Goal: Task Accomplishment & Management: Use online tool/utility

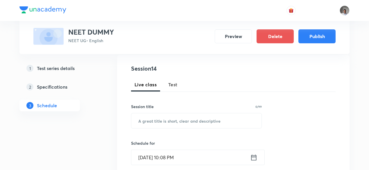
scroll to position [62, 0]
click at [172, 84] on span "Test" at bounding box center [172, 84] width 9 height 7
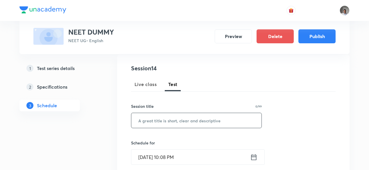
click at [176, 125] on input "text" at bounding box center [196, 120] width 130 height 15
click at [205, 120] on input "FULL TP" at bounding box center [196, 120] width 130 height 15
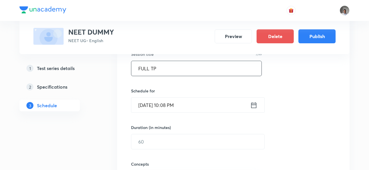
scroll to position [114, 0]
type input "FULL TP"
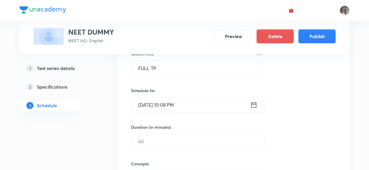
click at [254, 106] on icon at bounding box center [253, 105] width 7 height 8
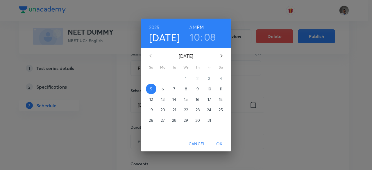
click at [152, 110] on p "19" at bounding box center [151, 110] width 4 height 6
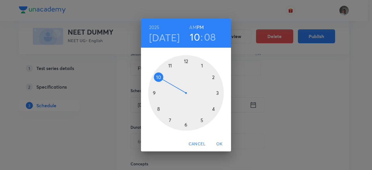
click at [173, 66] on div at bounding box center [185, 92] width 75 height 75
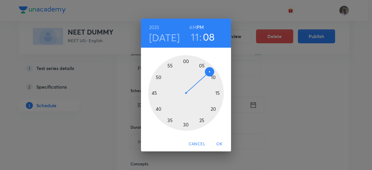
click at [178, 65] on div at bounding box center [185, 92] width 75 height 75
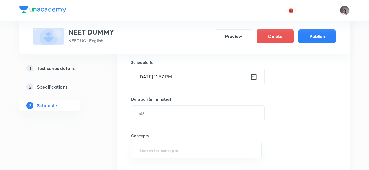
scroll to position [142, 0]
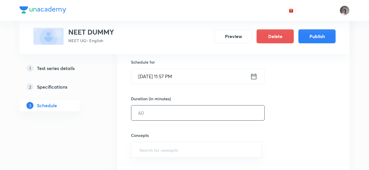
click at [198, 109] on input "text" at bounding box center [197, 112] width 133 height 15
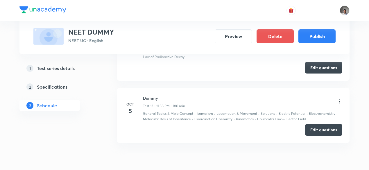
scroll to position [993, 0]
click at [339, 100] on icon at bounding box center [339, 102] width 1 height 4
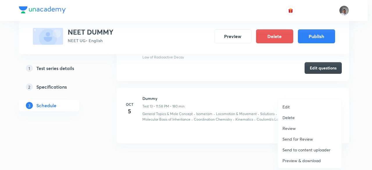
click at [242, 111] on div at bounding box center [186, 85] width 372 height 170
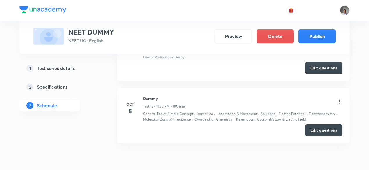
click at [338, 99] on icon at bounding box center [339, 102] width 6 height 6
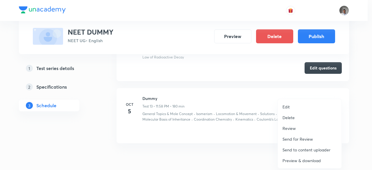
click at [286, 118] on p "Delete" at bounding box center [288, 117] width 12 height 6
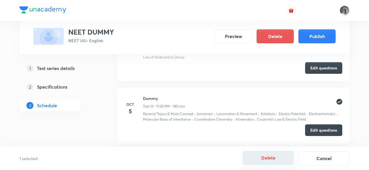
click at [264, 160] on button "Delete" at bounding box center [267, 158] width 51 height 14
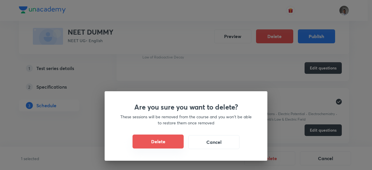
click at [172, 145] on button "Delete" at bounding box center [157, 141] width 51 height 14
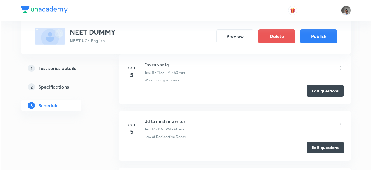
scroll to position [910, 0]
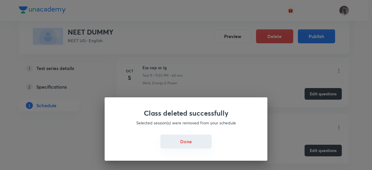
click at [184, 140] on button "Done" at bounding box center [185, 141] width 51 height 14
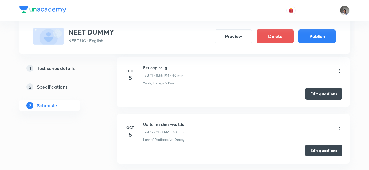
click at [339, 125] on icon at bounding box center [339, 127] width 1 height 4
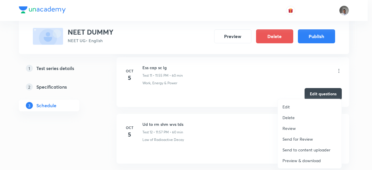
click at [293, 108] on li "Edit" at bounding box center [310, 106] width 64 height 11
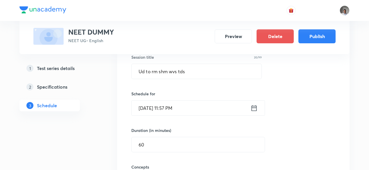
scroll to position [751, 0]
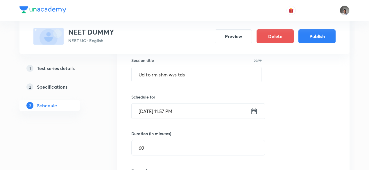
click at [253, 109] on icon at bounding box center [253, 111] width 7 height 8
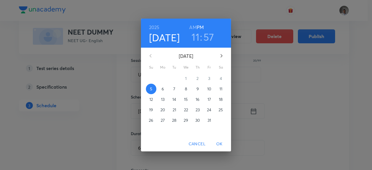
click at [149, 110] on p "19" at bounding box center [151, 110] width 4 height 6
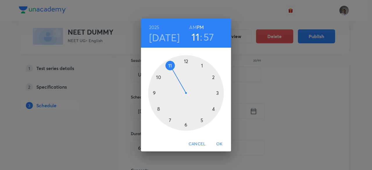
click at [220, 143] on span "OK" at bounding box center [219, 143] width 14 height 7
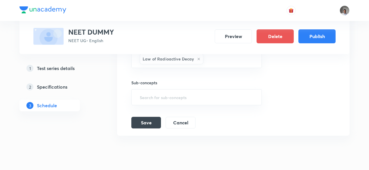
scroll to position [882, 0]
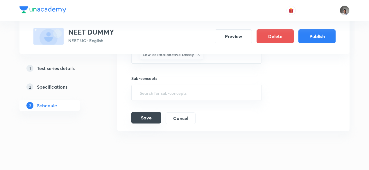
click at [154, 118] on button "Save" at bounding box center [146, 118] width 30 height 12
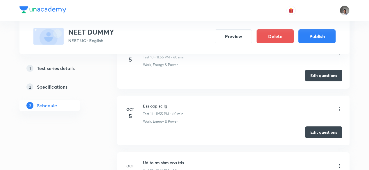
scroll to position [637, 0]
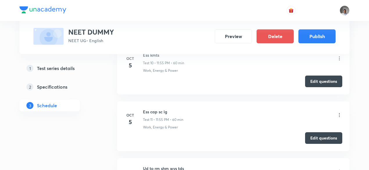
click at [342, 112] on li "Oct 5 Ess cap sc lg Test 11 • 11:55 PM • 60 min Work, Energy & Power Edit quest…" at bounding box center [233, 126] width 232 height 50
click at [339, 112] on icon at bounding box center [339, 115] width 6 height 6
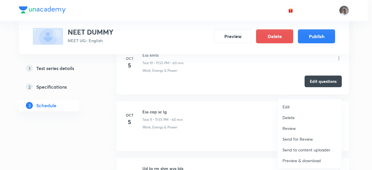
click at [287, 107] on p "Edit" at bounding box center [285, 107] width 7 height 6
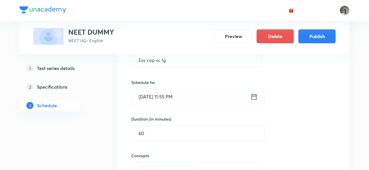
scroll to position [724, 0]
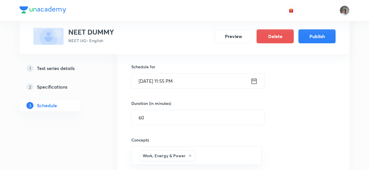
click at [257, 78] on icon at bounding box center [253, 81] width 7 height 8
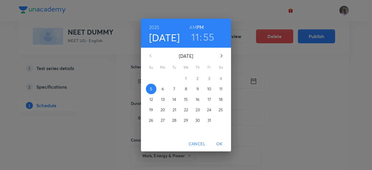
click at [147, 109] on span "19" at bounding box center [151, 110] width 10 height 6
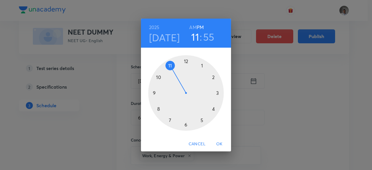
click at [166, 67] on div at bounding box center [185, 92] width 75 height 75
click at [219, 144] on span "OK" at bounding box center [219, 143] width 14 height 7
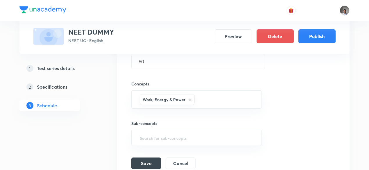
scroll to position [787, 0]
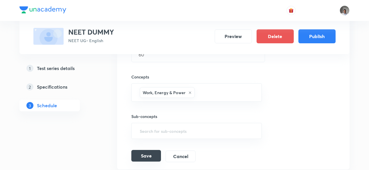
click at [151, 153] on button "Save" at bounding box center [146, 156] width 30 height 12
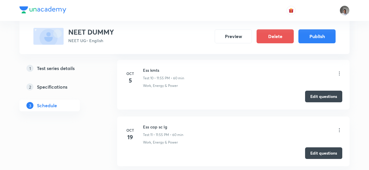
scroll to position [622, 0]
click at [151, 153] on div "Edit questions" at bounding box center [233, 153] width 218 height 12
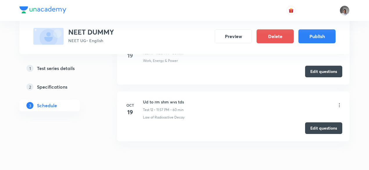
scroll to position [704, 0]
click at [341, 102] on icon at bounding box center [339, 105] width 6 height 6
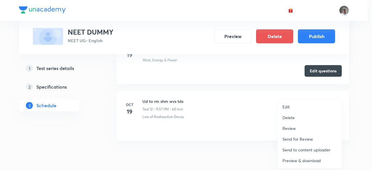
click at [287, 107] on p "Edit" at bounding box center [285, 107] width 7 height 6
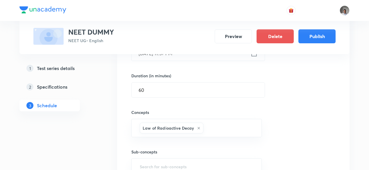
scroll to position [809, 0]
drag, startPoint x: 232, startPoint y: 95, endPoint x: 214, endPoint y: 87, distance: 20.1
click at [214, 87] on div "Session title 20/99 Ud to rm shm wvs tds ​ Schedule for Oct 19, 2025, 11:57 PM …" at bounding box center [233, 93] width 204 height 210
click at [214, 87] on input "60" at bounding box center [197, 89] width 133 height 15
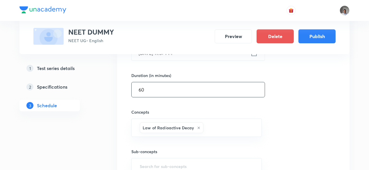
click at [214, 87] on input "60" at bounding box center [197, 89] width 133 height 15
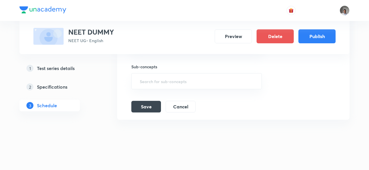
scroll to position [894, 0]
type input "100"
click at [152, 102] on button "Save" at bounding box center [146, 106] width 30 height 12
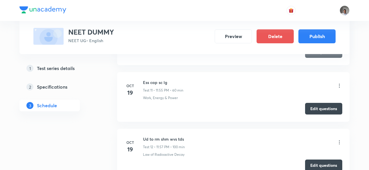
scroll to position [664, 0]
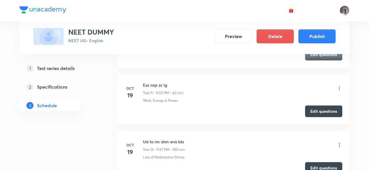
click at [339, 85] on icon at bounding box center [339, 88] width 6 height 6
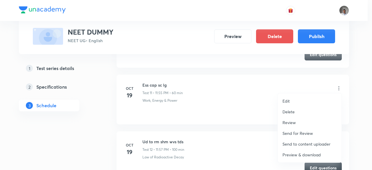
click at [290, 98] on li "Edit" at bounding box center [310, 101] width 64 height 11
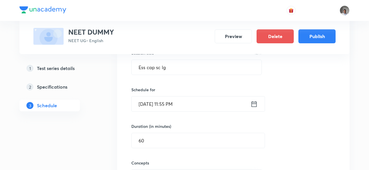
scroll to position [703, 0]
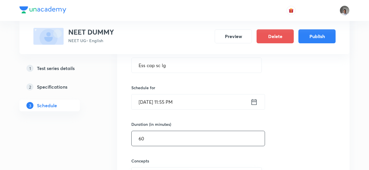
click at [206, 133] on input "60" at bounding box center [197, 138] width 133 height 15
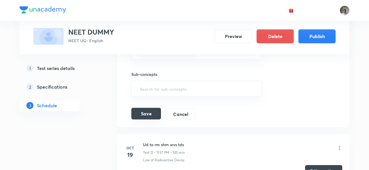
scroll to position [831, 0]
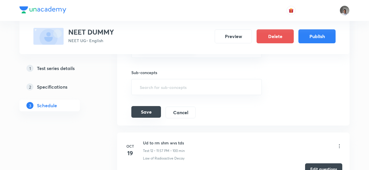
type input "100"
click at [138, 106] on button "Save" at bounding box center [146, 112] width 30 height 12
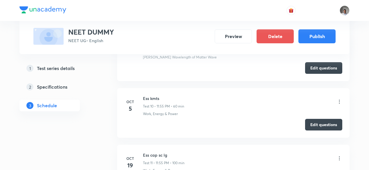
scroll to position [594, 0]
click at [340, 100] on icon at bounding box center [339, 102] width 6 height 6
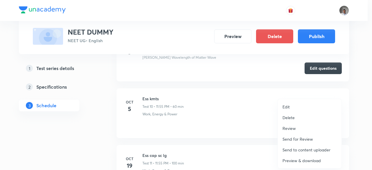
click at [286, 107] on p "Edit" at bounding box center [285, 107] width 7 height 6
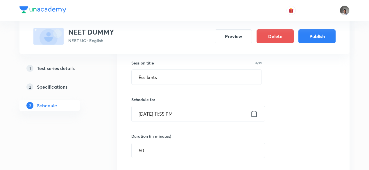
scroll to position [636, 0]
click at [251, 109] on icon at bounding box center [253, 113] width 7 height 8
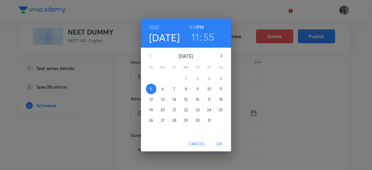
click at [151, 109] on p "19" at bounding box center [151, 110] width 4 height 6
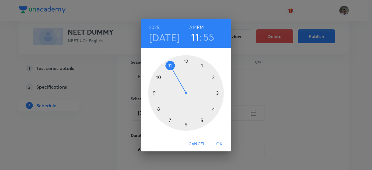
click at [219, 143] on span "OK" at bounding box center [219, 143] width 14 height 7
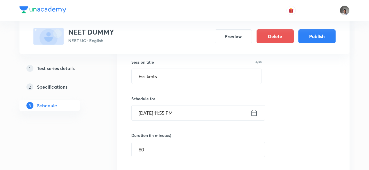
scroll to position [640, 0]
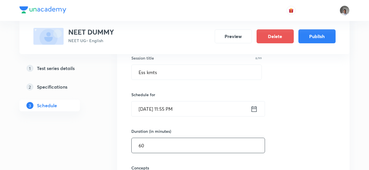
click at [219, 143] on input "60" at bounding box center [197, 145] width 133 height 15
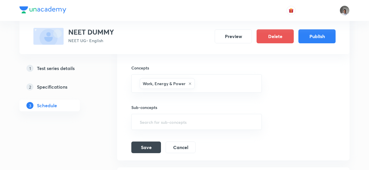
scroll to position [742, 0]
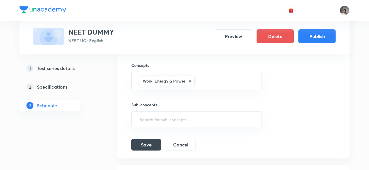
type input "100"
drag, startPoint x: 150, startPoint y: 133, endPoint x: 152, endPoint y: 140, distance: 7.3
click at [152, 140] on div "Session title 8/99 Ess kmts ​ Schedule for Oct 19, 2025, 11:55 PM ​ Duration (i…" at bounding box center [233, 46] width 204 height 210
click at [152, 140] on button "Save" at bounding box center [146, 144] width 30 height 12
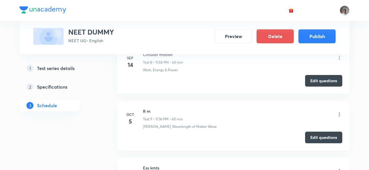
scroll to position [524, 0]
click at [338, 112] on icon at bounding box center [339, 115] width 6 height 6
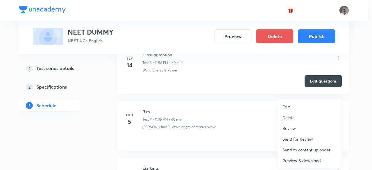
click at [286, 104] on p "Edit" at bounding box center [285, 107] width 7 height 6
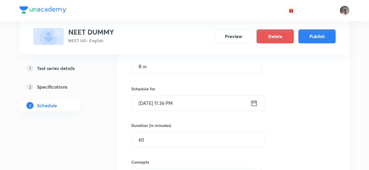
scroll to position [590, 0]
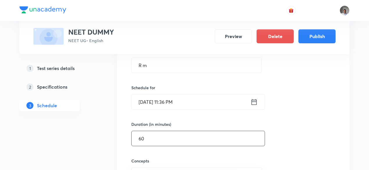
click at [218, 136] on input "60" at bounding box center [197, 138] width 133 height 15
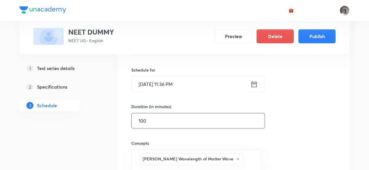
scroll to position [608, 0]
type input "100"
click at [254, 82] on icon at bounding box center [253, 85] width 5 height 6
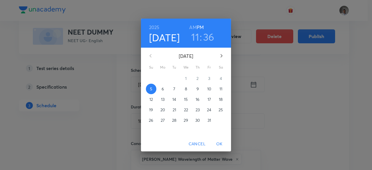
click at [152, 108] on p "19" at bounding box center [151, 110] width 4 height 6
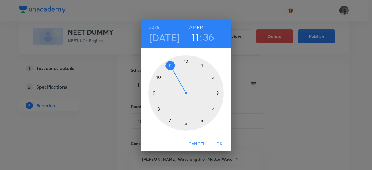
click at [172, 65] on div at bounding box center [185, 92] width 75 height 75
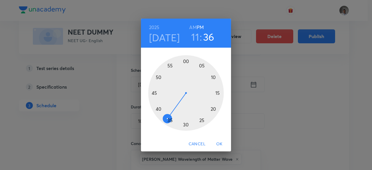
click at [173, 65] on div at bounding box center [185, 92] width 75 height 75
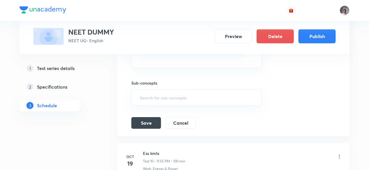
scroll to position [719, 0]
click at [150, 116] on button "Save" at bounding box center [146, 122] width 30 height 12
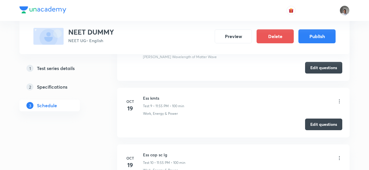
scroll to position [601, 0]
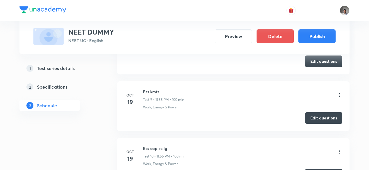
click at [338, 93] on icon at bounding box center [339, 95] width 6 height 6
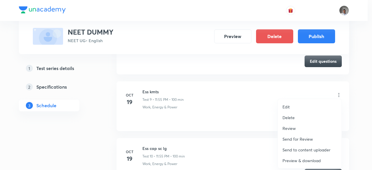
click at [286, 106] on p "Edit" at bounding box center [285, 107] width 7 height 6
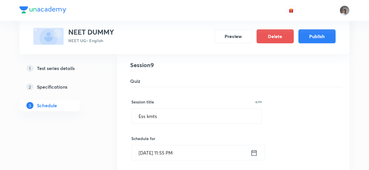
scroll to position [538, 0]
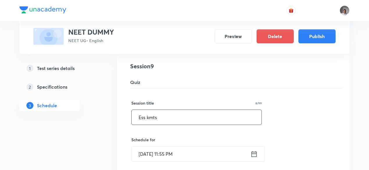
click at [229, 115] on input "Ess kmts" at bounding box center [196, 117] width 130 height 15
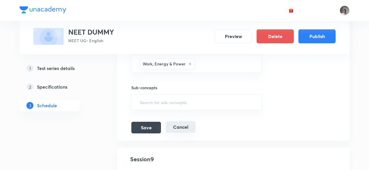
scroll to position [705, 0]
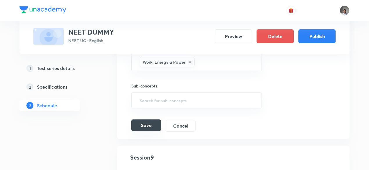
type input "TP FULL"
click at [146, 121] on button "Save" at bounding box center [146, 125] width 30 height 12
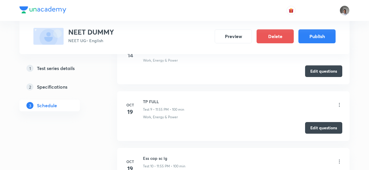
scroll to position [538, 0]
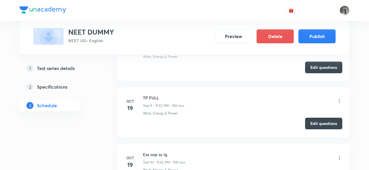
click at [308, 127] on button "Edit questions" at bounding box center [323, 124] width 37 height 12
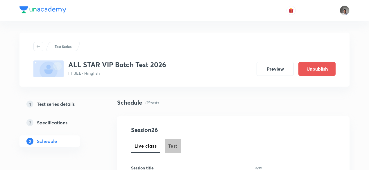
click at [176, 146] on span "Test" at bounding box center [172, 145] width 9 height 7
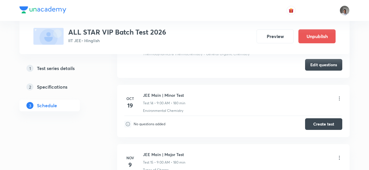
scroll to position [1150, 0]
click at [160, 34] on h3 "ALL STAR VIP Batch Test 2026" at bounding box center [117, 32] width 98 height 8
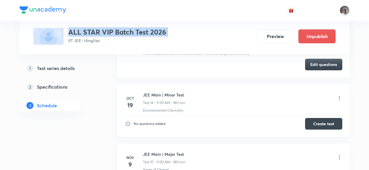
click at [160, 34] on h3 "ALL STAR VIP Batch Test 2026" at bounding box center [117, 32] width 98 height 8
copy h3 "ALL STAR VIP Batch Test 2026"
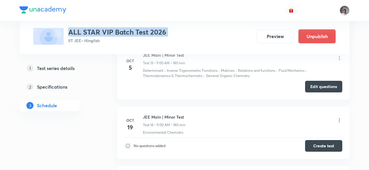
scroll to position [1129, 0]
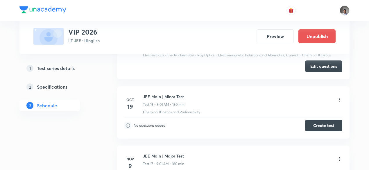
scroll to position [1304, 0]
click at [91, 30] on h3 "VIP 2026" at bounding box center [83, 32] width 31 height 8
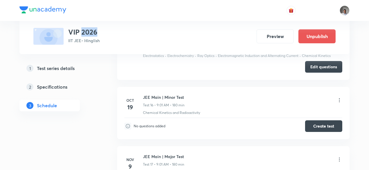
click at [91, 30] on h3 "VIP 2026" at bounding box center [83, 32] width 31 height 8
copy h3 "VIP 2026"
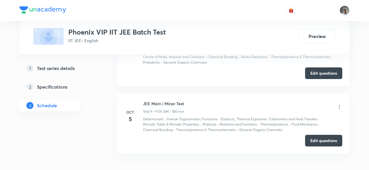
scroll to position [846, 0]
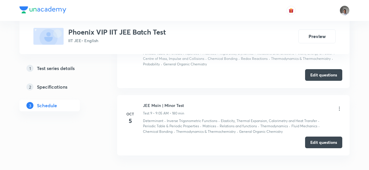
click at [163, 33] on h3 "Phoenix VIP IIT JEE Batch Test" at bounding box center [117, 32] width 98 height 8
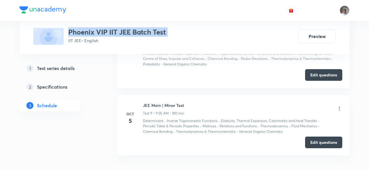
click at [163, 33] on h3 "Phoenix VIP IIT JEE Batch Test" at bounding box center [117, 32] width 98 height 8
copy h3 "Phoenix VIP IIT JEE Batch Test"
click at [156, 30] on h3 "Phoenix VIP IIT JEE Batch Test" at bounding box center [117, 32] width 98 height 8
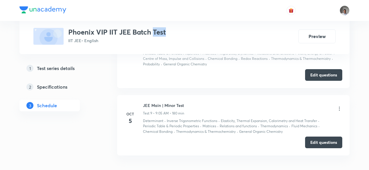
click at [156, 30] on h3 "Phoenix VIP IIT JEE Batch Test" at bounding box center [117, 32] width 98 height 8
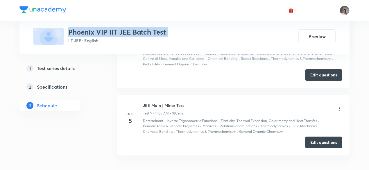
click at [156, 30] on h3 "Phoenix VIP IIT JEE Batch Test" at bounding box center [117, 32] width 98 height 8
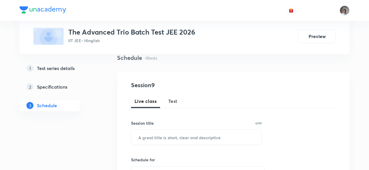
scroll to position [45, 0]
click at [174, 101] on span "Test" at bounding box center [172, 100] width 9 height 7
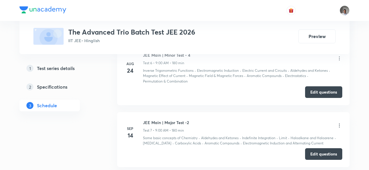
scroll to position [767, 0]
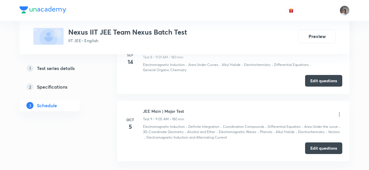
scroll to position [845, 0]
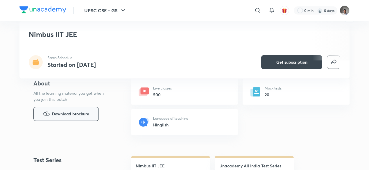
click at [92, 116] on button "Download brochure" at bounding box center [65, 114] width 65 height 14
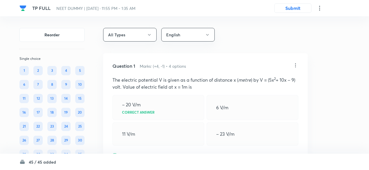
click at [319, 10] on icon at bounding box center [319, 8] width 1 height 5
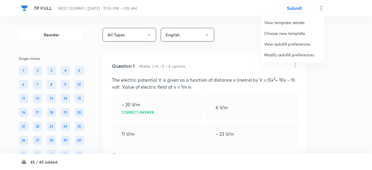
click at [286, 31] on span "Choose new template" at bounding box center [292, 33] width 57 height 6
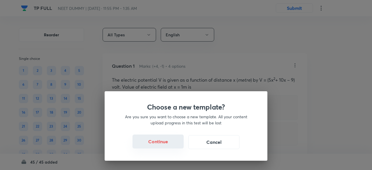
click at [167, 145] on button "Continue" at bounding box center [157, 141] width 51 height 14
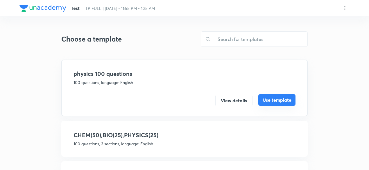
click at [267, 101] on button "Use template" at bounding box center [276, 100] width 37 height 12
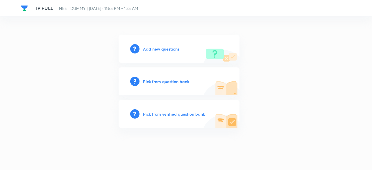
click at [195, 114] on h6 "Pick from verified question bank" at bounding box center [174, 114] width 62 height 6
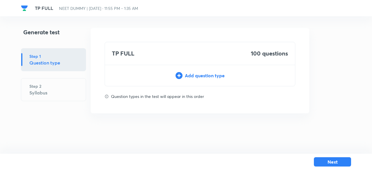
click at [208, 76] on div "Add question type" at bounding box center [200, 75] width 190 height 7
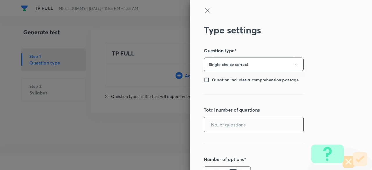
click at [233, 125] on input "text" at bounding box center [253, 124] width 99 height 15
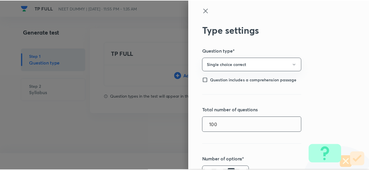
scroll to position [138, 0]
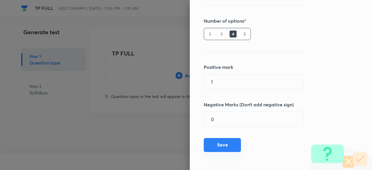
type input "100"
click at [228, 146] on button "Save" at bounding box center [221, 145] width 37 height 14
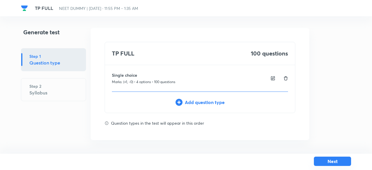
click at [326, 161] on button "Next" at bounding box center [332, 160] width 37 height 9
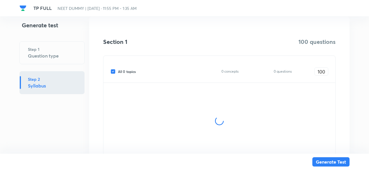
scroll to position [83, 0]
click at [133, 71] on span "All 0 topics" at bounding box center [127, 70] width 18 height 5
click at [118, 71] on input "All 0 topics" at bounding box center [114, 70] width 8 height 5
checkbox input "false"
click at [110, 68] on input "All 0 topics" at bounding box center [114, 70] width 8 height 5
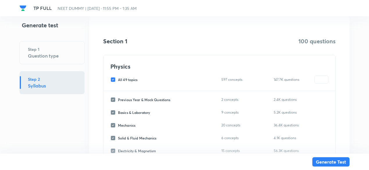
click at [132, 79] on span "All 49 topics" at bounding box center [127, 79] width 19 height 5
click at [118, 79] on input "All 49 topics" at bounding box center [114, 79] width 8 height 5
checkbox input "false"
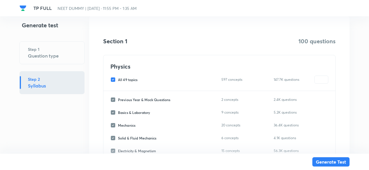
checkbox input "false"
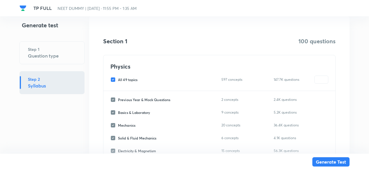
checkbox input "false"
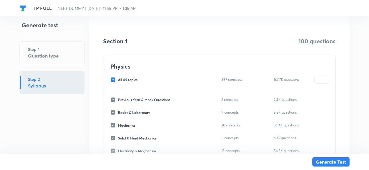
checkbox input "false"
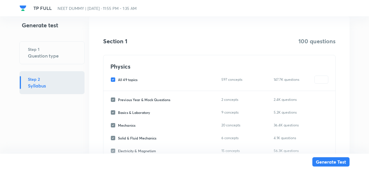
checkbox input "false"
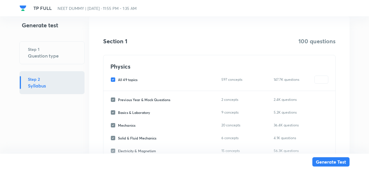
checkbox input "false"
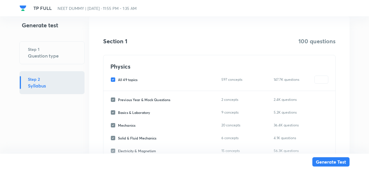
checkbox input "false"
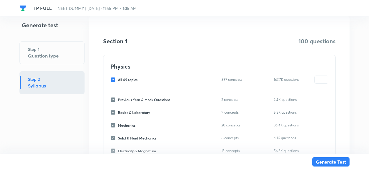
checkbox input "false"
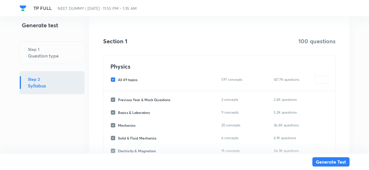
checkbox input "false"
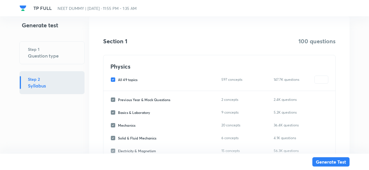
checkbox input "false"
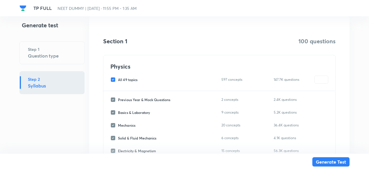
checkbox input "false"
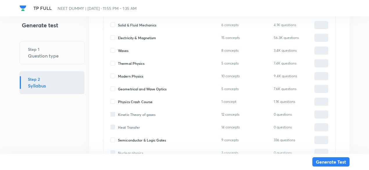
scroll to position [196, 0]
click at [135, 63] on span "Thermal Physics" at bounding box center [131, 62] width 26 height 5
click at [118, 63] on input "Thermal Physics" at bounding box center [114, 62] width 8 height 5
checkbox input "true"
type input "0"
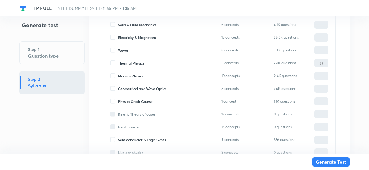
type input "0"
click at [320, 62] on input "0" at bounding box center [320, 63] width 13 height 10
type input "1"
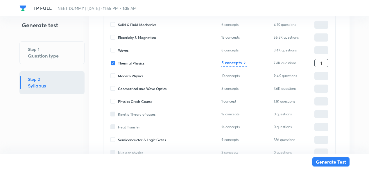
type input "10"
type input "100"
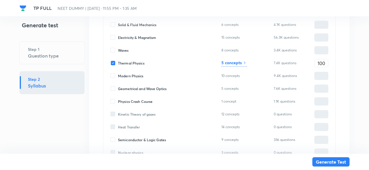
click at [238, 62] on h6 "5 concepts" at bounding box center [231, 63] width 20 height 6
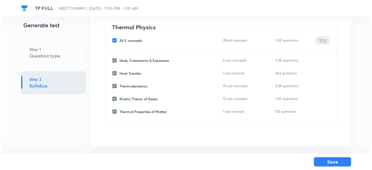
scroll to position [44, 0]
click at [131, 40] on span "All 5 concepts" at bounding box center [129, 40] width 23 height 5
click at [118, 40] on input "All 5 concepts" at bounding box center [114, 40] width 8 height 5
checkbox input "false"
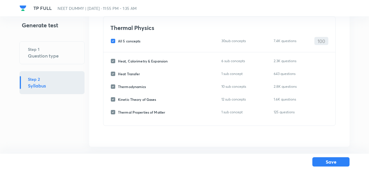
checkbox input "false"
click at [133, 60] on span "Heat, Calorimetry & Expansion" at bounding box center [143, 60] width 50 height 5
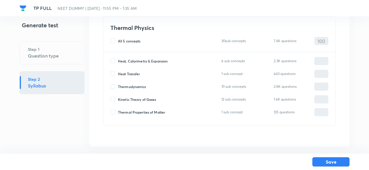
click at [118, 60] on input "Heat, Calorimetry & Expansion" at bounding box center [114, 60] width 8 height 5
checkbox input "true"
type input "0"
click at [132, 73] on span "Heat Transfer" at bounding box center [129, 73] width 22 height 5
click at [118, 73] on input "Heat Transfer" at bounding box center [114, 73] width 8 height 5
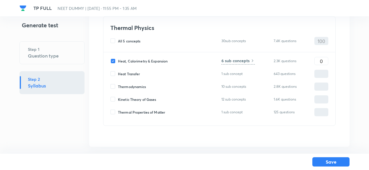
checkbox input "true"
type input "0"
click at [132, 87] on span "Thermodynamics" at bounding box center [132, 86] width 28 height 5
click at [118, 87] on input "Thermodynamics" at bounding box center [114, 86] width 8 height 5
checkbox input "true"
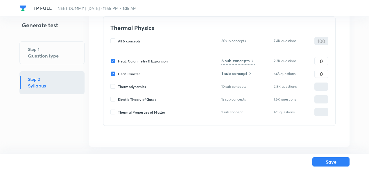
type input "0"
click at [132, 101] on span "Kinetic Theory of Gases" at bounding box center [137, 99] width 38 height 5
click at [118, 101] on input "Kinetic Theory of Gases" at bounding box center [114, 99] width 8 height 5
checkbox input "true"
type input "0"
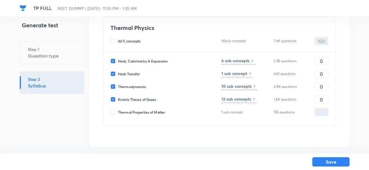
click at [132, 112] on span "Thermal Properties of Matter" at bounding box center [141, 111] width 47 height 5
click at [118, 112] on input "Thermal Properties of Matter" at bounding box center [114, 111] width 8 height 5
checkbox input "true"
type input "0"
click at [326, 62] on input "0" at bounding box center [320, 61] width 13 height 10
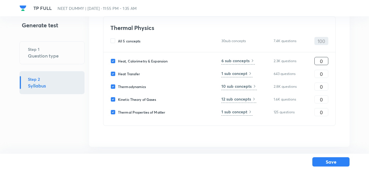
click at [326, 62] on input "0" at bounding box center [320, 61] width 13 height 10
type input "20"
type input "15"
type input "20"
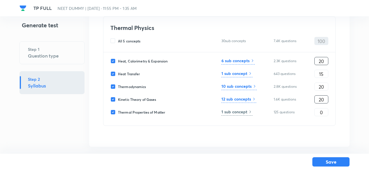
type input "20"
type input "15"
click at [320, 85] on input "20" at bounding box center [320, 87] width 13 height 10
type input "25"
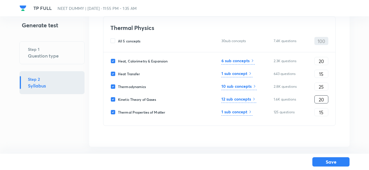
click at [320, 100] on input "20" at bounding box center [320, 99] width 13 height 10
click at [320, 63] on input "20" at bounding box center [320, 61] width 13 height 10
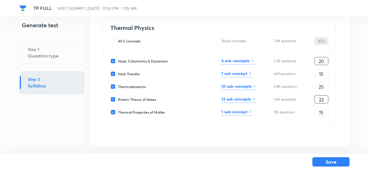
click at [321, 100] on input "22" at bounding box center [320, 99] width 13 height 10
type input "23"
click at [322, 59] on input "20" at bounding box center [320, 61] width 13 height 10
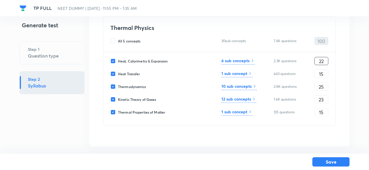
type input "22"
click at [249, 63] on h6 "6 sub concepts" at bounding box center [235, 60] width 28 height 6
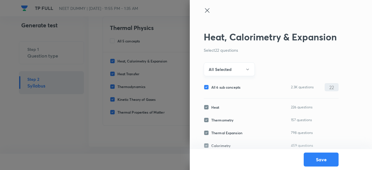
click at [242, 68] on button "All Selected" at bounding box center [228, 69] width 51 height 14
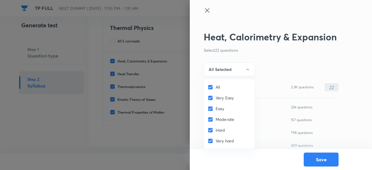
click at [215, 87] on input "All" at bounding box center [211, 87] width 8 height 6
checkbox input "false"
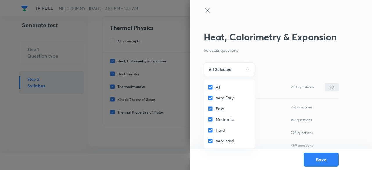
checkbox input "false"
click at [215, 109] on span "Easy" at bounding box center [219, 108] width 9 height 6
click at [215, 109] on input "Easy" at bounding box center [211, 109] width 8 height 6
checkbox input "true"
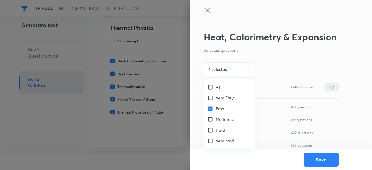
click at [217, 120] on span "Moderate" at bounding box center [224, 119] width 19 height 6
click at [215, 120] on input "Moderate" at bounding box center [211, 119] width 8 height 6
checkbox input "true"
click at [229, 69] on div at bounding box center [186, 85] width 372 height 170
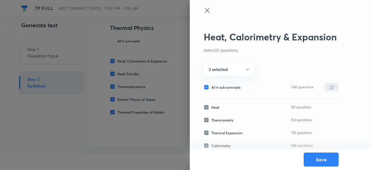
click at [229, 88] on span "All 6 sub concepts" at bounding box center [225, 86] width 29 height 5
click at [211, 88] on input "All 6 sub concepts" at bounding box center [207, 86] width 8 height 5
checkbox input "false"
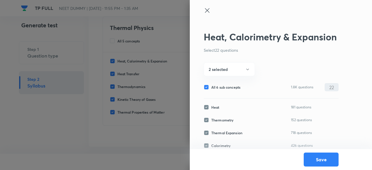
checkbox input "false"
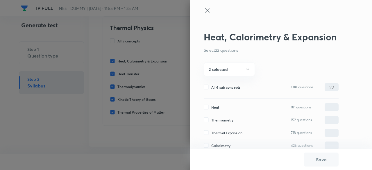
scroll to position [30, 0]
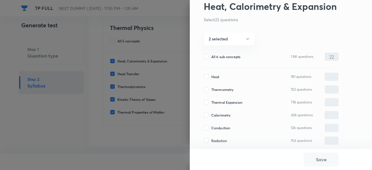
click at [204, 57] on input "All 6 sub concepts" at bounding box center [207, 56] width 8 height 5
checkbox input "true"
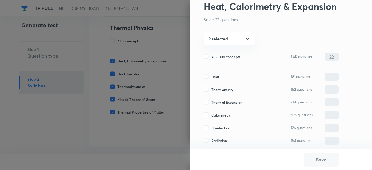
checkbox input "true"
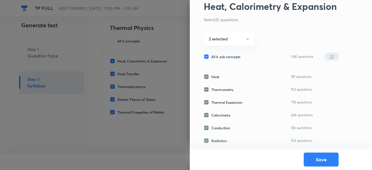
click at [204, 57] on input "All 6 sub concepts" at bounding box center [207, 56] width 8 height 5
checkbox input "false"
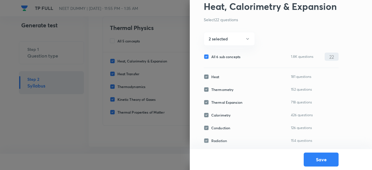
checkbox input "false"
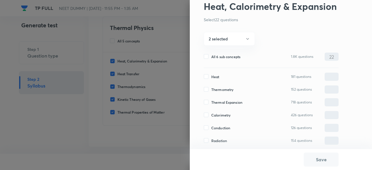
click at [210, 91] on input "Thermometry" at bounding box center [207, 89] width 8 height 5
checkbox input "true"
type input "0"
click at [209, 101] on input "Thermal Expansion" at bounding box center [207, 102] width 8 height 5
checkbox input "true"
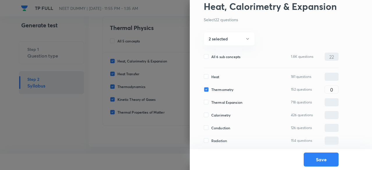
type input "0"
click at [211, 116] on input "Calorimetry" at bounding box center [207, 114] width 8 height 5
checkbox input "true"
type input "0"
click at [334, 92] on input "0" at bounding box center [331, 89] width 13 height 10
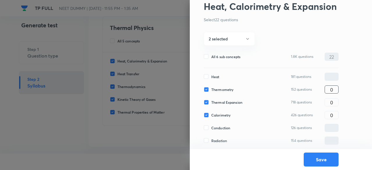
click at [334, 92] on input "0" at bounding box center [331, 89] width 13 height 10
type input "7"
type input "8"
type input "7"
click at [325, 162] on button "Save" at bounding box center [320, 159] width 35 height 14
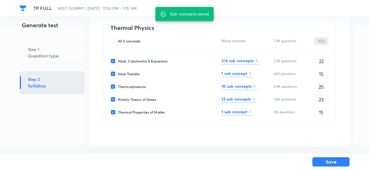
click at [248, 73] on icon at bounding box center [250, 73] width 5 height 5
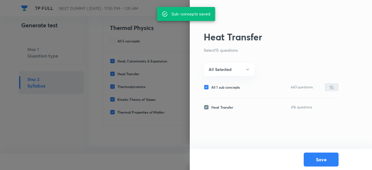
click at [248, 73] on button "All Selected" at bounding box center [228, 69] width 51 height 14
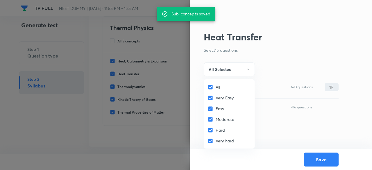
click at [209, 85] on input "All" at bounding box center [211, 87] width 8 height 6
checkbox input "false"
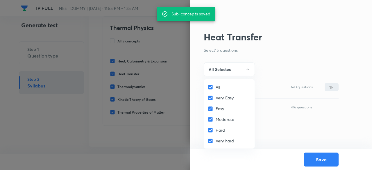
checkbox input "false"
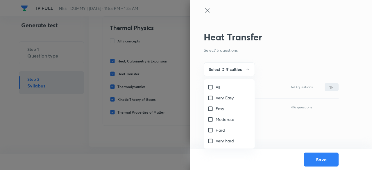
click at [211, 107] on input "Easy" at bounding box center [211, 109] width 8 height 6
checkbox input "true"
click at [212, 120] on input "Moderate" at bounding box center [211, 119] width 8 height 6
checkbox input "true"
click at [244, 71] on div at bounding box center [186, 85] width 372 height 170
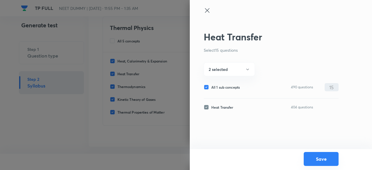
click at [314, 158] on button "Save" at bounding box center [320, 159] width 35 height 14
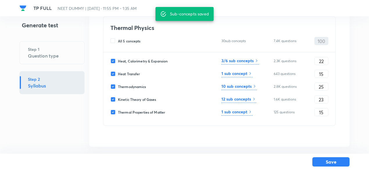
click at [250, 87] on h6 "10 sub concepts" at bounding box center [236, 86] width 30 height 6
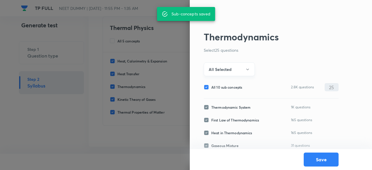
click at [235, 71] on button "All Selected" at bounding box center [228, 69] width 51 height 14
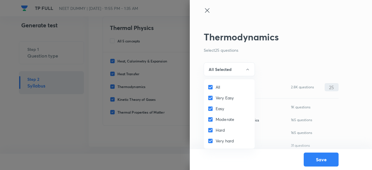
click at [210, 86] on input "All" at bounding box center [211, 87] width 8 height 6
checkbox input "false"
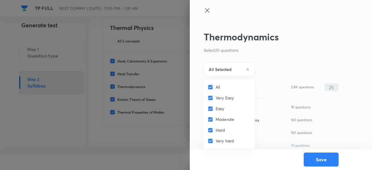
checkbox input "false"
click at [214, 109] on input "Easy" at bounding box center [211, 109] width 8 height 6
checkbox input "true"
click at [214, 120] on input "Moderate" at bounding box center [211, 119] width 8 height 6
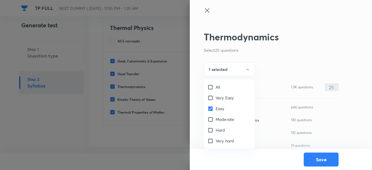
checkbox input "true"
click at [226, 68] on div at bounding box center [186, 85] width 372 height 170
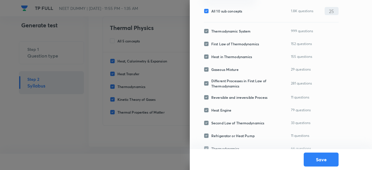
scroll to position [75, 0]
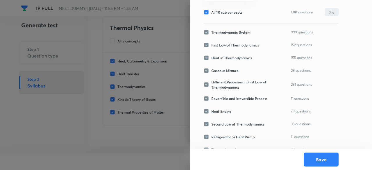
click at [224, 13] on span "All 10 sub concepts" at bounding box center [226, 12] width 31 height 5
click at [211, 13] on input "All 10 sub concepts" at bounding box center [207, 12] width 8 height 5
checkbox input "false"
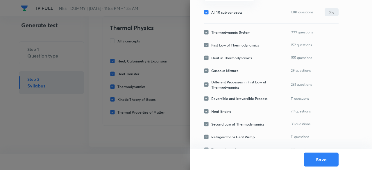
checkbox input "false"
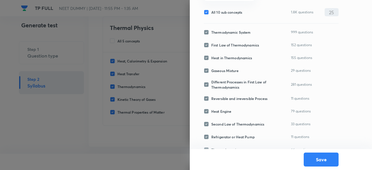
checkbox input "false"
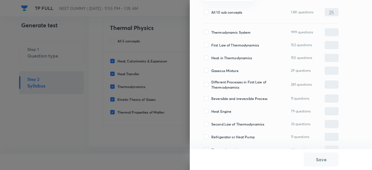
click at [221, 32] on span "Thermodynamic System" at bounding box center [230, 32] width 39 height 5
click at [211, 32] on input "Thermodynamic System" at bounding box center [207, 32] width 8 height 5
checkbox input "true"
type input "0"
click at [221, 44] on span "First Law of Thermodynamics" at bounding box center [235, 44] width 48 height 5
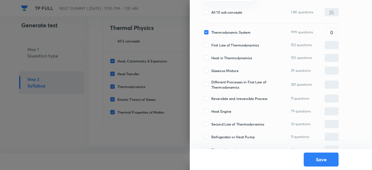
click at [211, 44] on input "First Law of Thermodynamics" at bounding box center [207, 44] width 8 height 5
checkbox input "true"
type input "0"
click at [220, 55] on span "Heat in Thermodynamics" at bounding box center [231, 57] width 41 height 5
click at [211, 55] on input "Heat in Thermodynamics" at bounding box center [207, 57] width 8 height 5
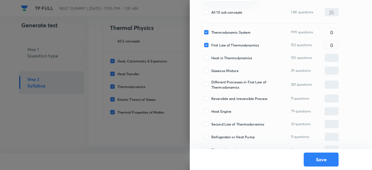
checkbox input "true"
type input "0"
click at [218, 69] on span "Gaseous Mixture" at bounding box center [224, 70] width 27 height 5
click at [211, 69] on input "Gaseous Mixture" at bounding box center [207, 70] width 8 height 5
checkbox input "true"
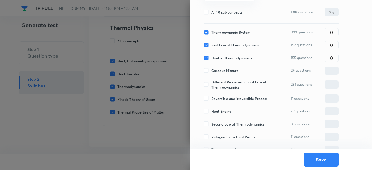
type input "0"
click at [217, 83] on span "Different Processes in First Law of Thermodynamics" at bounding box center [242, 84] width 63 height 10
click at [211, 83] on input "Different Processes in First Law of Thermodynamics" at bounding box center [207, 84] width 8 height 5
checkbox input "true"
type input "0"
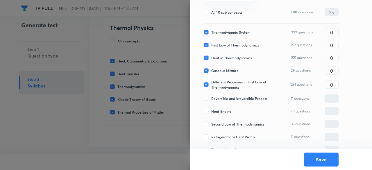
click at [218, 99] on span "Reversible and irreversible Process" at bounding box center [239, 98] width 56 height 5
click at [211, 99] on input "Reversible and irreversible Process" at bounding box center [207, 98] width 8 height 5
checkbox input "true"
type input "0"
click at [218, 113] on span "Heat Engine" at bounding box center [221, 111] width 20 height 5
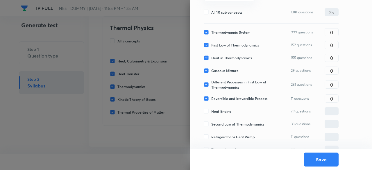
click at [211, 113] on input "Heat Engine" at bounding box center [207, 111] width 8 height 5
checkbox input "true"
type input "0"
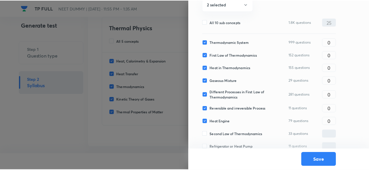
scroll to position [65, 0]
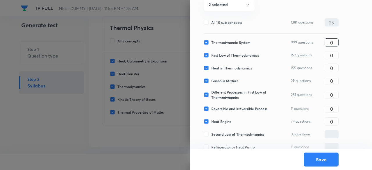
click at [327, 40] on input "0" at bounding box center [331, 42] width 13 height 10
type input "3"
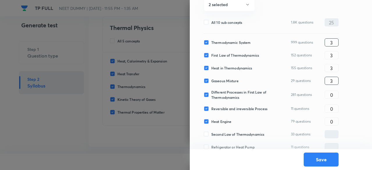
type input "3"
click at [332, 108] on input "3" at bounding box center [331, 109] width 13 height 10
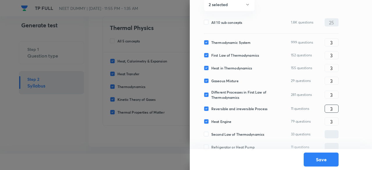
click at [332, 108] on input "3" at bounding box center [331, 109] width 13 height 10
type input "2"
click at [334, 93] on input "3" at bounding box center [331, 95] width 13 height 10
type input "5"
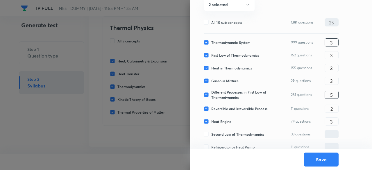
click at [336, 42] on input "3" at bounding box center [331, 42] width 13 height 10
type input "4"
click at [320, 42] on div "999 questions 4 ​" at bounding box center [315, 42] width 48 height 8
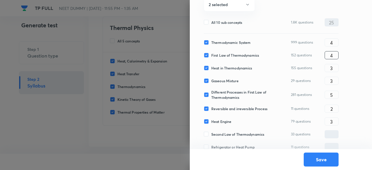
click at [334, 55] on input "4" at bounding box center [331, 55] width 13 height 10
click at [334, 43] on input "4" at bounding box center [331, 42] width 13 height 10
type input "5"
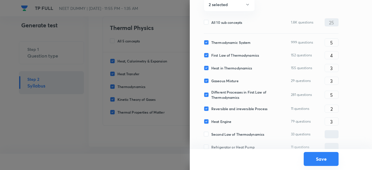
click at [320, 160] on button "Save" at bounding box center [320, 159] width 35 height 14
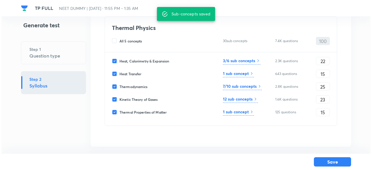
scroll to position [48, 0]
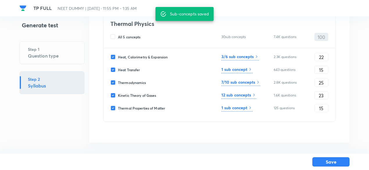
click at [248, 95] on h6 "12 sub concepts" at bounding box center [236, 95] width 30 height 6
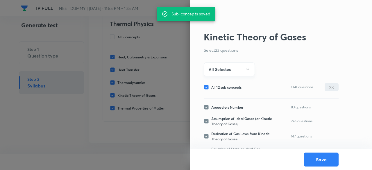
click at [229, 72] on h6 "All Selected" at bounding box center [219, 69] width 23 height 6
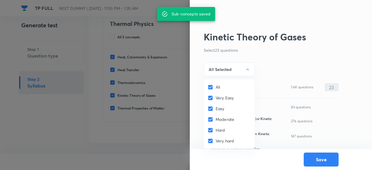
click at [217, 86] on span "All" at bounding box center [217, 87] width 4 height 6
click at [215, 86] on input "All" at bounding box center [211, 87] width 8 height 6
checkbox input "false"
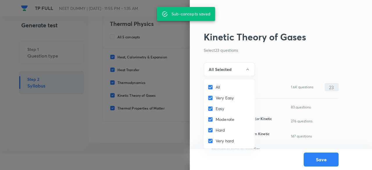
checkbox input "false"
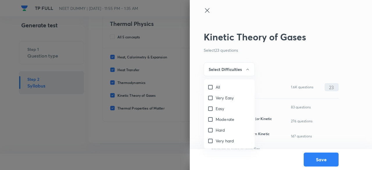
click at [217, 108] on span "Easy" at bounding box center [219, 108] width 9 height 6
click at [215, 108] on input "Easy" at bounding box center [211, 109] width 8 height 6
checkbox input "true"
click at [217, 120] on span "Moderate" at bounding box center [224, 119] width 19 height 6
click at [215, 120] on input "Moderate" at bounding box center [211, 119] width 8 height 6
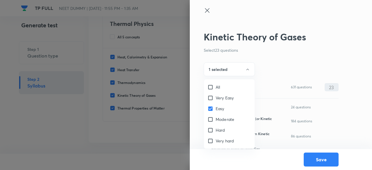
checkbox input "true"
click at [228, 69] on div at bounding box center [186, 85] width 372 height 170
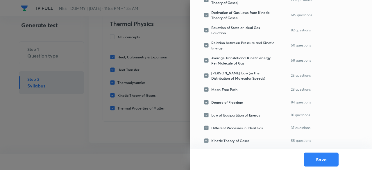
scroll to position [0, 0]
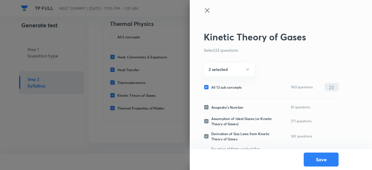
click at [227, 86] on span "All 12 sub concepts" at bounding box center [226, 86] width 30 height 5
click at [211, 86] on input "All 12 sub concepts" at bounding box center [207, 86] width 8 height 5
checkbox input "false"
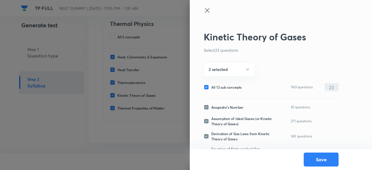
checkbox input "false"
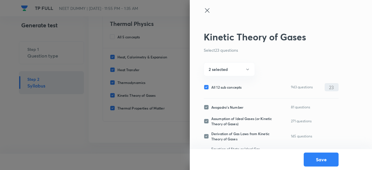
checkbox input "false"
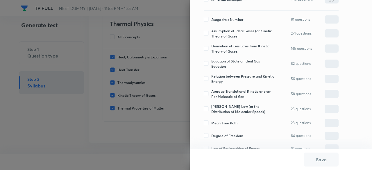
scroll to position [89, 0]
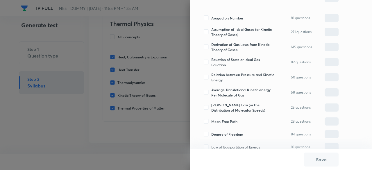
click at [217, 34] on span "Assumption of Ideal Gases (or Kinetic Theory of Gases)" at bounding box center [242, 32] width 63 height 10
click at [211, 34] on input "Assumption of Ideal Gases (or Kinetic Theory of Gases)" at bounding box center [207, 31] width 8 height 5
click at [218, 49] on span "Derivation of Gas Laws from Kinetic Theory of Gases" at bounding box center [242, 47] width 63 height 10
click at [211, 49] on input "Derivation of Gas Laws from Kinetic Theory of Gases" at bounding box center [207, 46] width 8 height 5
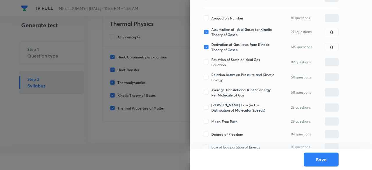
click at [218, 65] on span "Equation of State or Ideal Gas Equation" at bounding box center [242, 62] width 63 height 10
click at [211, 65] on input "Equation of State or Ideal Gas Equation" at bounding box center [207, 62] width 8 height 5
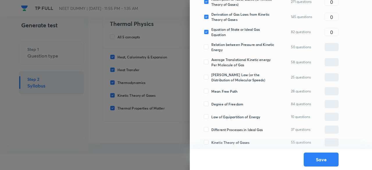
scroll to position [121, 0]
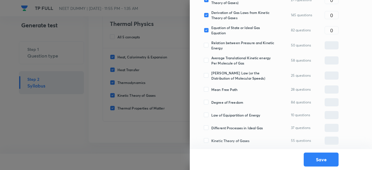
click at [221, 46] on span "Relation between Pressure and Kinetic Energy" at bounding box center [242, 45] width 63 height 10
click at [211, 46] on input "Relation between Pressure and Kinetic Energy" at bounding box center [207, 45] width 8 height 5
click at [221, 60] on span "Average Translational Kinetic energy Per Molecule of Gas" at bounding box center [242, 60] width 63 height 10
click at [211, 60] on input "Average Translational Kinetic energy Per Molecule of Gas" at bounding box center [207, 60] width 8 height 5
click at [223, 75] on span "Maxwell's Law (or the Distribution of Molecular Speeds)" at bounding box center [242, 75] width 63 height 10
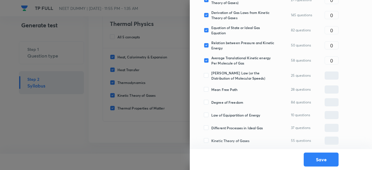
click at [211, 75] on input "Maxwell's Law (or the Distribution of Molecular Speeds)" at bounding box center [207, 75] width 8 height 5
click at [223, 89] on span "Mean Free Path" at bounding box center [224, 89] width 26 height 5
click at [211, 89] on input "Mean Free Path" at bounding box center [207, 89] width 8 height 5
click at [224, 103] on span "Degree of Freedom" at bounding box center [227, 102] width 32 height 5
click at [211, 103] on input "Degree of Freedom" at bounding box center [207, 102] width 8 height 5
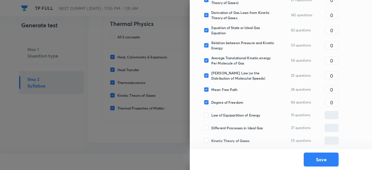
click at [224, 114] on span "Law of Equipartition of Energy" at bounding box center [235, 114] width 49 height 5
click at [211, 114] on input "Law of Equipartition of Energy" at bounding box center [207, 114] width 8 height 5
click at [333, 87] on input "0" at bounding box center [331, 89] width 13 height 10
click at [333, 76] on input "0" at bounding box center [331, 76] width 13 height 10
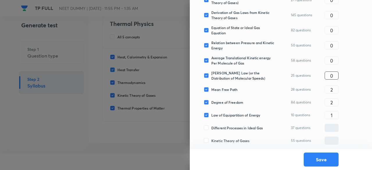
click at [333, 76] on input "0" at bounding box center [331, 76] width 13 height 10
click at [335, 58] on input "0" at bounding box center [331, 60] width 13 height 10
click at [305, 71] on div "25 questions 1 ​" at bounding box center [315, 75] width 48 height 8
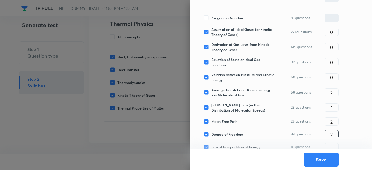
scroll to position [87, 0]
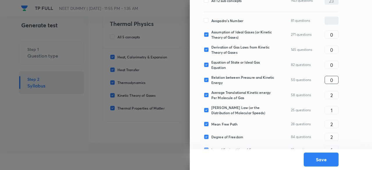
click at [334, 80] on input "0" at bounding box center [331, 80] width 13 height 10
click at [334, 61] on input "0" at bounding box center [331, 65] width 13 height 10
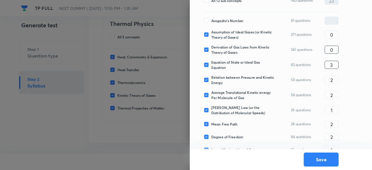
click at [334, 47] on input "0" at bounding box center [331, 50] width 13 height 10
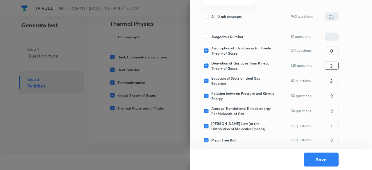
scroll to position [70, 0]
click at [334, 48] on input "0" at bounding box center [331, 51] width 13 height 10
click at [233, 38] on span "Avogadro's Number" at bounding box center [227, 36] width 32 height 5
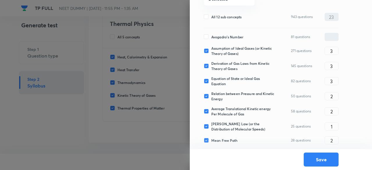
click at [211, 38] on input "Avogadro's Number" at bounding box center [207, 36] width 8 height 5
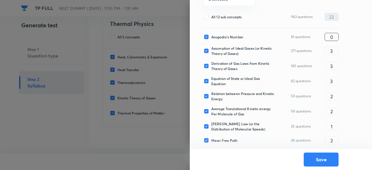
click at [334, 40] on input "0" at bounding box center [331, 37] width 13 height 10
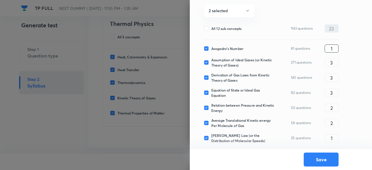
scroll to position [58, 0]
click at [335, 62] on input "3" at bounding box center [331, 63] width 13 height 10
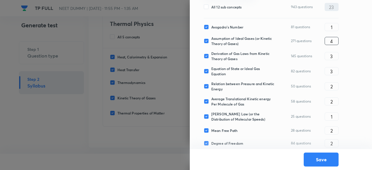
scroll to position [83, 0]
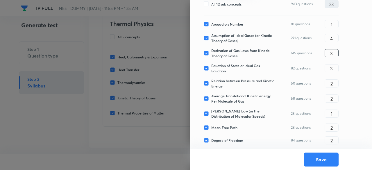
click at [334, 53] on input "3" at bounding box center [331, 53] width 13 height 10
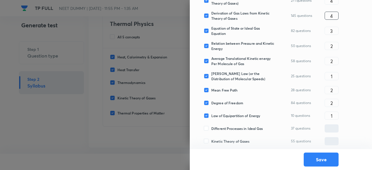
scroll to position [121, 0]
click at [335, 33] on input "3" at bounding box center [331, 30] width 13 height 10
click at [328, 161] on button "Save" at bounding box center [320, 159] width 35 height 14
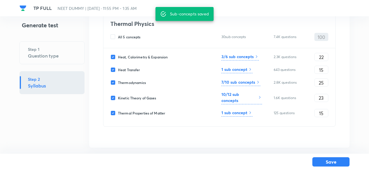
scroll to position [53, 0]
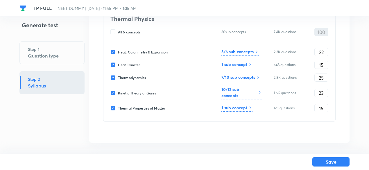
click at [238, 111] on div "1 sub concept" at bounding box center [236, 108] width 31 height 7
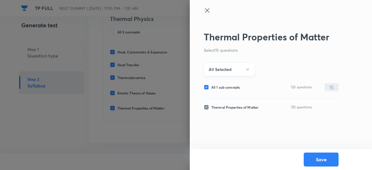
click at [236, 70] on button "All Selected" at bounding box center [228, 69] width 51 height 14
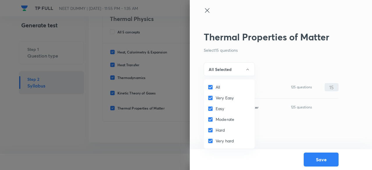
click at [215, 86] on input "All" at bounding box center [211, 87] width 8 height 6
click at [210, 110] on input "Easy" at bounding box center [211, 109] width 8 height 6
click at [211, 121] on input "Moderate" at bounding box center [211, 119] width 8 height 6
click at [231, 71] on div at bounding box center [186, 85] width 372 height 170
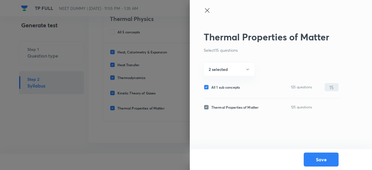
click at [231, 71] on button "2 selected" at bounding box center [228, 69] width 51 height 14
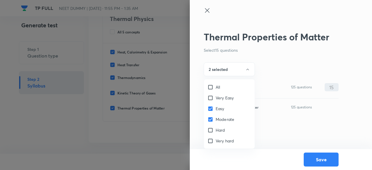
click at [231, 71] on div at bounding box center [186, 85] width 372 height 170
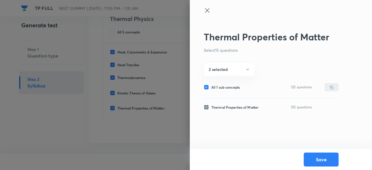
click at [231, 71] on button "2 selected" at bounding box center [228, 69] width 51 height 14
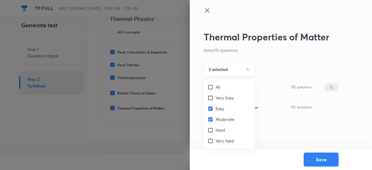
click at [219, 131] on span "Hard" at bounding box center [220, 130] width 10 height 6
click at [215, 131] on input "Hard" at bounding box center [211, 130] width 8 height 6
click at [211, 111] on input "Easy" at bounding box center [211, 109] width 8 height 6
click at [211, 116] on input "Moderate" at bounding box center [211, 119] width 8 height 6
click at [228, 115] on div "Moderate" at bounding box center [229, 119] width 51 height 11
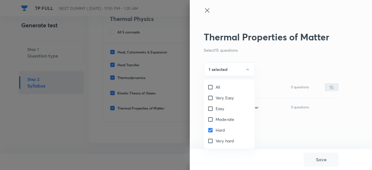
click at [227, 117] on span "Moderate" at bounding box center [224, 119] width 19 height 6
click at [215, 117] on input "Moderate" at bounding box center [211, 119] width 8 height 6
click at [221, 129] on span "Hard" at bounding box center [220, 130] width 10 height 6
click at [215, 129] on input "Hard" at bounding box center [211, 130] width 8 height 6
click at [213, 108] on input "Easy" at bounding box center [211, 109] width 8 height 6
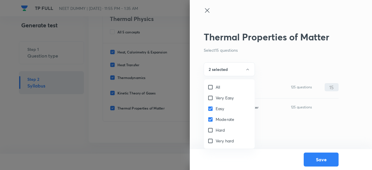
click at [217, 117] on span "Moderate" at bounding box center [224, 119] width 19 height 6
click at [215, 117] on input "Moderate" at bounding box center [211, 119] width 8 height 6
click at [231, 71] on div at bounding box center [186, 85] width 372 height 170
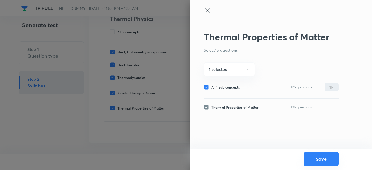
click at [318, 159] on button "Save" at bounding box center [320, 159] width 35 height 14
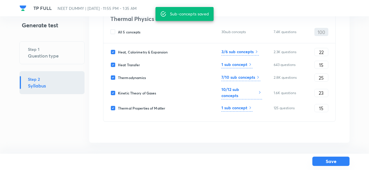
click at [332, 161] on button "Save" at bounding box center [330, 160] width 37 height 9
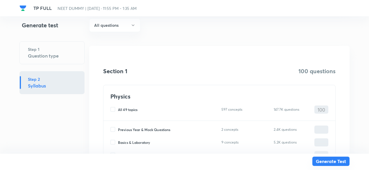
click at [332, 161] on button "Generate Test" at bounding box center [330, 160] width 37 height 9
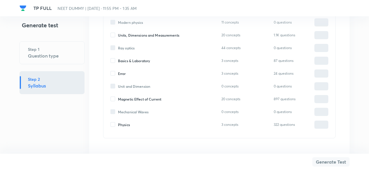
scroll to position [695, 0]
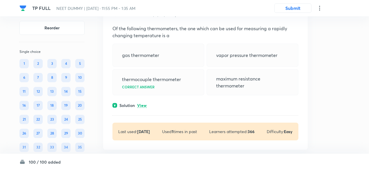
scroll to position [52, 0]
click at [142, 103] on p "View" at bounding box center [142, 105] width 10 height 4
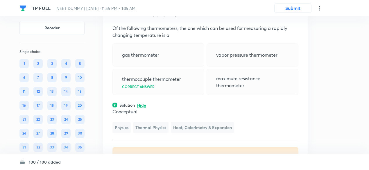
scroll to position [15, 0]
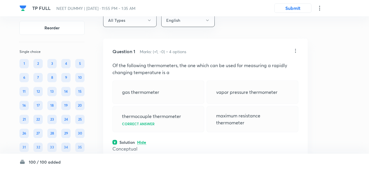
click at [294, 51] on icon at bounding box center [295, 51] width 6 height 6
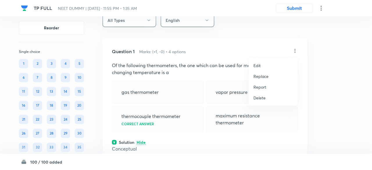
click at [260, 74] on p "Replace" at bounding box center [260, 76] width 15 height 6
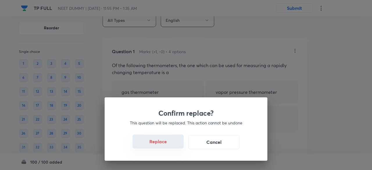
click at [171, 146] on button "Replace" at bounding box center [157, 141] width 51 height 14
click at [171, 146] on button "Replace" at bounding box center [157, 142] width 51 height 14
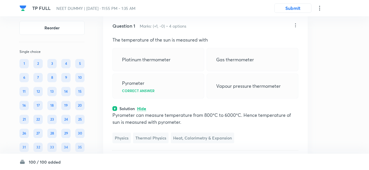
scroll to position [40, 0]
click at [296, 25] on icon at bounding box center [295, 25] width 6 height 6
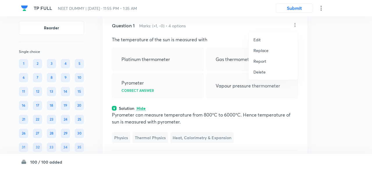
click at [262, 50] on p "Replace" at bounding box center [260, 50] width 15 height 6
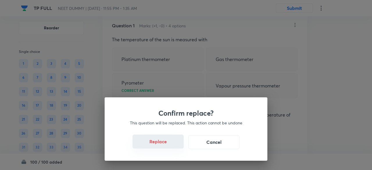
click at [162, 146] on button "Replace" at bounding box center [157, 141] width 51 height 14
click at [162, 146] on button "Replace" at bounding box center [157, 142] width 51 height 14
click at [162, 146] on button "Replace" at bounding box center [157, 141] width 51 height 14
click at [162, 146] on button "Replace" at bounding box center [157, 142] width 51 height 14
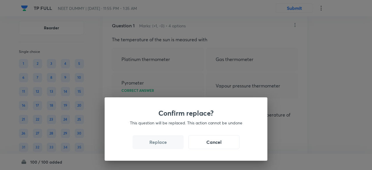
click at [162, 146] on button "Replace" at bounding box center [157, 142] width 51 height 14
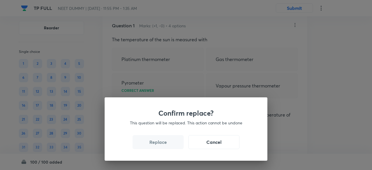
click at [162, 146] on div "Confirm replace? This question will be replaced. This action cannot be undone R…" at bounding box center [186, 128] width 163 height 63
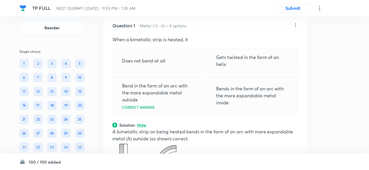
click at [162, 146] on img at bounding box center [146, 166] width 68 height 48
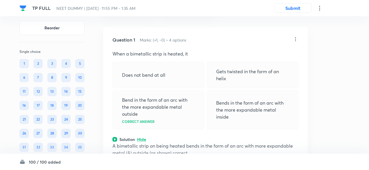
scroll to position [26, 0]
click at [295, 41] on icon at bounding box center [295, 39] width 1 height 4
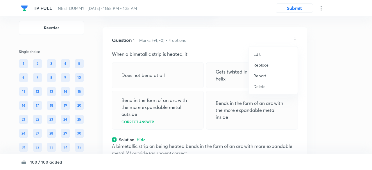
click at [261, 63] on p "Replace" at bounding box center [260, 65] width 15 height 6
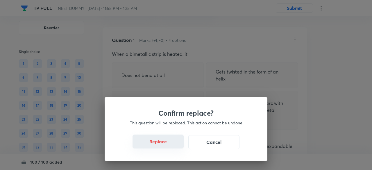
click at [165, 145] on button "Replace" at bounding box center [157, 141] width 51 height 14
click at [165, 145] on button "Replace" at bounding box center [157, 142] width 51 height 14
click at [165, 145] on button "Replace" at bounding box center [157, 141] width 51 height 14
click at [165, 145] on div "Confirm replace? This question will be replaced. This action cannot be undone R…" at bounding box center [186, 128] width 163 height 63
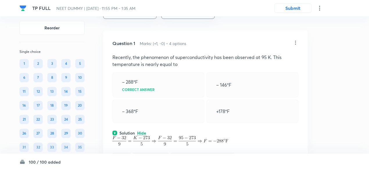
scroll to position [22, 0]
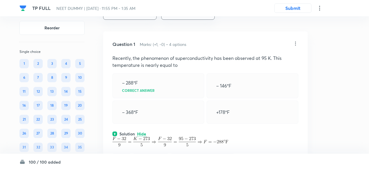
click at [295, 44] on icon at bounding box center [295, 44] width 6 height 6
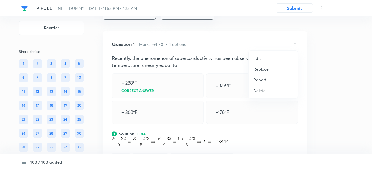
click at [257, 71] on p "Replace" at bounding box center [260, 69] width 15 height 6
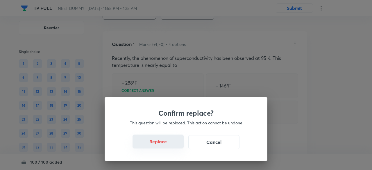
click at [170, 146] on button "Replace" at bounding box center [157, 141] width 51 height 14
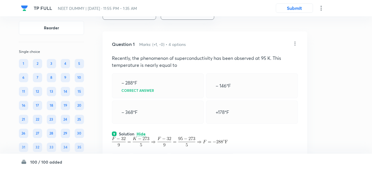
click at [170, 146] on div "Confirm replace? This question will be replaced. This action cannot be undone R…" at bounding box center [186, 85] width 372 height 170
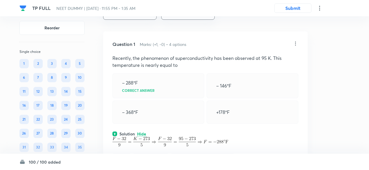
click at [170, 146] on div "Physics Thermal Physics Heat, Calorimetry & Expansion" at bounding box center [205, 150] width 186 height 27
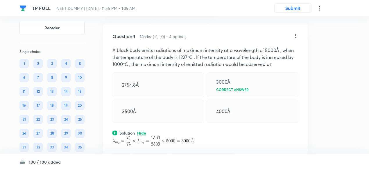
scroll to position [29, 0]
click at [296, 34] on icon at bounding box center [295, 36] width 6 height 6
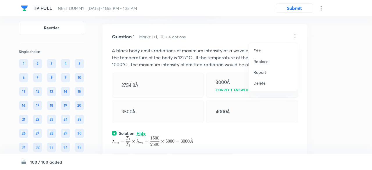
click at [261, 60] on p "Replace" at bounding box center [260, 61] width 15 height 6
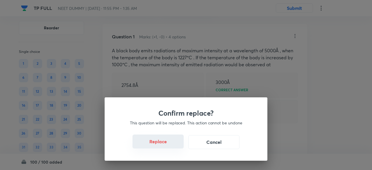
click at [164, 146] on button "Replace" at bounding box center [157, 141] width 51 height 14
click at [164, 146] on button "Replace" at bounding box center [157, 142] width 51 height 14
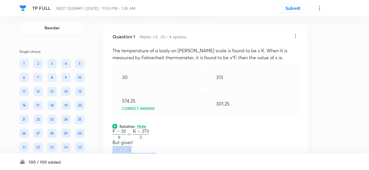
click at [164, 146] on p at bounding box center [205, 149] width 186 height 7
click at [161, 125] on div "Solution Hide" at bounding box center [205, 126] width 186 height 6
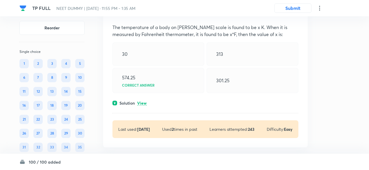
scroll to position [51, 0]
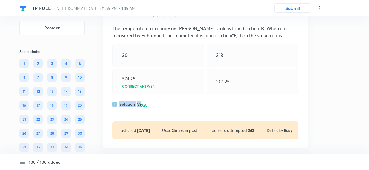
drag, startPoint x: 141, startPoint y: 111, endPoint x: 141, endPoint y: 102, distance: 9.0
click at [141, 102] on div "Question 1 Marks: (+1, -0) • 4 options The temperature of a body on kelvin scal…" at bounding box center [205, 75] width 204 height 147
click at [141, 102] on p "View" at bounding box center [142, 104] width 10 height 4
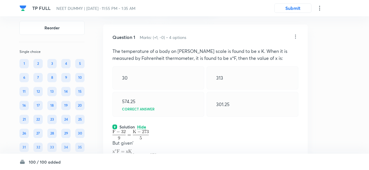
scroll to position [26, 0]
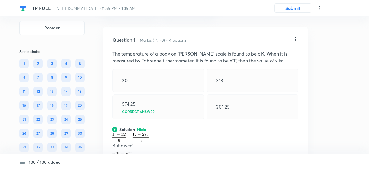
click at [296, 41] on icon at bounding box center [295, 39] width 6 height 6
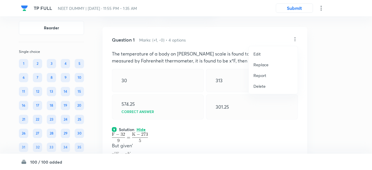
click at [264, 64] on p "Replace" at bounding box center [260, 65] width 15 height 6
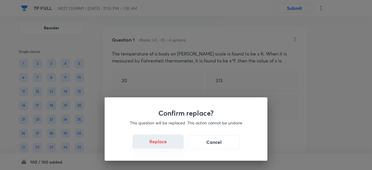
click at [168, 146] on button "Replace" at bounding box center [157, 141] width 51 height 14
click at [168, 146] on button "Replace" at bounding box center [157, 142] width 51 height 14
click at [168, 146] on div "Confirm replace? This question will be replaced. This action cannot be undone R…" at bounding box center [186, 85] width 372 height 170
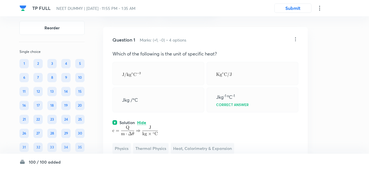
click at [297, 42] on div at bounding box center [295, 39] width 6 height 7
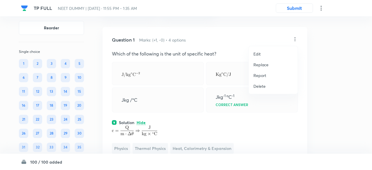
click at [259, 65] on p "Replace" at bounding box center [260, 65] width 15 height 6
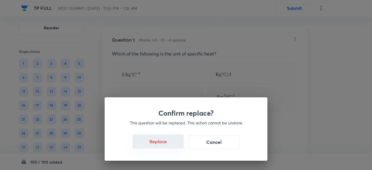
click at [177, 144] on button "Replace" at bounding box center [157, 141] width 51 height 14
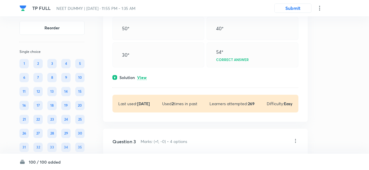
scroll to position [284, 0]
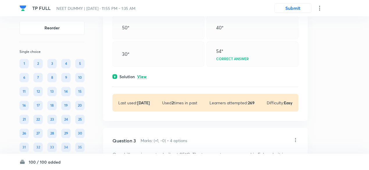
click at [142, 77] on p "View" at bounding box center [142, 77] width 10 height 4
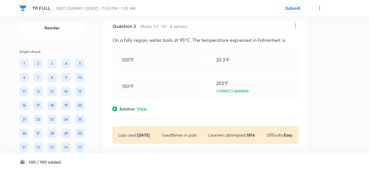
scroll to position [507, 0]
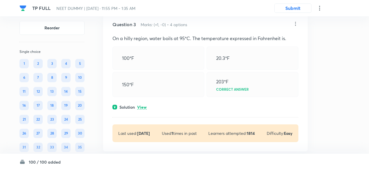
click at [141, 105] on p "View" at bounding box center [142, 107] width 10 height 4
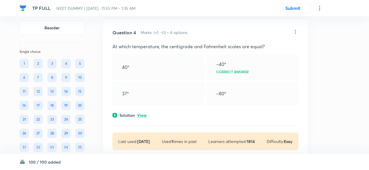
scroll to position [674, 0]
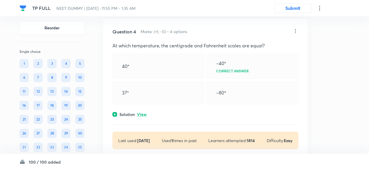
click at [141, 112] on p "View" at bounding box center [142, 114] width 10 height 4
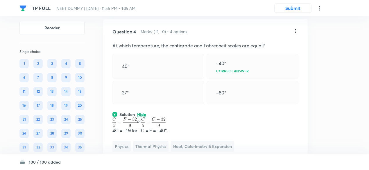
click at [296, 30] on icon at bounding box center [295, 31] width 6 height 6
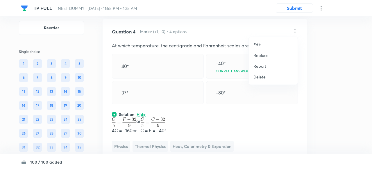
click at [261, 54] on p "Replace" at bounding box center [260, 55] width 15 height 6
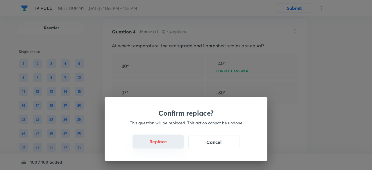
click at [164, 146] on button "Replace" at bounding box center [157, 141] width 51 height 14
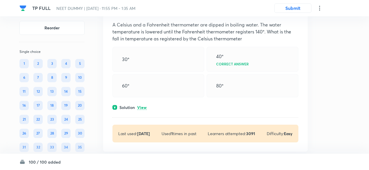
scroll to position [984, 0]
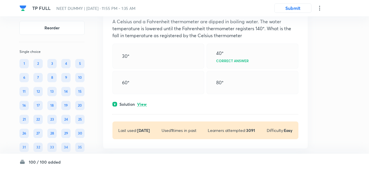
click at [146, 104] on p "View" at bounding box center [142, 104] width 10 height 4
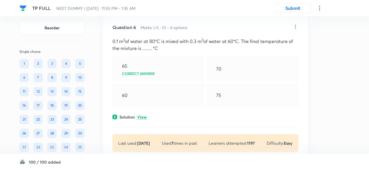
scroll to position [1177, 0]
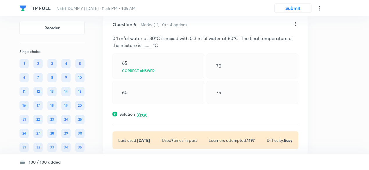
click at [143, 115] on p "View" at bounding box center [142, 114] width 10 height 4
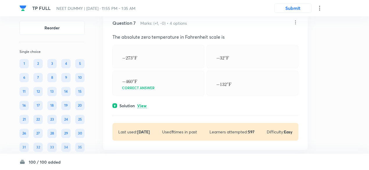
scroll to position [1392, 0]
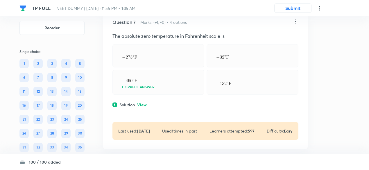
click at [142, 103] on p "View" at bounding box center [142, 105] width 10 height 4
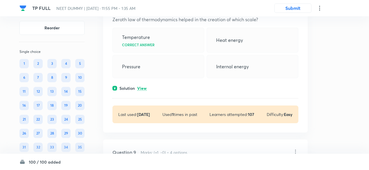
scroll to position [1628, 0]
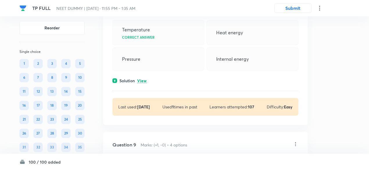
click at [142, 79] on p "View" at bounding box center [142, 81] width 10 height 4
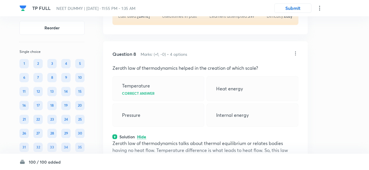
scroll to position [1572, 0]
click at [296, 52] on icon at bounding box center [295, 54] width 1 height 4
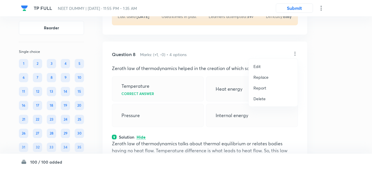
click at [257, 77] on p "Replace" at bounding box center [260, 77] width 15 height 6
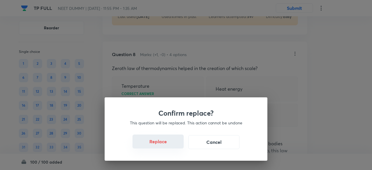
click at [164, 145] on button "Replace" at bounding box center [157, 141] width 51 height 14
click at [164, 145] on button "Replace" at bounding box center [157, 142] width 51 height 14
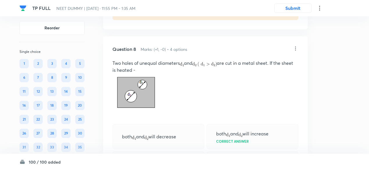
scroll to position [1573, 0]
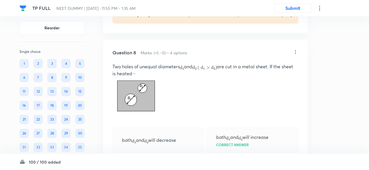
click at [295, 50] on icon at bounding box center [295, 52] width 1 height 4
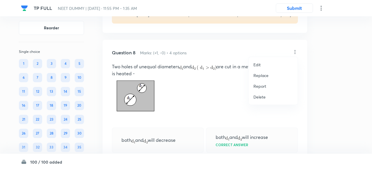
click at [261, 74] on p "Replace" at bounding box center [260, 75] width 15 height 6
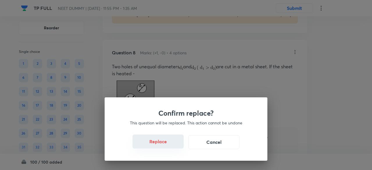
click at [167, 144] on button "Replace" at bounding box center [157, 141] width 51 height 14
click at [170, 145] on button "Replace" at bounding box center [157, 141] width 51 height 14
click at [170, 145] on button "Replace" at bounding box center [157, 142] width 51 height 14
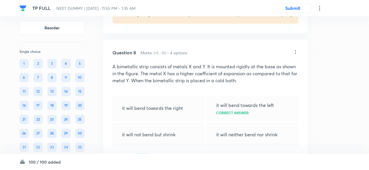
click at [170, 145] on div "Question 8 Marks: (+1, -0) • 4 options A bimetallic strip consists of metals X …" at bounding box center [205, 136] width 204 height 192
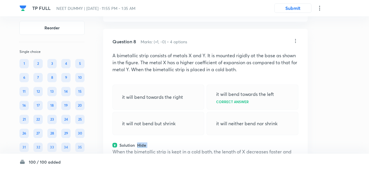
scroll to position [1584, 0]
click at [296, 42] on icon at bounding box center [295, 42] width 6 height 6
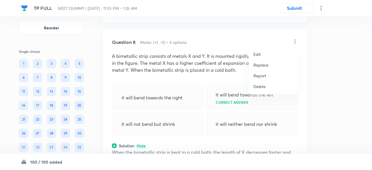
click at [264, 66] on p "Replace" at bounding box center [260, 65] width 15 height 6
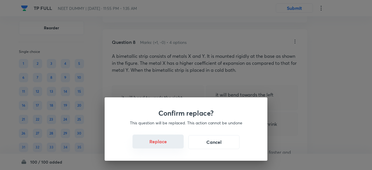
click at [161, 145] on button "Replace" at bounding box center [157, 141] width 51 height 14
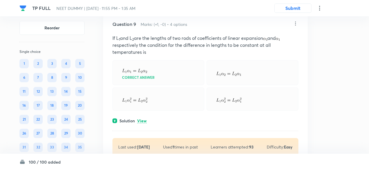
scroll to position [1805, 0]
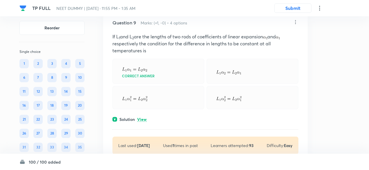
click at [142, 117] on p "View" at bounding box center [142, 119] width 10 height 4
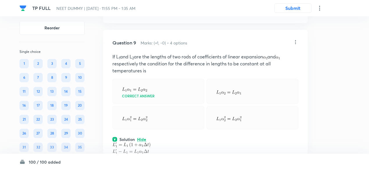
scroll to position [1778, 0]
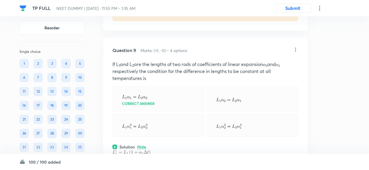
click at [296, 47] on icon at bounding box center [295, 50] width 6 height 6
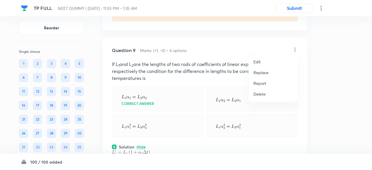
click at [264, 73] on p "Replace" at bounding box center [260, 72] width 15 height 6
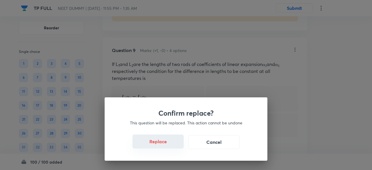
click at [168, 145] on button "Replace" at bounding box center [157, 141] width 51 height 14
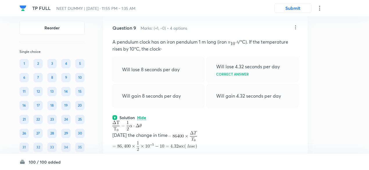
scroll to position [1799, 0]
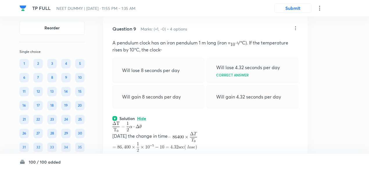
click at [294, 25] on icon at bounding box center [295, 28] width 6 height 6
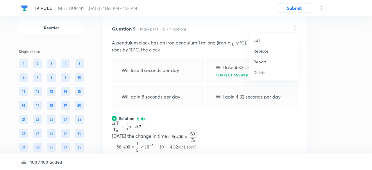
click at [258, 53] on p "Replace" at bounding box center [260, 51] width 15 height 6
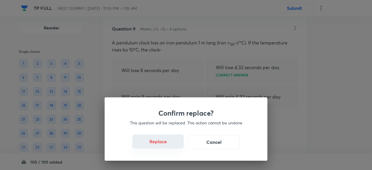
click at [168, 147] on button "Replace" at bounding box center [157, 141] width 51 height 14
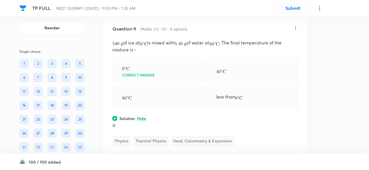
click at [295, 26] on icon at bounding box center [295, 28] width 6 height 6
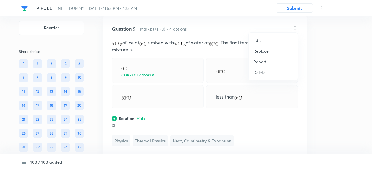
click at [256, 49] on p "Replace" at bounding box center [260, 51] width 15 height 6
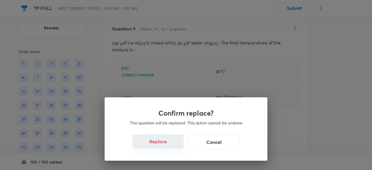
click at [168, 144] on button "Replace" at bounding box center [157, 141] width 51 height 14
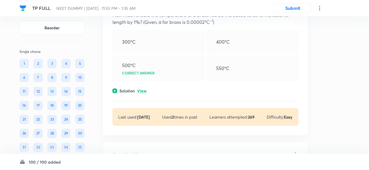
scroll to position [2028, 0]
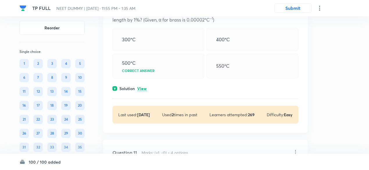
click at [143, 87] on p "View" at bounding box center [142, 89] width 10 height 4
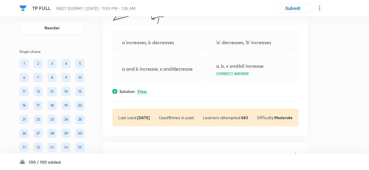
scroll to position [2323, 0]
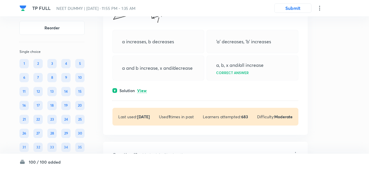
click at [143, 89] on p "View" at bounding box center [142, 91] width 10 height 4
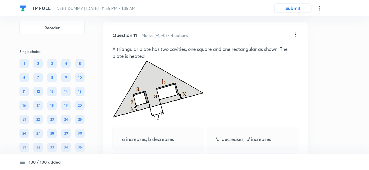
scroll to position [2225, 0]
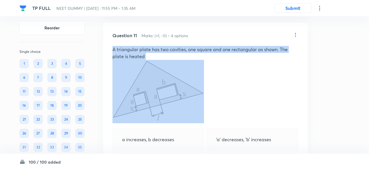
drag, startPoint x: 111, startPoint y: 45, endPoint x: 199, endPoint y: 93, distance: 99.8
click at [199, 93] on div "Question 11 Marks: (+1, -0) • 4 options A triangular plate has two cavities, on…" at bounding box center [205, 140] width 204 height 235
copy p "A triangular plate has two cavities, one square and one rectangular as shown. T…"
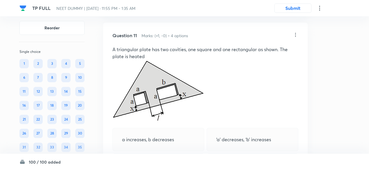
click at [295, 32] on icon at bounding box center [295, 35] width 6 height 6
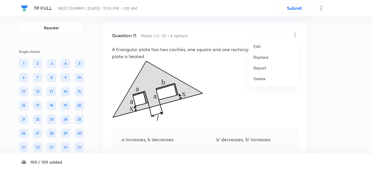
click at [259, 46] on p "Edit" at bounding box center [256, 46] width 7 height 6
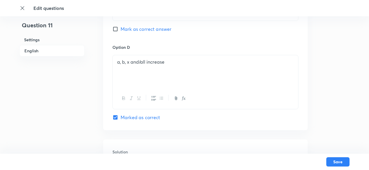
scroll to position [666, 0]
click at [163, 75] on div "Conceptual" at bounding box center [205, 72] width 185 height 33
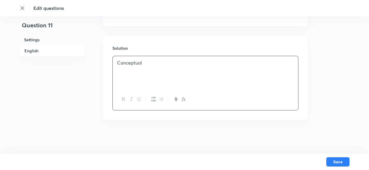
click at [163, 75] on div "Conceptual" at bounding box center [205, 72] width 185 height 33
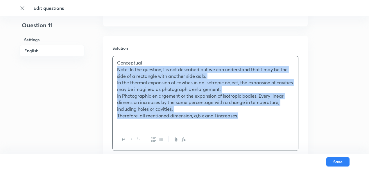
drag, startPoint x: 117, startPoint y: 68, endPoint x: 242, endPoint y: 118, distance: 134.7
click at [242, 118] on div "Conceptual Note: In the question, l is not described but we can understand that…" at bounding box center [205, 92] width 185 height 73
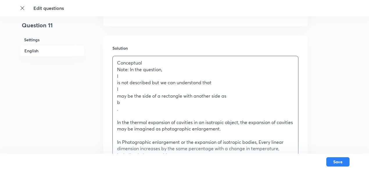
click at [115, 77] on div "Conceptual Note: In the question, l is not described but we can understand that…" at bounding box center [205, 145] width 185 height 179
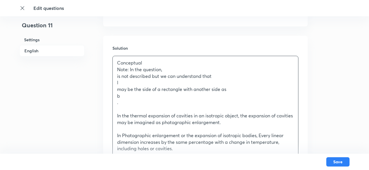
click at [116, 83] on div "Conceptual Note: In the question, is not described but we can understand that l…" at bounding box center [205, 142] width 185 height 172
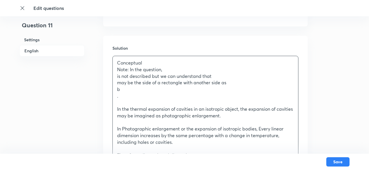
click at [116, 87] on div "Conceptual Note: In the question, is not described but we can understand that m…" at bounding box center [205, 138] width 185 height 165
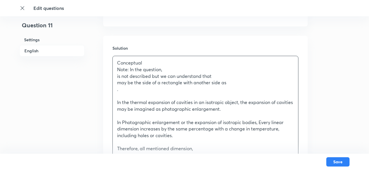
click at [116, 90] on div "Conceptual Note: In the question, is not described but we can understand that m…" at bounding box center [205, 135] width 185 height 159
click at [116, 102] on div "Conceptual Note: In the question, is not described but we can understand that m…" at bounding box center [205, 135] width 185 height 159
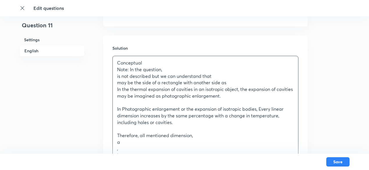
click at [116, 109] on div "Conceptual Note: In the question, is not described but we can understand that m…" at bounding box center [205, 128] width 185 height 145
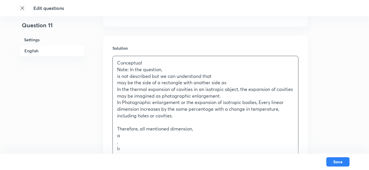
click at [116, 128] on div "Conceptual Note: In the question, is not described but we can understand that m…" at bounding box center [205, 125] width 185 height 139
click at [116, 128] on div "Conceptual Note: In the question, is not described but we can understand that m…" at bounding box center [205, 122] width 185 height 132
drag, startPoint x: 116, startPoint y: 128, endPoint x: 113, endPoint y: 131, distance: 4.6
click at [113, 131] on div "Conceptual Note: In the question, is not described but we can understand that m…" at bounding box center [205, 122] width 185 height 132
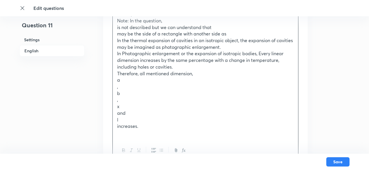
scroll to position [716, 0]
click at [116, 82] on div "Conceptual Note: In the question, is not described but we can understand that m…" at bounding box center [205, 70] width 185 height 126
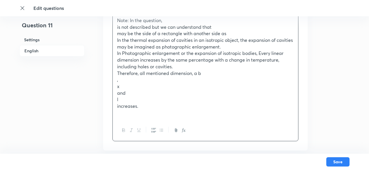
click at [116, 84] on div "Conceptual Note: In the question, is not described but we can understand that m…" at bounding box center [205, 63] width 185 height 113
click at [116, 80] on div "Conceptual Note: In the question, is not described but we can understand that m…" at bounding box center [205, 63] width 185 height 113
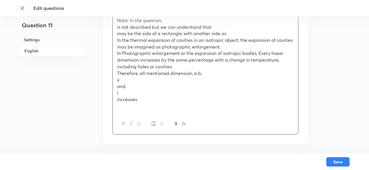
click at [116, 80] on div "Conceptual Note: In the question, is not described but we can understand that m…" at bounding box center [205, 60] width 185 height 106
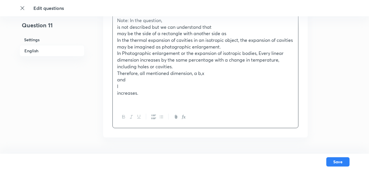
click at [116, 80] on div "Conceptual Note: In the question, is not described but we can understand that m…" at bounding box center [205, 56] width 185 height 99
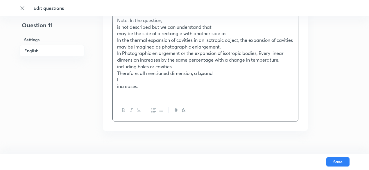
click at [116, 80] on div "Conceptual Note: In the question, is not described but we can understand that m…" at bounding box center [205, 53] width 185 height 93
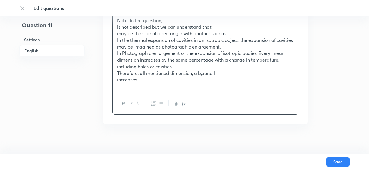
click at [116, 80] on div "Conceptual Note: In the question, is not described but we can understand that m…" at bounding box center [205, 50] width 185 height 86
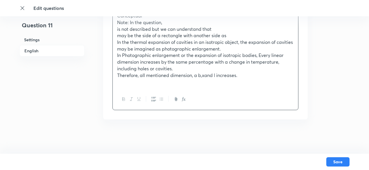
click at [205, 75] on p "Therefore, all mentioned dimension, a b,xand l increases." at bounding box center [205, 75] width 176 height 7
click at [334, 163] on button "Save" at bounding box center [337, 160] width 23 height 9
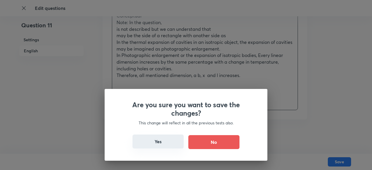
click at [168, 144] on button "Yes" at bounding box center [157, 141] width 51 height 14
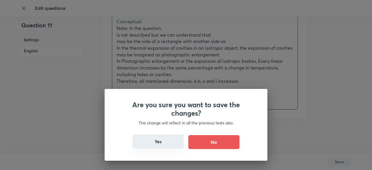
scroll to position [707, 0]
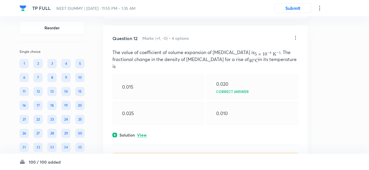
scroll to position [1858, 0]
click at [141, 133] on p "View" at bounding box center [142, 135] width 10 height 4
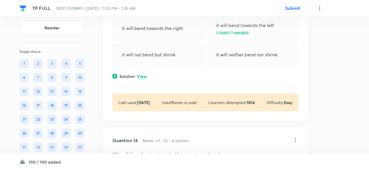
scroll to position [2160, 0]
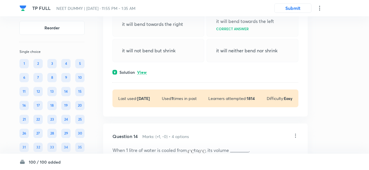
click at [142, 75] on p "View" at bounding box center [142, 72] width 10 height 4
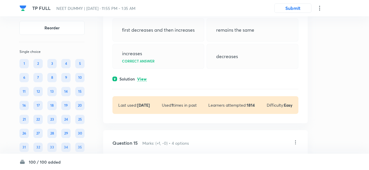
scroll to position [2332, 0]
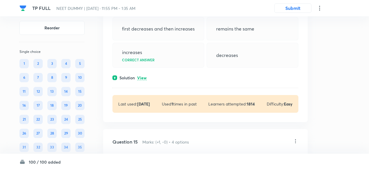
click at [142, 80] on p "View" at bounding box center [142, 78] width 10 height 4
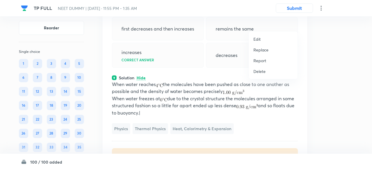
click at [263, 49] on p "Replace" at bounding box center [260, 50] width 15 height 6
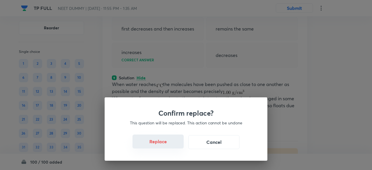
click at [164, 145] on button "Replace" at bounding box center [157, 141] width 51 height 14
click at [164, 145] on button "Replace" at bounding box center [157, 142] width 51 height 14
click at [164, 145] on button "Replace" at bounding box center [157, 141] width 51 height 14
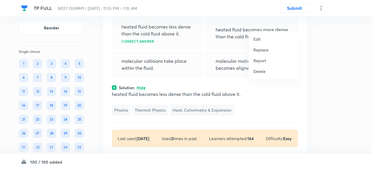
click at [260, 48] on p "Replace" at bounding box center [260, 50] width 15 height 6
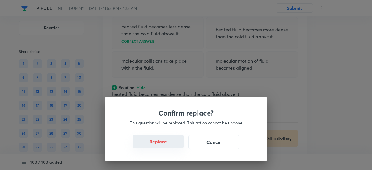
click at [163, 145] on button "Replace" at bounding box center [157, 141] width 51 height 14
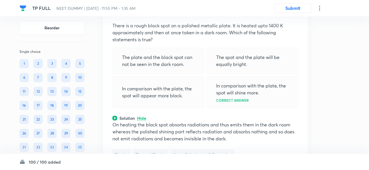
scroll to position [2311, 0]
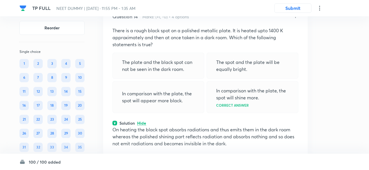
click at [295, 19] on icon at bounding box center [295, 16] width 6 height 6
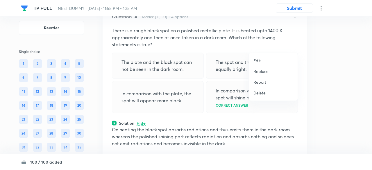
click at [265, 69] on p "Replace" at bounding box center [260, 71] width 15 height 6
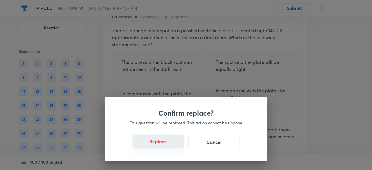
click at [167, 145] on button "Replace" at bounding box center [157, 141] width 51 height 14
click at [167, 145] on button "Replace" at bounding box center [157, 142] width 51 height 14
click at [168, 147] on button "Replace" at bounding box center [157, 141] width 51 height 14
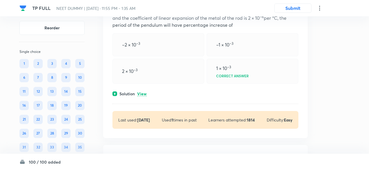
scroll to position [2520, 0]
click at [144, 96] on p "View" at bounding box center [142, 93] width 10 height 4
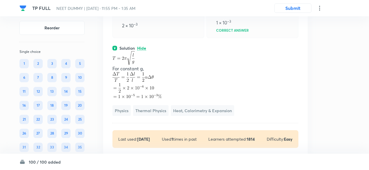
scroll to position [2489, 0]
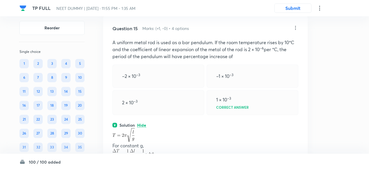
click at [296, 31] on icon at bounding box center [295, 28] width 6 height 6
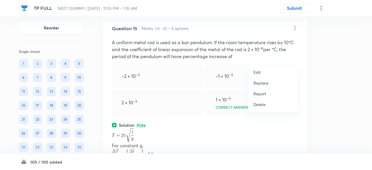
click at [260, 83] on p "Replace" at bounding box center [260, 83] width 15 height 6
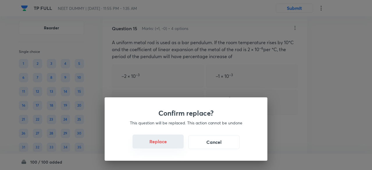
click at [164, 147] on button "Replace" at bounding box center [157, 141] width 51 height 14
click at [164, 147] on button "Replace" at bounding box center [157, 142] width 51 height 14
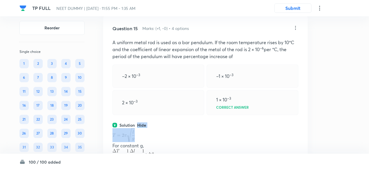
click at [164, 147] on div "Question 15 Marks: (+1, -0) • 4 options A uniform metal rod is used as a bar pe…" at bounding box center [205, 125] width 204 height 218
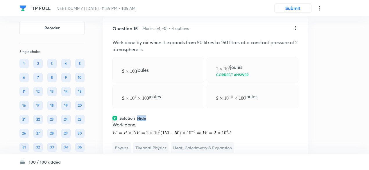
click at [164, 147] on div "Question 15 Marks: (+1, -0) • 4 options Work done by air when it expands from 5…" at bounding box center [205, 105] width 204 height 179
click at [164, 121] on div "Solution Hide" at bounding box center [205, 118] width 186 height 6
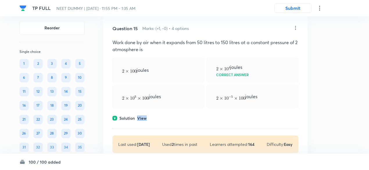
click at [164, 121] on div "Solution View" at bounding box center [205, 118] width 186 height 6
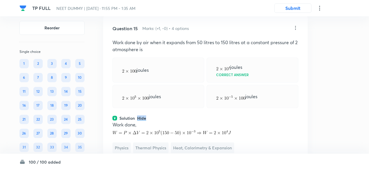
click at [164, 121] on div "Solution Hide" at bounding box center [205, 118] width 186 height 6
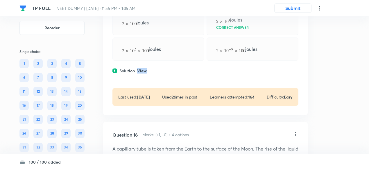
scroll to position [2536, 0]
click at [143, 73] on p "View" at bounding box center [142, 71] width 10 height 4
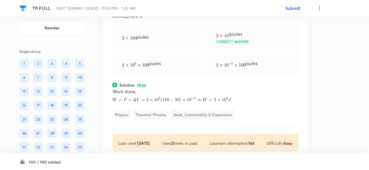
scroll to position [2519, 0]
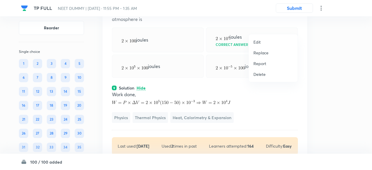
click at [261, 53] on p "Replace" at bounding box center [260, 53] width 15 height 6
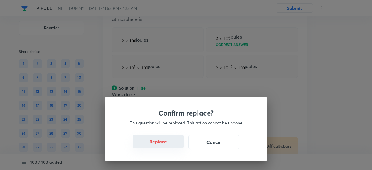
click at [166, 145] on button "Replace" at bounding box center [157, 141] width 51 height 14
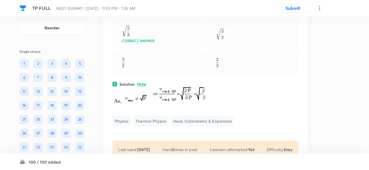
scroll to position [2525, 0]
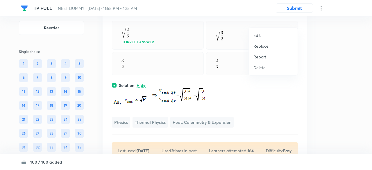
click at [264, 47] on p "Replace" at bounding box center [260, 46] width 15 height 6
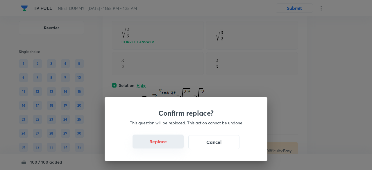
click at [161, 144] on button "Replace" at bounding box center [157, 141] width 51 height 14
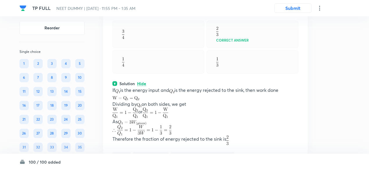
click at [161, 118] on img at bounding box center [156, 112] width 26 height 10
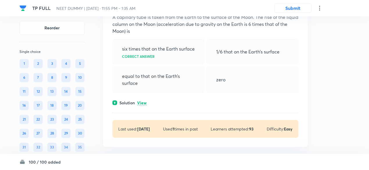
scroll to position [2748, 0]
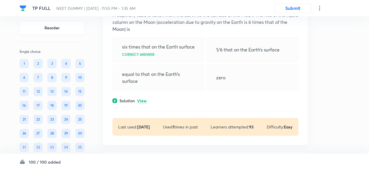
click at [144, 103] on p "View" at bounding box center [142, 101] width 10 height 4
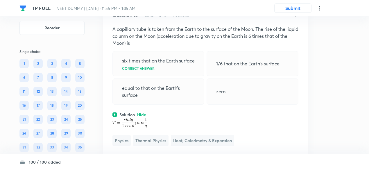
scroll to position [2734, 0]
click at [296, 18] on icon at bounding box center [295, 15] width 6 height 6
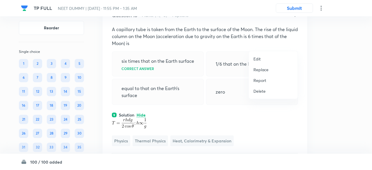
click at [262, 69] on p "Replace" at bounding box center [260, 69] width 15 height 6
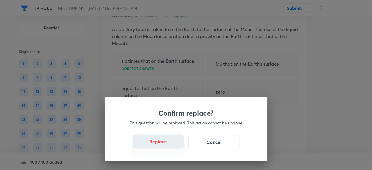
click at [165, 146] on button "Replace" at bounding box center [157, 141] width 51 height 14
click at [169, 145] on button "Replace" at bounding box center [157, 141] width 51 height 14
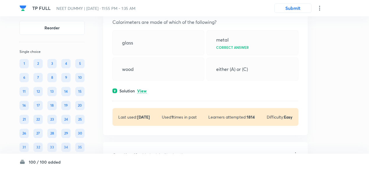
scroll to position [2944, 0]
click at [145, 93] on p "View" at bounding box center [142, 90] width 10 height 4
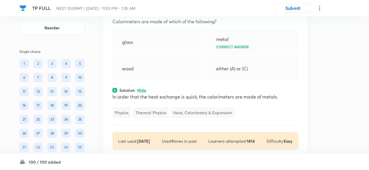
click at [295, 10] on icon at bounding box center [295, 7] width 6 height 6
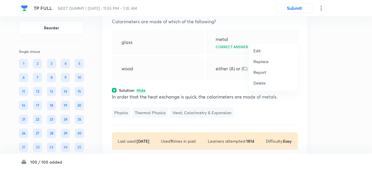
click at [260, 62] on p "Replace" at bounding box center [260, 61] width 15 height 6
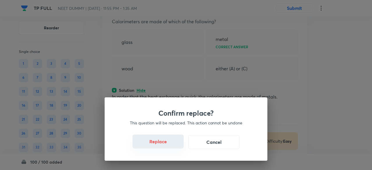
click at [165, 143] on button "Replace" at bounding box center [157, 141] width 51 height 14
click at [167, 146] on button "Replace" at bounding box center [157, 141] width 51 height 14
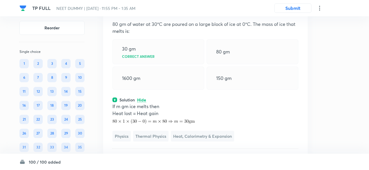
scroll to position [2940, 0]
click at [296, 13] on icon at bounding box center [295, 11] width 6 height 6
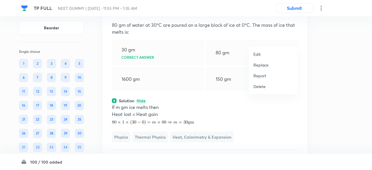
click at [256, 66] on p "Replace" at bounding box center [260, 65] width 15 height 6
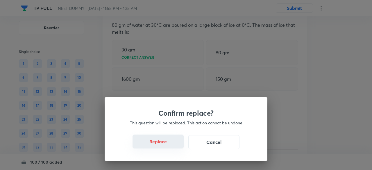
click at [164, 145] on button "Replace" at bounding box center [157, 141] width 51 height 14
click at [164, 145] on button "Replace" at bounding box center [157, 142] width 51 height 14
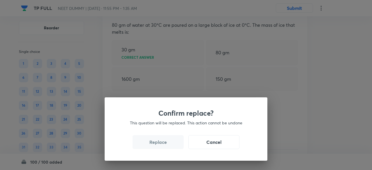
click at [164, 145] on button "Replace" at bounding box center [157, 142] width 51 height 14
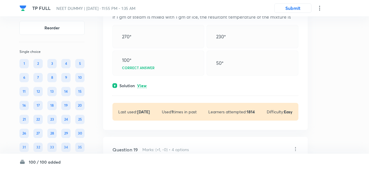
scroll to position [3166, 0]
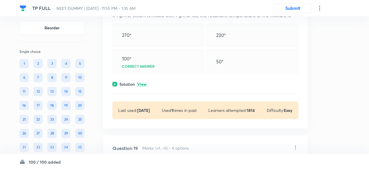
click at [141, 87] on p "View" at bounding box center [142, 84] width 10 height 4
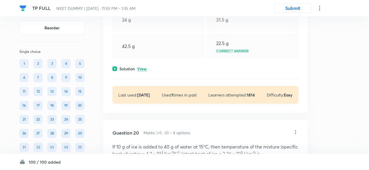
scroll to position [3408, 0]
click at [142, 71] on p "View" at bounding box center [142, 68] width 10 height 4
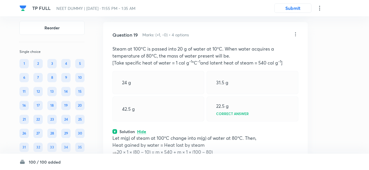
scroll to position [3345, 0]
click at [296, 37] on icon at bounding box center [295, 35] width 6 height 6
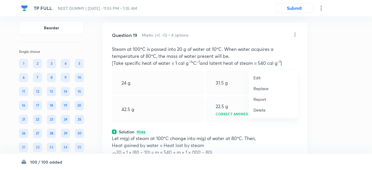
click at [260, 88] on p "Replace" at bounding box center [260, 88] width 15 height 6
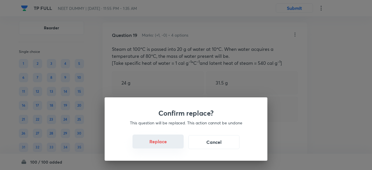
click at [161, 143] on button "Replace" at bounding box center [157, 141] width 51 height 14
click at [165, 144] on button "Replace" at bounding box center [157, 141] width 51 height 14
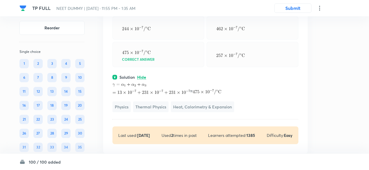
scroll to position [3375, 0]
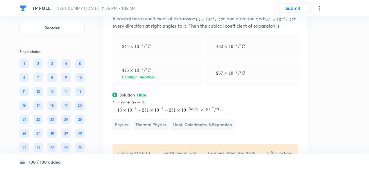
click at [297, 7] on icon at bounding box center [295, 4] width 6 height 6
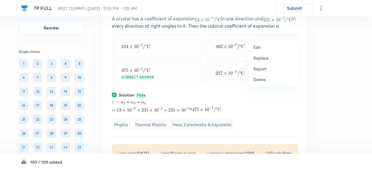
click at [260, 60] on p "Replace" at bounding box center [260, 58] width 15 height 6
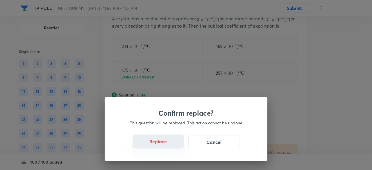
click at [165, 146] on button "Replace" at bounding box center [157, 141] width 51 height 14
click at [165, 146] on button "Replace" at bounding box center [157, 142] width 51 height 14
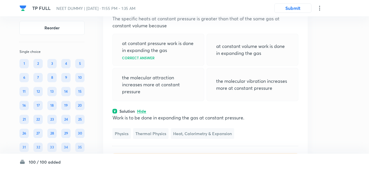
click at [165, 121] on p "Work is to be done in expanding the gas at constant pressure." at bounding box center [205, 117] width 186 height 7
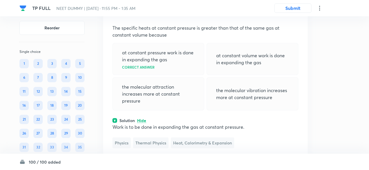
scroll to position [3366, 0]
click at [296, 17] on icon at bounding box center [295, 14] width 6 height 6
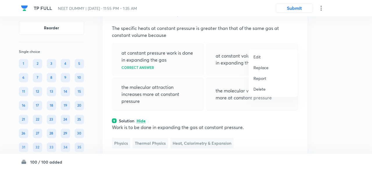
click at [263, 67] on p "Replace" at bounding box center [260, 67] width 15 height 6
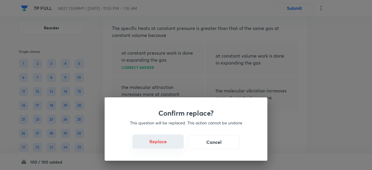
click at [171, 146] on button "Replace" at bounding box center [157, 141] width 51 height 14
click at [171, 146] on button "Replace" at bounding box center [157, 142] width 51 height 14
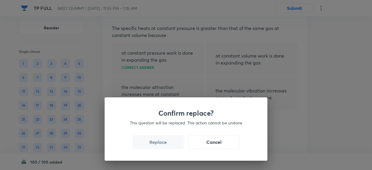
click at [171, 146] on button "Replace" at bounding box center [157, 142] width 51 height 14
click at [171, 146] on button "Replace" at bounding box center [157, 141] width 51 height 14
click at [171, 146] on button "Replace" at bounding box center [157, 142] width 51 height 14
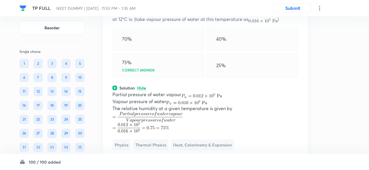
scroll to position [3370, 0]
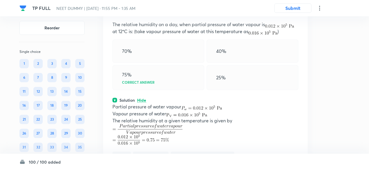
click at [296, 13] on icon at bounding box center [295, 10] width 6 height 6
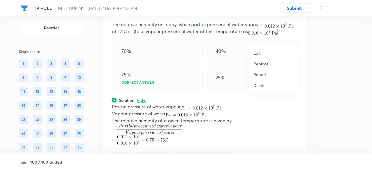
click at [258, 66] on p "Replace" at bounding box center [260, 64] width 15 height 6
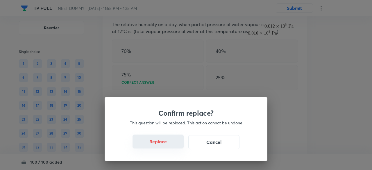
click at [164, 146] on button "Replace" at bounding box center [157, 141] width 51 height 14
click at [173, 145] on button "Replace" at bounding box center [157, 141] width 51 height 14
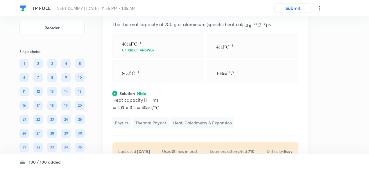
click at [296, 13] on icon at bounding box center [295, 10] width 6 height 6
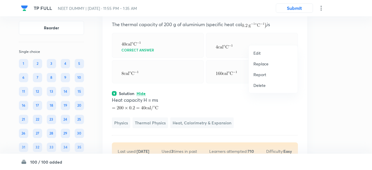
click at [260, 62] on p "Replace" at bounding box center [260, 64] width 15 height 6
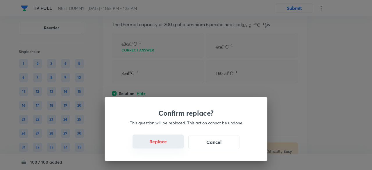
click at [160, 145] on button "Replace" at bounding box center [157, 141] width 51 height 14
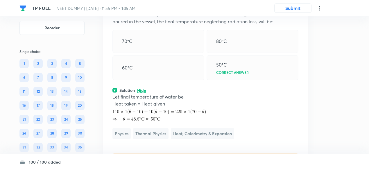
scroll to position [3380, 0]
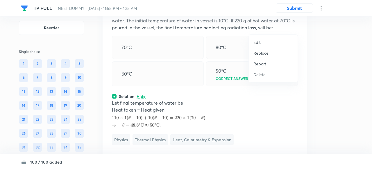
click at [257, 53] on p "Replace" at bounding box center [260, 53] width 15 height 6
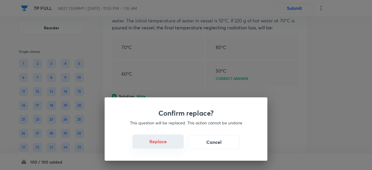
click at [161, 142] on button "Replace" at bounding box center [157, 141] width 51 height 14
click at [164, 143] on button "Replace" at bounding box center [157, 141] width 51 height 14
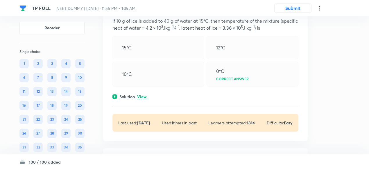
scroll to position [3613, 0]
click at [145, 98] on p "View" at bounding box center [142, 96] width 10 height 4
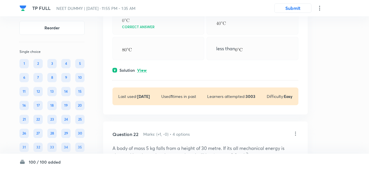
scroll to position [3880, 0]
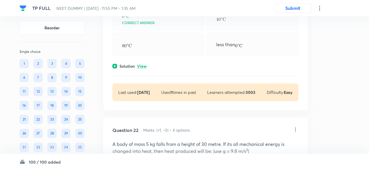
click at [145, 69] on p "View" at bounding box center [142, 66] width 10 height 4
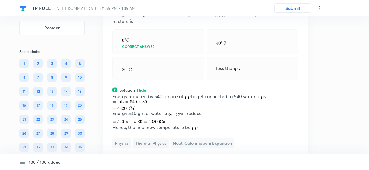
scroll to position [3849, 0]
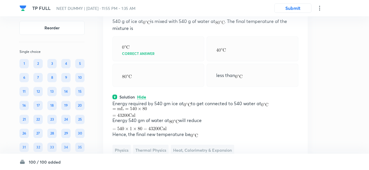
click at [295, 8] on icon at bounding box center [295, 7] width 1 height 4
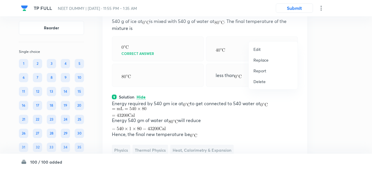
click at [183, 79] on div at bounding box center [186, 85] width 372 height 170
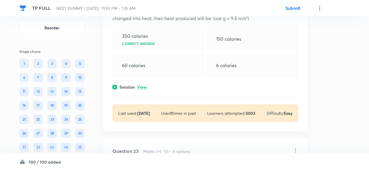
scroll to position [4075, 0]
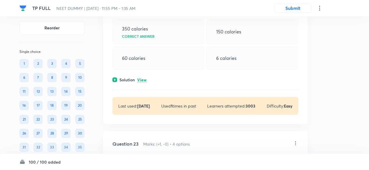
click at [143, 82] on p "View" at bounding box center [142, 80] width 10 height 4
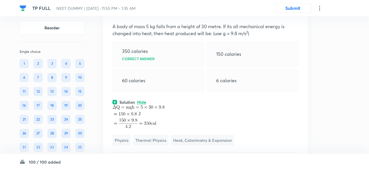
scroll to position [4053, 0]
click at [295, 14] on icon at bounding box center [295, 12] width 1 height 4
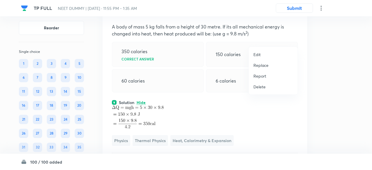
click at [261, 67] on p "Replace" at bounding box center [260, 65] width 15 height 6
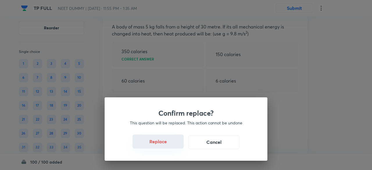
click at [163, 145] on button "Replace" at bounding box center [157, 141] width 51 height 14
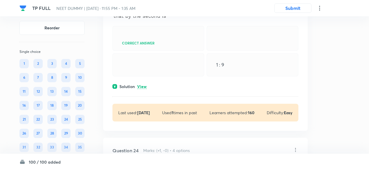
scroll to position [4296, 0]
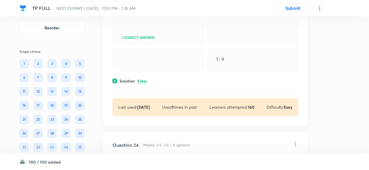
click at [142, 83] on p "View" at bounding box center [142, 81] width 10 height 4
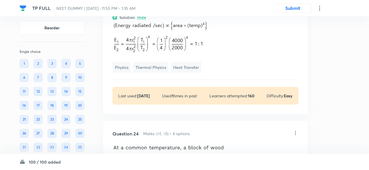
scroll to position [4361, 0]
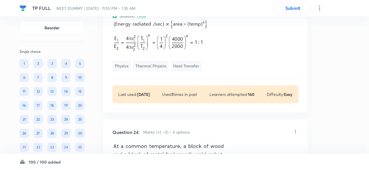
click at [156, 71] on span "Thermal Physics" at bounding box center [150, 65] width 35 height 11
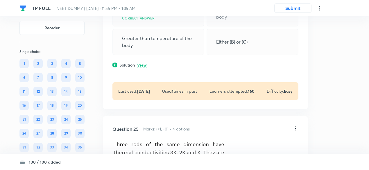
scroll to position [4545, 0]
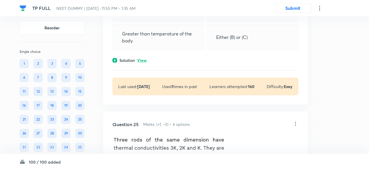
click at [147, 63] on div "Solution View" at bounding box center [205, 60] width 186 height 6
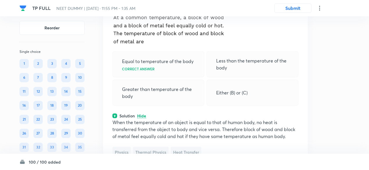
scroll to position [4489, 0]
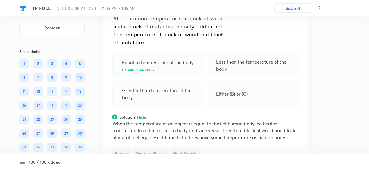
click at [294, 7] on icon at bounding box center [295, 4] width 6 height 6
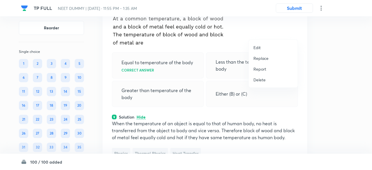
click at [262, 57] on p "Replace" at bounding box center [260, 58] width 15 height 6
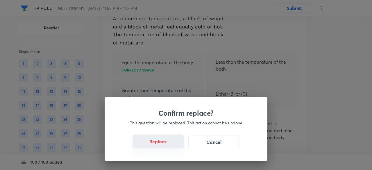
click at [166, 144] on button "Replace" at bounding box center [157, 141] width 51 height 14
click at [166, 144] on button "Replace" at bounding box center [157, 142] width 51 height 14
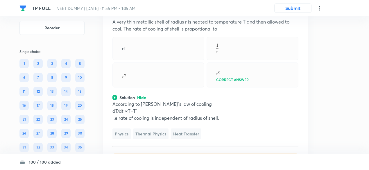
scroll to position [4477, 0]
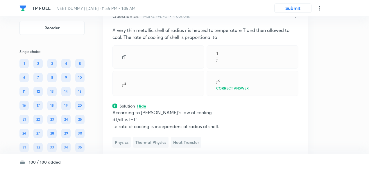
click at [294, 19] on icon at bounding box center [295, 16] width 6 height 6
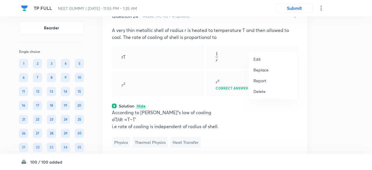
click at [257, 68] on p "Replace" at bounding box center [260, 70] width 15 height 6
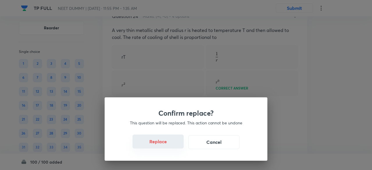
click at [164, 142] on button "Replace" at bounding box center [157, 141] width 51 height 14
click at [172, 143] on button "Replace" at bounding box center [157, 141] width 51 height 14
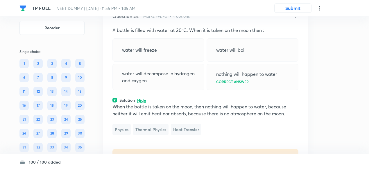
click at [297, 19] on icon at bounding box center [295, 16] width 6 height 6
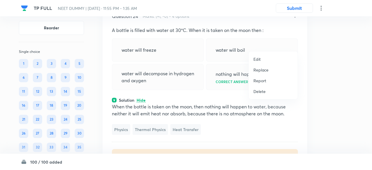
click at [267, 67] on p "Replace" at bounding box center [260, 70] width 15 height 6
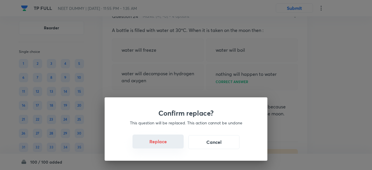
click at [161, 138] on button "Replace" at bounding box center [157, 141] width 51 height 14
click at [161, 143] on button "Replace" at bounding box center [157, 141] width 51 height 14
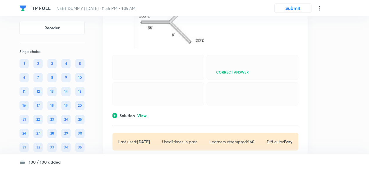
scroll to position [4778, 0]
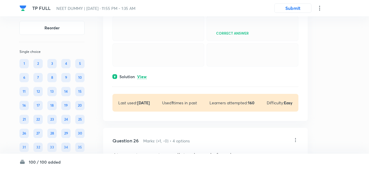
click at [143, 79] on p "View" at bounding box center [142, 77] width 10 height 4
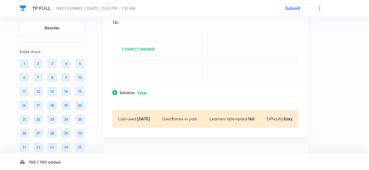
scroll to position [5062, 0]
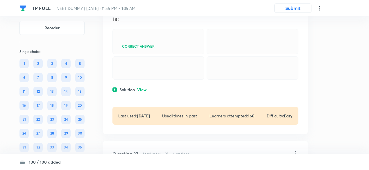
click at [143, 92] on p "View" at bounding box center [142, 90] width 10 height 4
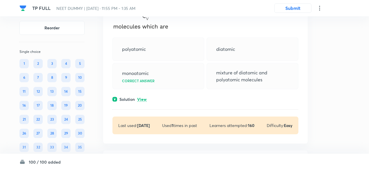
scroll to position [5309, 0]
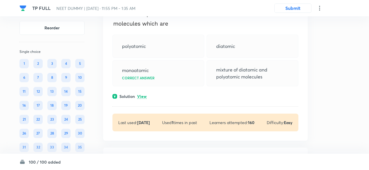
click at [143, 99] on p "View" at bounding box center [142, 96] width 10 height 4
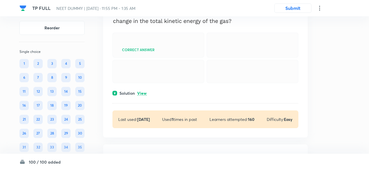
scroll to position [5554, 0]
click at [143, 95] on p "View" at bounding box center [142, 93] width 10 height 4
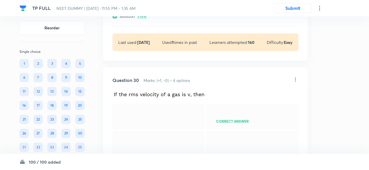
scroll to position [5995, 0]
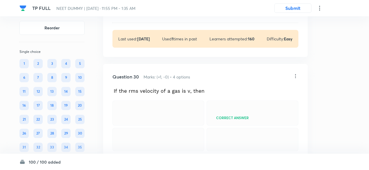
click at [145, 15] on p "View" at bounding box center [142, 13] width 10 height 4
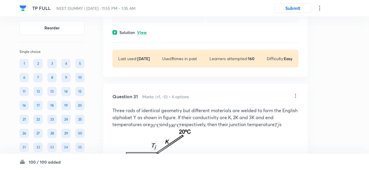
scroll to position [6216, 0]
click at [143, 34] on p "View" at bounding box center [142, 32] width 10 height 4
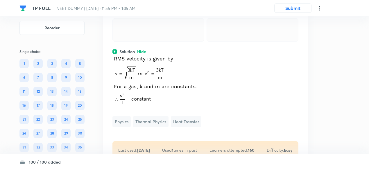
scroll to position [6178, 0]
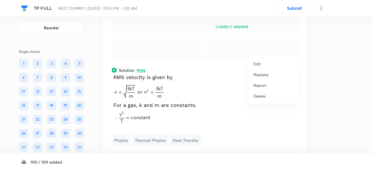
click at [260, 72] on p "Replace" at bounding box center [260, 74] width 15 height 6
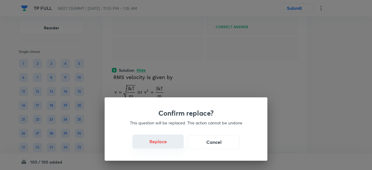
click at [163, 142] on button "Replace" at bounding box center [157, 141] width 51 height 14
click at [163, 143] on button "Replace" at bounding box center [157, 141] width 51 height 14
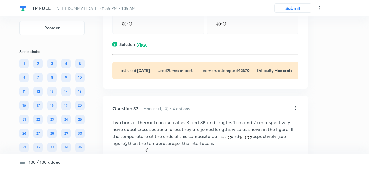
scroll to position [6462, 0]
click at [143, 46] on p "View" at bounding box center [142, 44] width 10 height 4
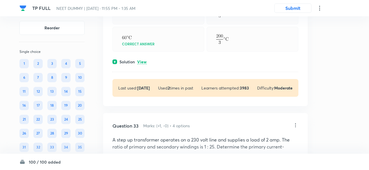
scroll to position [6696, 0]
click at [143, 64] on p "View" at bounding box center [142, 62] width 10 height 4
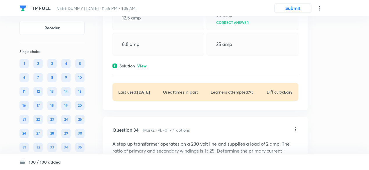
scroll to position [6888, 0]
click at [143, 68] on p "View" at bounding box center [142, 66] width 10 height 4
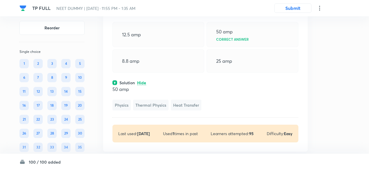
scroll to position [6870, 0]
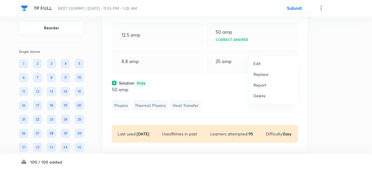
click at [259, 73] on p "Replace" at bounding box center [260, 74] width 15 height 6
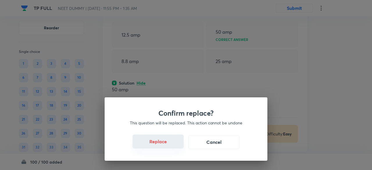
click at [159, 147] on button "Replace" at bounding box center [157, 141] width 51 height 14
click at [164, 144] on button "Replace" at bounding box center [157, 141] width 51 height 14
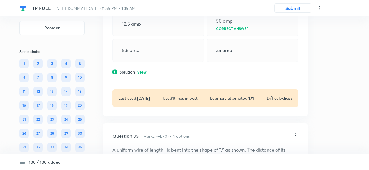
scroll to position [7110, 0]
click at [144, 74] on p "View" at bounding box center [142, 72] width 10 height 4
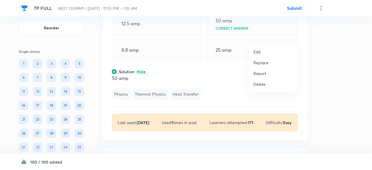
click at [262, 60] on p "Replace" at bounding box center [260, 63] width 15 height 6
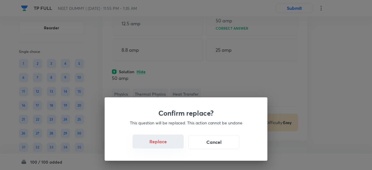
click at [167, 145] on button "Replace" at bounding box center [157, 141] width 51 height 14
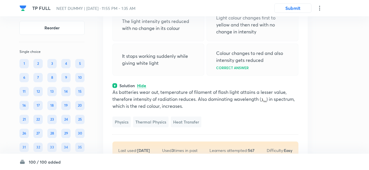
scroll to position [7105, 0]
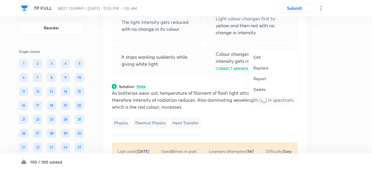
click at [263, 65] on p "Replace" at bounding box center [260, 68] width 15 height 6
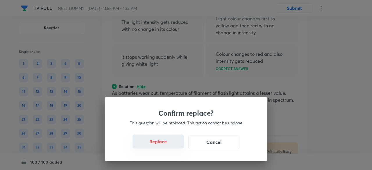
click at [166, 143] on button "Replace" at bounding box center [157, 141] width 51 height 14
click at [165, 143] on button "Replace" at bounding box center [157, 141] width 51 height 14
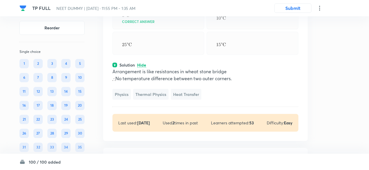
scroll to position [7115, 0]
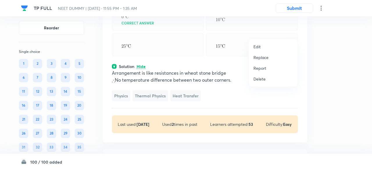
click at [257, 55] on p "Replace" at bounding box center [260, 57] width 15 height 6
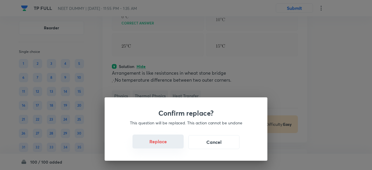
click at [164, 143] on button "Replace" at bounding box center [157, 141] width 51 height 14
click at [169, 146] on button "Replace" at bounding box center [157, 141] width 51 height 14
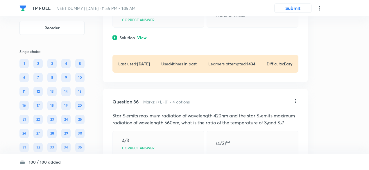
scroll to position [7397, 0]
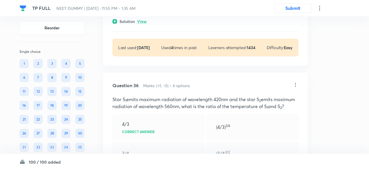
click at [145, 24] on p "View" at bounding box center [142, 21] width 10 height 4
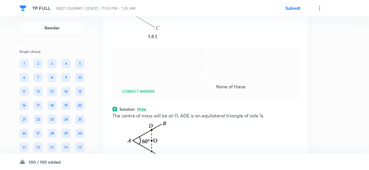
scroll to position [7296, 0]
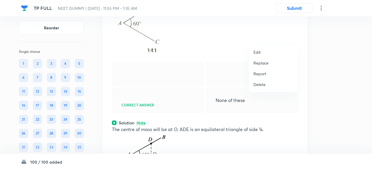
click at [260, 62] on p "Replace" at bounding box center [260, 63] width 15 height 6
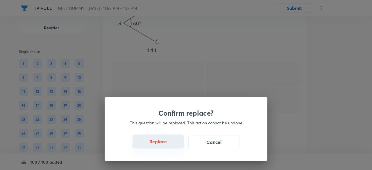
click at [163, 144] on button "Replace" at bounding box center [157, 141] width 51 height 14
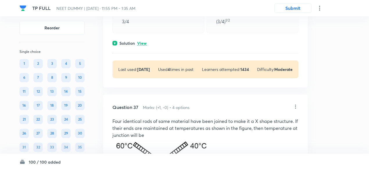
scroll to position [7572, 0]
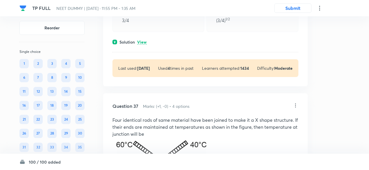
click at [145, 44] on p "View" at bounding box center [142, 42] width 10 height 4
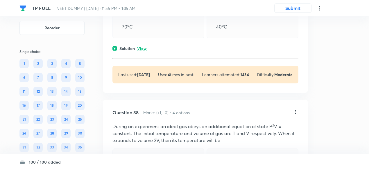
scroll to position [7846, 0]
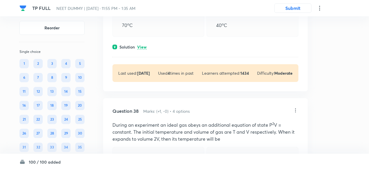
click at [145, 49] on p "View" at bounding box center [142, 47] width 10 height 4
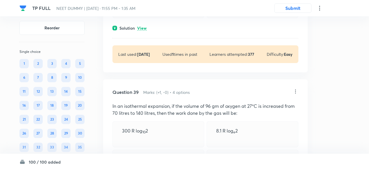
scroll to position [8109, 0]
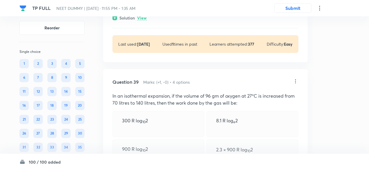
click at [147, 21] on div "Solution View" at bounding box center [205, 18] width 186 height 6
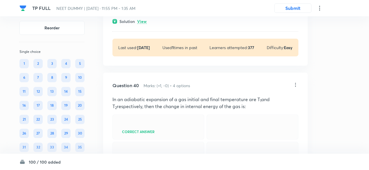
scroll to position [8365, 0]
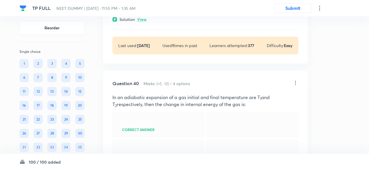
click at [143, 22] on p "View" at bounding box center [142, 19] width 10 height 4
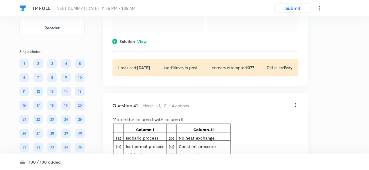
scroll to position [8609, 0]
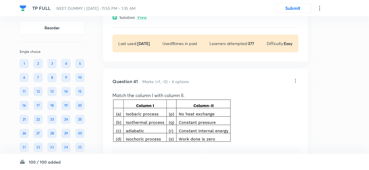
click at [143, 20] on p "View" at bounding box center [142, 17] width 10 height 4
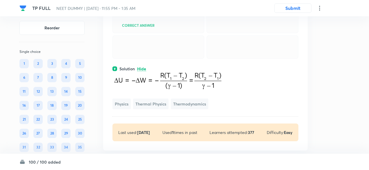
scroll to position [8550, 0]
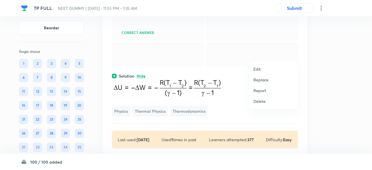
click at [261, 78] on p "Replace" at bounding box center [260, 80] width 15 height 6
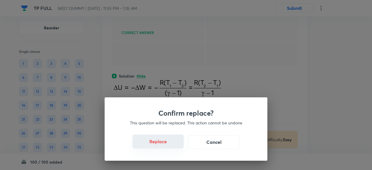
click at [162, 144] on button "Replace" at bounding box center [157, 141] width 51 height 14
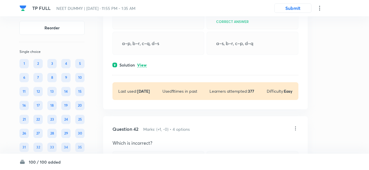
scroll to position [8799, 0]
click at [139, 68] on div "Solution View" at bounding box center [205, 65] width 186 height 6
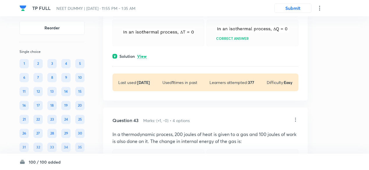
scroll to position [9001, 0]
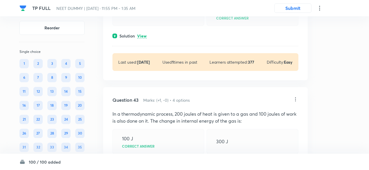
click at [143, 38] on p "View" at bounding box center [142, 36] width 10 height 4
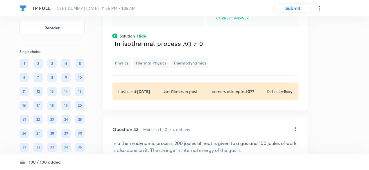
scroll to position [8974, 0]
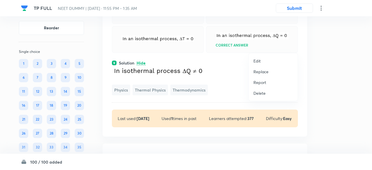
click at [263, 71] on p "Replace" at bounding box center [260, 72] width 15 height 6
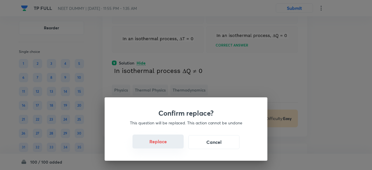
click at [167, 143] on button "Replace" at bounding box center [157, 141] width 51 height 14
click at [168, 143] on button "Replace" at bounding box center [157, 141] width 51 height 14
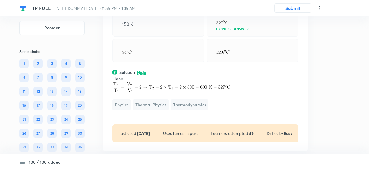
scroll to position [8969, 0]
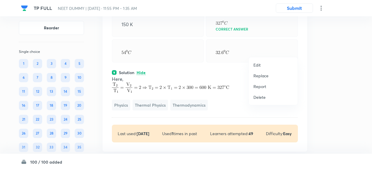
click at [266, 76] on p "Replace" at bounding box center [260, 76] width 15 height 6
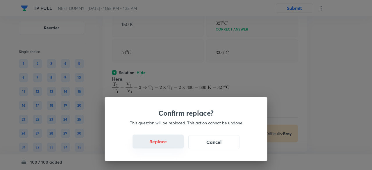
click at [170, 144] on button "Replace" at bounding box center [157, 141] width 51 height 14
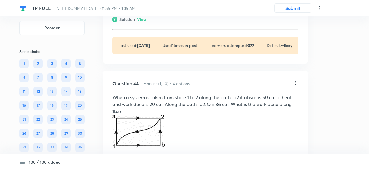
scroll to position [9213, 0]
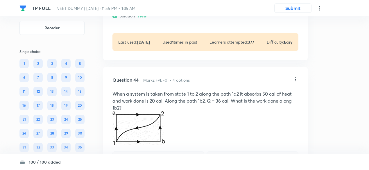
click at [143, 18] on p "View" at bounding box center [142, 16] width 10 height 4
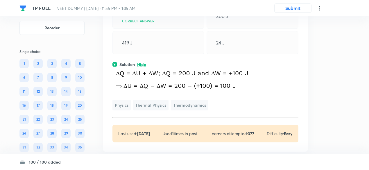
scroll to position [9150, 0]
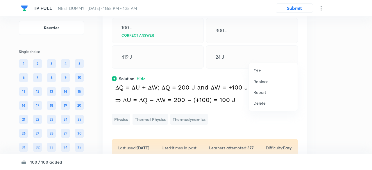
click at [265, 81] on p "Replace" at bounding box center [260, 81] width 15 height 6
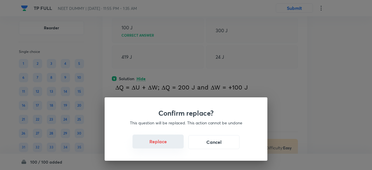
click at [163, 144] on button "Replace" at bounding box center [157, 141] width 51 height 14
click at [168, 143] on button "Replace" at bounding box center [157, 141] width 51 height 14
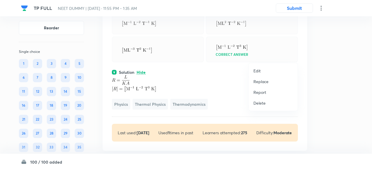
click at [262, 81] on p "Replace" at bounding box center [260, 81] width 15 height 6
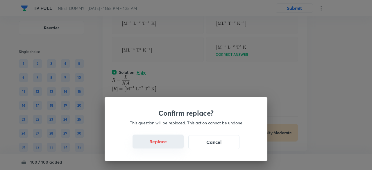
click at [161, 144] on button "Replace" at bounding box center [157, 141] width 51 height 14
click at [161, 144] on button "Replace" at bounding box center [157, 142] width 51 height 14
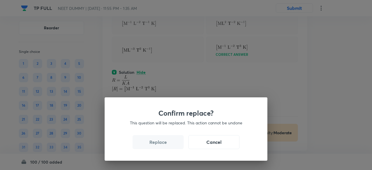
click at [161, 144] on button "Replace" at bounding box center [157, 142] width 51 height 14
click at [162, 144] on button "Replace" at bounding box center [157, 141] width 51 height 14
click at [162, 144] on button "Replace" at bounding box center [157, 142] width 51 height 14
click at [162, 144] on div "Confirm replace? This question will be replaced. This action cannot be undone R…" at bounding box center [186, 85] width 372 height 170
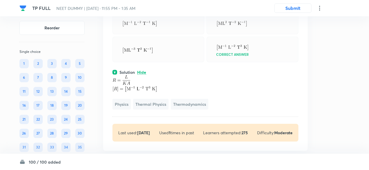
click at [162, 92] on p at bounding box center [205, 83] width 186 height 17
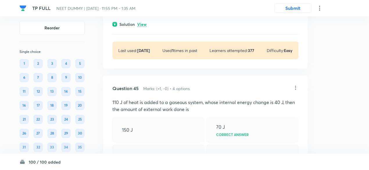
scroll to position [9471, 0]
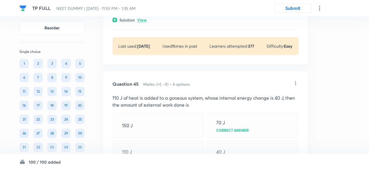
click at [141, 22] on p "View" at bounding box center [142, 20] width 10 height 4
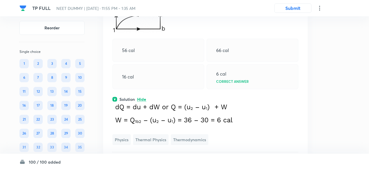
scroll to position [9391, 0]
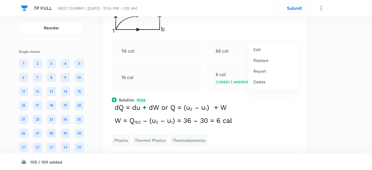
click at [259, 60] on p "Replace" at bounding box center [260, 60] width 15 height 6
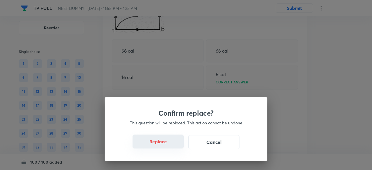
click at [163, 146] on button "Replace" at bounding box center [157, 141] width 51 height 14
click at [163, 146] on button "Replace" at bounding box center [157, 142] width 51 height 14
click at [163, 146] on button "Replace" at bounding box center [157, 141] width 51 height 14
click at [163, 146] on button "Replace" at bounding box center [157, 142] width 51 height 14
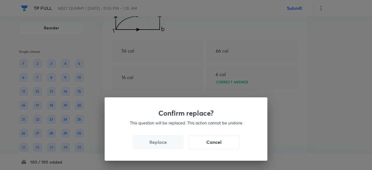
click at [163, 146] on button "Replace" at bounding box center [157, 142] width 51 height 14
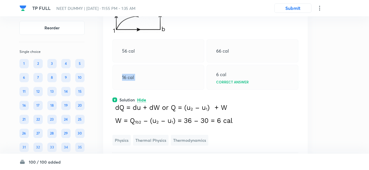
click at [163, 90] on div "16 cal" at bounding box center [158, 77] width 92 height 25
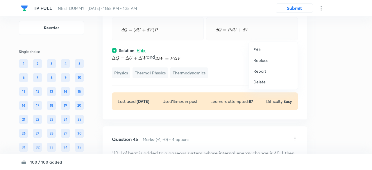
click at [262, 58] on p "Replace" at bounding box center [260, 60] width 15 height 6
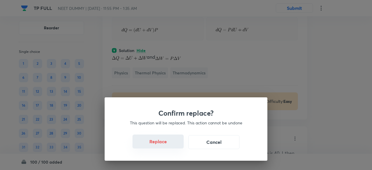
click at [164, 145] on button "Replace" at bounding box center [157, 141] width 51 height 14
click at [164, 145] on button "Replace" at bounding box center [157, 142] width 51 height 14
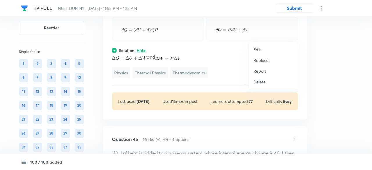
click at [260, 59] on p "Replace" at bounding box center [260, 60] width 15 height 6
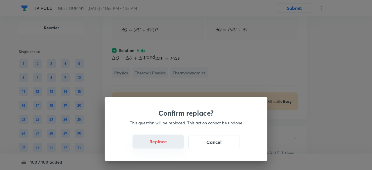
click at [163, 145] on button "Replace" at bounding box center [157, 141] width 51 height 14
click at [168, 144] on button "Replace" at bounding box center [157, 141] width 51 height 14
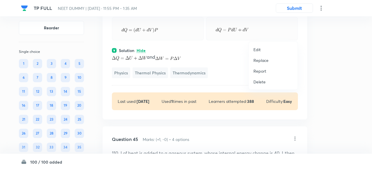
click at [262, 60] on p "Replace" at bounding box center [260, 60] width 15 height 6
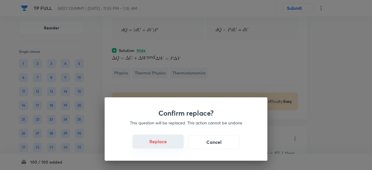
click at [161, 140] on button "Replace" at bounding box center [157, 141] width 51 height 14
click at [163, 143] on button "Replace" at bounding box center [157, 141] width 51 height 14
click at [163, 143] on button "Replace" at bounding box center [157, 142] width 51 height 14
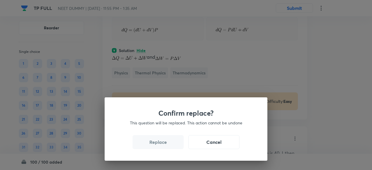
click at [163, 143] on button "Replace" at bounding box center [157, 142] width 51 height 14
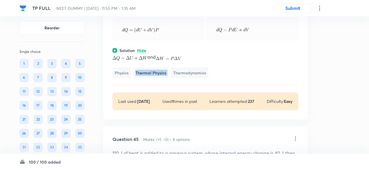
click at [163, 78] on span "Thermal Physics" at bounding box center [150, 72] width 35 height 11
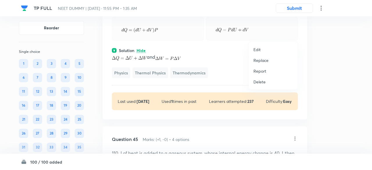
click at [264, 61] on p "Replace" at bounding box center [260, 60] width 15 height 6
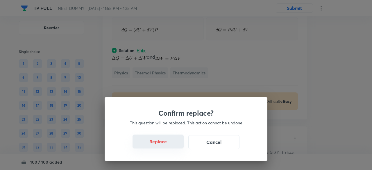
click at [168, 144] on button "Replace" at bounding box center [157, 141] width 51 height 14
click at [168, 144] on button "Replace" at bounding box center [157, 142] width 51 height 14
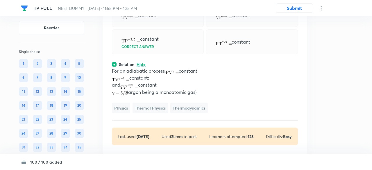
click at [168, 144] on div "Confirm replace? This question will be replaced. This action cannot be undone R…" at bounding box center [186, 85] width 372 height 170
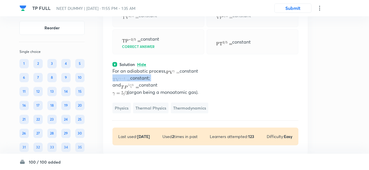
click at [168, 81] on p "constant;" at bounding box center [205, 77] width 186 height 7
click at [177, 67] on div "Solution Hide" at bounding box center [205, 64] width 186 height 6
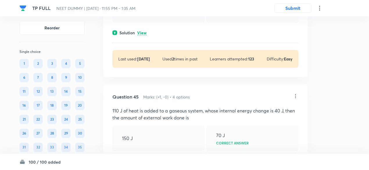
scroll to position [9428, 0]
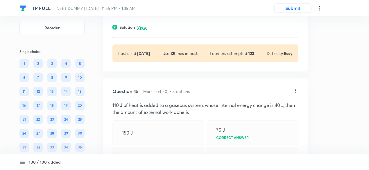
click at [142, 30] on p "View" at bounding box center [142, 27] width 10 height 4
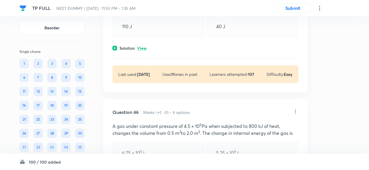
scroll to position [9607, 0]
click at [142, 50] on p "View" at bounding box center [142, 48] width 10 height 4
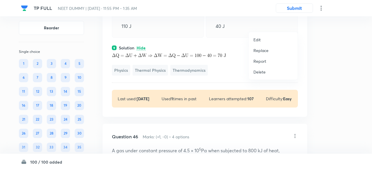
click at [262, 52] on p "Replace" at bounding box center [260, 50] width 15 height 6
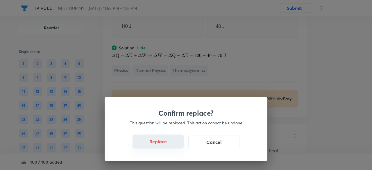
click at [165, 143] on button "Replace" at bounding box center [157, 141] width 51 height 14
click at [165, 144] on button "Replace" at bounding box center [157, 141] width 51 height 14
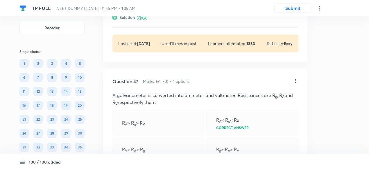
scroll to position [9937, 0]
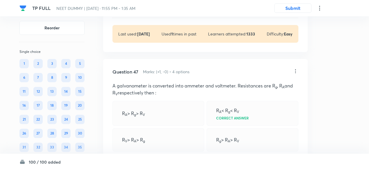
click at [143, 10] on p "View" at bounding box center [142, 8] width 10 height 4
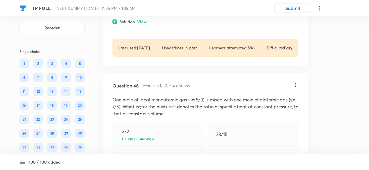
scroll to position [10139, 0]
click at [144, 24] on p "View" at bounding box center [142, 21] width 10 height 4
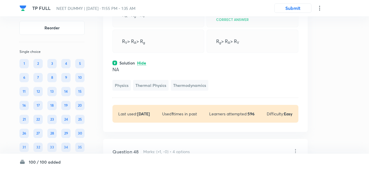
scroll to position [10075, 0]
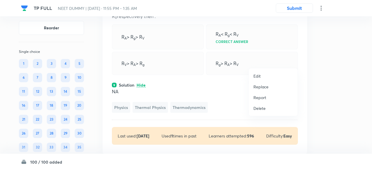
click at [261, 86] on p "Replace" at bounding box center [260, 87] width 15 height 6
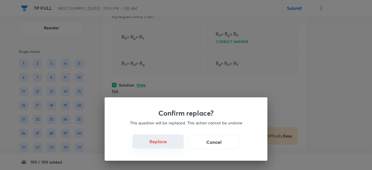
click at [165, 143] on button "Replace" at bounding box center [157, 141] width 51 height 14
click at [165, 143] on button "Replace" at bounding box center [157, 142] width 51 height 14
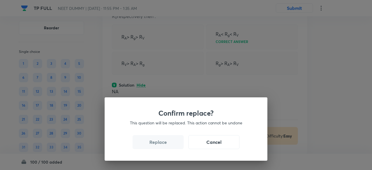
click at [165, 143] on button "Replace" at bounding box center [157, 142] width 51 height 14
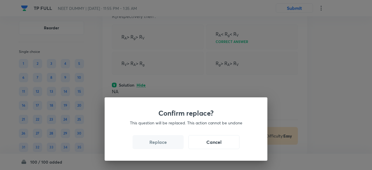
click at [165, 143] on button "Replace" at bounding box center [157, 142] width 51 height 14
click at [165, 143] on div "Confirm replace? This question will be replaced. This action cannot be undone R…" at bounding box center [186, 128] width 163 height 63
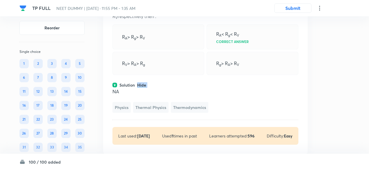
click at [165, 143] on div "Question 47 Marks: (+1, -0) • 4 options A galvanometer is converted into ammete…" at bounding box center [205, 68] width 204 height 171
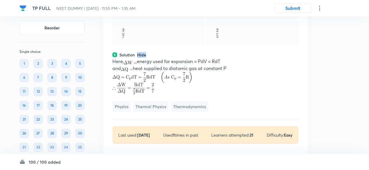
scroll to position [10133, 0]
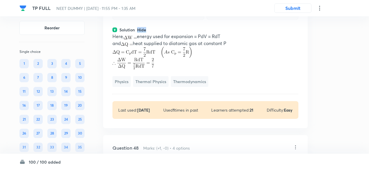
click at [178, 33] on div "Solution Hide" at bounding box center [205, 30] width 186 height 6
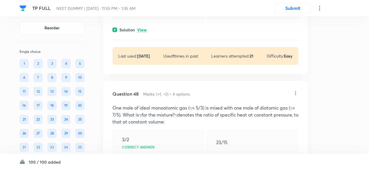
click at [146, 32] on p "View" at bounding box center [142, 30] width 10 height 4
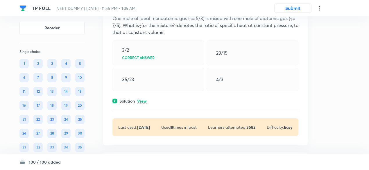
scroll to position [10353, 0]
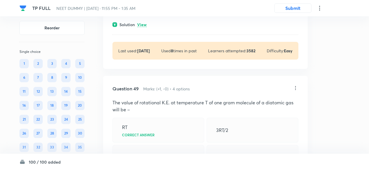
click at [145, 27] on p "View" at bounding box center [142, 25] width 10 height 4
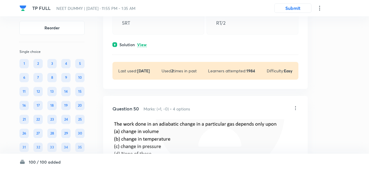
scroll to position [10692, 0]
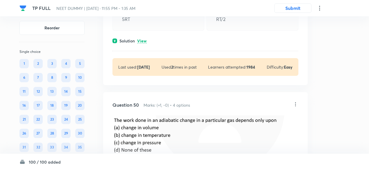
click at [145, 43] on p "View" at bounding box center [142, 41] width 10 height 4
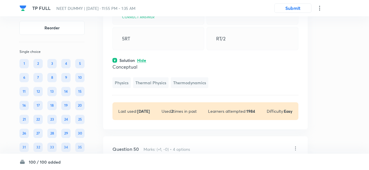
scroll to position [10665, 0]
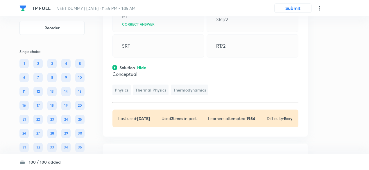
copy p "The value of rotational K.E. at temperature T of one gram molecule of a diatomi…"
click at [232, 32] on div "3RT/2" at bounding box center [252, 19] width 92 height 25
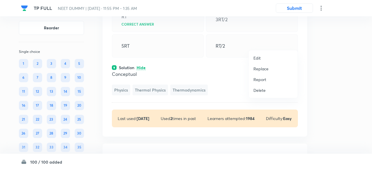
click at [212, 53] on div at bounding box center [186, 85] width 372 height 170
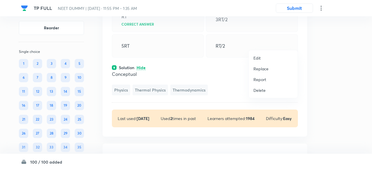
click at [256, 67] on p "Replace" at bounding box center [260, 69] width 15 height 6
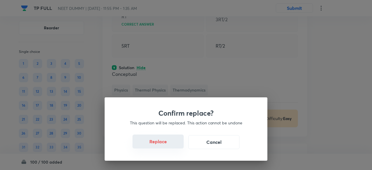
click at [167, 143] on button "Replace" at bounding box center [157, 141] width 51 height 14
click at [170, 146] on button "Replace" at bounding box center [157, 141] width 51 height 14
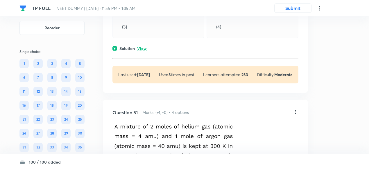
scroll to position [10947, 0]
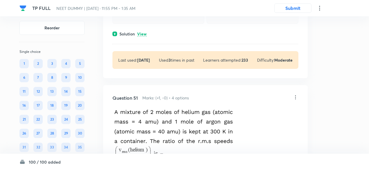
click at [146, 36] on p "View" at bounding box center [142, 34] width 10 height 4
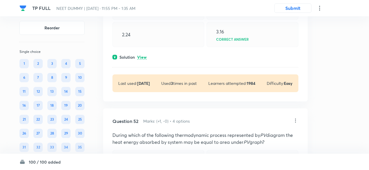
scroll to position [11161, 0]
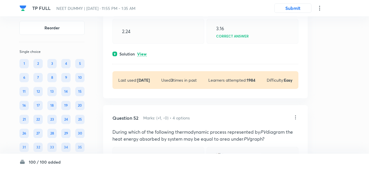
click at [142, 56] on p "View" at bounding box center [142, 54] width 10 height 4
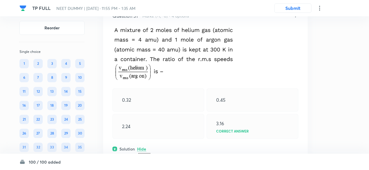
scroll to position [11066, 0]
click at [296, 19] on icon at bounding box center [295, 16] width 6 height 6
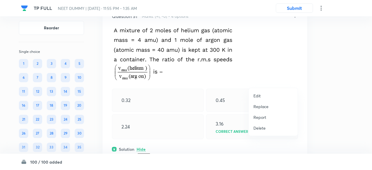
click at [263, 107] on p "Replace" at bounding box center [260, 106] width 15 height 6
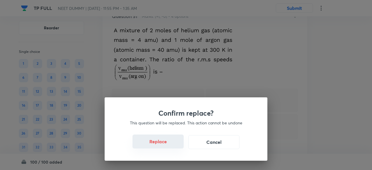
click at [165, 144] on button "Replace" at bounding box center [157, 141] width 51 height 14
click at [165, 144] on button "Replace" at bounding box center [157, 142] width 51 height 14
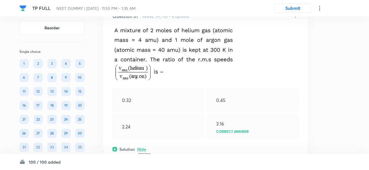
click at [165, 82] on img at bounding box center [172, 54] width 120 height 55
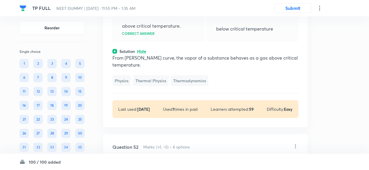
scroll to position [11113, 0]
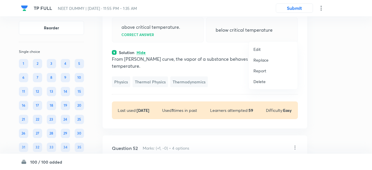
click at [267, 59] on p "Replace" at bounding box center [260, 60] width 15 height 6
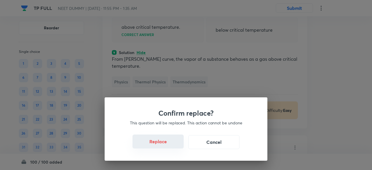
click at [162, 143] on button "Replace" at bounding box center [157, 141] width 51 height 14
click at [170, 144] on button "Replace" at bounding box center [157, 141] width 51 height 14
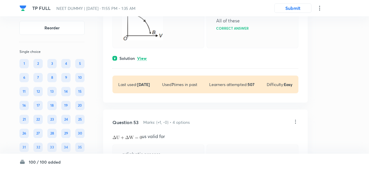
scroll to position [11354, 0]
click at [140, 60] on p "View" at bounding box center [142, 58] width 10 height 4
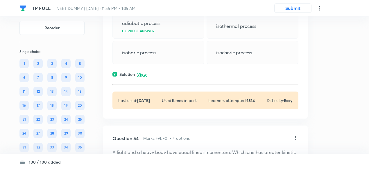
scroll to position [11547, 0]
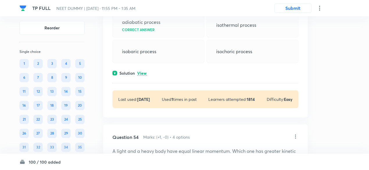
click at [142, 75] on p "View" at bounding box center [142, 73] width 10 height 4
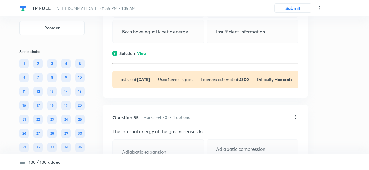
scroll to position [11755, 0]
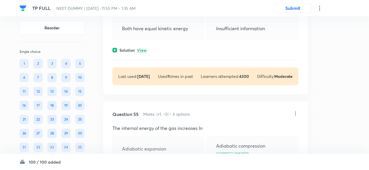
click at [144, 53] on p "View" at bounding box center [142, 50] width 10 height 4
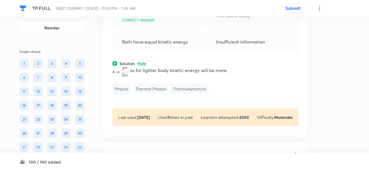
scroll to position [11726, 0]
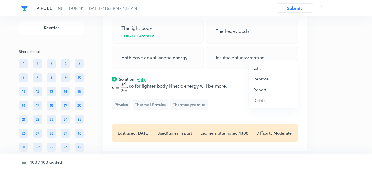
click at [264, 79] on p "Replace" at bounding box center [260, 79] width 15 height 6
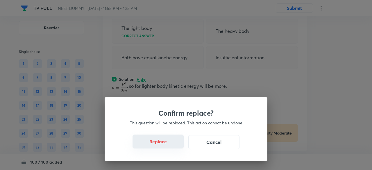
click at [165, 143] on button "Replace" at bounding box center [157, 141] width 51 height 14
click at [167, 143] on button "Replace" at bounding box center [157, 141] width 51 height 14
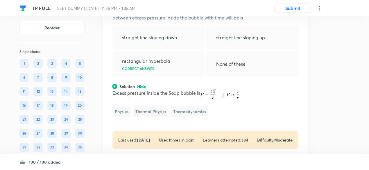
scroll to position [11717, 0]
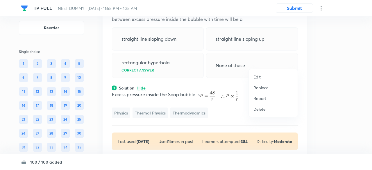
click at [261, 86] on p "Replace" at bounding box center [260, 87] width 15 height 6
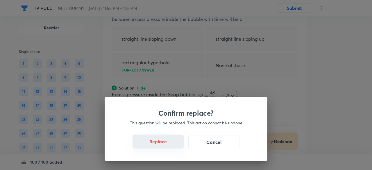
click at [169, 144] on button "Replace" at bounding box center [157, 141] width 51 height 14
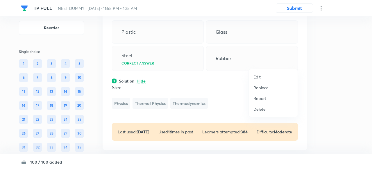
click at [266, 88] on p "Replace" at bounding box center [260, 87] width 15 height 6
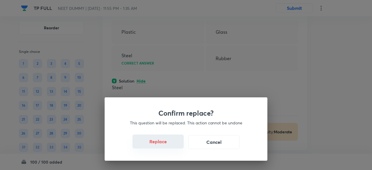
click at [168, 144] on button "Replace" at bounding box center [157, 141] width 51 height 14
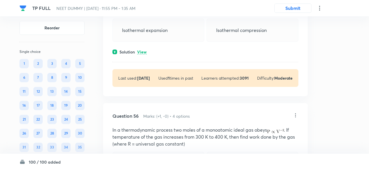
scroll to position [11961, 0]
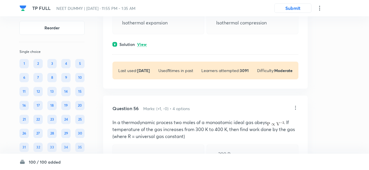
click at [145, 47] on p "View" at bounding box center [142, 44] width 10 height 4
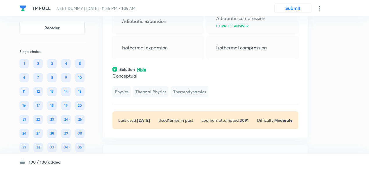
scroll to position [11933, 0]
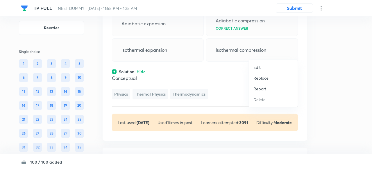
click at [262, 78] on p "Replace" at bounding box center [260, 78] width 15 height 6
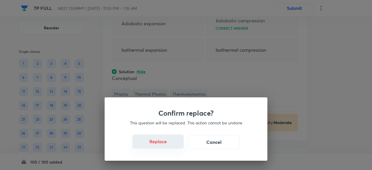
click at [162, 144] on button "Replace" at bounding box center [157, 141] width 51 height 14
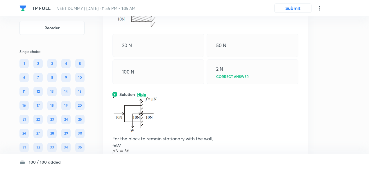
scroll to position [11950, 0]
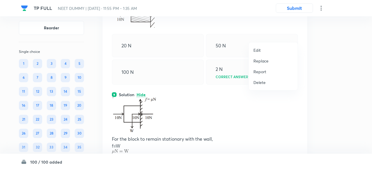
click at [263, 61] on p "Replace" at bounding box center [260, 61] width 15 height 6
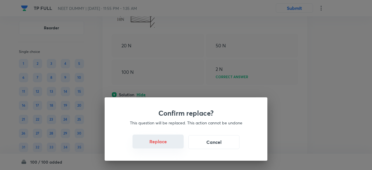
click at [168, 143] on button "Replace" at bounding box center [157, 141] width 51 height 14
click at [168, 147] on button "Replace" at bounding box center [157, 141] width 51 height 14
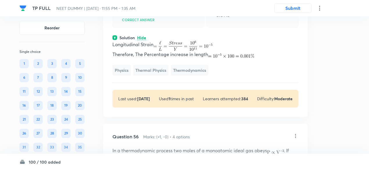
scroll to position [11933, 0]
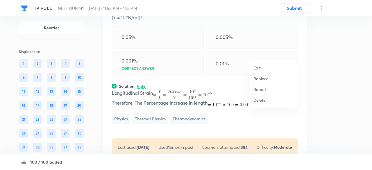
click at [261, 80] on p "Replace" at bounding box center [260, 78] width 15 height 6
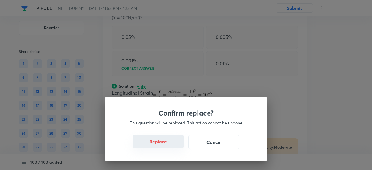
click at [162, 145] on button "Replace" at bounding box center [157, 141] width 51 height 14
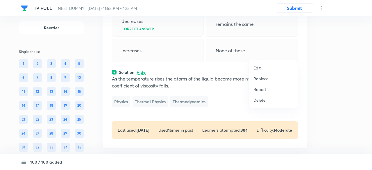
click at [260, 80] on p "Replace" at bounding box center [260, 78] width 15 height 6
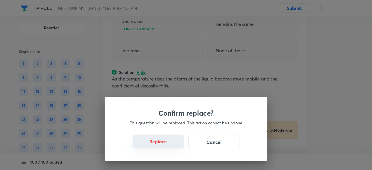
click at [164, 144] on button "Replace" at bounding box center [157, 141] width 51 height 14
click at [167, 145] on button "Replace" at bounding box center [157, 141] width 51 height 14
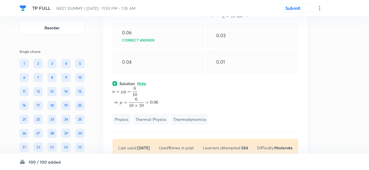
scroll to position [11927, 0]
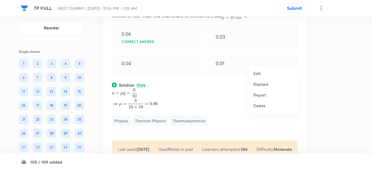
click at [260, 85] on p "Replace" at bounding box center [260, 84] width 15 height 6
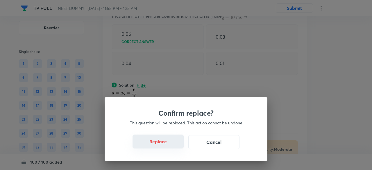
click at [166, 142] on button "Replace" at bounding box center [157, 141] width 51 height 14
click at [165, 145] on button "Replace" at bounding box center [157, 141] width 51 height 14
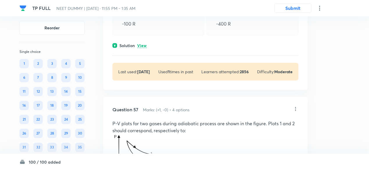
scroll to position [12183, 0]
click at [142, 48] on p "View" at bounding box center [142, 45] width 10 height 4
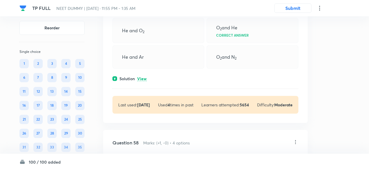
scroll to position [12387, 0]
click at [141, 80] on p "View" at bounding box center [142, 78] width 10 height 4
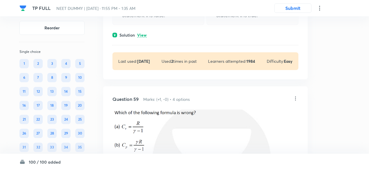
scroll to position [12696, 0]
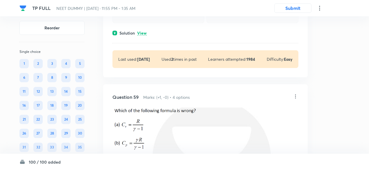
click at [143, 35] on p "View" at bounding box center [142, 33] width 10 height 4
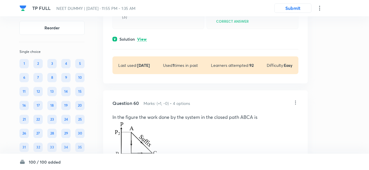
scroll to position [12930, 0]
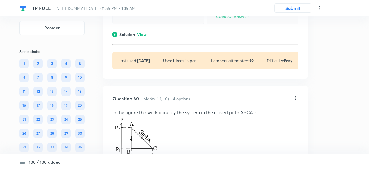
click at [142, 37] on p "View" at bounding box center [142, 35] width 10 height 4
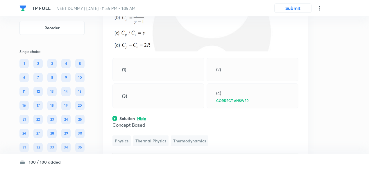
scroll to position [12845, 0]
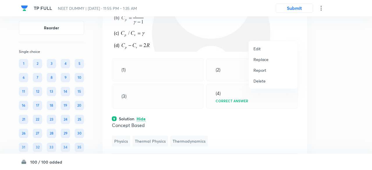
click at [260, 60] on p "Replace" at bounding box center [260, 59] width 15 height 6
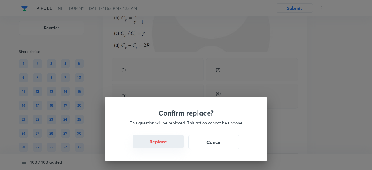
click at [165, 141] on button "Replace" at bounding box center [157, 141] width 51 height 14
click at [165, 146] on button "Replace" at bounding box center [157, 141] width 51 height 14
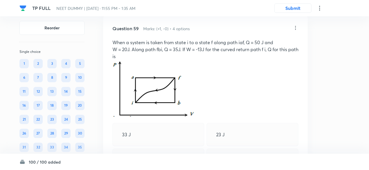
scroll to position [12787, 0]
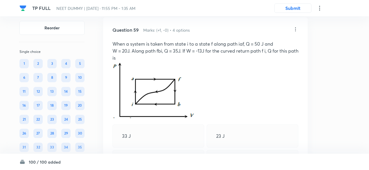
click at [295, 32] on icon at bounding box center [295, 29] width 6 height 6
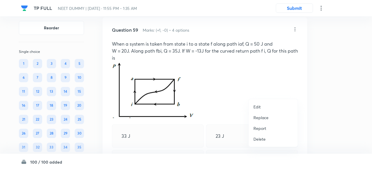
click at [258, 119] on p "Replace" at bounding box center [260, 117] width 15 height 6
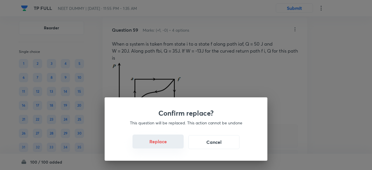
click at [167, 142] on button "Replace" at bounding box center [157, 141] width 51 height 14
click at [163, 145] on button "Replace" at bounding box center [157, 141] width 51 height 14
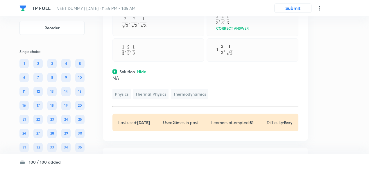
scroll to position [12831, 0]
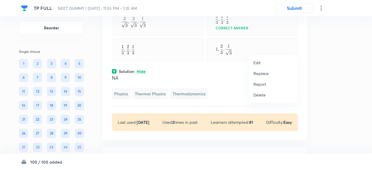
click at [258, 72] on p "Replace" at bounding box center [260, 73] width 15 height 6
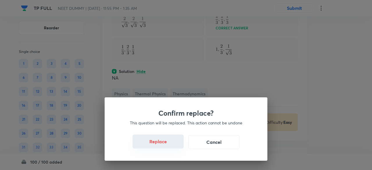
click at [163, 141] on button "Replace" at bounding box center [157, 141] width 51 height 14
click at [166, 146] on button "Replace" at bounding box center [157, 141] width 51 height 14
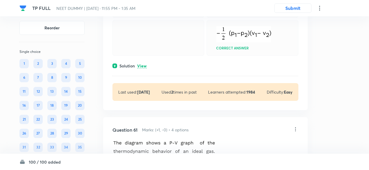
scroll to position [13222, 0]
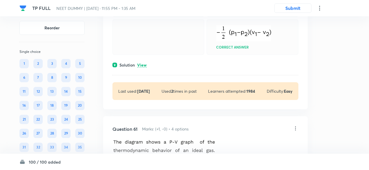
click at [147, 68] on div "Solution View" at bounding box center [205, 65] width 186 height 6
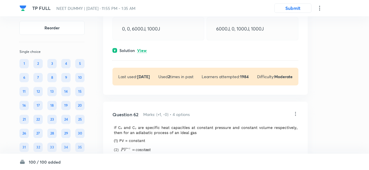
scroll to position [13548, 0]
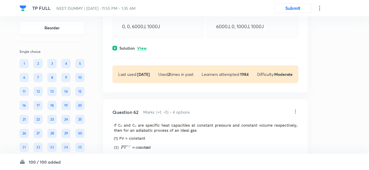
click at [146, 51] on p "View" at bounding box center [142, 48] width 10 height 4
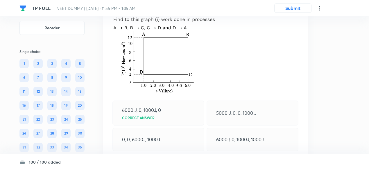
scroll to position [13435, 0]
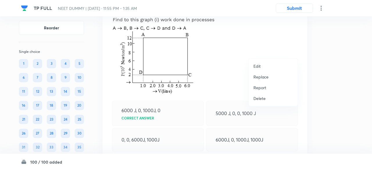
click at [263, 76] on p "Replace" at bounding box center [260, 77] width 15 height 6
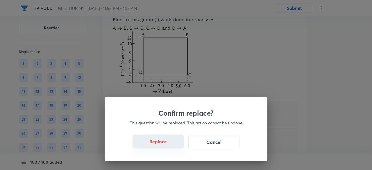
click at [165, 147] on button "Replace" at bounding box center [157, 141] width 51 height 14
click at [172, 147] on button "Replace" at bounding box center [157, 141] width 51 height 14
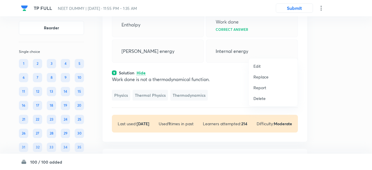
click at [258, 77] on p "Replace" at bounding box center [260, 77] width 15 height 6
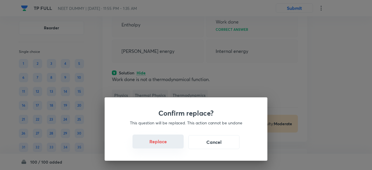
click at [160, 143] on button "Replace" at bounding box center [157, 141] width 51 height 14
click at [163, 144] on button "Replace" at bounding box center [157, 141] width 51 height 14
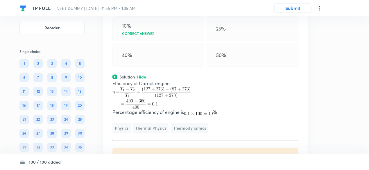
scroll to position [13437, 0]
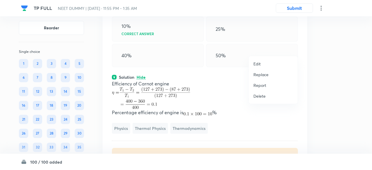
click at [263, 73] on p "Replace" at bounding box center [260, 74] width 15 height 6
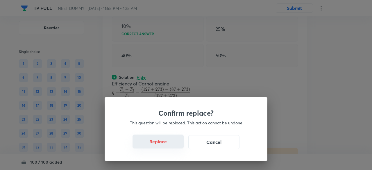
click at [166, 144] on button "Replace" at bounding box center [157, 141] width 51 height 14
click at [166, 144] on button "Replace" at bounding box center [157, 142] width 51 height 14
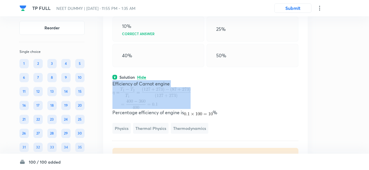
click at [166, 87] on p "Efficiency of Carnot engine" at bounding box center [205, 83] width 186 height 7
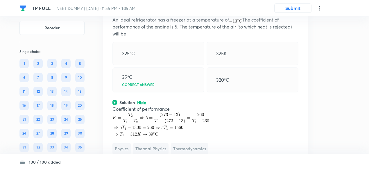
scroll to position [13418, 0]
click at [296, 9] on icon at bounding box center [295, 6] width 6 height 6
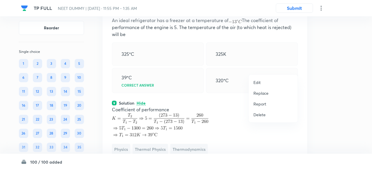
click at [261, 93] on p "Replace" at bounding box center [260, 93] width 15 height 6
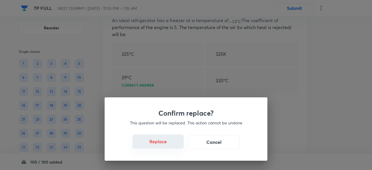
click at [163, 145] on button "Replace" at bounding box center [157, 141] width 51 height 14
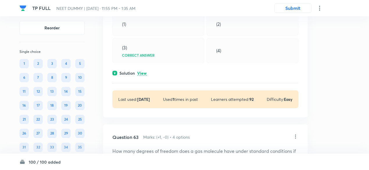
scroll to position [13665, 0]
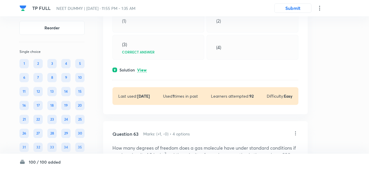
click at [145, 72] on p "View" at bounding box center [142, 70] width 10 height 4
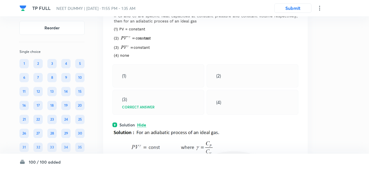
scroll to position [13606, 0]
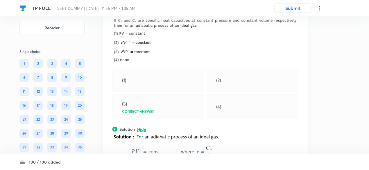
click at [296, 10] on icon at bounding box center [295, 7] width 6 height 6
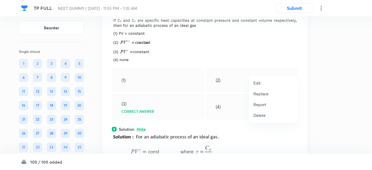
click at [257, 94] on p "Replace" at bounding box center [260, 94] width 15 height 6
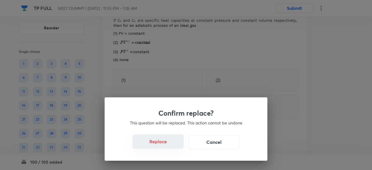
click at [157, 146] on button "Replace" at bounding box center [157, 141] width 51 height 14
click at [157, 146] on button "Replace" at bounding box center [157, 142] width 51 height 14
click at [160, 146] on button "Replace" at bounding box center [157, 141] width 51 height 14
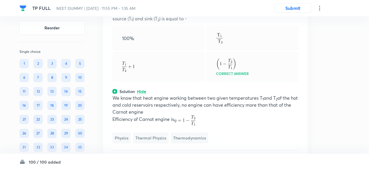
scroll to position [13615, 0]
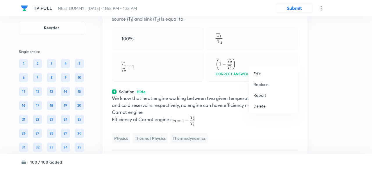
click at [260, 84] on p "Replace" at bounding box center [260, 84] width 15 height 6
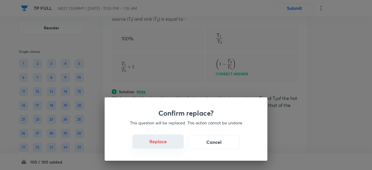
click at [163, 143] on button "Replace" at bounding box center [157, 141] width 51 height 14
click at [163, 143] on button "Replace" at bounding box center [157, 142] width 51 height 14
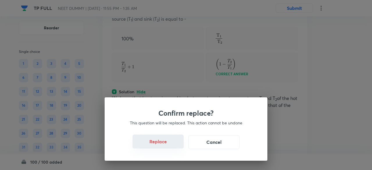
click at [163, 143] on button "Replace" at bounding box center [157, 141] width 51 height 14
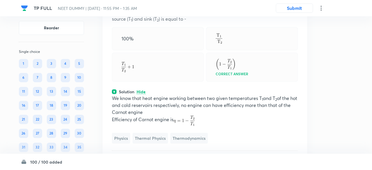
click at [163, 143] on div "Confirm replace? This question will be replaced. This action cannot be undone R…" at bounding box center [186, 85] width 372 height 170
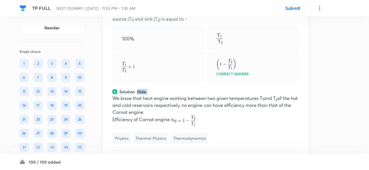
click at [163, 143] on div "Question 62 Marks: (+1, -0) • 4 options The maximum possible efficiency of a he…" at bounding box center [205, 84] width 204 height 199
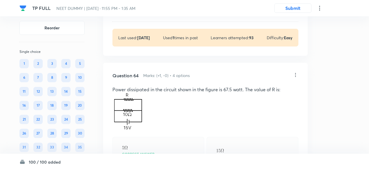
scroll to position [13915, 0]
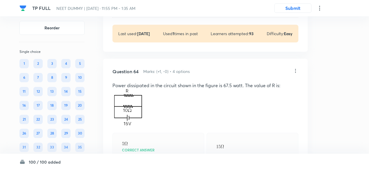
click at [142, 10] on p "View" at bounding box center [142, 8] width 10 height 4
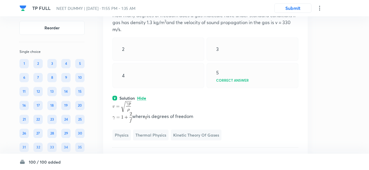
scroll to position [13824, 0]
click at [296, 4] on icon at bounding box center [295, 1] width 6 height 6
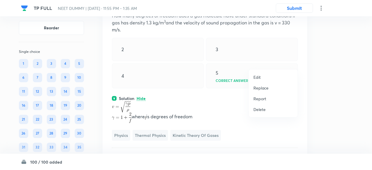
click at [263, 89] on p "Replace" at bounding box center [260, 88] width 15 height 6
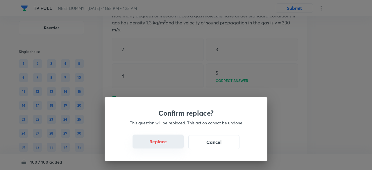
click at [164, 145] on button "Replace" at bounding box center [157, 141] width 51 height 14
click at [164, 145] on button "Replace" at bounding box center [157, 142] width 51 height 14
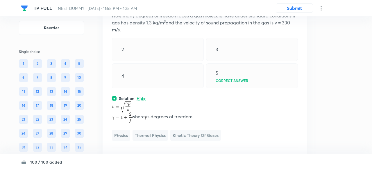
click at [164, 145] on div "Confirm replace? This question will be replaced. This action cannot be undone R…" at bounding box center [186, 85] width 372 height 170
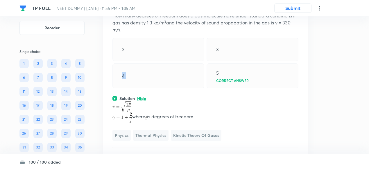
click at [164, 88] on div "4" at bounding box center [158, 75] width 92 height 25
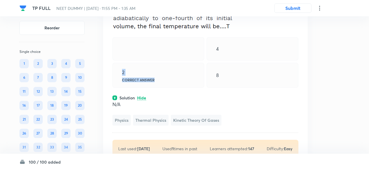
scroll to position [13850, 0]
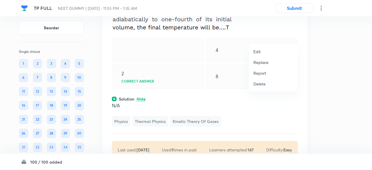
click at [259, 62] on p "Replace" at bounding box center [260, 62] width 15 height 6
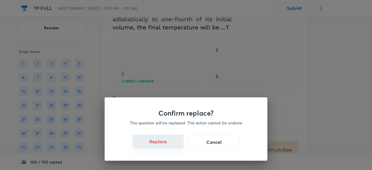
click at [163, 143] on button "Replace" at bounding box center [157, 141] width 51 height 14
click at [163, 143] on button "Replace" at bounding box center [157, 142] width 51 height 14
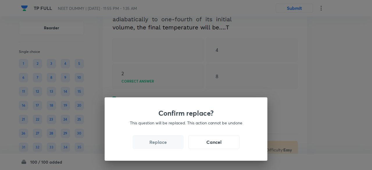
click at [163, 143] on button "Replace" at bounding box center [157, 142] width 51 height 14
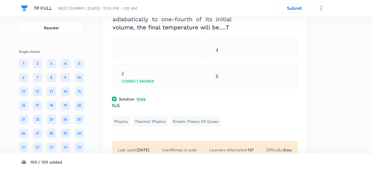
click at [163, 143] on div "Confirm replace? This question will be replaced. This action cannot be undone R…" at bounding box center [186, 85] width 372 height 170
click at [163, 89] on div "2 Correct answer" at bounding box center [156, 76] width 92 height 25
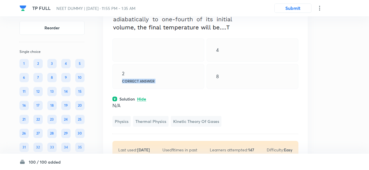
click at [163, 89] on div "2 Correct answer" at bounding box center [158, 76] width 92 height 25
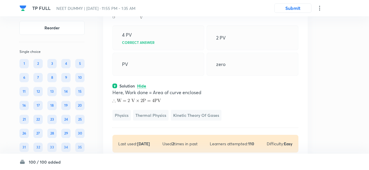
scroll to position [13827, 0]
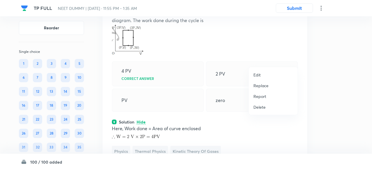
click at [261, 87] on p "Replace" at bounding box center [260, 85] width 15 height 6
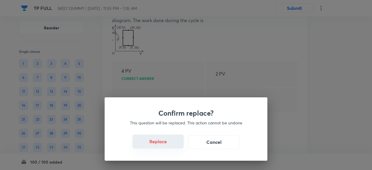
click at [164, 143] on button "Replace" at bounding box center [157, 141] width 51 height 14
click at [164, 143] on button "Replace" at bounding box center [157, 142] width 51 height 14
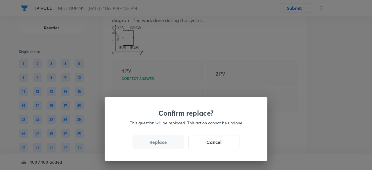
click at [164, 143] on button "Replace" at bounding box center [157, 142] width 51 height 14
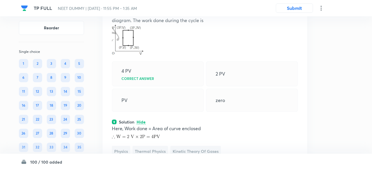
click at [164, 86] on div "4 PV Correct answer" at bounding box center [156, 73] width 92 height 25
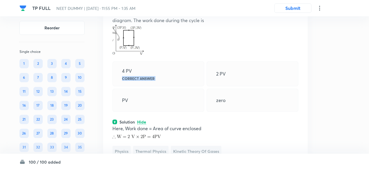
click at [164, 86] on div "4 PV Correct answer" at bounding box center [158, 73] width 92 height 25
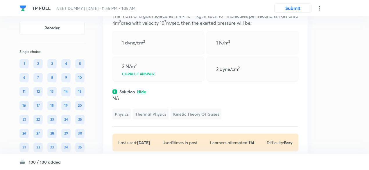
scroll to position [13824, 0]
click at [294, 5] on icon at bounding box center [295, 2] width 6 height 6
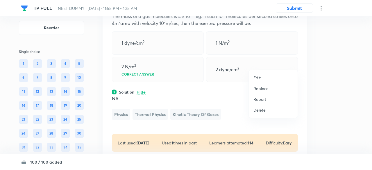
click at [262, 89] on p "Replace" at bounding box center [260, 88] width 15 height 6
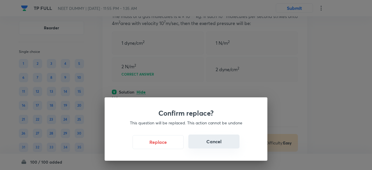
click at [223, 138] on button "Cancel" at bounding box center [213, 141] width 51 height 14
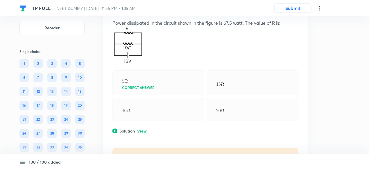
scroll to position [13995, 0]
click at [296, 12] on icon at bounding box center [295, 9] width 6 height 6
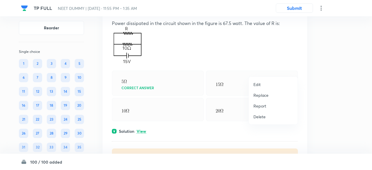
click at [265, 96] on p "Replace" at bounding box center [260, 95] width 15 height 6
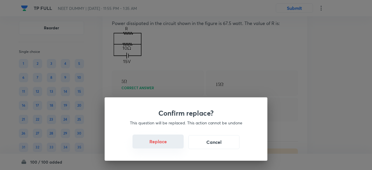
click at [163, 143] on button "Replace" at bounding box center [157, 141] width 51 height 14
click at [163, 143] on button "Replace" at bounding box center [157, 142] width 51 height 14
click at [163, 143] on button "Replace" at bounding box center [157, 141] width 51 height 14
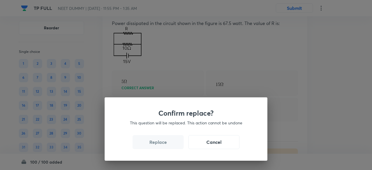
click at [163, 144] on button "Replace" at bounding box center [157, 142] width 51 height 14
click at [163, 144] on div "Confirm replace? This question will be replaced. This action cannot be undone R…" at bounding box center [186, 85] width 372 height 170
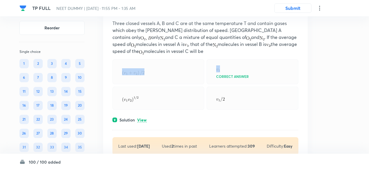
click at [163, 84] on div at bounding box center [158, 71] width 92 height 25
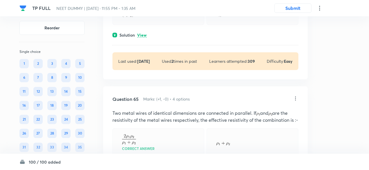
scroll to position [14081, 0]
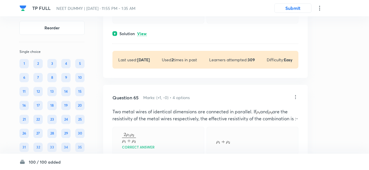
click at [141, 36] on p "View" at bounding box center [142, 34] width 10 height 4
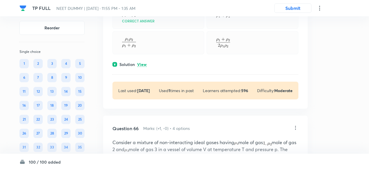
scroll to position [14262, 0]
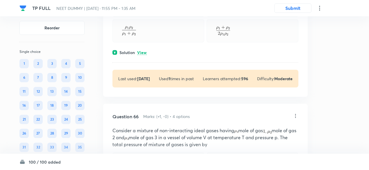
click at [140, 55] on p "View" at bounding box center [142, 53] width 10 height 4
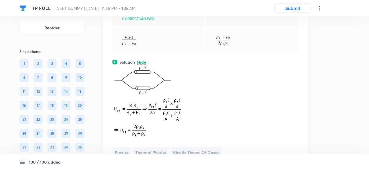
scroll to position [14244, 0]
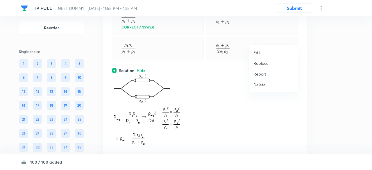
click at [262, 63] on p "Replace" at bounding box center [260, 63] width 15 height 6
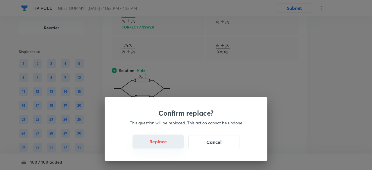
click at [162, 145] on button "Replace" at bounding box center [157, 141] width 51 height 14
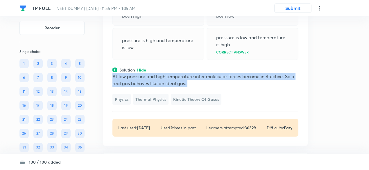
click at [162, 87] on p "At low pressure and high temperature inter molecular forces become ineffective.…" at bounding box center [205, 80] width 186 height 14
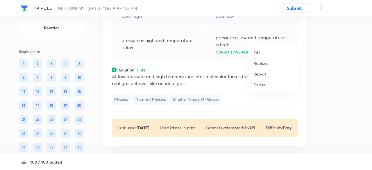
click at [266, 62] on p "Replace" at bounding box center [260, 63] width 15 height 6
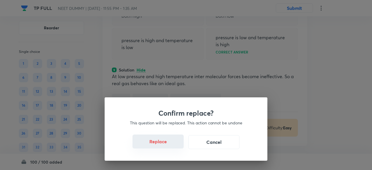
click at [165, 144] on button "Replace" at bounding box center [157, 141] width 51 height 14
click at [165, 144] on button "Replace" at bounding box center [157, 142] width 51 height 14
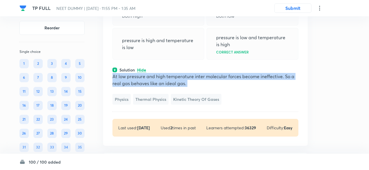
click at [165, 87] on p "At low pressure and high temperature inter molecular forces become ineffective.…" at bounding box center [205, 80] width 186 height 14
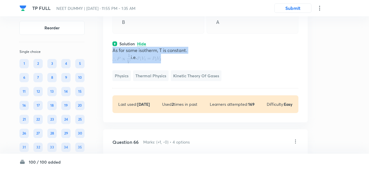
scroll to position [14306, 0]
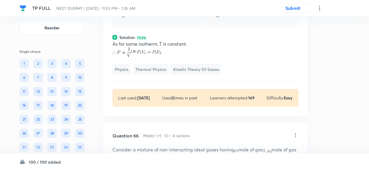
click at [185, 40] on div "Solution Hide" at bounding box center [205, 37] width 186 height 6
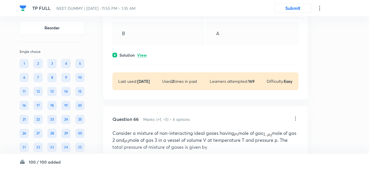
scroll to position [14289, 0]
click at [141, 57] on p "View" at bounding box center [142, 55] width 10 height 4
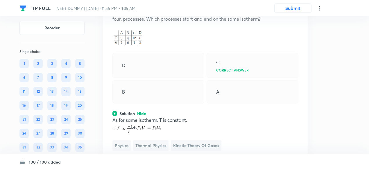
scroll to position [14229, 0]
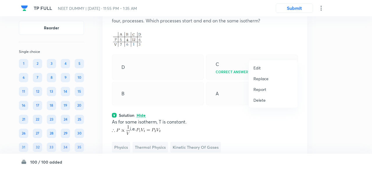
click at [264, 80] on p "Replace" at bounding box center [260, 78] width 15 height 6
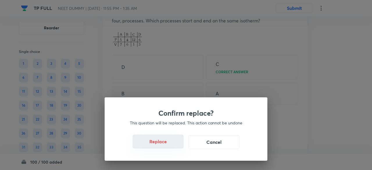
click at [165, 142] on button "Replace" at bounding box center [157, 141] width 51 height 14
click at [167, 145] on button "Replace" at bounding box center [157, 141] width 51 height 14
click at [167, 145] on button "Replace" at bounding box center [157, 142] width 51 height 14
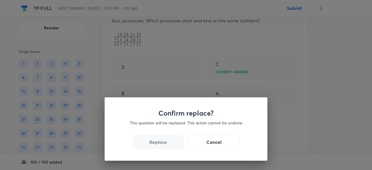
click at [167, 145] on button "Replace" at bounding box center [157, 142] width 51 height 14
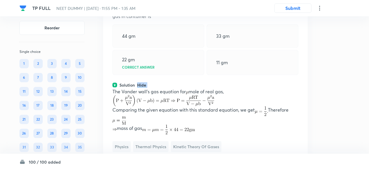
click at [167, 88] on div "Solution Hide" at bounding box center [205, 85] width 186 height 6
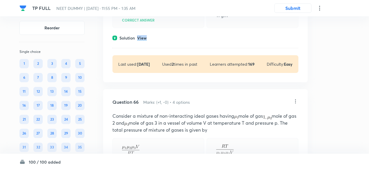
scroll to position [14276, 0]
click at [139, 40] on p "View" at bounding box center [142, 38] width 10 height 4
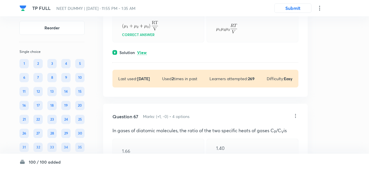
scroll to position [14488, 0]
click at [140, 55] on p "View" at bounding box center [142, 52] width 10 height 4
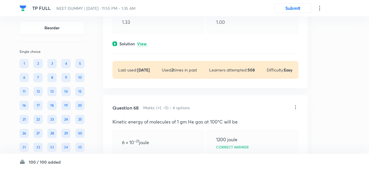
scroll to position [14721, 0]
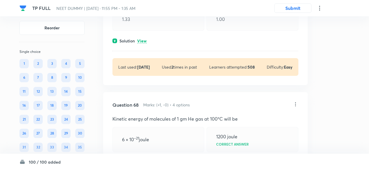
click at [142, 85] on div "Question 67 Marks: (+1, -0) • 4 options In gases of diatomic molecules, the rat…" at bounding box center [205, 15] width 204 height 140
click at [143, 43] on p "View" at bounding box center [142, 41] width 10 height 4
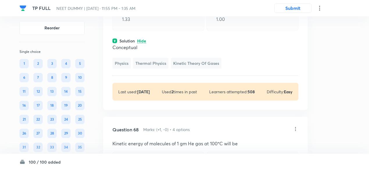
scroll to position [14686, 0]
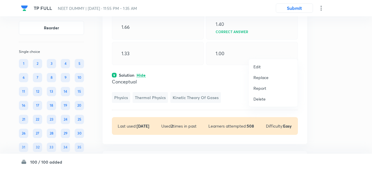
click at [265, 77] on p "Replace" at bounding box center [260, 77] width 15 height 6
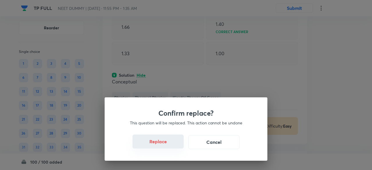
click at [161, 141] on button "Replace" at bounding box center [157, 141] width 51 height 14
click at [167, 144] on button "Replace" at bounding box center [157, 141] width 51 height 14
click at [167, 144] on button "Replace" at bounding box center [157, 142] width 51 height 14
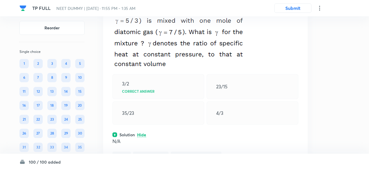
scroll to position [14677, 0]
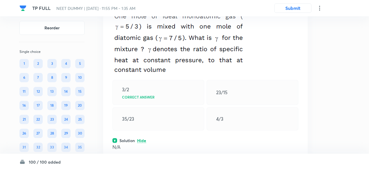
click at [295, 4] on icon at bounding box center [295, 1] width 6 height 6
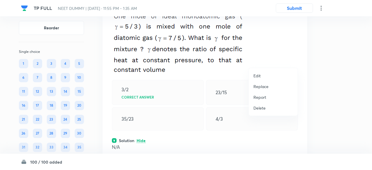
click at [263, 86] on p "Replace" at bounding box center [260, 86] width 15 height 6
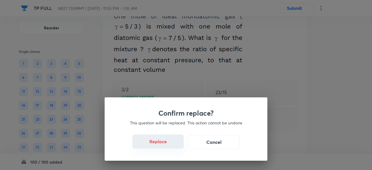
click at [169, 147] on button "Replace" at bounding box center [157, 141] width 51 height 14
click at [166, 147] on button "Replace" at bounding box center [157, 141] width 51 height 14
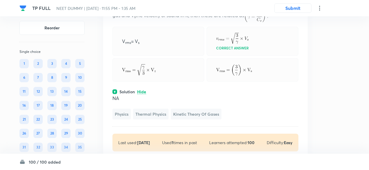
scroll to position [14682, 0]
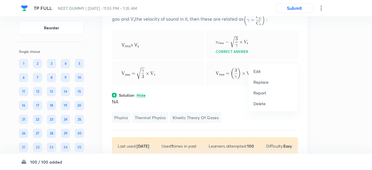
click at [264, 81] on p "Replace" at bounding box center [260, 82] width 15 height 6
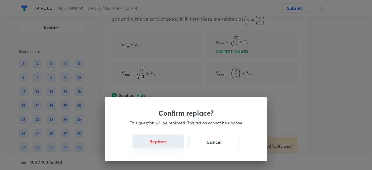
click at [165, 141] on button "Replace" at bounding box center [157, 141] width 51 height 14
click at [168, 143] on button "Replace" at bounding box center [157, 141] width 51 height 14
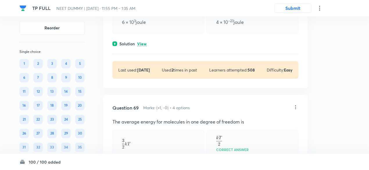
scroll to position [14901, 0]
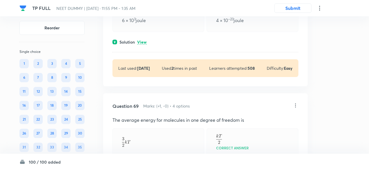
click at [142, 44] on p "View" at bounding box center [142, 42] width 10 height 4
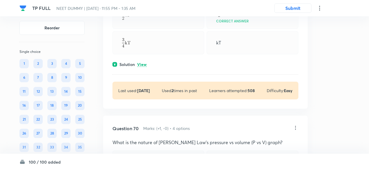
scroll to position [15053, 0]
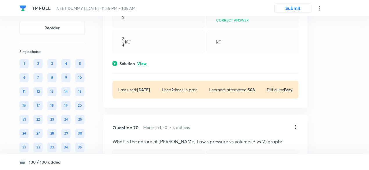
click at [141, 66] on p "View" at bounding box center [142, 64] width 10 height 4
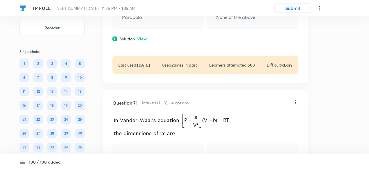
scroll to position [15252, 0]
click at [146, 41] on p "View" at bounding box center [142, 38] width 10 height 4
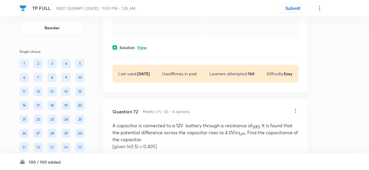
scroll to position [15443, 0]
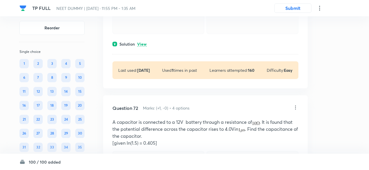
click at [145, 46] on p "View" at bounding box center [142, 44] width 10 height 4
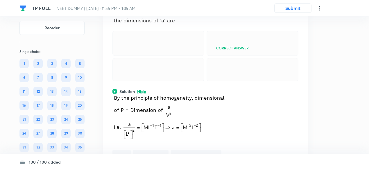
scroll to position [15396, 0]
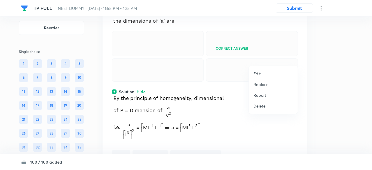
click at [257, 84] on p "Replace" at bounding box center [260, 84] width 15 height 6
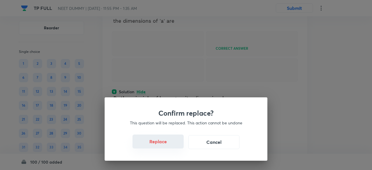
click at [165, 147] on button "Replace" at bounding box center [157, 141] width 51 height 14
click at [170, 147] on button "Replace" at bounding box center [157, 141] width 51 height 14
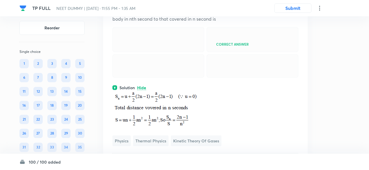
scroll to position [15393, 0]
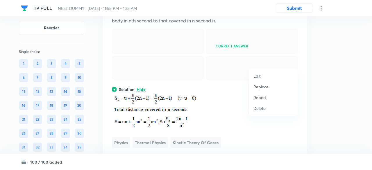
click at [264, 87] on p "Replace" at bounding box center [260, 87] width 15 height 6
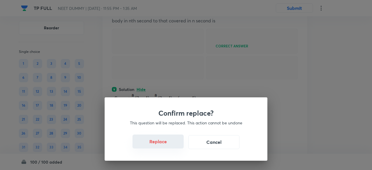
click at [170, 147] on button "Replace" at bounding box center [157, 141] width 51 height 14
click at [171, 147] on button "Replace" at bounding box center [157, 141] width 51 height 14
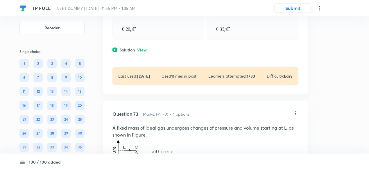
scroll to position [15622, 0]
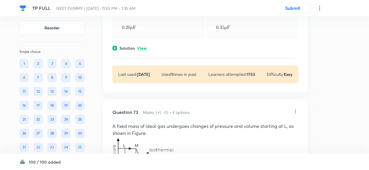
click at [145, 51] on p "View" at bounding box center [142, 48] width 10 height 4
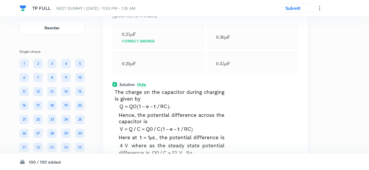
scroll to position [15584, 0]
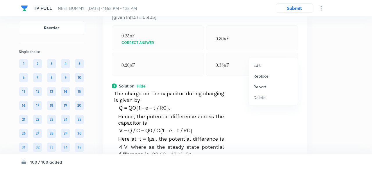
click at [262, 76] on p "Replace" at bounding box center [260, 76] width 15 height 6
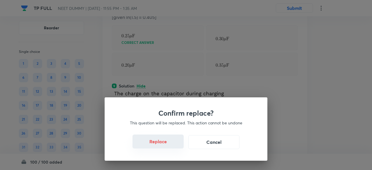
click at [168, 144] on button "Replace" at bounding box center [157, 141] width 51 height 14
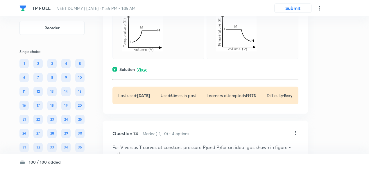
scroll to position [15903, 0]
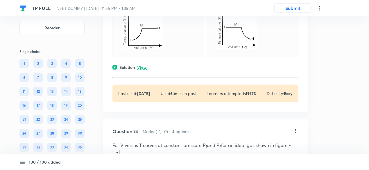
click at [146, 70] on p "View" at bounding box center [142, 67] width 10 height 4
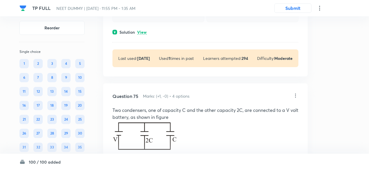
scroll to position [16180, 0]
click at [145, 34] on p "View" at bounding box center [142, 32] width 10 height 4
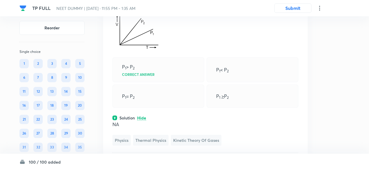
scroll to position [16093, 0]
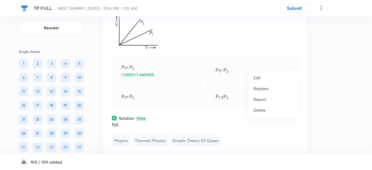
click at [261, 88] on p "Replace" at bounding box center [260, 88] width 15 height 6
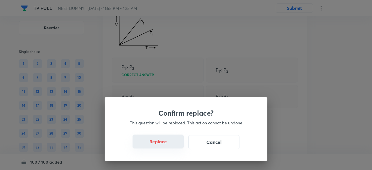
click at [161, 145] on button "Replace" at bounding box center [157, 141] width 51 height 14
click at [172, 147] on button "Replace" at bounding box center [157, 141] width 51 height 14
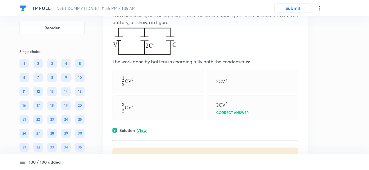
scroll to position [16302, 0]
click at [296, 4] on icon at bounding box center [295, 1] width 6 height 6
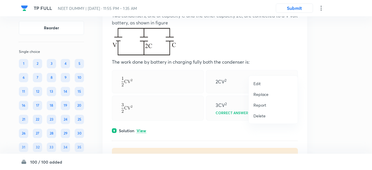
click at [296, 67] on div at bounding box center [186, 85] width 372 height 170
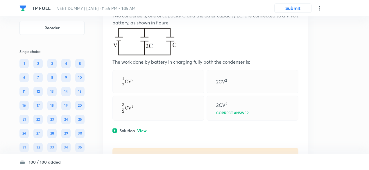
click at [296, 4] on icon at bounding box center [295, 1] width 6 height 6
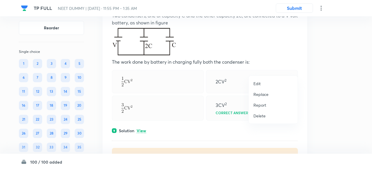
click at [264, 96] on p "Replace" at bounding box center [260, 94] width 15 height 6
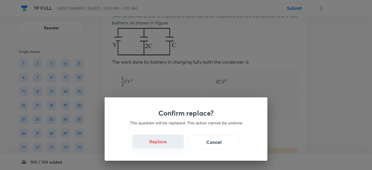
click at [172, 147] on button "Replace" at bounding box center [157, 141] width 51 height 14
click at [170, 145] on button "Replace" at bounding box center [157, 141] width 51 height 14
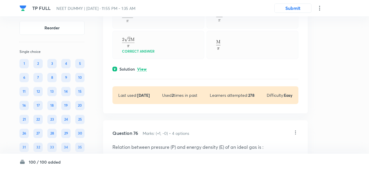
scroll to position [16379, 0]
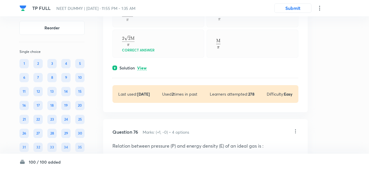
click at [144, 70] on p "View" at bounding box center [142, 68] width 10 height 4
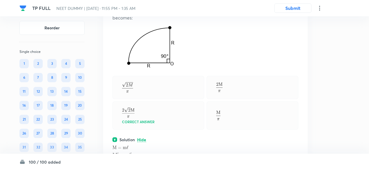
scroll to position [16297, 0]
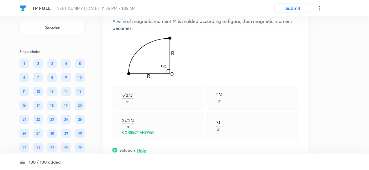
click at [294, 10] on icon at bounding box center [295, 7] width 6 height 6
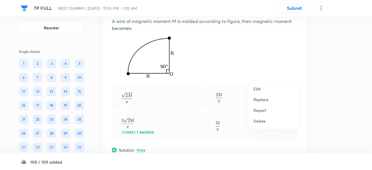
click at [257, 103] on li "Replace" at bounding box center [272, 99] width 49 height 11
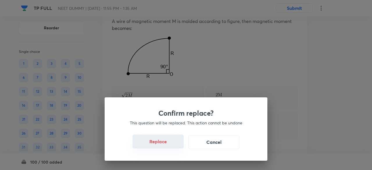
click at [171, 148] on button "Replace" at bounding box center [157, 141] width 51 height 14
click at [169, 145] on button "Replace" at bounding box center [157, 141] width 51 height 14
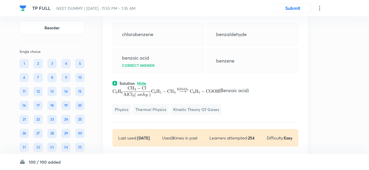
scroll to position [16310, 0]
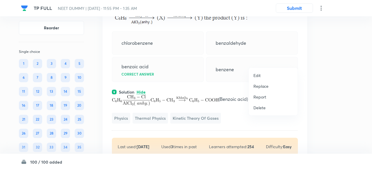
click at [267, 86] on p "Replace" at bounding box center [260, 86] width 15 height 6
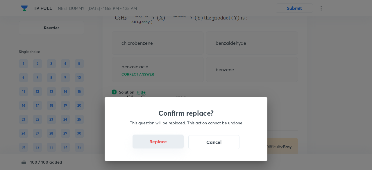
click at [167, 143] on button "Replace" at bounding box center [157, 141] width 51 height 14
click at [166, 147] on button "Replace" at bounding box center [157, 141] width 51 height 14
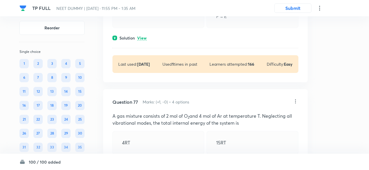
scroll to position [16528, 0]
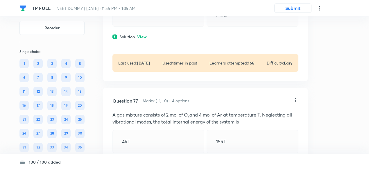
click at [146, 39] on p "View" at bounding box center [142, 37] width 10 height 4
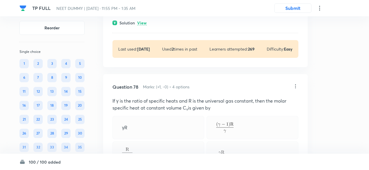
scroll to position [16759, 0]
click at [142, 24] on p "View" at bounding box center [142, 22] width 10 height 4
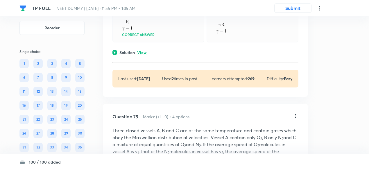
scroll to position [16928, 0]
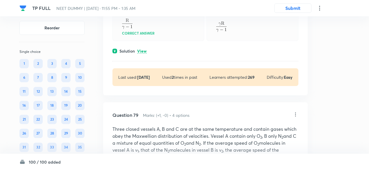
click at [140, 53] on p "View" at bounding box center [142, 51] width 10 height 4
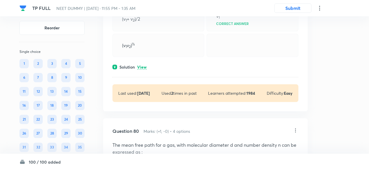
scroll to position [17161, 0]
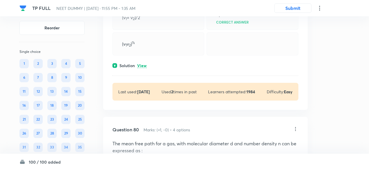
click at [140, 69] on div "Solution View" at bounding box center [205, 65] width 186 height 6
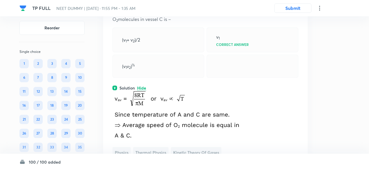
scroll to position [17138, 0]
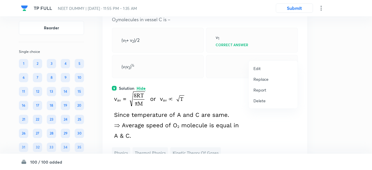
click at [264, 79] on p "Replace" at bounding box center [260, 79] width 15 height 6
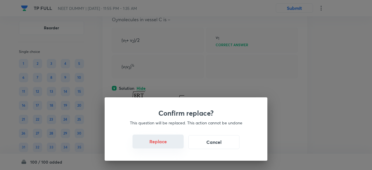
click at [163, 143] on button "Replace" at bounding box center [157, 141] width 51 height 14
click at [166, 143] on button "Replace" at bounding box center [157, 141] width 51 height 14
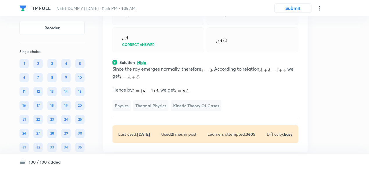
scroll to position [17149, 0]
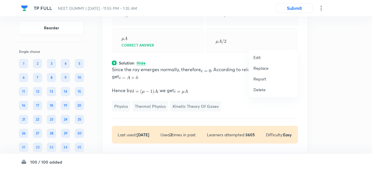
click at [264, 68] on p "Replace" at bounding box center [260, 68] width 15 height 6
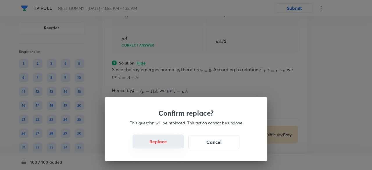
click at [169, 143] on button "Replace" at bounding box center [157, 141] width 51 height 14
click at [171, 145] on button "Replace" at bounding box center [157, 141] width 51 height 14
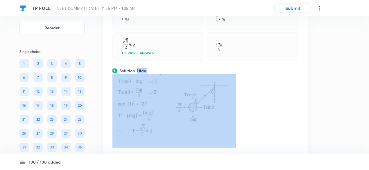
click at [171, 74] on div "Solution Hide" at bounding box center [205, 71] width 186 height 6
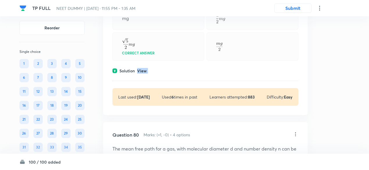
click at [171, 74] on div "Solution View" at bounding box center [205, 71] width 186 height 6
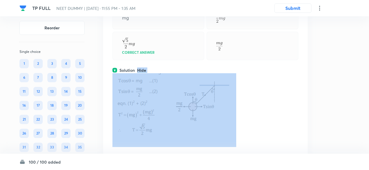
scroll to position [17149, 0]
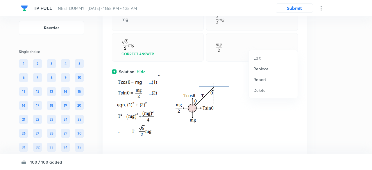
click at [264, 69] on p "Replace" at bounding box center [260, 69] width 15 height 6
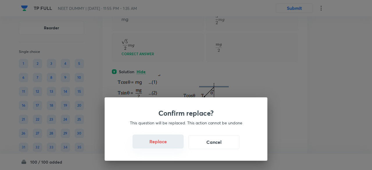
click at [170, 142] on button "Replace" at bounding box center [157, 141] width 51 height 14
click at [167, 143] on button "Replace" at bounding box center [157, 141] width 51 height 14
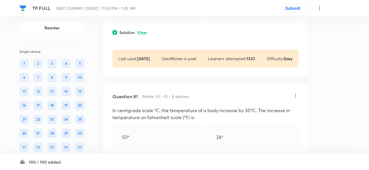
scroll to position [17404, 0]
click at [142, 34] on p "View" at bounding box center [142, 32] width 10 height 4
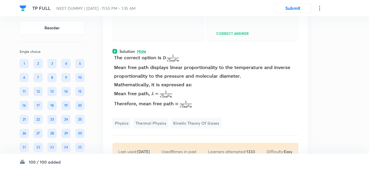
scroll to position [17384, 0]
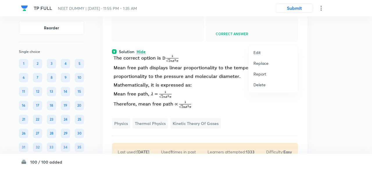
click at [256, 64] on p "Replace" at bounding box center [260, 63] width 15 height 6
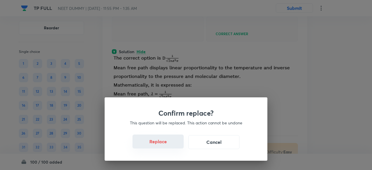
click at [165, 144] on button "Replace" at bounding box center [157, 141] width 51 height 14
click at [165, 144] on button "Replace" at bounding box center [157, 142] width 51 height 14
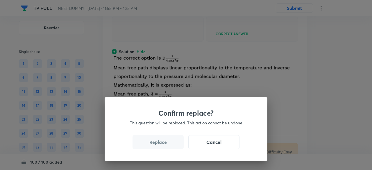
click at [165, 144] on button "Replace" at bounding box center [157, 142] width 51 height 14
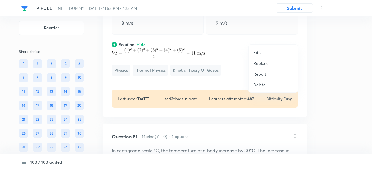
click at [263, 66] on p "Replace" at bounding box center [260, 63] width 15 height 6
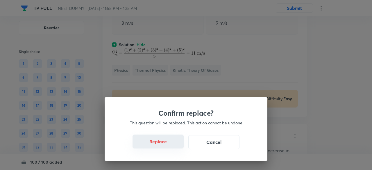
click at [169, 145] on button "Replace" at bounding box center [157, 141] width 51 height 14
click at [169, 145] on button "Replace" at bounding box center [157, 142] width 51 height 14
click at [169, 145] on button "Replace" at bounding box center [157, 141] width 51 height 14
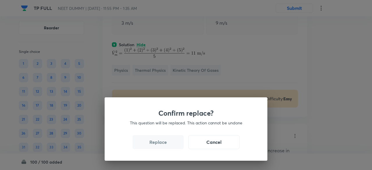
click at [169, 145] on button "Replace" at bounding box center [157, 142] width 51 height 14
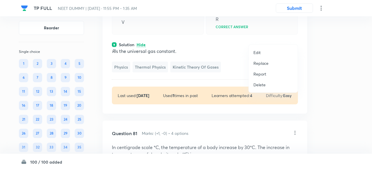
click at [263, 61] on p "Replace" at bounding box center [260, 63] width 15 height 6
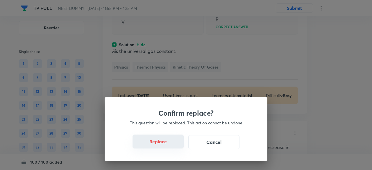
click at [158, 143] on button "Replace" at bounding box center [157, 141] width 51 height 14
click at [158, 143] on button "Replace" at bounding box center [157, 142] width 51 height 14
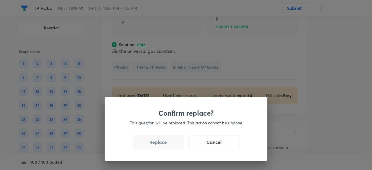
click at [158, 143] on button "Replace" at bounding box center [157, 142] width 51 height 14
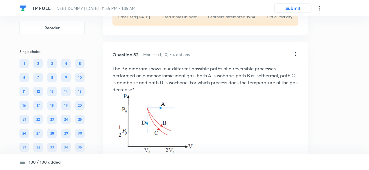
scroll to position [17623, 0]
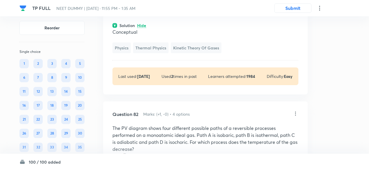
scroll to position [17585, 0]
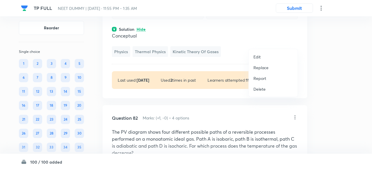
click at [263, 69] on p "Replace" at bounding box center [260, 67] width 15 height 6
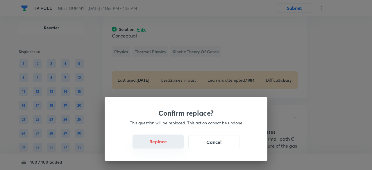
click at [161, 142] on button "Replace" at bounding box center [157, 141] width 51 height 14
click at [163, 144] on button "Replace" at bounding box center [157, 141] width 51 height 14
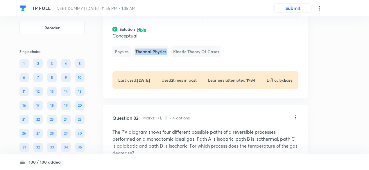
click at [163, 57] on div "Conceptual Physics Thermal Physics Kinetic Theory of Gases" at bounding box center [205, 44] width 186 height 25
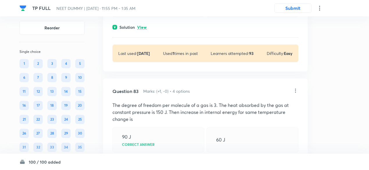
scroll to position [17929, 0]
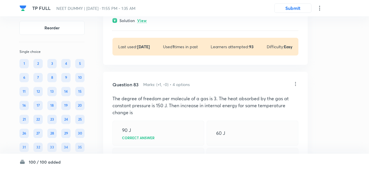
click at [143, 23] on p "View" at bounding box center [142, 21] width 10 height 4
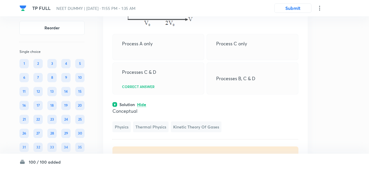
scroll to position [17844, 0]
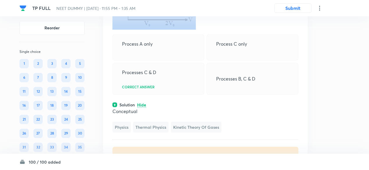
copy p "The PV diagram shows four different possible paths of a reversible processes pe…"
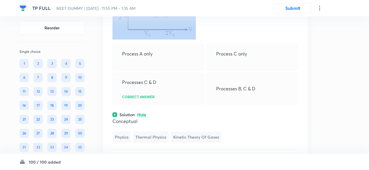
scroll to position [17833, 0]
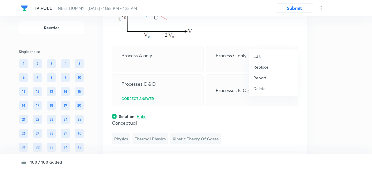
click at [252, 53] on li "Edit" at bounding box center [272, 56] width 49 height 11
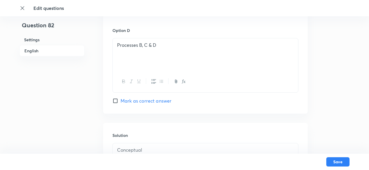
scroll to position [680, 0]
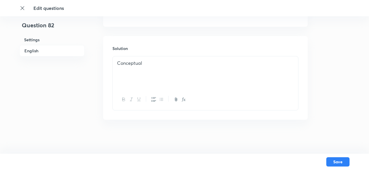
click at [163, 60] on p "Conceptual" at bounding box center [205, 63] width 176 height 7
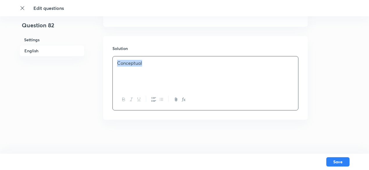
click at [163, 60] on p "Conceptual" at bounding box center [205, 63] width 176 height 7
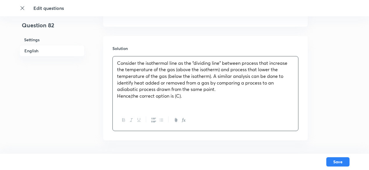
click at [211, 75] on span "Consider the isothermal line as the “dividing line” between process that increa…" at bounding box center [202, 76] width 170 height 33
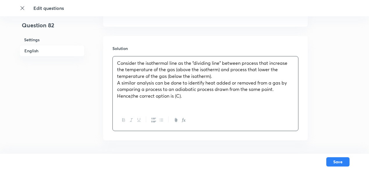
click at [132, 94] on span "Hence,the correct option is (C)." at bounding box center [149, 96] width 65 height 6
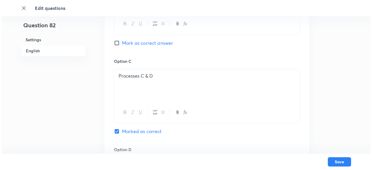
scroll to position [700, 0]
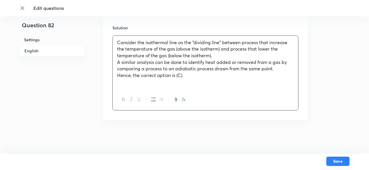
click at [335, 162] on button "Save" at bounding box center [337, 160] width 23 height 9
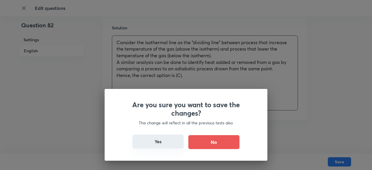
click at [163, 144] on button "Yes" at bounding box center [157, 141] width 51 height 14
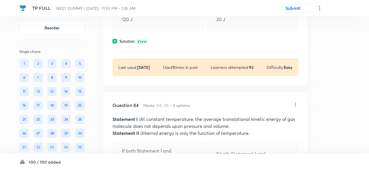
scroll to position [14067, 0]
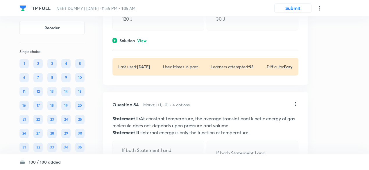
click at [143, 43] on p "View" at bounding box center [142, 41] width 10 height 4
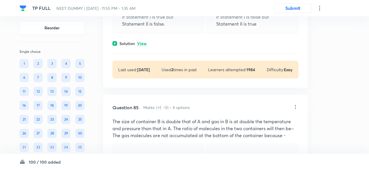
scroll to position [14332, 0]
click at [143, 45] on p "View" at bounding box center [142, 43] width 10 height 4
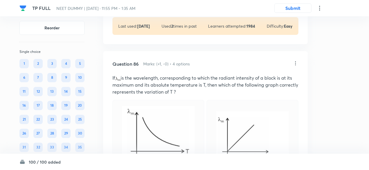
scroll to position [14562, 0]
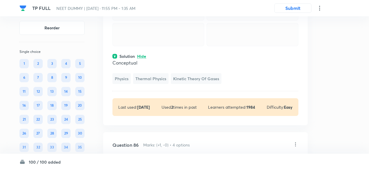
scroll to position [14501, 0]
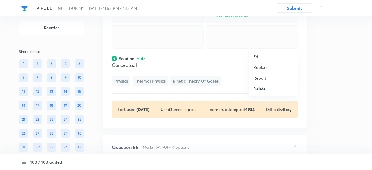
click at [261, 68] on p "Replace" at bounding box center [260, 67] width 15 height 6
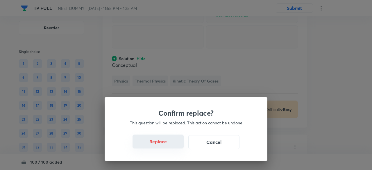
click at [162, 144] on button "Replace" at bounding box center [157, 141] width 51 height 14
click at [162, 144] on button "Replace" at bounding box center [157, 142] width 51 height 14
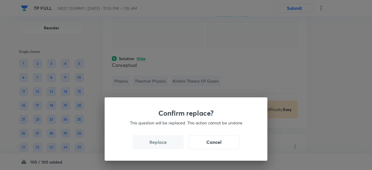
click at [162, 144] on button "Replace" at bounding box center [157, 142] width 51 height 14
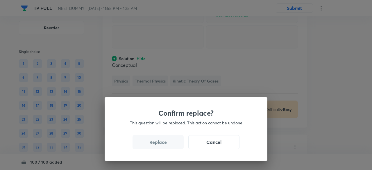
click at [162, 144] on button "Replace" at bounding box center [157, 142] width 51 height 14
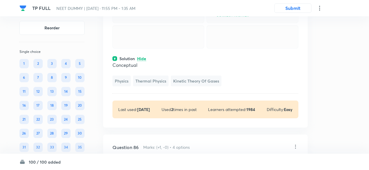
click at [161, 48] on div at bounding box center [158, 36] width 92 height 23
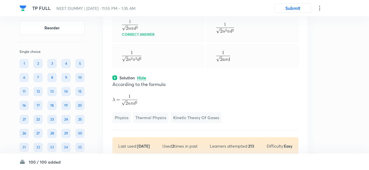
scroll to position [14472, 0]
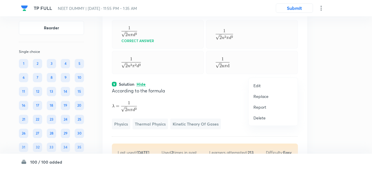
click at [257, 96] on p "Replace" at bounding box center [260, 96] width 15 height 6
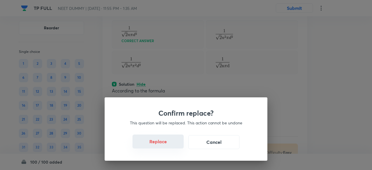
click at [163, 144] on button "Replace" at bounding box center [157, 141] width 51 height 14
click at [163, 144] on button "Replace" at bounding box center [157, 142] width 51 height 14
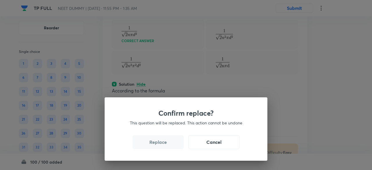
click at [163, 144] on button "Replace" at bounding box center [157, 142] width 51 height 14
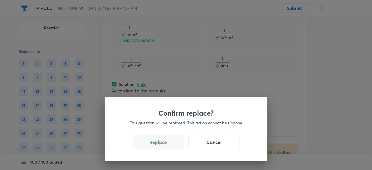
click at [163, 144] on button "Replace" at bounding box center [157, 142] width 51 height 14
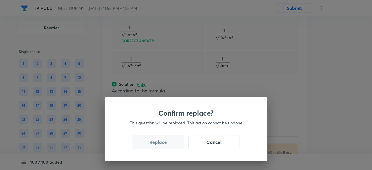
click at [163, 144] on button "Replace" at bounding box center [157, 142] width 51 height 14
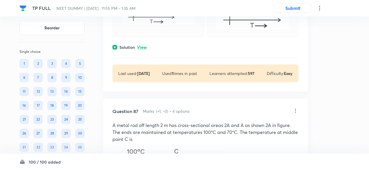
scroll to position [14878, 0]
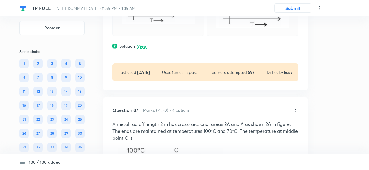
click at [143, 48] on p "View" at bounding box center [142, 46] width 10 height 4
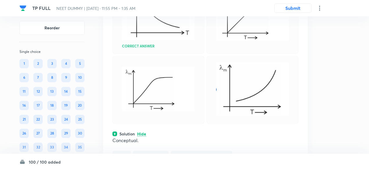
scroll to position [14789, 0]
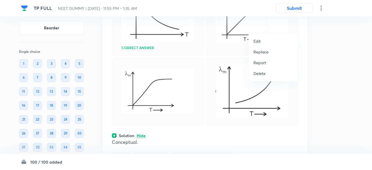
click at [261, 53] on p "Replace" at bounding box center [260, 52] width 15 height 6
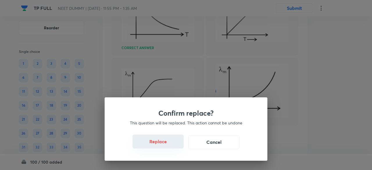
click at [163, 141] on button "Replace" at bounding box center [157, 141] width 51 height 14
click at [165, 144] on button "Replace" at bounding box center [157, 141] width 51 height 14
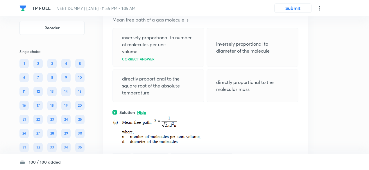
scroll to position [14726, 0]
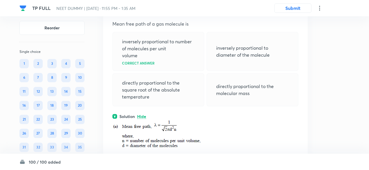
click at [294, 12] on icon at bounding box center [295, 9] width 6 height 6
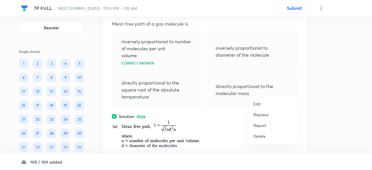
click at [262, 116] on p "Replace" at bounding box center [260, 114] width 15 height 6
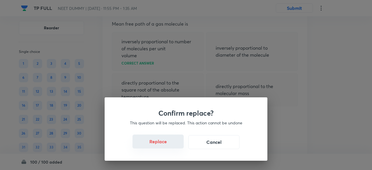
click at [165, 145] on button "Replace" at bounding box center [157, 141] width 51 height 14
click at [165, 145] on button "Replace" at bounding box center [157, 142] width 51 height 14
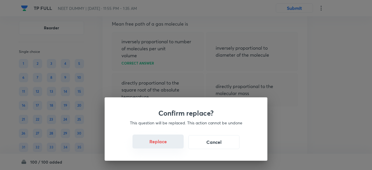
click at [165, 145] on button "Replace" at bounding box center [157, 141] width 51 height 14
click at [165, 145] on div "Confirm replace? This question will be replaced. This action cannot be undone R…" at bounding box center [186, 128] width 163 height 63
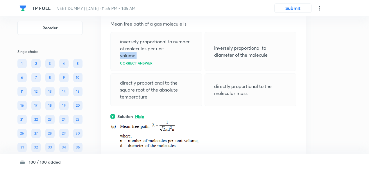
click at [165, 71] on div "inversely proportional to number of molecules per unit volume Correct answer" at bounding box center [156, 51] width 92 height 39
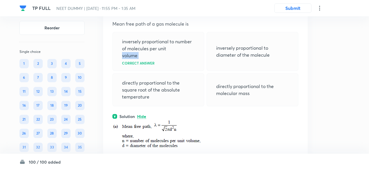
click at [165, 71] on div "inversely proportional to number of molecules per unit volume Correct answer" at bounding box center [158, 51] width 92 height 39
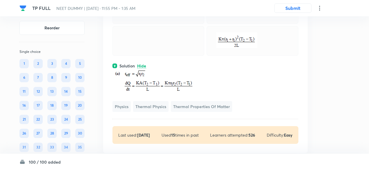
click at [174, 56] on div at bounding box center [158, 41] width 92 height 30
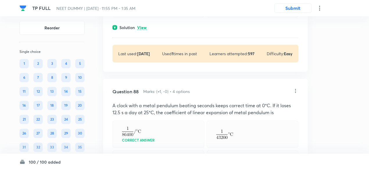
scroll to position [15104, 0]
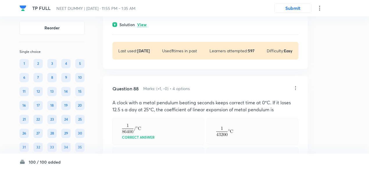
click at [143, 27] on p "View" at bounding box center [142, 25] width 10 height 4
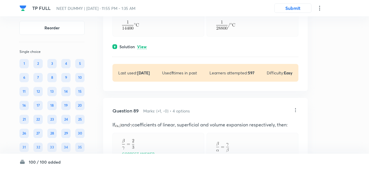
scroll to position [15289, 0]
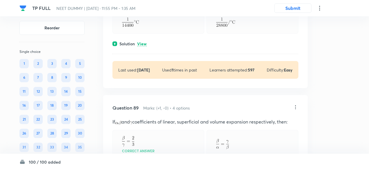
click at [143, 46] on p "View" at bounding box center [142, 44] width 10 height 4
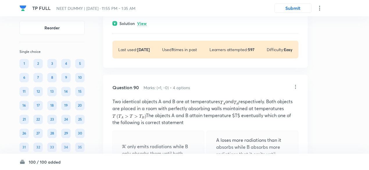
scroll to position [15562, 0]
click at [145, 25] on p "View" at bounding box center [142, 23] width 10 height 4
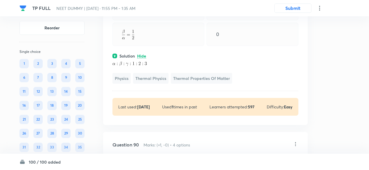
scroll to position [15528, 0]
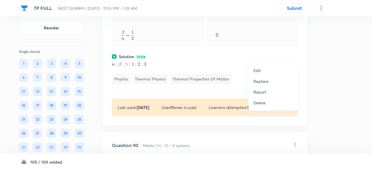
click at [266, 82] on p "Replace" at bounding box center [260, 81] width 15 height 6
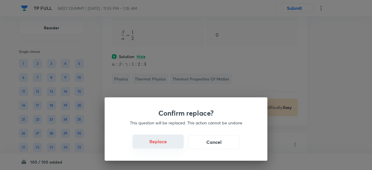
click at [163, 143] on button "Replace" at bounding box center [157, 141] width 51 height 14
click at [164, 145] on button "Replace" at bounding box center [157, 141] width 51 height 14
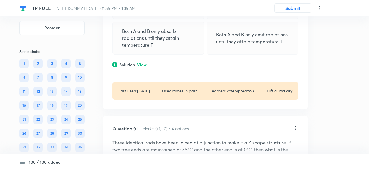
scroll to position [15898, 0]
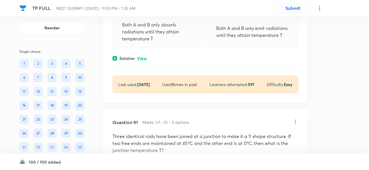
click at [145, 61] on p "View" at bounding box center [142, 58] width 10 height 4
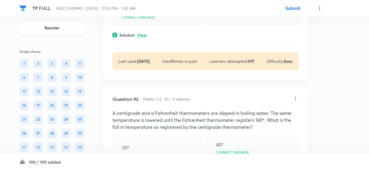
scroll to position [16171, 0]
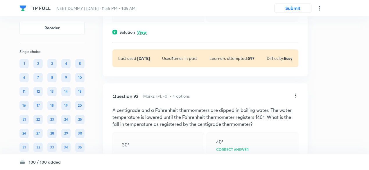
click at [144, 35] on p "View" at bounding box center [142, 32] width 10 height 4
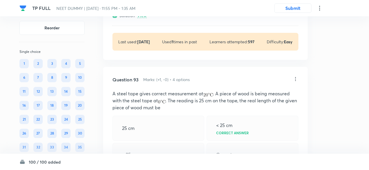
scroll to position [16489, 0]
click at [145, 17] on p "View" at bounding box center [142, 15] width 10 height 4
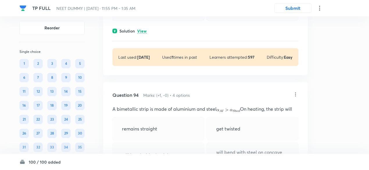
scroll to position [16734, 0]
click at [144, 33] on p "View" at bounding box center [142, 30] width 10 height 4
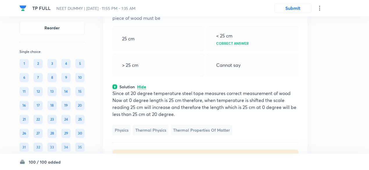
scroll to position [16677, 0]
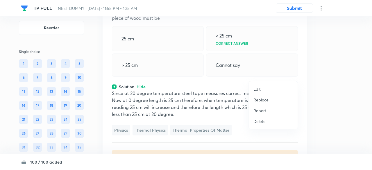
click at [259, 98] on p "Replace" at bounding box center [260, 100] width 15 height 6
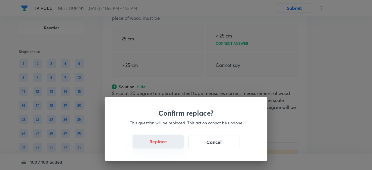
click at [163, 143] on button "Replace" at bounding box center [157, 141] width 51 height 14
click at [163, 143] on button "Replace" at bounding box center [157, 142] width 51 height 14
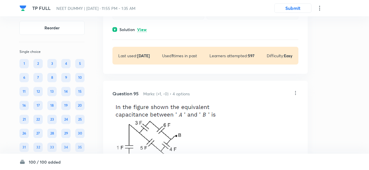
scroll to position [16931, 0]
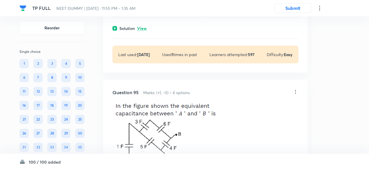
click at [141, 31] on p "View" at bounding box center [142, 28] width 10 height 4
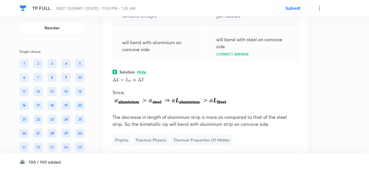
scroll to position [16885, 0]
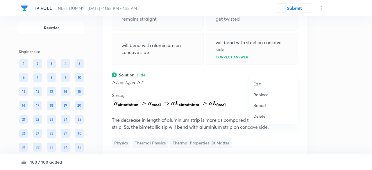
click at [264, 95] on p "Replace" at bounding box center [260, 94] width 15 height 6
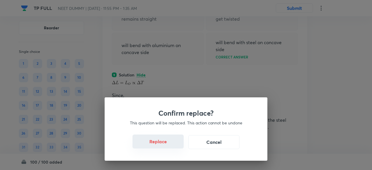
click at [165, 143] on button "Replace" at bounding box center [157, 141] width 51 height 14
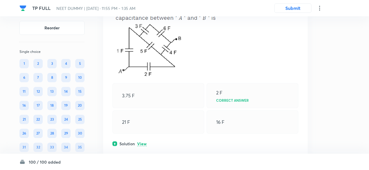
scroll to position [17262, 0]
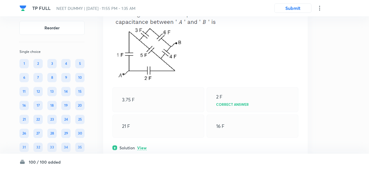
click at [294, 3] on icon at bounding box center [295, 0] width 6 height 6
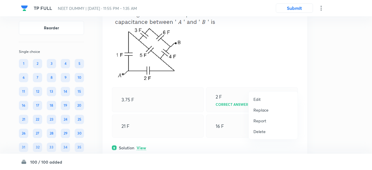
click at [261, 111] on p "Replace" at bounding box center [260, 110] width 15 height 6
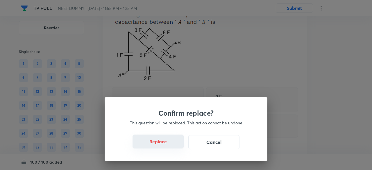
click at [161, 144] on button "Replace" at bounding box center [157, 141] width 51 height 14
click at [167, 145] on button "Replace" at bounding box center [157, 141] width 51 height 14
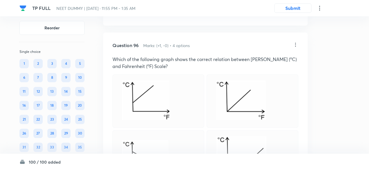
scroll to position [17416, 0]
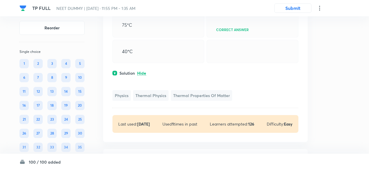
scroll to position [17306, 0]
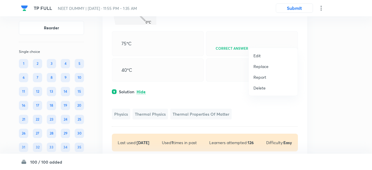
click at [261, 65] on p "Replace" at bounding box center [260, 66] width 15 height 6
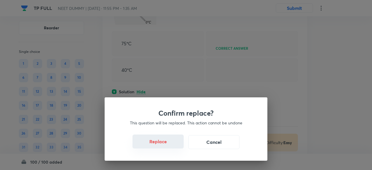
click at [166, 143] on button "Replace" at bounding box center [157, 141] width 51 height 14
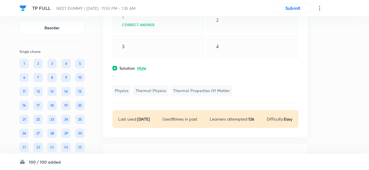
scroll to position [17318, 0]
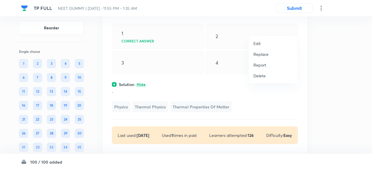
click at [264, 53] on p "Replace" at bounding box center [260, 54] width 15 height 6
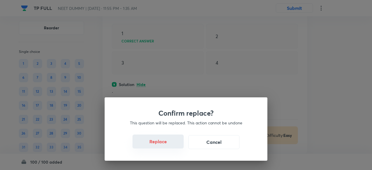
click at [164, 145] on button "Replace" at bounding box center [157, 141] width 51 height 14
click at [164, 145] on button "Replace" at bounding box center [157, 142] width 51 height 14
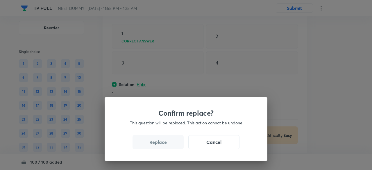
click at [164, 145] on button "Replace" at bounding box center [157, 142] width 51 height 14
click at [164, 145] on div "Confirm replace? This question will be replaced. This action cannot be undone R…" at bounding box center [186, 128] width 163 height 63
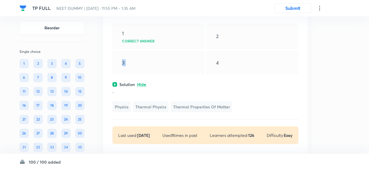
click at [164, 74] on div "3" at bounding box center [158, 62] width 92 height 23
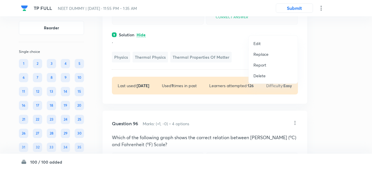
click at [260, 55] on p "Replace" at bounding box center [260, 54] width 15 height 6
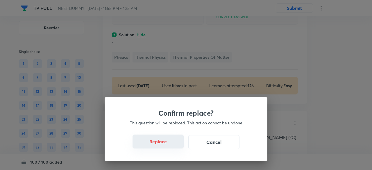
click at [164, 144] on button "Replace" at bounding box center [157, 141] width 51 height 14
click at [164, 144] on button "Replace" at bounding box center [157, 142] width 51 height 14
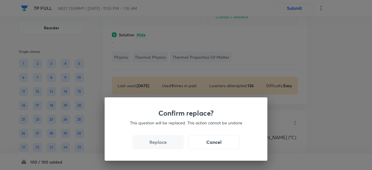
click at [164, 144] on button "Replace" at bounding box center [157, 142] width 51 height 14
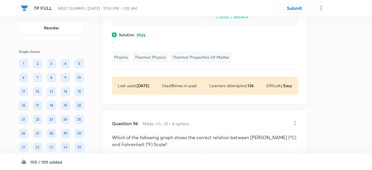
click at [164, 144] on div "Confirm replace? This question will be replaced. This action cannot be undone R…" at bounding box center [186, 85] width 372 height 170
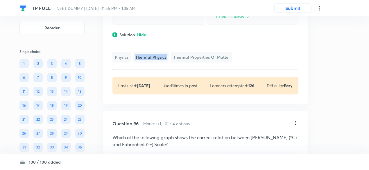
click at [164, 62] on span "Thermal Physics" at bounding box center [150, 57] width 35 height 11
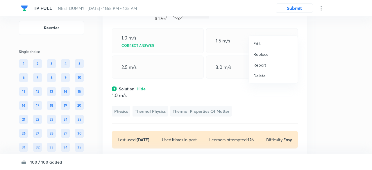
click at [258, 55] on p "Replace" at bounding box center [260, 54] width 15 height 6
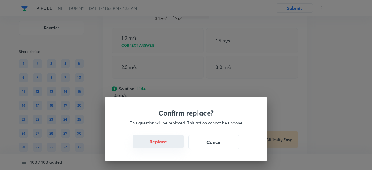
click at [163, 145] on button "Replace" at bounding box center [157, 141] width 51 height 14
click at [164, 147] on button "Replace" at bounding box center [157, 141] width 51 height 14
click at [164, 147] on button "Replace" at bounding box center [157, 142] width 51 height 14
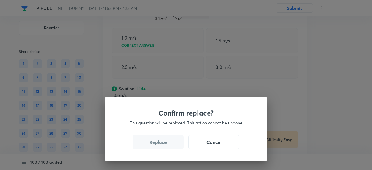
click at [164, 147] on button "Replace" at bounding box center [157, 142] width 51 height 14
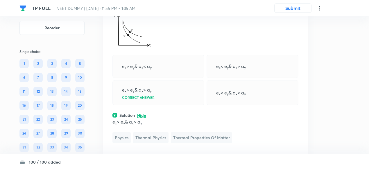
scroll to position [17287, 0]
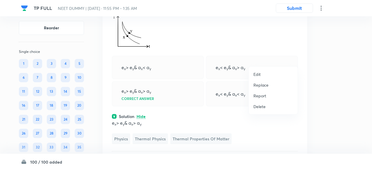
click at [268, 84] on li "Replace" at bounding box center [272, 85] width 49 height 11
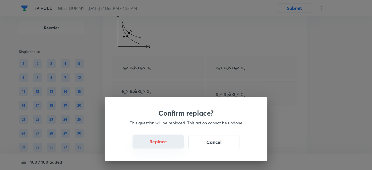
click at [165, 143] on button "Replace" at bounding box center [157, 141] width 51 height 14
click at [165, 143] on button "Replace" at bounding box center [157, 142] width 51 height 14
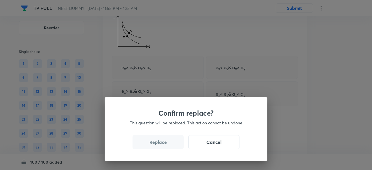
click at [165, 143] on button "Replace" at bounding box center [157, 142] width 51 height 14
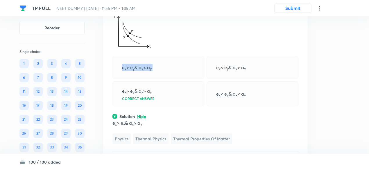
click at [165, 79] on div "e x > e y & a x < a y" at bounding box center [158, 67] width 92 height 23
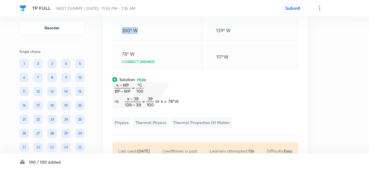
scroll to position [17280, 0]
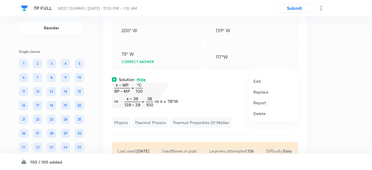
click at [262, 91] on p "Replace" at bounding box center [260, 92] width 15 height 6
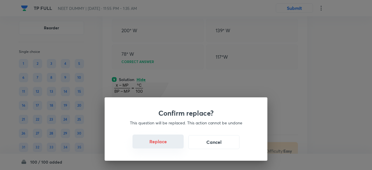
click at [168, 145] on button "Replace" at bounding box center [157, 141] width 51 height 14
click at [168, 145] on button "Replace" at bounding box center [157, 142] width 51 height 14
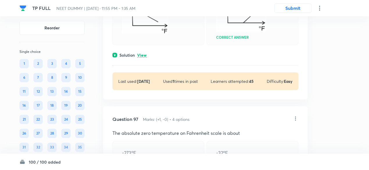
scroll to position [17570, 0]
click at [143, 57] on p "View" at bounding box center [142, 55] width 10 height 4
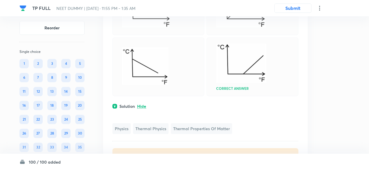
scroll to position [17519, 0]
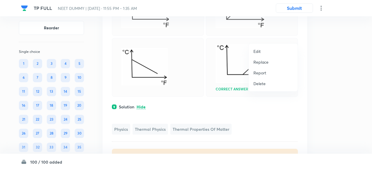
click at [259, 63] on p "Replace" at bounding box center [260, 62] width 15 height 6
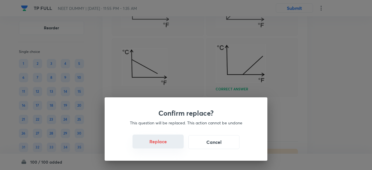
click at [162, 143] on button "Replace" at bounding box center [157, 141] width 51 height 14
click at [163, 143] on button "Replace" at bounding box center [157, 141] width 51 height 14
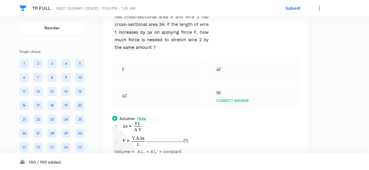
scroll to position [17481, 0]
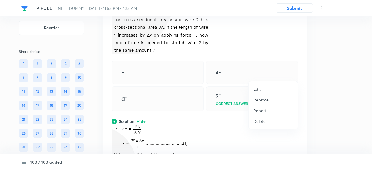
click at [262, 98] on p "Replace" at bounding box center [260, 100] width 15 height 6
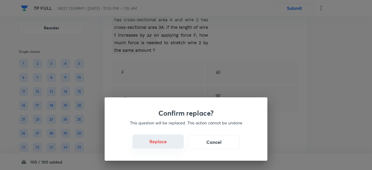
click at [166, 146] on button "Replace" at bounding box center [157, 141] width 51 height 14
click at [166, 146] on div "Confirm replace? This question will be replaced. This action cannot be undone R…" at bounding box center [186, 128] width 163 height 63
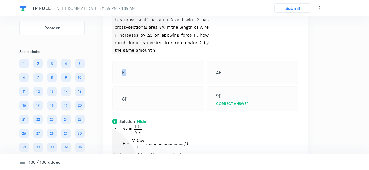
click at [166, 84] on div "F" at bounding box center [158, 72] width 92 height 23
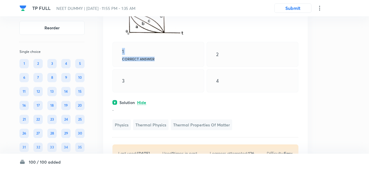
scroll to position [17510, 0]
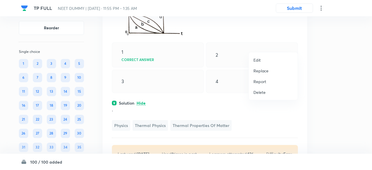
click at [265, 72] on p "Replace" at bounding box center [260, 71] width 15 height 6
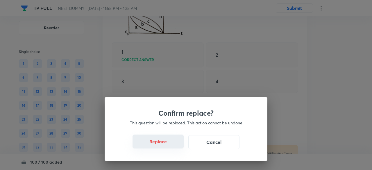
click at [165, 145] on button "Replace" at bounding box center [157, 141] width 51 height 14
click at [165, 145] on button "Replace" at bounding box center [157, 142] width 51 height 14
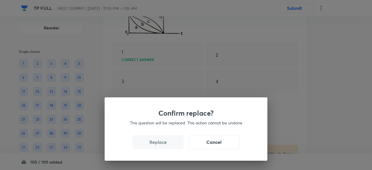
click at [165, 145] on button "Replace" at bounding box center [157, 142] width 51 height 14
click at [165, 145] on div "Confirm replace? This question will be replaced. This action cannot be undone R…" at bounding box center [186, 85] width 372 height 170
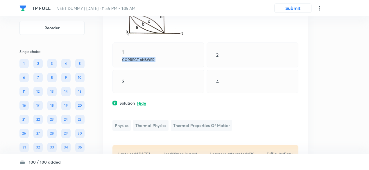
click at [165, 67] on div "1 Correct answer" at bounding box center [158, 54] width 92 height 25
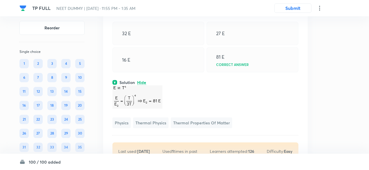
scroll to position [17476, 0]
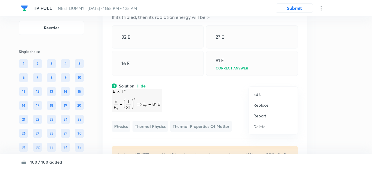
click at [261, 104] on p "Replace" at bounding box center [260, 105] width 15 height 6
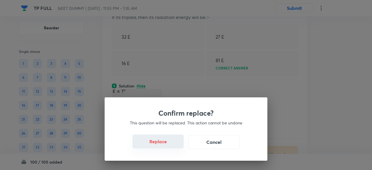
click at [162, 144] on button "Replace" at bounding box center [157, 141] width 51 height 14
click at [162, 144] on button "Replace" at bounding box center [157, 142] width 51 height 14
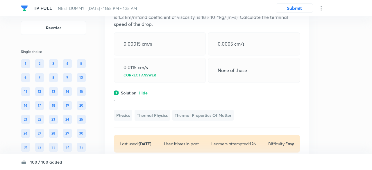
click at [162, 83] on div "0.0115 cm/s Correct answer" at bounding box center [160, 70] width 92 height 25
click at [162, 83] on div "0.0115 cm/s Correct answer" at bounding box center [158, 70] width 92 height 25
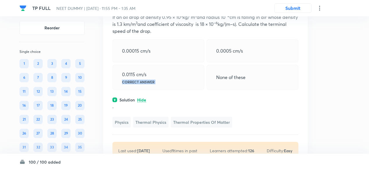
scroll to position [17468, 0]
click at [296, 6] on icon at bounding box center [295, 3] width 6 height 6
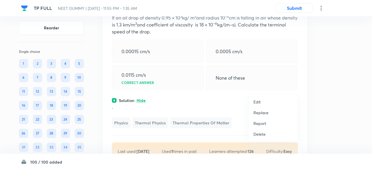
click at [263, 111] on p "Replace" at bounding box center [260, 112] width 15 height 6
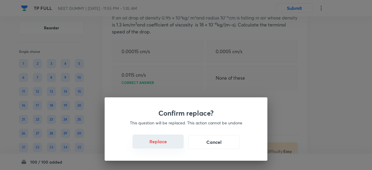
click at [161, 145] on button "Replace" at bounding box center [157, 141] width 51 height 14
click at [161, 145] on button "Replace" at bounding box center [157, 142] width 51 height 14
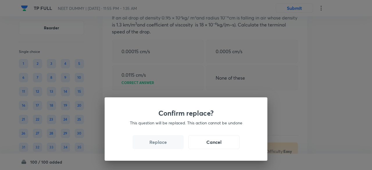
click at [161, 145] on button "Replace" at bounding box center [157, 142] width 51 height 14
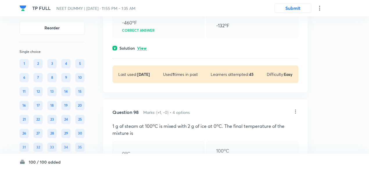
scroll to position [17703, 0]
click at [143, 51] on div "Solution View" at bounding box center [205, 47] width 186 height 6
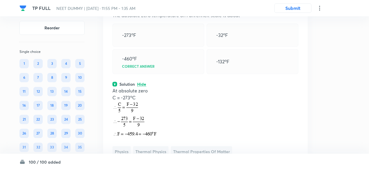
scroll to position [17666, 0]
click at [296, 4] on icon at bounding box center [295, 2] width 6 height 6
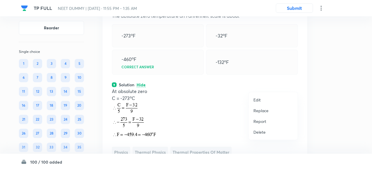
click at [262, 111] on p "Replace" at bounding box center [260, 110] width 15 height 6
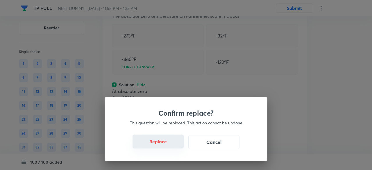
click at [165, 145] on button "Replace" at bounding box center [157, 141] width 51 height 14
click at [165, 145] on button "Replace" at bounding box center [157, 142] width 51 height 14
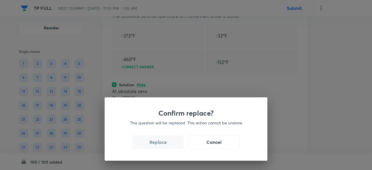
click at [165, 145] on button "Replace" at bounding box center [157, 142] width 51 height 14
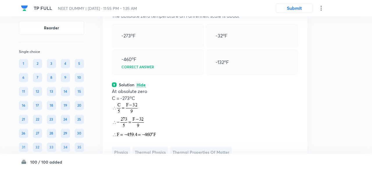
click at [165, 145] on div "Confirm replace? This question will be replaced. This action cannot be undone R…" at bounding box center [186, 85] width 372 height 170
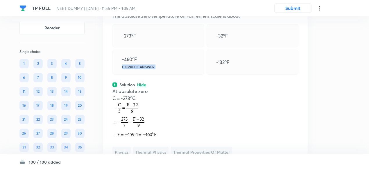
click at [165, 75] on div "-460 o F Correct answer" at bounding box center [158, 62] width 92 height 25
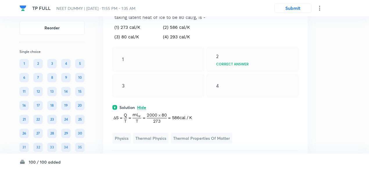
scroll to position [17679, 0]
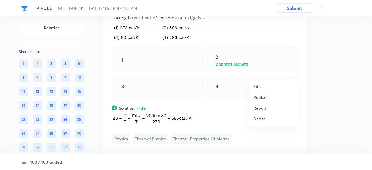
click at [255, 98] on p "Replace" at bounding box center [260, 97] width 15 height 6
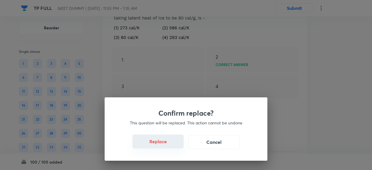
click at [164, 145] on button "Replace" at bounding box center [157, 141] width 51 height 14
click at [164, 145] on button "Replace" at bounding box center [157, 142] width 51 height 14
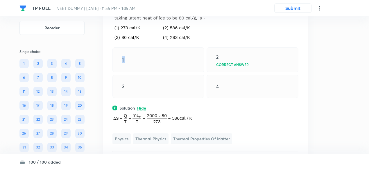
click at [164, 72] on div "1" at bounding box center [158, 59] width 92 height 25
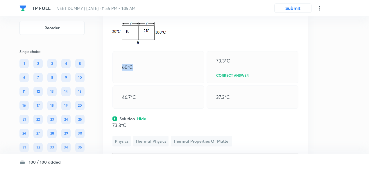
click at [164, 83] on div "60°C" at bounding box center [158, 67] width 92 height 32
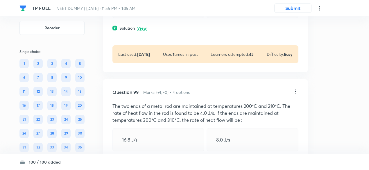
scroll to position [17956, 0]
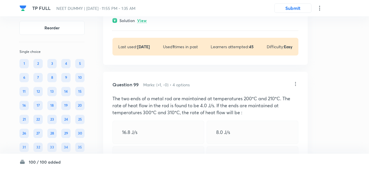
click at [145, 23] on p "View" at bounding box center [142, 21] width 10 height 4
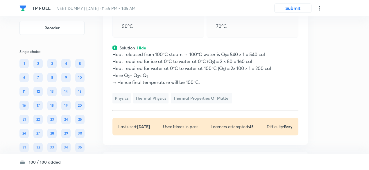
scroll to position [17928, 0]
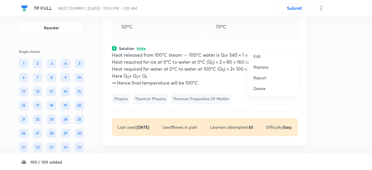
click at [259, 67] on p "Replace" at bounding box center [260, 67] width 15 height 6
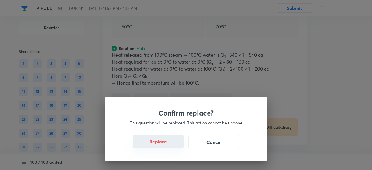
click at [164, 140] on button "Replace" at bounding box center [157, 141] width 51 height 14
click at [165, 145] on button "Replace" at bounding box center [157, 141] width 51 height 14
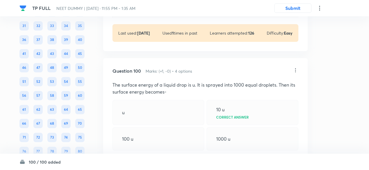
scroll to position [18189, 0]
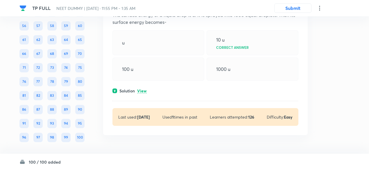
scroll to position [18394, 0]
click at [143, 93] on p "View" at bounding box center [142, 91] width 10 height 4
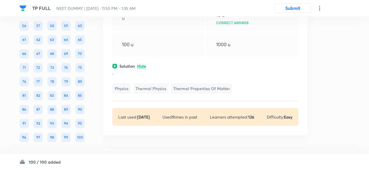
scroll to position [18339, 0]
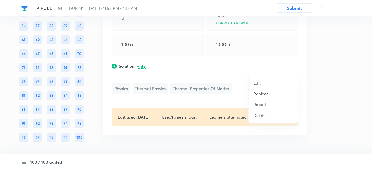
click at [257, 94] on p "Replace" at bounding box center [260, 94] width 15 height 6
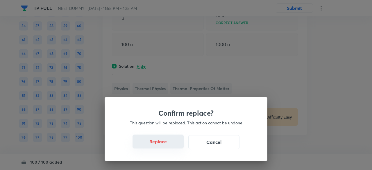
click at [166, 143] on button "Replace" at bounding box center [157, 141] width 51 height 14
click at [166, 143] on button "Replace" at bounding box center [157, 142] width 51 height 14
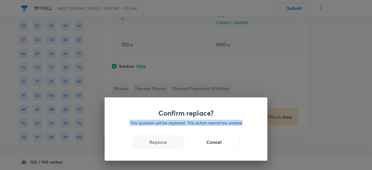
click at [166, 143] on div "Confirm replace? This question will be replaced. This action cannot be undone R…" at bounding box center [186, 85] width 372 height 170
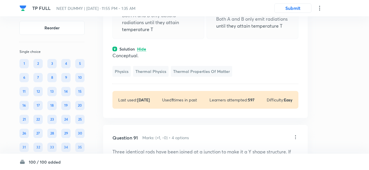
scroll to position [15908, 0]
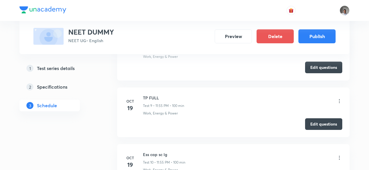
click at [339, 98] on icon at bounding box center [339, 101] width 6 height 6
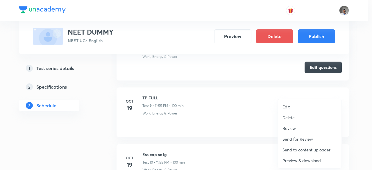
click at [289, 105] on p "Edit" at bounding box center [285, 107] width 7 height 6
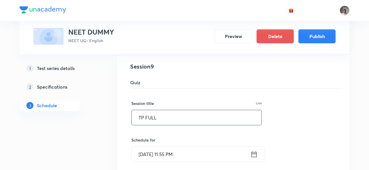
click at [207, 122] on input "TP FULL" at bounding box center [196, 117] width 130 height 15
type input "TP FULL VIP [DATE]"
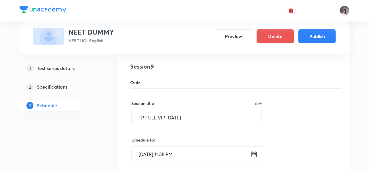
click at [253, 150] on icon at bounding box center [253, 154] width 7 height 8
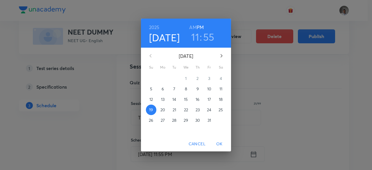
click at [150, 121] on p "26" at bounding box center [151, 120] width 4 height 6
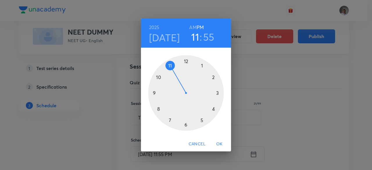
click at [167, 66] on div at bounding box center [185, 92] width 75 height 75
click at [218, 142] on span "OK" at bounding box center [219, 143] width 14 height 7
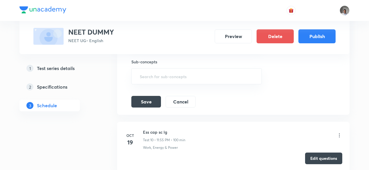
scroll to position [729, 0]
click at [147, 99] on button "Save" at bounding box center [146, 101] width 30 height 12
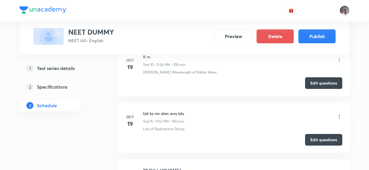
scroll to position [635, 0]
click at [338, 115] on icon at bounding box center [339, 117] width 6 height 6
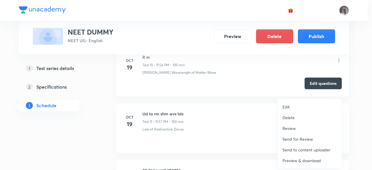
click at [287, 108] on p "Edit" at bounding box center [285, 107] width 7 height 6
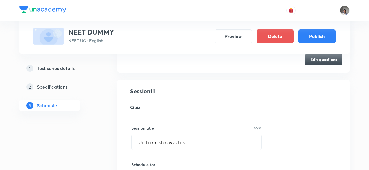
scroll to position [626, 0]
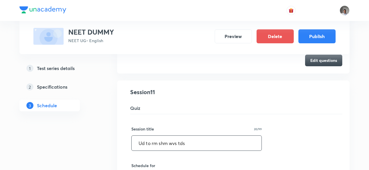
click at [224, 141] on input "Ud to rm shm wvs tds" at bounding box center [196, 143] width 130 height 15
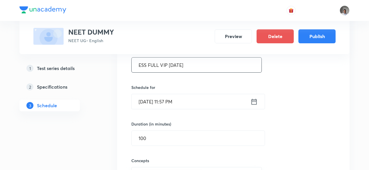
scroll to position [707, 0]
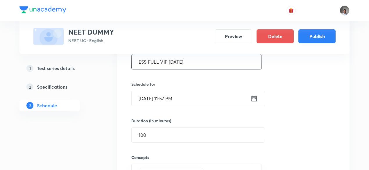
type input "ESS FULL VIP [DATE]"
click at [254, 96] on icon at bounding box center [253, 98] width 7 height 8
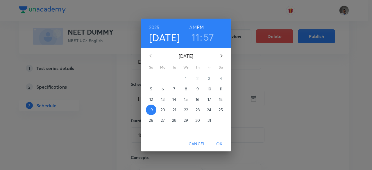
click at [153, 119] on p "26" at bounding box center [151, 120] width 4 height 6
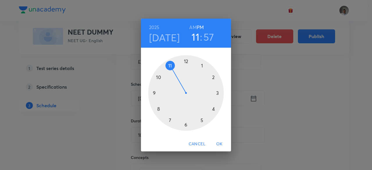
click at [170, 67] on div at bounding box center [185, 92] width 75 height 75
click at [219, 144] on span "OK" at bounding box center [219, 143] width 14 height 7
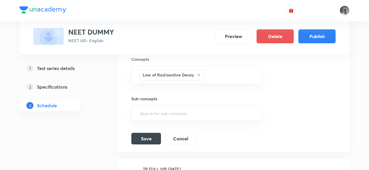
scroll to position [813, 0]
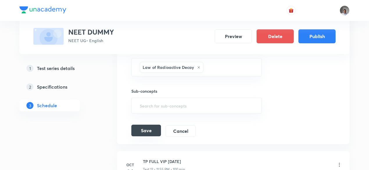
click at [155, 127] on button "Save" at bounding box center [146, 131] width 30 height 12
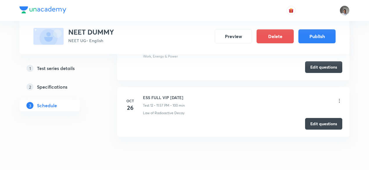
scroll to position [709, 0]
click at [314, 123] on button "Edit questions" at bounding box center [323, 123] width 37 height 12
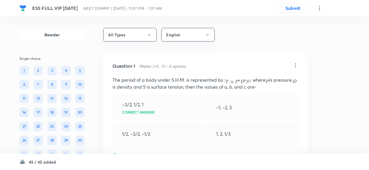
click at [319, 9] on icon at bounding box center [319, 8] width 7 height 7
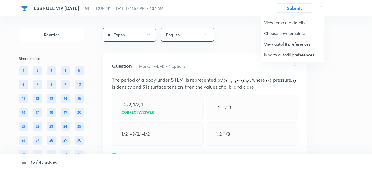
click at [278, 32] on span "Choose new template" at bounding box center [292, 33] width 57 height 6
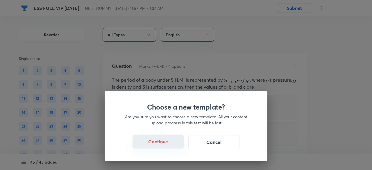
click at [165, 144] on button "Continue" at bounding box center [157, 141] width 51 height 14
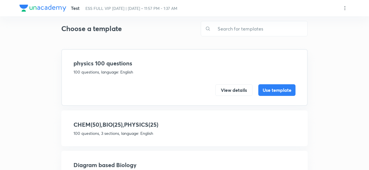
scroll to position [11, 0]
click at [265, 87] on button "Use template" at bounding box center [276, 89] width 37 height 12
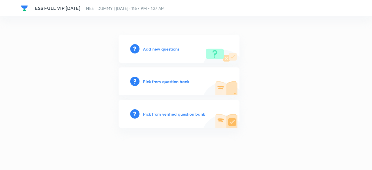
click at [180, 114] on h6 "Pick from verified question bank" at bounding box center [174, 114] width 62 height 6
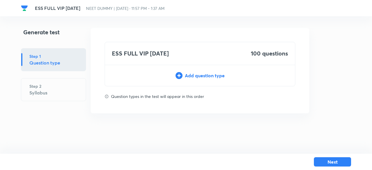
click at [198, 73] on div "Add question type" at bounding box center [200, 75] width 190 height 7
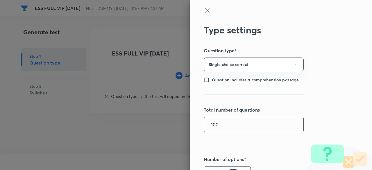
type input "100"
click at [198, 73] on div "Type settings Question type* Single choice correct Question includes a comprehe…" at bounding box center [281, 85] width 182 height 170
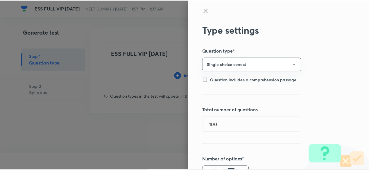
scroll to position [138, 0]
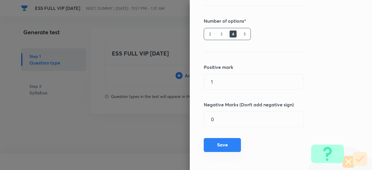
click at [219, 140] on button "Save" at bounding box center [221, 145] width 37 height 14
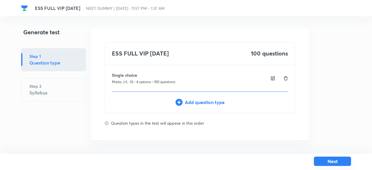
click at [319, 160] on button "Next" at bounding box center [332, 160] width 37 height 9
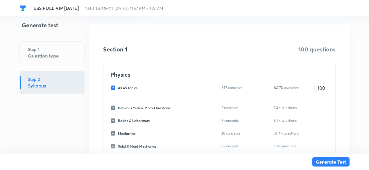
scroll to position [89, 0]
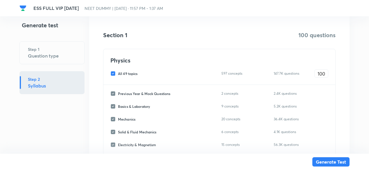
click at [131, 75] on span "All 49 topics" at bounding box center [127, 73] width 19 height 5
click at [118, 75] on input "All 49 topics" at bounding box center [114, 73] width 8 height 5
checkbox input "false"
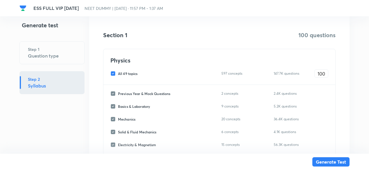
checkbox input "false"
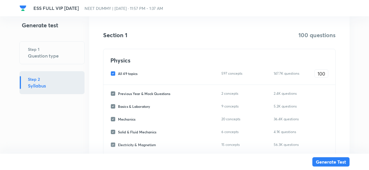
checkbox input "false"
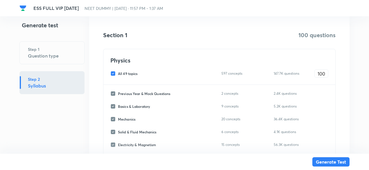
checkbox input "false"
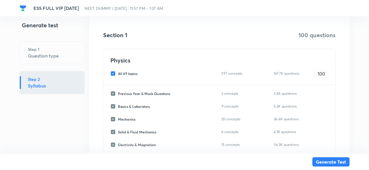
checkbox input "false"
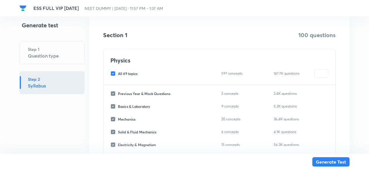
checkbox input "false"
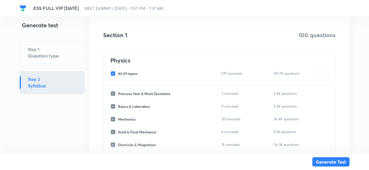
checkbox input "false"
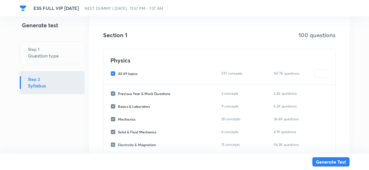
checkbox input "false"
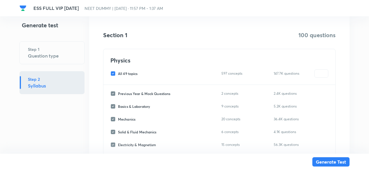
checkbox input "false"
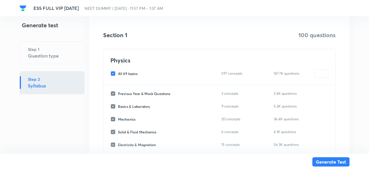
checkbox input "false"
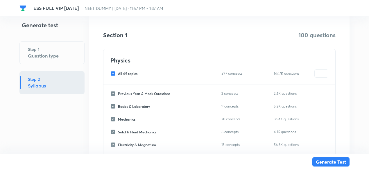
checkbox input "false"
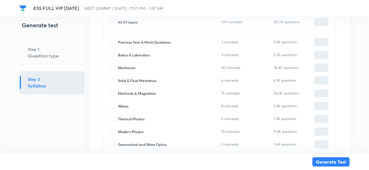
scroll to position [141, 0]
click at [132, 91] on span "Electricity & Magnetism" at bounding box center [137, 92] width 38 height 5
click at [118, 91] on input "Electricity & Magnetism" at bounding box center [114, 92] width 8 height 5
checkbox input "true"
type input "0"
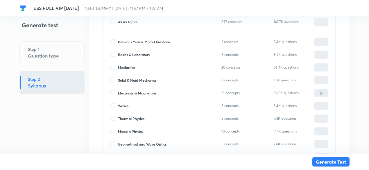
type input "0"
click at [315, 91] on input "0" at bounding box center [320, 93] width 13 height 10
type input "1"
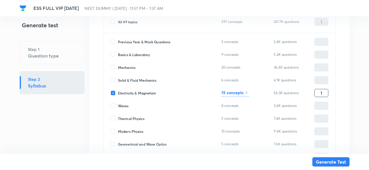
type input "10"
type input "100"
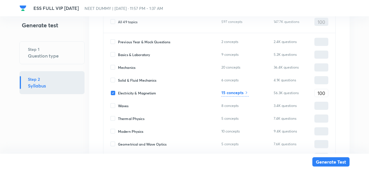
click at [244, 95] on div "15 concepts" at bounding box center [234, 92] width 27 height 7
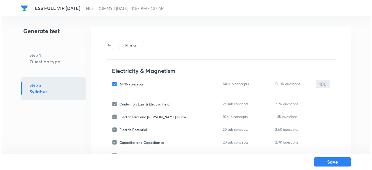
scroll to position [0, 0]
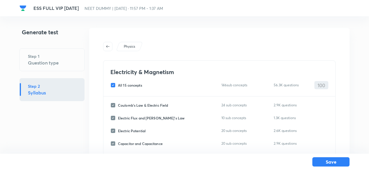
click at [130, 85] on span "All 15 concepts" at bounding box center [130, 84] width 24 height 5
click at [118, 85] on input "All 15 concepts" at bounding box center [114, 84] width 8 height 5
checkbox input "false"
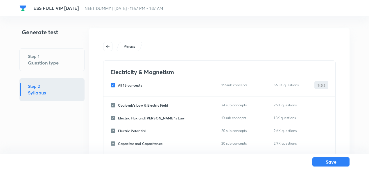
checkbox input "false"
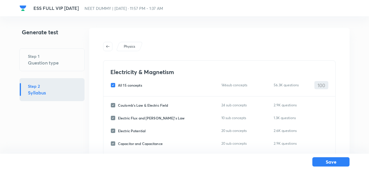
checkbox input "false"
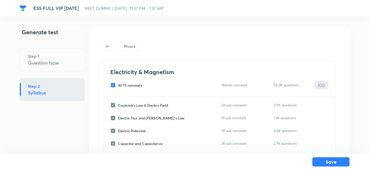
checkbox input "false"
click at [132, 105] on span "Coulomb's Law & Electric Field" at bounding box center [143, 104] width 50 height 5
click at [118, 105] on input "Coulomb's Law & Electric Field" at bounding box center [114, 104] width 8 height 5
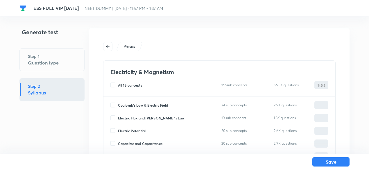
checkbox input "true"
type input "0"
click at [134, 116] on span "Electric Flux and [PERSON_NAME]'s Law" at bounding box center [151, 117] width 66 height 5
click at [118, 116] on input "Electric Flux and [PERSON_NAME]'s Law" at bounding box center [114, 117] width 8 height 5
checkbox input "true"
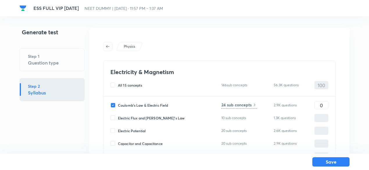
type input "0"
click at [136, 129] on span "Electric Potential" at bounding box center [132, 130] width 28 height 5
click at [118, 129] on input "Electric Potential" at bounding box center [114, 130] width 8 height 5
checkbox input "true"
type input "0"
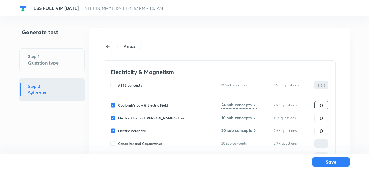
click at [319, 103] on input "0" at bounding box center [320, 105] width 13 height 10
type input "40"
type input "20"
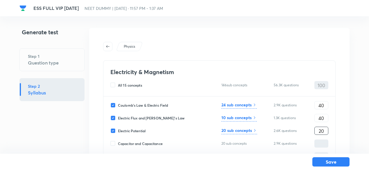
click at [246, 105] on h6 "24 sub concepts" at bounding box center [236, 105] width 30 height 6
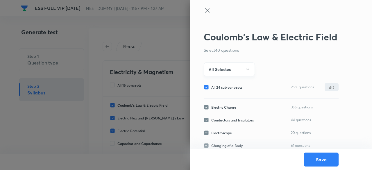
click at [231, 73] on button "All Selected" at bounding box center [228, 69] width 51 height 14
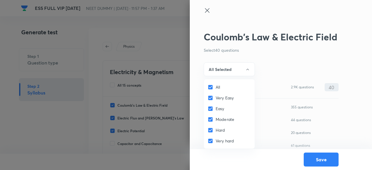
click at [215, 88] on span "All" at bounding box center [217, 87] width 4 height 6
click at [215, 88] on input "All" at bounding box center [211, 87] width 8 height 6
checkbox input "false"
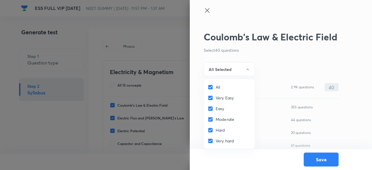
checkbox input "false"
click at [216, 107] on span "Easy" at bounding box center [219, 108] width 9 height 6
click at [215, 107] on input "Easy" at bounding box center [211, 109] width 8 height 6
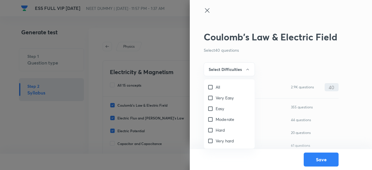
checkbox input "true"
click at [217, 117] on span "Moderate" at bounding box center [224, 119] width 19 height 6
click at [215, 117] on input "Moderate" at bounding box center [211, 119] width 8 height 6
checkbox input "true"
click at [229, 71] on div at bounding box center [186, 85] width 372 height 170
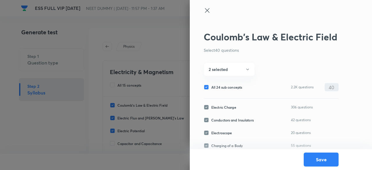
click at [229, 87] on span "All 24 sub concepts" at bounding box center [226, 86] width 31 height 5
click at [211, 87] on input "All 24 sub concepts" at bounding box center [207, 86] width 8 height 5
checkbox input "false"
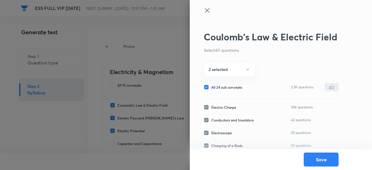
checkbox input "false"
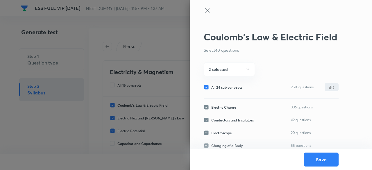
checkbox input "false"
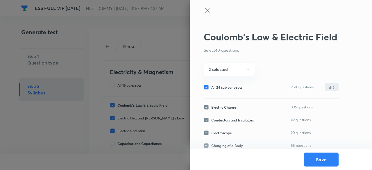
checkbox input "false"
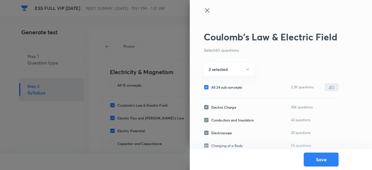
checkbox input "false"
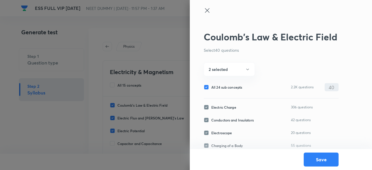
checkbox input "false"
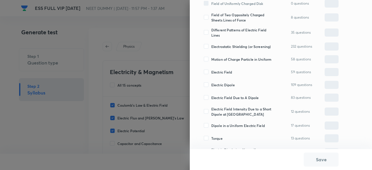
scroll to position [263, 0]
click at [229, 87] on span "Electric Dipole" at bounding box center [223, 85] width 24 height 5
click at [211, 87] on input "Electric Dipole" at bounding box center [207, 85] width 8 height 5
checkbox input "true"
type input "0"
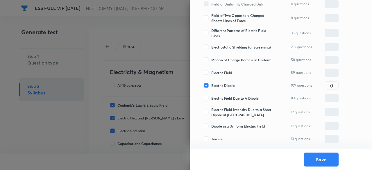
click at [228, 99] on span "Electric Field Due to A Dipole" at bounding box center [234, 98] width 47 height 5
click at [211, 99] on input "Electric Field Due to A Dipole" at bounding box center [207, 98] width 8 height 5
checkbox input "true"
type input "0"
click at [225, 73] on span "Electric Field" at bounding box center [221, 72] width 21 height 5
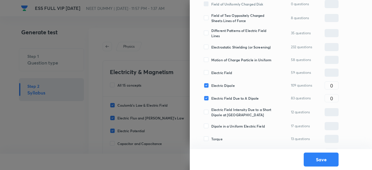
click at [211, 73] on input "Electric Field" at bounding box center [207, 72] width 8 height 5
checkbox input "true"
type input "0"
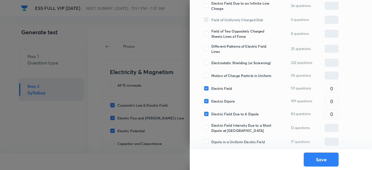
click at [225, 73] on span "Motion of Charge Particle in Uniform" at bounding box center [241, 75] width 60 height 5
click at [211, 73] on input "Motion of Charge Particle in Uniform" at bounding box center [207, 75] width 8 height 5
checkbox input "true"
type input "0"
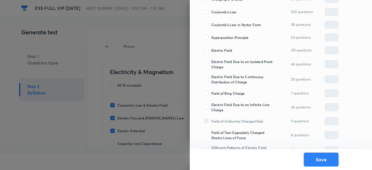
scroll to position [142, 0]
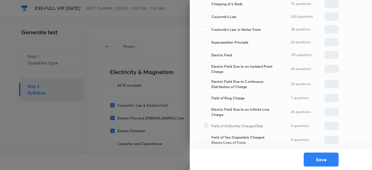
click at [222, 96] on span "Field of Ring Charge" at bounding box center [227, 97] width 33 height 5
click at [211, 96] on input "Field of Ring Charge" at bounding box center [207, 97] width 8 height 5
checkbox input "true"
type input "0"
click at [221, 112] on span "Electric Field Due to an Infinite Line Charge" at bounding box center [242, 112] width 63 height 10
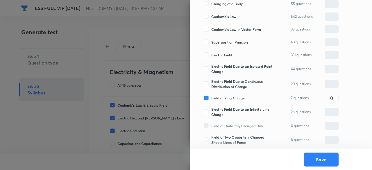
click at [211, 112] on input "Electric Field Due to an Infinite Line Charge" at bounding box center [207, 111] width 8 height 5
checkbox input "true"
type input "0"
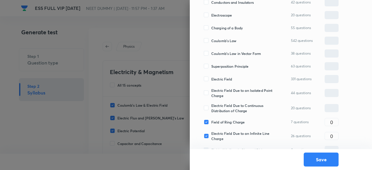
scroll to position [117, 0]
click at [221, 112] on span "Electric Field Due to Continuous Distribution of Charge" at bounding box center [242, 108] width 63 height 10
click at [211, 111] on input "Electric Field Due to Continuous Distribution of Charge" at bounding box center [207, 108] width 8 height 5
checkbox input "true"
type input "0"
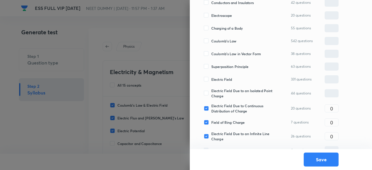
click at [221, 95] on span "Electric Field Due to an Isolated Point Charge" at bounding box center [242, 93] width 63 height 10
click at [211, 95] on input "Electric Field Due to an Isolated Point Charge" at bounding box center [207, 93] width 8 height 5
checkbox input "true"
type input "0"
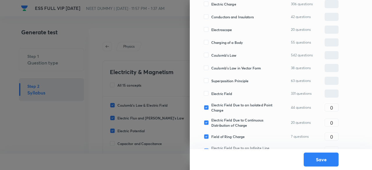
scroll to position [98, 0]
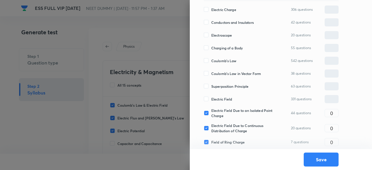
click at [229, 97] on span "Electric Field" at bounding box center [221, 98] width 21 height 5
click at [211, 97] on input "Electric Field" at bounding box center [207, 98] width 8 height 5
checkbox input "true"
type input "0"
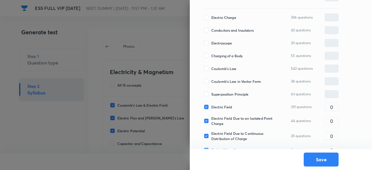
scroll to position [86, 0]
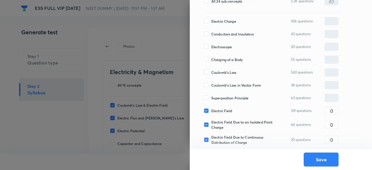
click at [229, 97] on span "Superposition Principle" at bounding box center [229, 97] width 37 height 5
click at [211, 97] on input "Superposition Principle" at bounding box center [207, 97] width 8 height 5
checkbox input "true"
type input "0"
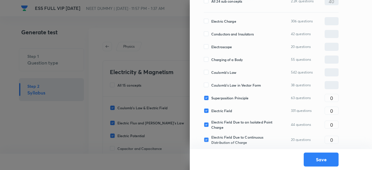
click at [219, 72] on span "Coulomb's Law" at bounding box center [223, 72] width 25 height 5
click at [211, 72] on input "Coulomb's Law" at bounding box center [207, 72] width 8 height 5
checkbox input "true"
type input "0"
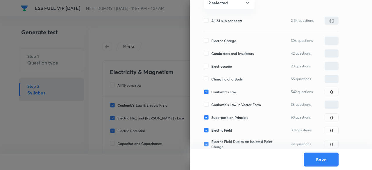
scroll to position [66, 0]
click at [218, 40] on span "Electric Charge" at bounding box center [223, 40] width 25 height 5
click at [211, 40] on input "Electric Charge" at bounding box center [207, 40] width 8 height 5
checkbox input "true"
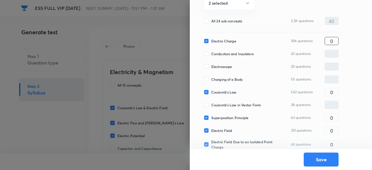
click at [334, 43] on input "0" at bounding box center [331, 41] width 13 height 10
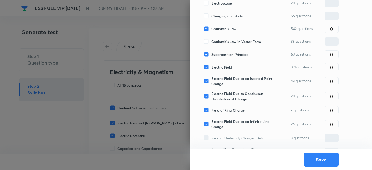
scroll to position [130, 0]
type input "2"
click at [334, 53] on input "0" at bounding box center [331, 54] width 13 height 10
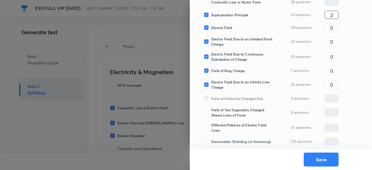
scroll to position [171, 0]
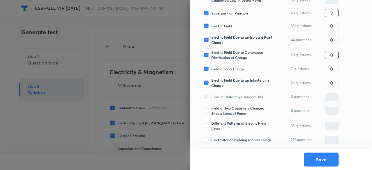
type input "2"
click at [334, 54] on input "0" at bounding box center [331, 55] width 13 height 10
type input "2"
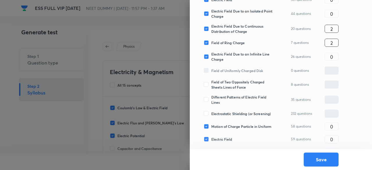
scroll to position [198, 0]
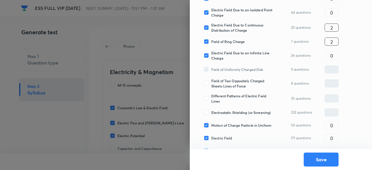
type input "2"
click at [334, 54] on input "0" at bounding box center [331, 56] width 13 height 10
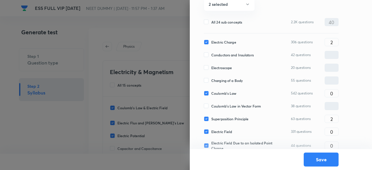
scroll to position [65, 0]
click at [334, 97] on input "0" at bounding box center [331, 94] width 13 height 10
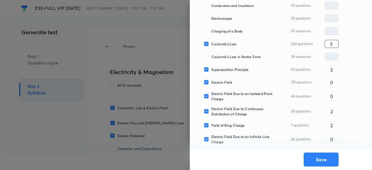
scroll to position [115, 0]
type input "5"
click at [334, 85] on input "0" at bounding box center [331, 82] width 13 height 10
type input "5"
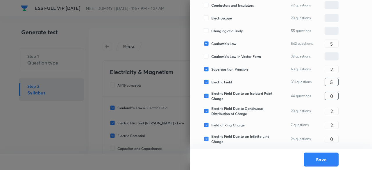
click at [334, 96] on input "0" at bounding box center [331, 96] width 13 height 10
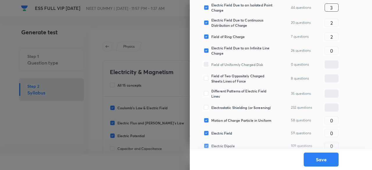
scroll to position [203, 0]
type input "3"
click at [335, 48] on input "0" at bounding box center [331, 50] width 13 height 10
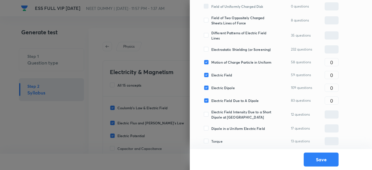
scroll to position [261, 0]
type input "3"
click at [334, 60] on input "0" at bounding box center [331, 62] width 13 height 10
type input "3"
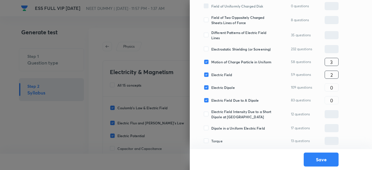
type input "2"
type input "5"
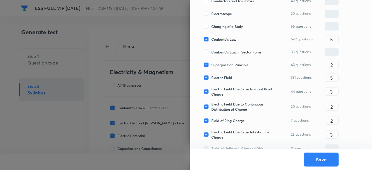
scroll to position [108, 0]
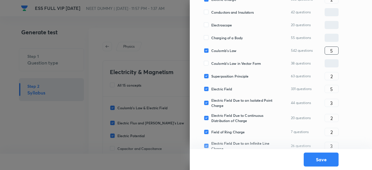
type input "2"
click at [333, 49] on input "5" at bounding box center [331, 51] width 13 height 10
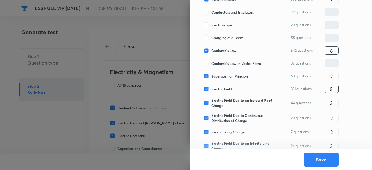
type input "6"
click at [337, 86] on input "5" at bounding box center [331, 89] width 13 height 10
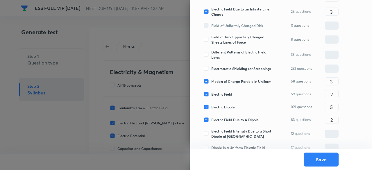
scroll to position [242, 0]
type input "6"
click at [335, 107] on input "5" at bounding box center [331, 107] width 13 height 10
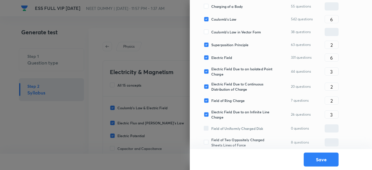
scroll to position [138, 0]
type input "6"
click at [335, 105] on input "2" at bounding box center [331, 101] width 13 height 10
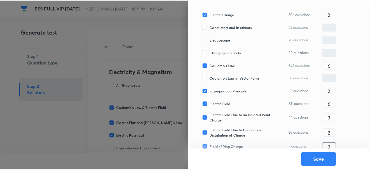
scroll to position [277, 0]
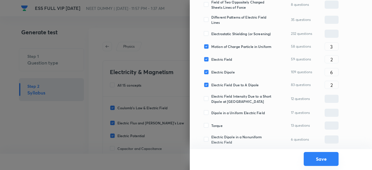
type input "3"
click at [322, 160] on button "Save" at bounding box center [320, 159] width 35 height 14
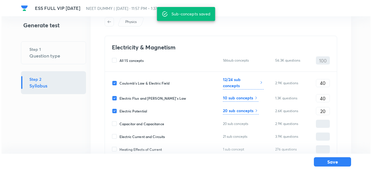
scroll to position [28, 0]
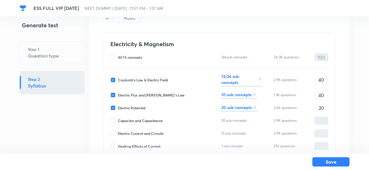
click at [252, 92] on icon at bounding box center [254, 94] width 5 height 5
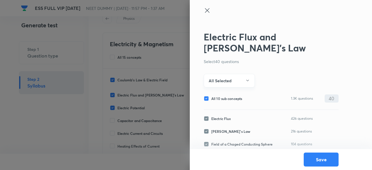
click at [236, 74] on button "All Selected" at bounding box center [228, 81] width 51 height 14
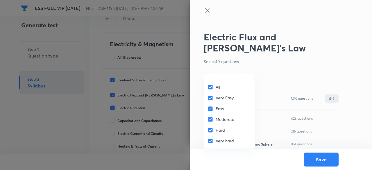
click at [214, 86] on input "All" at bounding box center [211, 87] width 8 height 6
checkbox input "false"
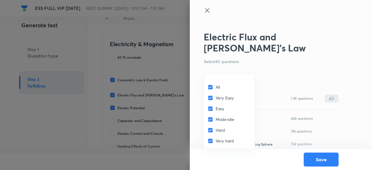
checkbox input "false"
click at [215, 107] on input "Easy" at bounding box center [211, 109] width 8 height 6
checkbox input "true"
click at [217, 120] on span "Moderate" at bounding box center [224, 119] width 19 height 6
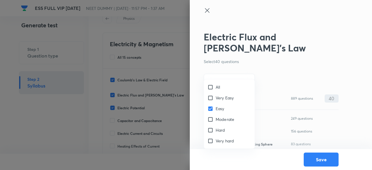
click at [215, 120] on input "Moderate" at bounding box center [211, 119] width 8 height 6
checkbox input "true"
click at [226, 71] on div at bounding box center [186, 85] width 372 height 170
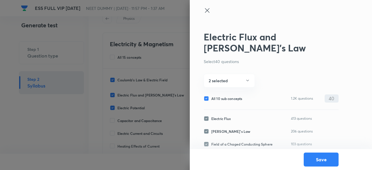
click at [226, 96] on span "All 10 sub concepts" at bounding box center [226, 98] width 31 height 5
click at [211, 96] on input "All 10 sub concepts" at bounding box center [207, 98] width 8 height 5
checkbox input "false"
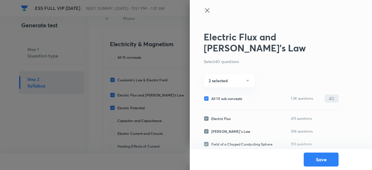
checkbox input "false"
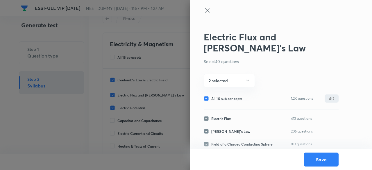
checkbox input "false"
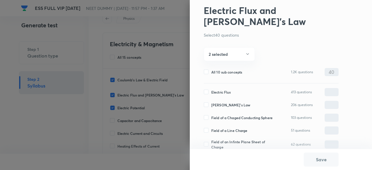
scroll to position [34, 0]
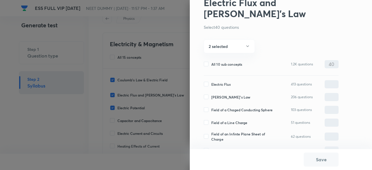
click at [221, 82] on span "Electric Flux" at bounding box center [220, 84] width 19 height 5
click at [211, 82] on input "Electric Flux" at bounding box center [207, 84] width 8 height 5
checkbox input "true"
type input "0"
click at [221, 94] on span "[PERSON_NAME]'s Law" at bounding box center [230, 96] width 39 height 5
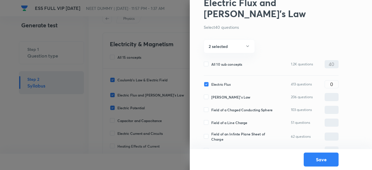
click at [211, 94] on input "[PERSON_NAME]'s Law" at bounding box center [207, 96] width 8 height 5
checkbox input "true"
type input "0"
click at [221, 107] on span "Field of a Chaged Conducting Sphere" at bounding box center [241, 109] width 61 height 5
click at [211, 107] on input "Field of a Chaged Conducting Sphere" at bounding box center [207, 109] width 8 height 5
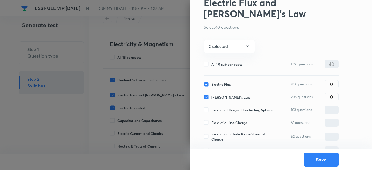
checkbox input "true"
type input "0"
click at [221, 120] on span "Field of a Line Charge" at bounding box center [229, 122] width 36 height 5
click at [211, 120] on input "Field of a Line Charge" at bounding box center [207, 122] width 8 height 5
checkbox input "true"
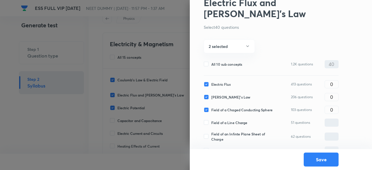
type input "0"
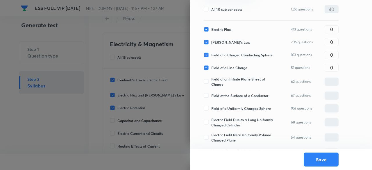
scroll to position [89, 0]
click at [222, 76] on span "Field of an Infinte Plane Sheet of Charge" at bounding box center [242, 81] width 63 height 10
click at [211, 79] on input "Field of an Infinte Plane Sheet of Charge" at bounding box center [207, 81] width 8 height 5
checkbox input "true"
type input "0"
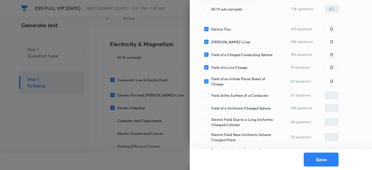
click at [222, 91] on div "Field at the Surface of a Conductor 67 questions ​" at bounding box center [270, 95] width 135 height 8
click at [222, 93] on span "Field at the Surface of a Conductor" at bounding box center [239, 95] width 57 height 5
click at [211, 93] on input "Field at the Surface of a Conductor" at bounding box center [207, 95] width 8 height 5
checkbox input "true"
type input "0"
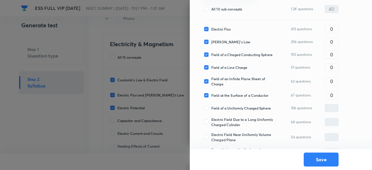
click at [222, 105] on span "Field of a Uniformly Charged Sphere" at bounding box center [241, 107] width 60 height 5
click at [211, 105] on input "Field of a Uniformly Charged Sphere" at bounding box center [207, 107] width 8 height 5
checkbox input "true"
type input "0"
click at [223, 117] on span "Electric Field Due to a Long Uniformly Charged Cylinder" at bounding box center [242, 122] width 63 height 10
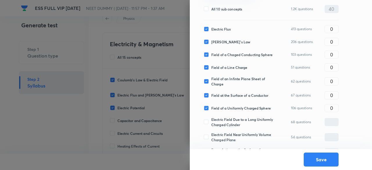
click at [211, 119] on input "Electric Field Due to a Long Uniformly Charged Cylinder" at bounding box center [207, 121] width 8 height 5
checkbox input "true"
type input "0"
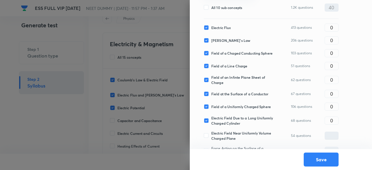
click at [223, 130] on span "Electric Field Near Uniformly Volume Charged Plane" at bounding box center [242, 135] width 63 height 10
click at [211, 133] on input "Electric Field Near Uniformly Volume Charged Plane" at bounding box center [207, 135] width 8 height 5
checkbox input "true"
type input "0"
click at [223, 145] on span "Force Acting on the Surface of a Charged" at bounding box center [242, 150] width 63 height 10
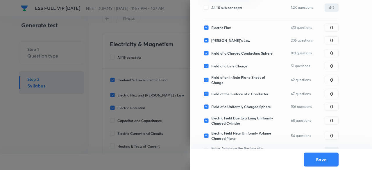
click at [211, 148] on input "Force Acting on the Surface of a Charged" at bounding box center [207, 150] width 8 height 5
checkbox input "true"
type input "0"
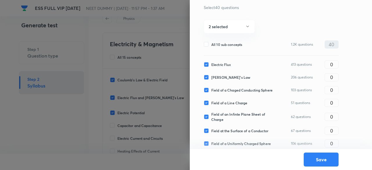
scroll to position [54, 0]
click at [334, 59] on input "0" at bounding box center [331, 64] width 13 height 10
click at [334, 59] on input "4" at bounding box center [331, 64] width 13 height 10
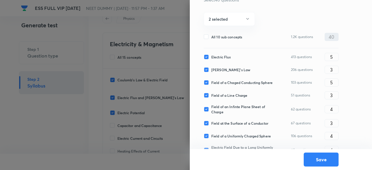
scroll to position [91, 0]
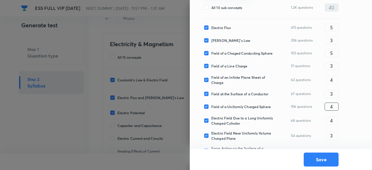
click at [336, 101] on input "4" at bounding box center [331, 106] width 13 height 10
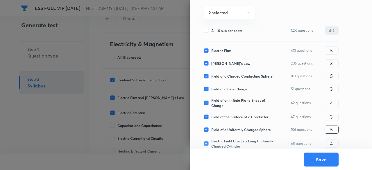
scroll to position [68, 0]
click at [333, 46] on input "5" at bounding box center [331, 51] width 13 height 10
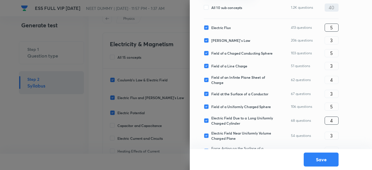
click at [332, 115] on input "4" at bounding box center [331, 120] width 13 height 10
click at [335, 75] on input "4" at bounding box center [331, 80] width 13 height 10
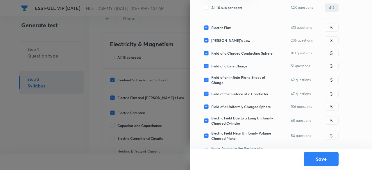
click at [323, 158] on button "Save" at bounding box center [320, 159] width 35 height 14
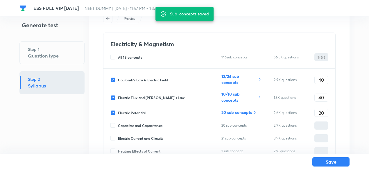
click at [242, 112] on h6 "20 sub concepts" at bounding box center [236, 112] width 30 height 6
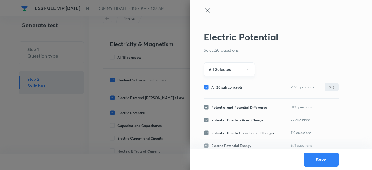
click at [232, 69] on button "All Selected" at bounding box center [228, 69] width 51 height 14
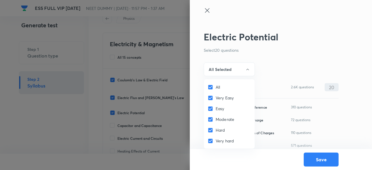
click at [215, 87] on input "All" at bounding box center [211, 87] width 8 height 6
click at [217, 109] on span "Easy" at bounding box center [219, 108] width 9 height 6
click at [215, 109] on input "Easy" at bounding box center [211, 109] width 8 height 6
click at [218, 119] on span "Moderate" at bounding box center [224, 119] width 19 height 6
click at [215, 119] on input "Moderate" at bounding box center [211, 119] width 8 height 6
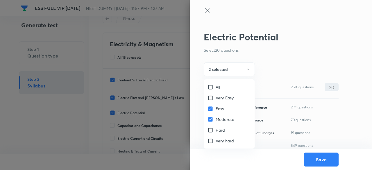
click at [235, 67] on div at bounding box center [186, 85] width 372 height 170
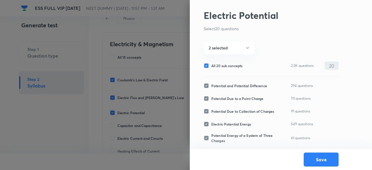
scroll to position [22, 0]
click at [234, 65] on span "All 20 sub concepts" at bounding box center [226, 65] width 31 height 5
click at [211, 65] on input "All 20 sub concepts" at bounding box center [207, 65] width 8 height 5
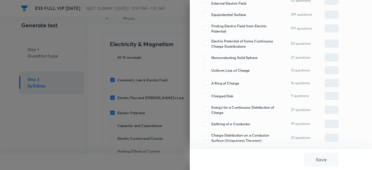
scroll to position [233, 0]
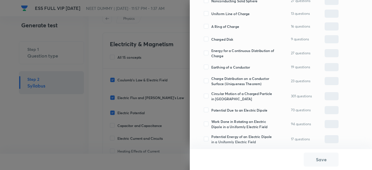
click at [229, 97] on span "Circular Motion of a Charged Particle in [GEOGRAPHIC_DATA]" at bounding box center [242, 96] width 63 height 10
click at [211, 97] on input "Circular Motion of a Charged Particle in [GEOGRAPHIC_DATA]" at bounding box center [207, 95] width 8 height 5
click at [229, 110] on span "Potential Due to an Electric Dipole" at bounding box center [239, 109] width 56 height 5
click at [211, 110] on input "Potential Due to an Electric Dipole" at bounding box center [207, 109] width 8 height 5
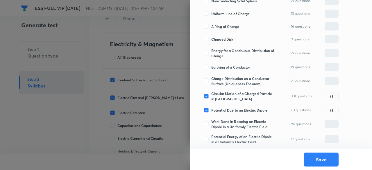
click at [230, 125] on span "Work Done in Rotating an Electric Dipole in a Uniformly Electric Field" at bounding box center [242, 124] width 63 height 10
click at [211, 125] on input "Work Done in Rotating an Electric Dipole in a Uniformly Electric Field" at bounding box center [207, 123] width 8 height 5
click at [232, 139] on span "Potential Energy of an Electric Dipole in a Uniformly Electric Field" at bounding box center [242, 139] width 63 height 10
click at [211, 139] on input "Potential Energy of an Electric Dipole in a Uniformly Electric Field" at bounding box center [207, 138] width 8 height 5
click at [332, 95] on input "0" at bounding box center [331, 96] width 13 height 10
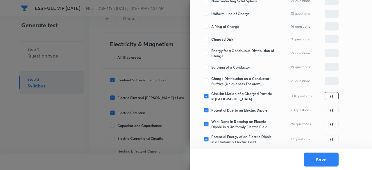
click at [332, 95] on input "0" at bounding box center [331, 96] width 13 height 10
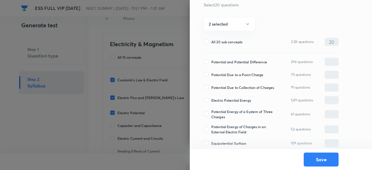
scroll to position [36, 0]
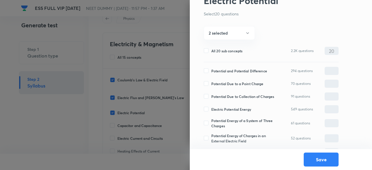
click at [240, 68] on span "Potential and Potential Difference" at bounding box center [239, 70] width 56 height 5
click at [211, 68] on input "Potential and Potential Difference" at bounding box center [207, 70] width 8 height 5
click at [230, 112] on span "Electric Potential Energy" at bounding box center [231, 109] width 40 height 5
click at [211, 112] on input "Electric Potential Energy" at bounding box center [207, 109] width 8 height 5
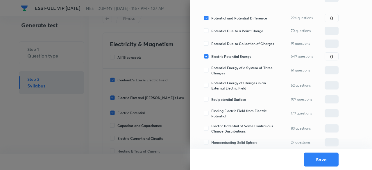
scroll to position [96, 0]
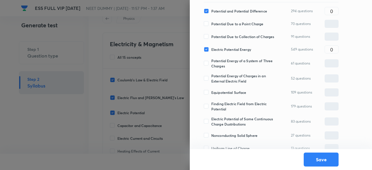
click at [227, 93] on span "Equipotential Surface" at bounding box center [228, 92] width 35 height 5
click at [211, 93] on input "Equipotential Surface" at bounding box center [207, 92] width 8 height 5
click at [227, 109] on span "Finding Electric Field from Electric Potential" at bounding box center [242, 106] width 63 height 10
click at [211, 109] on input "Finding Electric Field from Electric Potential" at bounding box center [207, 106] width 8 height 5
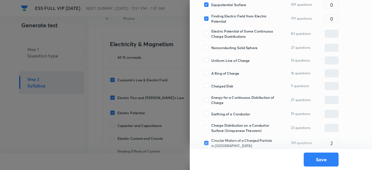
scroll to position [184, 0]
click at [219, 35] on span "Electric Potential of Some Continuous Charge Dustributions" at bounding box center [242, 33] width 63 height 10
click at [211, 35] on input "Electric Potential of Some Continuous Charge Dustributions" at bounding box center [207, 33] width 8 height 5
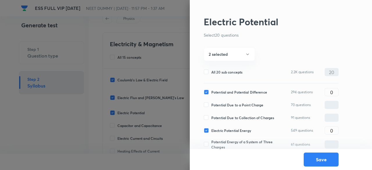
scroll to position [0, 0]
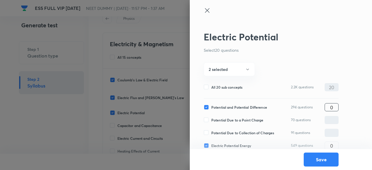
click at [334, 105] on input "0" at bounding box center [331, 107] width 13 height 10
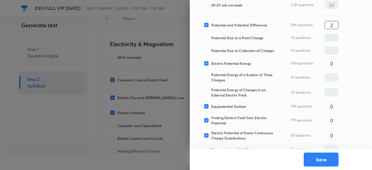
scroll to position [84, 0]
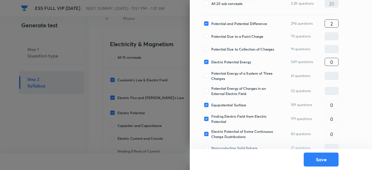
click at [336, 63] on input "0" at bounding box center [331, 62] width 13 height 10
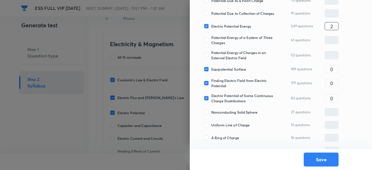
scroll to position [120, 0]
click at [336, 71] on input "0" at bounding box center [331, 69] width 13 height 10
click at [335, 82] on input "0" at bounding box center [331, 83] width 13 height 10
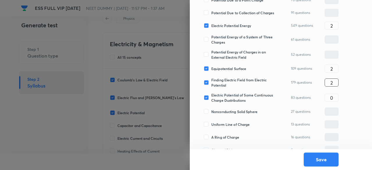
scroll to position [142, 0]
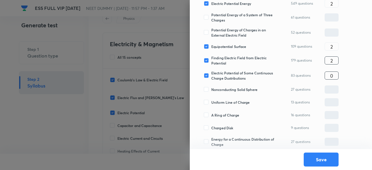
click at [334, 79] on input "0" at bounding box center [331, 76] width 13 height 10
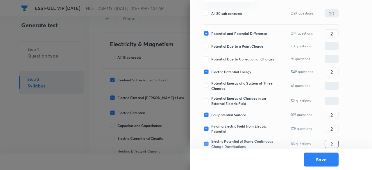
scroll to position [74, 0]
click at [334, 117] on input "2" at bounding box center [331, 114] width 13 height 10
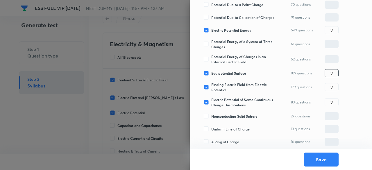
scroll to position [116, 0]
click at [237, 61] on span "Potential Energy of Charges in an External Electric Field" at bounding box center [242, 59] width 63 height 10
click at [211, 61] on input "Potential Energy of Charges in an External Electric Field" at bounding box center [207, 58] width 8 height 5
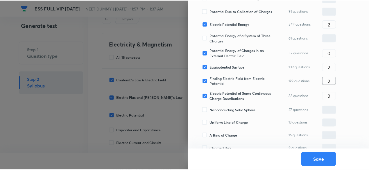
scroll to position [233, 0]
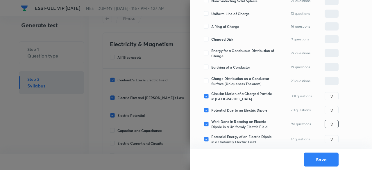
click at [334, 125] on input "2" at bounding box center [331, 124] width 13 height 10
click at [336, 96] on input "2" at bounding box center [331, 96] width 13 height 10
click at [321, 159] on button "Save" at bounding box center [320, 159] width 35 height 14
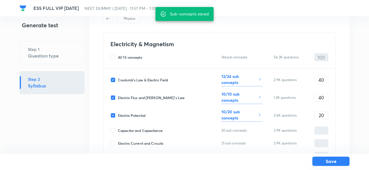
click at [335, 162] on button "Save" at bounding box center [330, 160] width 37 height 9
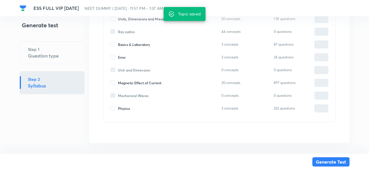
scroll to position [695, 0]
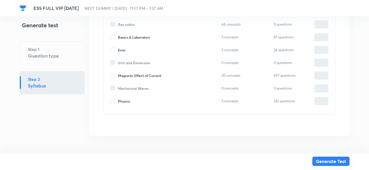
click at [336, 162] on button "Generate Test" at bounding box center [330, 160] width 37 height 9
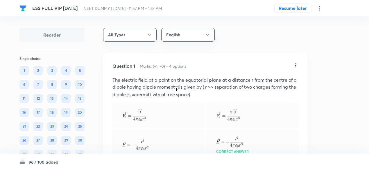
click at [336, 162] on div "96 / 100 added" at bounding box center [184, 162] width 330 height 16
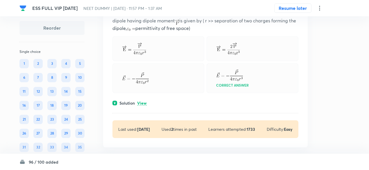
scroll to position [79, 0]
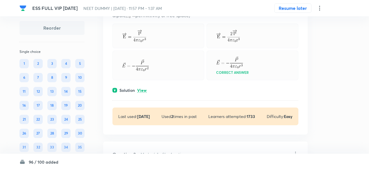
click at [140, 88] on p "View" at bounding box center [142, 90] width 10 height 4
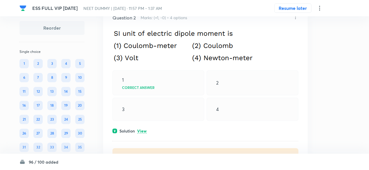
scroll to position [275, 0]
click at [145, 129] on p "View" at bounding box center [142, 131] width 10 height 4
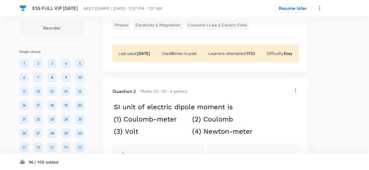
scroll to position [199, 0]
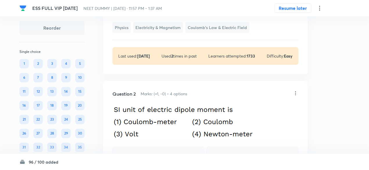
click at [294, 93] on icon at bounding box center [295, 93] width 6 height 6
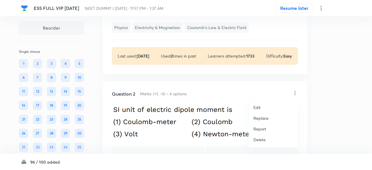
click at [264, 119] on p "Replace" at bounding box center [260, 118] width 15 height 6
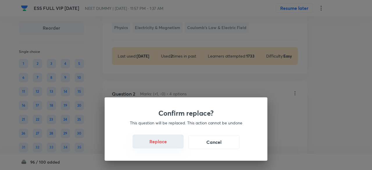
click at [166, 143] on button "Replace" at bounding box center [157, 141] width 51 height 14
click at [166, 143] on button "Replace" at bounding box center [157, 142] width 51 height 14
click at [168, 144] on button "Replace" at bounding box center [157, 141] width 51 height 14
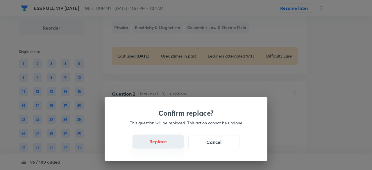
click at [168, 144] on button "Replace" at bounding box center [157, 141] width 51 height 14
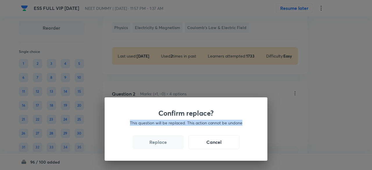
click at [168, 144] on div "Confirm replace? This question will be replaced. This action cannot be undone R…" at bounding box center [186, 85] width 372 height 170
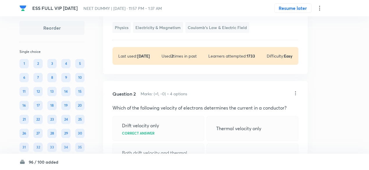
click at [297, 91] on icon at bounding box center [295, 93] width 6 height 6
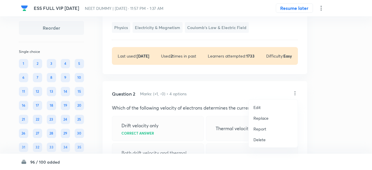
click at [267, 118] on p "Replace" at bounding box center [260, 118] width 15 height 6
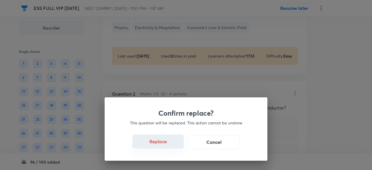
click at [164, 144] on button "Replace" at bounding box center [157, 141] width 51 height 14
click at [164, 144] on button "Replace" at bounding box center [157, 142] width 51 height 14
click at [164, 144] on button "Replace" at bounding box center [157, 141] width 51 height 14
click at [164, 144] on button "Replace" at bounding box center [157, 142] width 51 height 14
click at [164, 144] on div "Confirm replace? This question will be replaced. This action cannot be undone R…" at bounding box center [186, 128] width 163 height 63
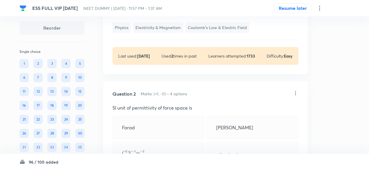
click at [296, 91] on icon at bounding box center [295, 93] width 6 height 6
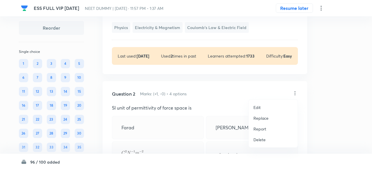
click at [267, 115] on p "Replace" at bounding box center [260, 118] width 15 height 6
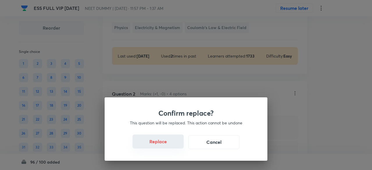
click at [172, 144] on button "Replace" at bounding box center [157, 141] width 51 height 14
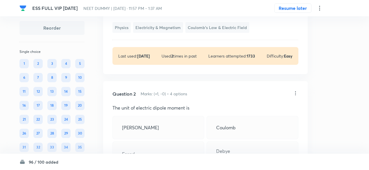
click at [296, 93] on icon at bounding box center [295, 93] width 6 height 6
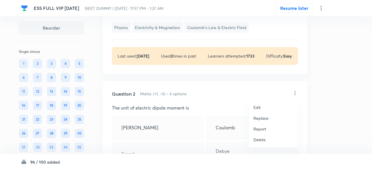
click at [261, 120] on p "Replace" at bounding box center [260, 118] width 15 height 6
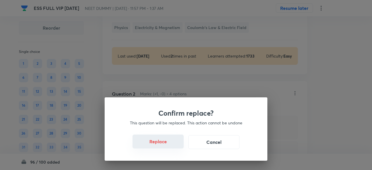
click at [168, 147] on button "Replace" at bounding box center [157, 141] width 51 height 14
click at [166, 143] on button "Replace" at bounding box center [157, 141] width 51 height 14
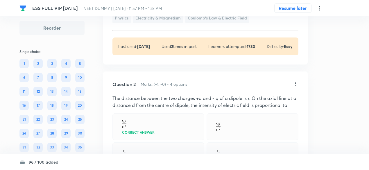
scroll to position [205, 0]
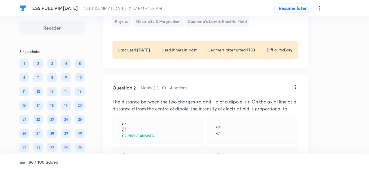
click at [295, 86] on icon at bounding box center [295, 87] width 6 height 6
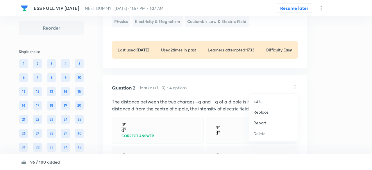
click at [264, 112] on p "Replace" at bounding box center [260, 112] width 15 height 6
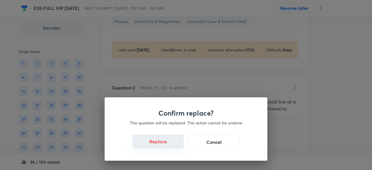
click at [164, 145] on button "Replace" at bounding box center [157, 141] width 51 height 14
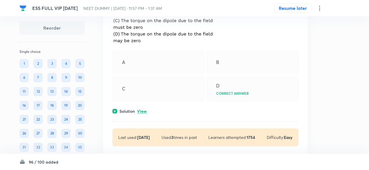
scroll to position [526, 0]
click at [140, 109] on p "View" at bounding box center [142, 111] width 10 height 4
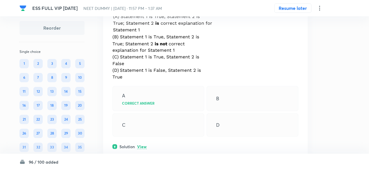
scroll to position [769, 0]
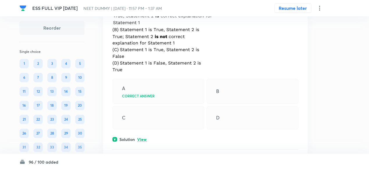
click at [143, 137] on p "View" at bounding box center [142, 139] width 10 height 4
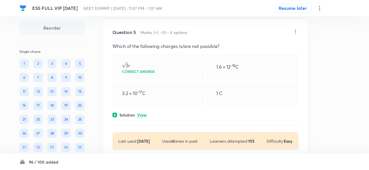
scroll to position [980, 0]
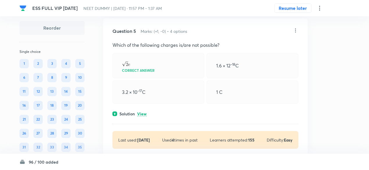
click at [144, 114] on p "View" at bounding box center [142, 114] width 10 height 4
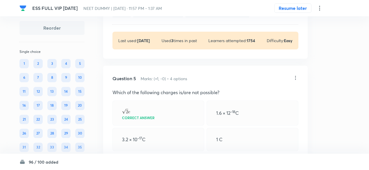
scroll to position [932, 0]
click at [294, 76] on icon at bounding box center [295, 78] width 6 height 6
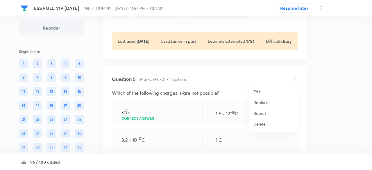
click at [260, 103] on p "Replace" at bounding box center [260, 102] width 15 height 6
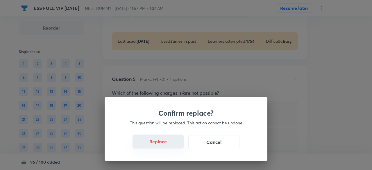
click at [163, 146] on button "Replace" at bounding box center [157, 141] width 51 height 14
click at [165, 146] on button "Replace" at bounding box center [157, 141] width 51 height 14
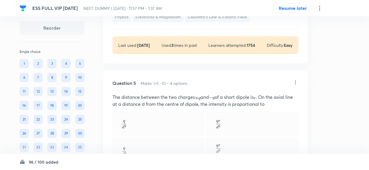
scroll to position [928, 0]
click at [296, 82] on icon at bounding box center [295, 83] width 6 height 6
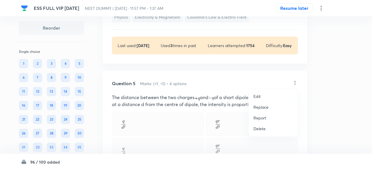
click at [261, 105] on p "Replace" at bounding box center [260, 107] width 15 height 6
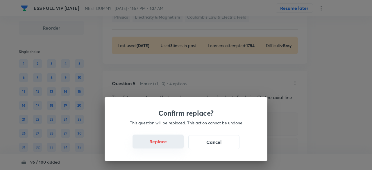
click at [164, 143] on button "Replace" at bounding box center [157, 141] width 51 height 14
click at [166, 145] on button "Replace" at bounding box center [157, 141] width 51 height 14
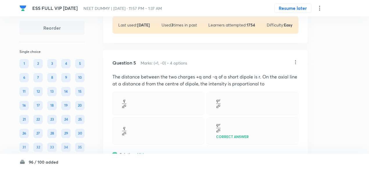
scroll to position [949, 0]
click at [296, 61] on icon at bounding box center [295, 62] width 6 height 6
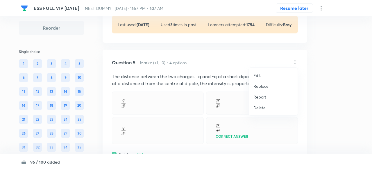
click at [262, 88] on p "Replace" at bounding box center [260, 86] width 15 height 6
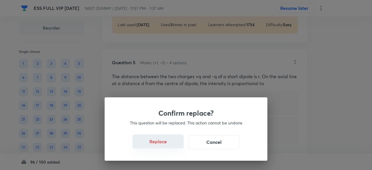
click at [162, 144] on button "Replace" at bounding box center [157, 141] width 51 height 14
click at [169, 145] on button "Replace" at bounding box center [157, 141] width 51 height 14
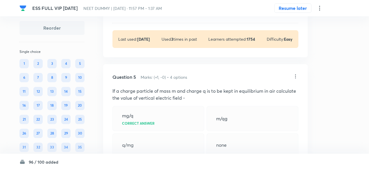
scroll to position [932, 0]
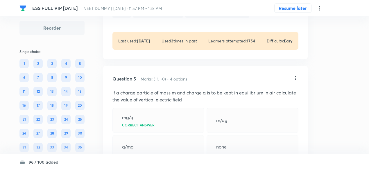
click at [296, 75] on icon at bounding box center [295, 78] width 6 height 6
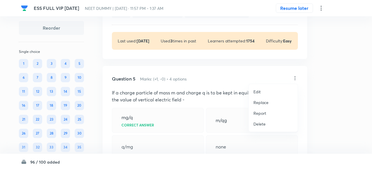
click at [263, 103] on p "Replace" at bounding box center [260, 102] width 15 height 6
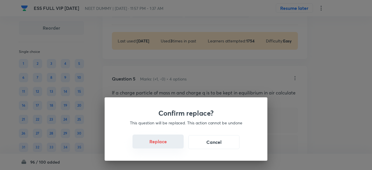
click at [163, 143] on button "Replace" at bounding box center [157, 141] width 51 height 14
click at [163, 143] on button "Replace" at bounding box center [157, 142] width 51 height 14
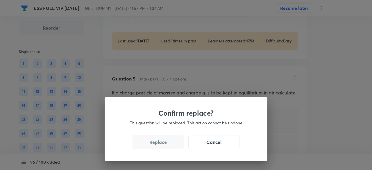
click at [163, 143] on button "Replace" at bounding box center [157, 142] width 51 height 14
click at [163, 143] on button "Replace" at bounding box center [157, 141] width 51 height 14
click at [163, 143] on button "Replace" at bounding box center [157, 142] width 51 height 14
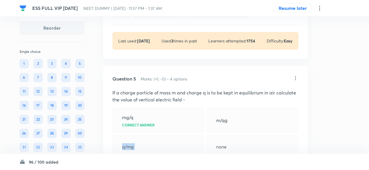
click at [163, 143] on div "q/mg" at bounding box center [158, 146] width 92 height 23
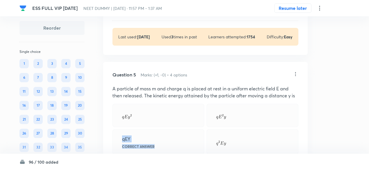
scroll to position [936, 0]
click at [296, 73] on icon at bounding box center [295, 74] width 6 height 6
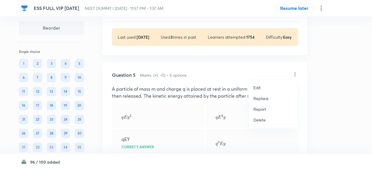
click at [261, 99] on p "Replace" at bounding box center [260, 98] width 15 height 6
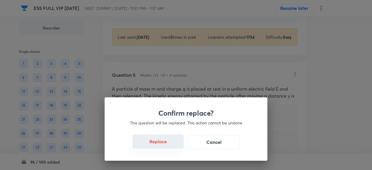
click at [168, 145] on button "Replace" at bounding box center [157, 141] width 51 height 14
click at [168, 145] on button "Replace" at bounding box center [157, 142] width 51 height 14
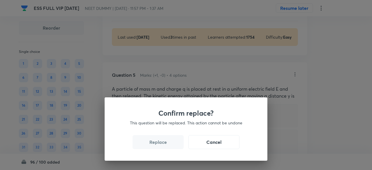
click at [168, 145] on button "Replace" at bounding box center [157, 142] width 51 height 14
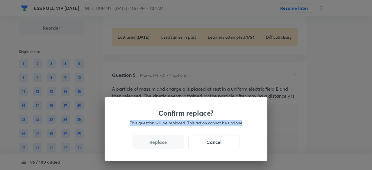
click at [168, 145] on div "Confirm replace? This question will be replaced. This action cannot be undone R…" at bounding box center [186, 85] width 372 height 170
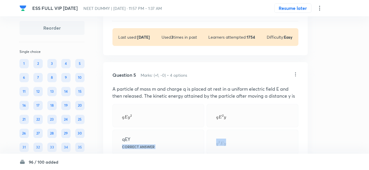
click at [168, 145] on div "qEY Correct answer" at bounding box center [158, 141] width 92 height 25
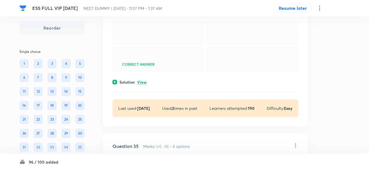
scroll to position [5976, 0]
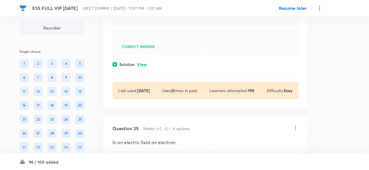
click at [185, 43] on div "Correct answer" at bounding box center [158, 41] width 92 height 25
click at [140, 67] on p "View" at bounding box center [142, 64] width 10 height 4
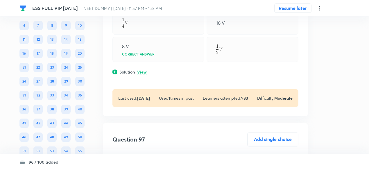
scroll to position [16710, 0]
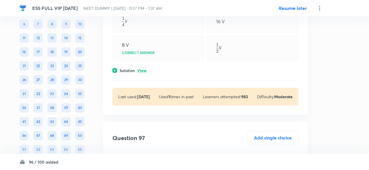
click at [140, 73] on p "View" at bounding box center [142, 71] width 10 height 4
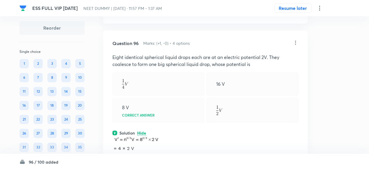
scroll to position [16648, 0]
click at [296, 46] on icon at bounding box center [295, 43] width 6 height 6
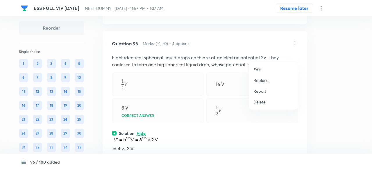
click at [259, 81] on p "Replace" at bounding box center [260, 80] width 15 height 6
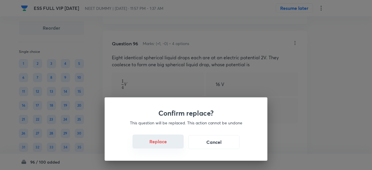
click at [161, 142] on button "Replace" at bounding box center [157, 141] width 51 height 14
click at [160, 144] on button "Replace" at bounding box center [157, 141] width 51 height 14
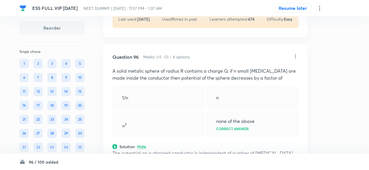
scroll to position [16629, 0]
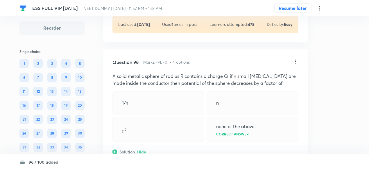
click at [295, 64] on icon at bounding box center [295, 62] width 6 height 6
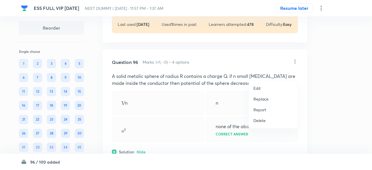
click at [265, 100] on p "Replace" at bounding box center [260, 99] width 15 height 6
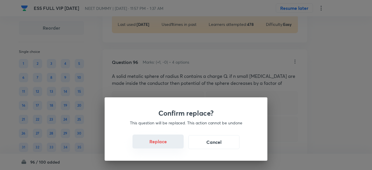
click at [168, 145] on button "Replace" at bounding box center [157, 141] width 51 height 14
click at [171, 147] on button "Replace" at bounding box center [157, 141] width 51 height 14
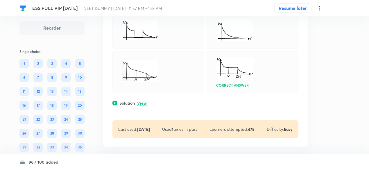
scroll to position [16529, 0]
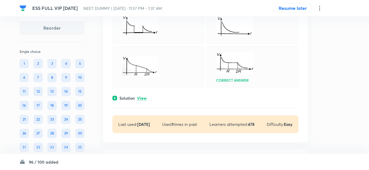
click at [142, 100] on p "View" at bounding box center [142, 98] width 10 height 4
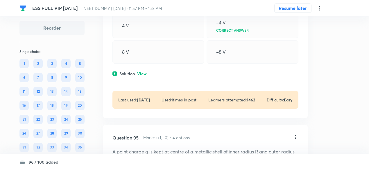
scroll to position [16294, 0]
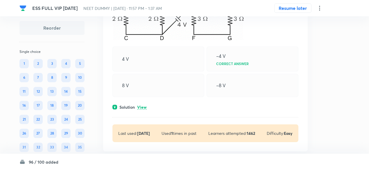
click at [142, 109] on p "View" at bounding box center [142, 107] width 10 height 4
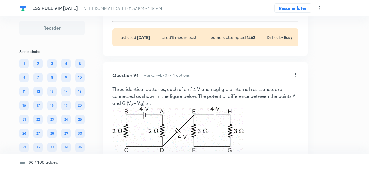
scroll to position [16181, 0]
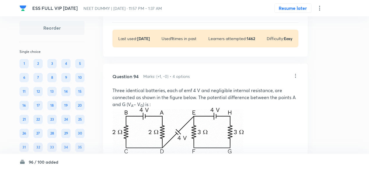
click at [295, 78] on icon at bounding box center [295, 76] width 1 height 4
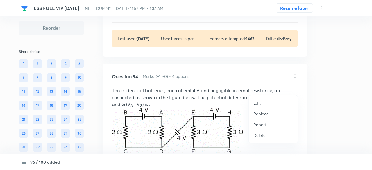
click at [260, 114] on p "Replace" at bounding box center [260, 114] width 15 height 6
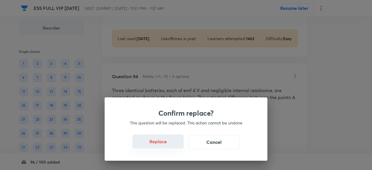
click at [160, 143] on button "Replace" at bounding box center [157, 141] width 51 height 14
click at [166, 146] on button "Replace" at bounding box center [157, 141] width 51 height 14
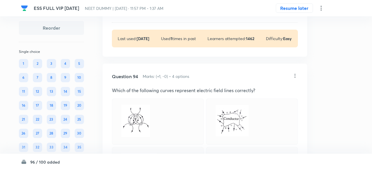
click at [166, 146] on div "Confirm replace? This question will be replaced. This action cannot be undone R…" at bounding box center [186, 85] width 372 height 170
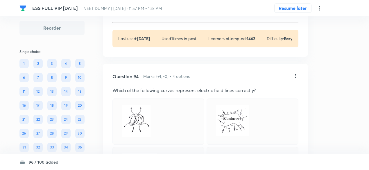
click at [166, 145] on div at bounding box center [158, 121] width 92 height 46
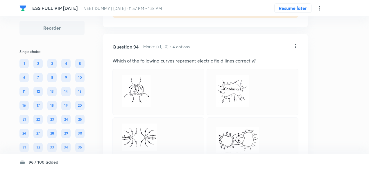
scroll to position [16209, 0]
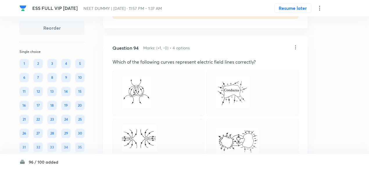
click at [297, 50] on icon at bounding box center [295, 47] width 6 height 6
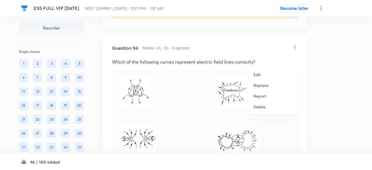
click at [258, 83] on p "Replace" at bounding box center [260, 85] width 15 height 6
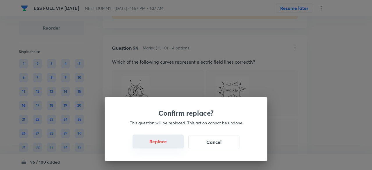
click at [167, 144] on button "Replace" at bounding box center [157, 141] width 51 height 14
click at [167, 146] on button "Replace" at bounding box center [157, 142] width 51 height 14
click at [167, 146] on button "Replace" at bounding box center [157, 141] width 51 height 14
click at [167, 146] on button "Replace" at bounding box center [157, 142] width 51 height 14
click at [167, 146] on div "Confirm replace? This question will be replaced. This action cannot be undone R…" at bounding box center [186, 85] width 372 height 170
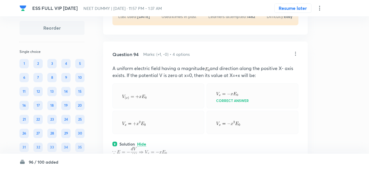
scroll to position [16202, 0]
click at [295, 56] on icon at bounding box center [295, 54] width 1 height 4
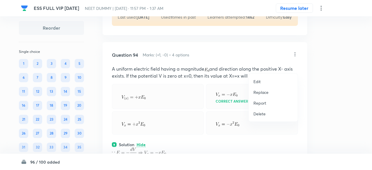
click at [261, 94] on p "Replace" at bounding box center [260, 92] width 15 height 6
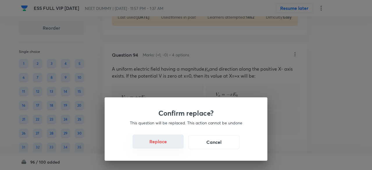
click at [162, 143] on button "Replace" at bounding box center [157, 141] width 51 height 14
click at [167, 145] on button "Replace" at bounding box center [157, 141] width 51 height 14
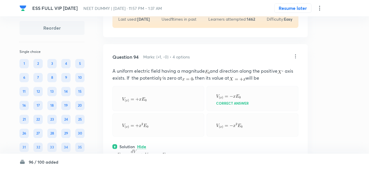
scroll to position [16200, 0]
click at [297, 60] on icon at bounding box center [295, 57] width 6 height 6
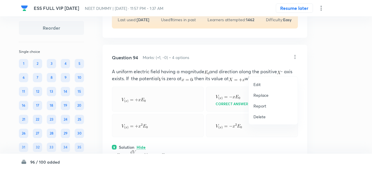
click at [267, 93] on p "Replace" at bounding box center [260, 95] width 15 height 6
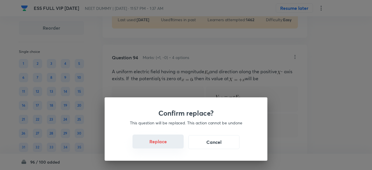
click at [167, 145] on button "Replace" at bounding box center [157, 141] width 51 height 14
click at [167, 145] on button "Replace" at bounding box center [157, 142] width 51 height 14
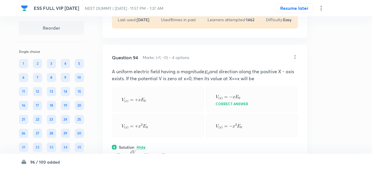
click at [167, 145] on div "Confirm replace? This question will be replaced. This action cannot be undone R…" at bounding box center [186, 85] width 372 height 170
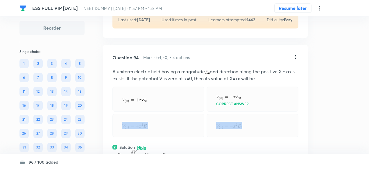
click at [167, 137] on div at bounding box center [158, 125] width 92 height 23
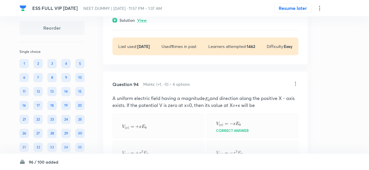
scroll to position [16171, 0]
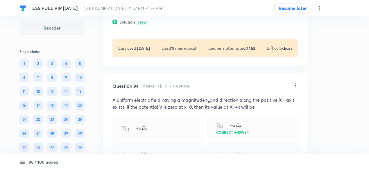
click at [294, 88] on icon at bounding box center [295, 85] width 6 height 6
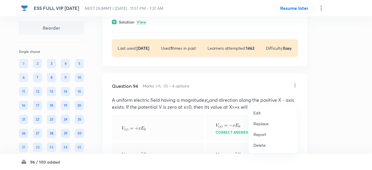
click at [257, 126] on p "Replace" at bounding box center [260, 123] width 15 height 6
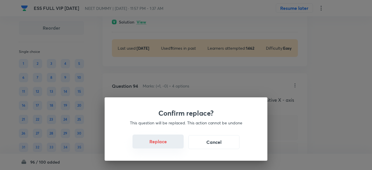
click at [167, 148] on button "Replace" at bounding box center [157, 141] width 51 height 14
click at [168, 145] on button "Replace" at bounding box center [157, 141] width 51 height 14
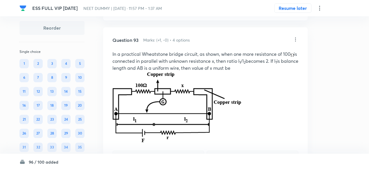
scroll to position [15982, 0]
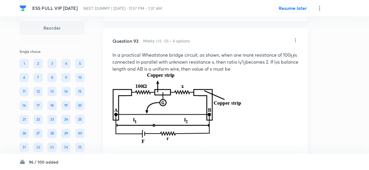
click at [294, 43] on icon at bounding box center [295, 40] width 6 height 6
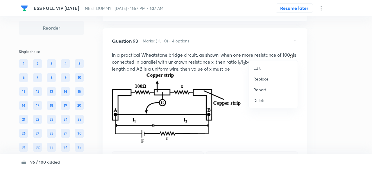
click at [263, 78] on p "Replace" at bounding box center [260, 79] width 15 height 6
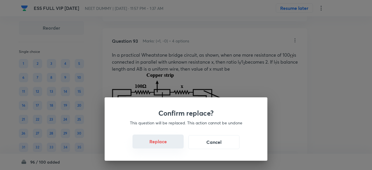
click at [167, 144] on button "Replace" at bounding box center [157, 141] width 51 height 14
click at [168, 147] on button "Replace" at bounding box center [157, 141] width 51 height 14
click at [168, 147] on button "Replace" at bounding box center [157, 142] width 51 height 14
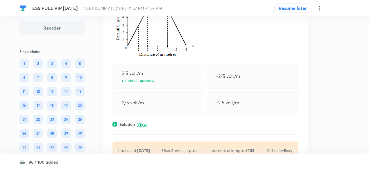
scroll to position [16047, 0]
click at [145, 126] on p "View" at bounding box center [142, 124] width 10 height 4
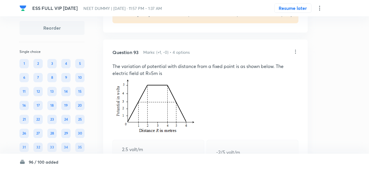
scroll to position [15965, 0]
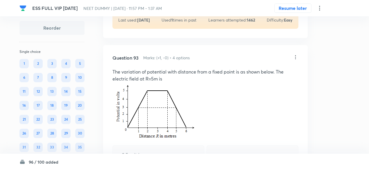
click at [295, 59] on icon at bounding box center [295, 57] width 1 height 4
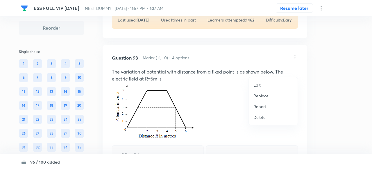
click at [261, 97] on p "Replace" at bounding box center [260, 96] width 15 height 6
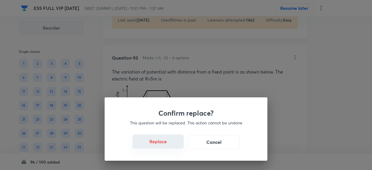
click at [167, 146] on button "Replace" at bounding box center [157, 141] width 51 height 14
click at [169, 145] on button "Replace" at bounding box center [157, 141] width 51 height 14
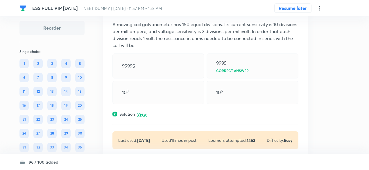
scroll to position [15844, 0]
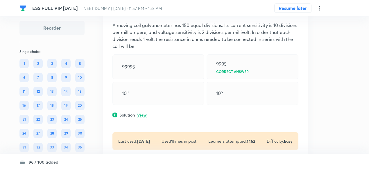
click at [143, 117] on p "View" at bounding box center [142, 115] width 10 height 4
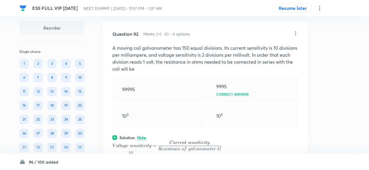
scroll to position [15815, 0]
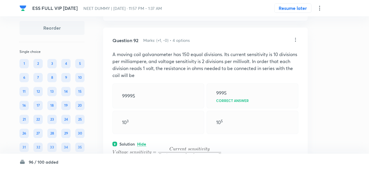
click at [297, 43] on icon at bounding box center [295, 40] width 6 height 6
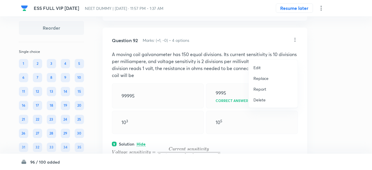
click at [261, 80] on p "Replace" at bounding box center [260, 78] width 15 height 6
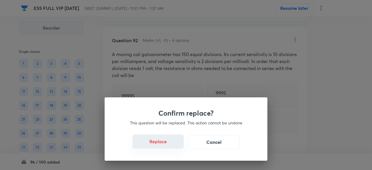
click at [167, 142] on button "Replace" at bounding box center [157, 141] width 51 height 14
click at [164, 146] on button "Replace" at bounding box center [157, 141] width 51 height 14
click at [164, 146] on button "Replace" at bounding box center [157, 142] width 51 height 14
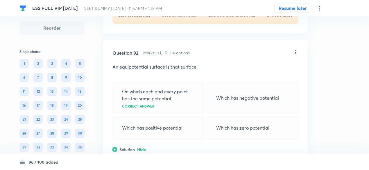
scroll to position [15798, 0]
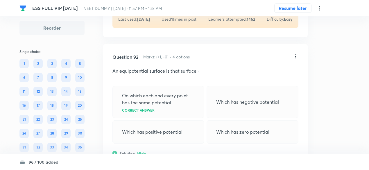
click at [295, 58] on icon at bounding box center [295, 56] width 1 height 4
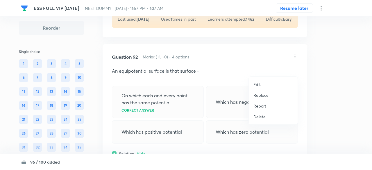
click at [261, 94] on p "Replace" at bounding box center [260, 95] width 15 height 6
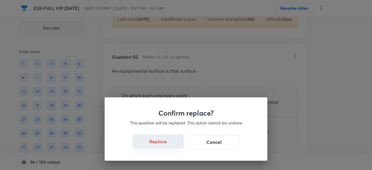
click at [170, 143] on button "Replace" at bounding box center [157, 141] width 51 height 14
click at [165, 144] on button "Replace" at bounding box center [157, 141] width 51 height 14
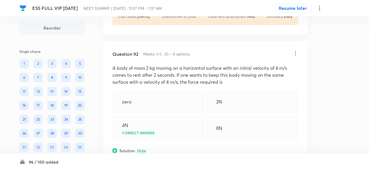
scroll to position [15793, 0]
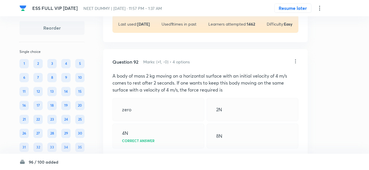
click at [296, 64] on icon at bounding box center [295, 61] width 6 height 6
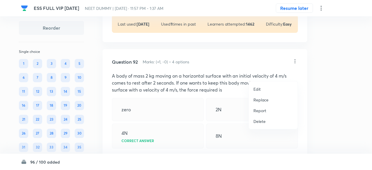
click at [264, 100] on p "Replace" at bounding box center [260, 100] width 15 height 6
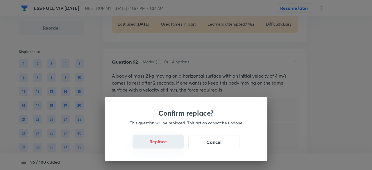
click at [165, 145] on button "Replace" at bounding box center [157, 141] width 51 height 14
click at [167, 145] on button "Replace" at bounding box center [157, 141] width 51 height 14
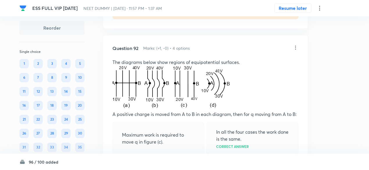
scroll to position [15806, 0]
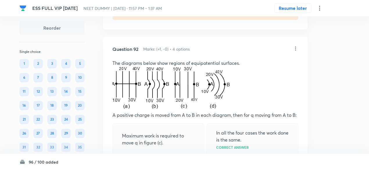
click at [295, 50] on icon at bounding box center [295, 48] width 1 height 4
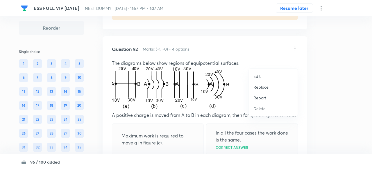
click at [268, 87] on p "Replace" at bounding box center [260, 87] width 15 height 6
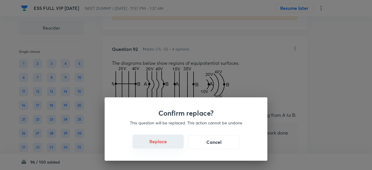
click at [163, 143] on button "Replace" at bounding box center [157, 141] width 51 height 14
click at [167, 143] on button "Replace" at bounding box center [157, 141] width 51 height 14
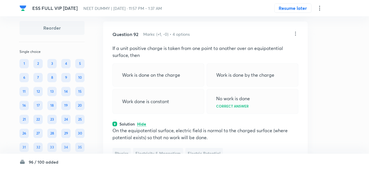
scroll to position [15820, 0]
click at [294, 37] on icon at bounding box center [295, 34] width 6 height 6
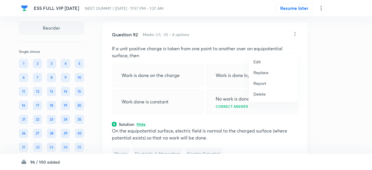
click at [260, 73] on p "Replace" at bounding box center [260, 72] width 15 height 6
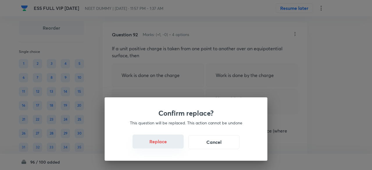
click at [157, 141] on button "Replace" at bounding box center [157, 141] width 51 height 14
click at [160, 145] on button "Replace" at bounding box center [157, 141] width 51 height 14
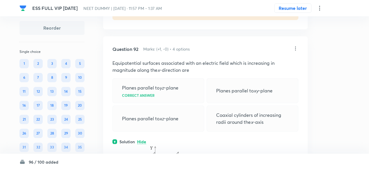
scroll to position [15806, 0]
click at [296, 52] on icon at bounding box center [295, 49] width 6 height 6
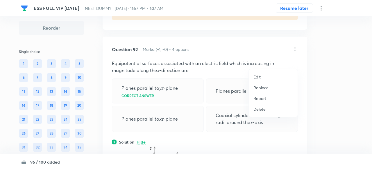
click at [257, 90] on li "Replace" at bounding box center [272, 87] width 49 height 11
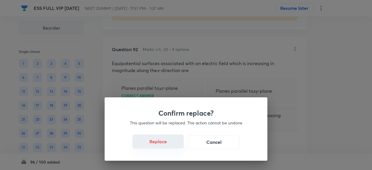
click at [165, 143] on button "Replace" at bounding box center [157, 141] width 51 height 14
click at [168, 146] on button "Replace" at bounding box center [157, 141] width 51 height 14
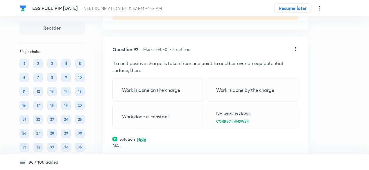
click at [297, 52] on icon at bounding box center [295, 49] width 6 height 6
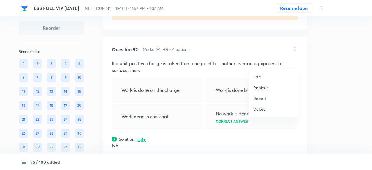
click at [264, 86] on p "Replace" at bounding box center [260, 87] width 15 height 6
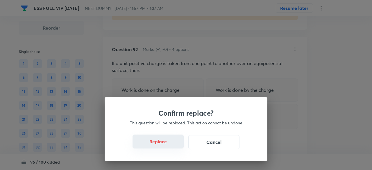
click at [168, 144] on button "Replace" at bounding box center [157, 141] width 51 height 14
click at [167, 144] on button "Replace" at bounding box center [157, 141] width 51 height 14
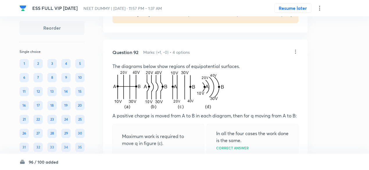
scroll to position [15802, 0]
click at [296, 55] on icon at bounding box center [295, 53] width 6 height 6
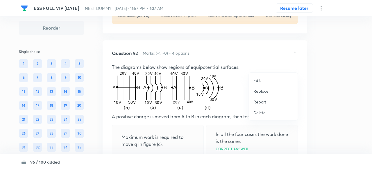
click at [262, 91] on p "Replace" at bounding box center [260, 91] width 15 height 6
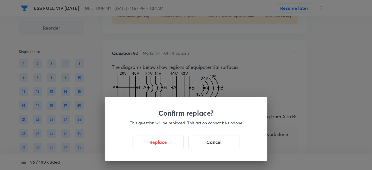
click at [174, 149] on div "Confirm replace? This question will be replaced. This action cannot be undone R…" at bounding box center [186, 128] width 163 height 63
click at [172, 146] on button "Replace" at bounding box center [157, 141] width 51 height 14
click at [172, 146] on button "Replace" at bounding box center [157, 142] width 51 height 14
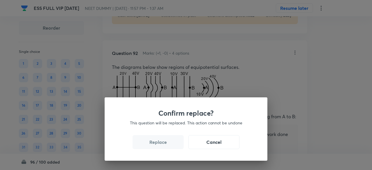
click at [172, 146] on button "Replace" at bounding box center [157, 142] width 51 height 14
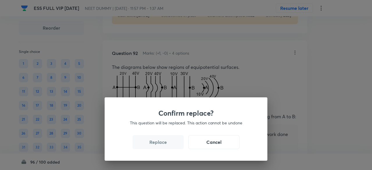
click at [172, 146] on button "Replace" at bounding box center [157, 142] width 51 height 14
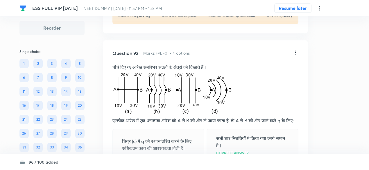
click at [296, 55] on icon at bounding box center [295, 53] width 6 height 6
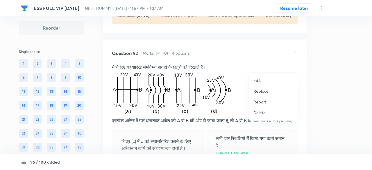
click at [261, 90] on p "Replace" at bounding box center [260, 91] width 15 height 6
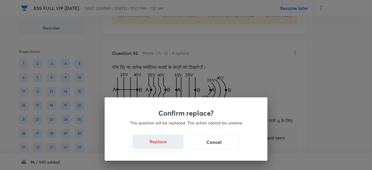
click at [164, 141] on button "Replace" at bounding box center [157, 141] width 51 height 14
click at [165, 145] on button "Replace" at bounding box center [157, 141] width 51 height 14
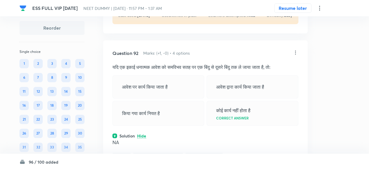
click at [294, 55] on icon at bounding box center [295, 53] width 6 height 6
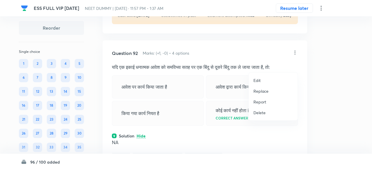
click at [263, 89] on p "Replace" at bounding box center [260, 91] width 15 height 6
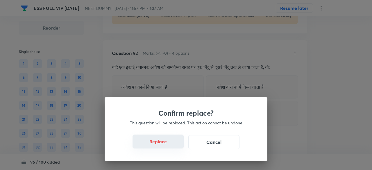
click at [165, 143] on button "Replace" at bounding box center [157, 141] width 51 height 14
click at [165, 143] on button "Replace" at bounding box center [157, 142] width 51 height 14
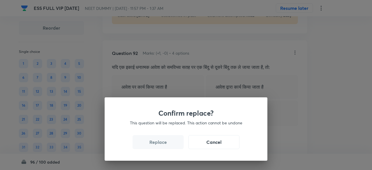
click at [165, 143] on button "Replace" at bounding box center [157, 142] width 51 height 14
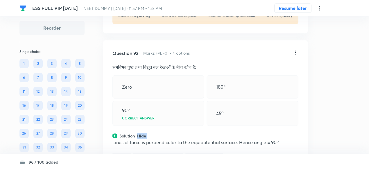
click at [165, 143] on div "Question 92 Marks: (+1, -0) • 4 options समविभव पृष्ठ तथा विद्युत बल रेखाओं के ब…" at bounding box center [205, 122] width 204 height 164
click at [295, 54] on icon at bounding box center [295, 53] width 1 height 4
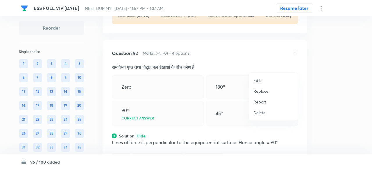
click at [264, 92] on p "Replace" at bounding box center [260, 91] width 15 height 6
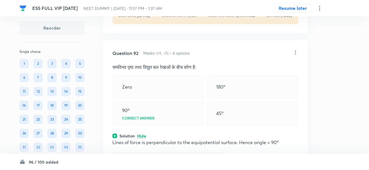
click at [297, 55] on icon at bounding box center [295, 53] width 6 height 6
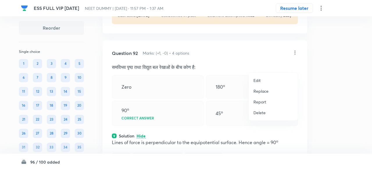
click at [262, 91] on p "Replace" at bounding box center [260, 91] width 15 height 6
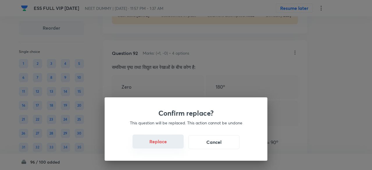
click at [161, 141] on button "Replace" at bounding box center [157, 141] width 51 height 14
click at [169, 146] on button "Replace" at bounding box center [157, 141] width 51 height 14
click at [169, 146] on button "Replace" at bounding box center [157, 142] width 51 height 14
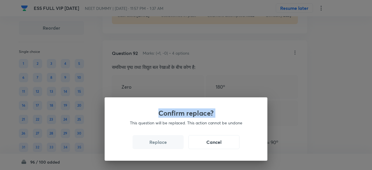
click at [169, 146] on div "Confirm replace? This question will be replaced. This action cannot be undone R…" at bounding box center [186, 85] width 372 height 170
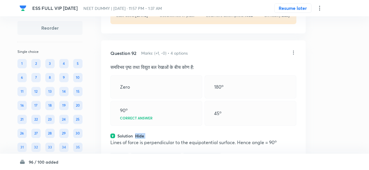
click at [169, 139] on div "Solution Hide" at bounding box center [203, 136] width 186 height 6
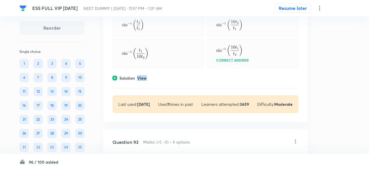
scroll to position [15873, 0]
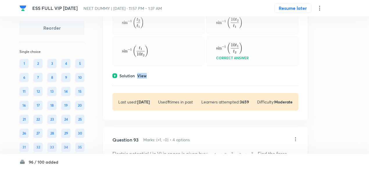
click at [141, 78] on p "View" at bounding box center [142, 76] width 10 height 4
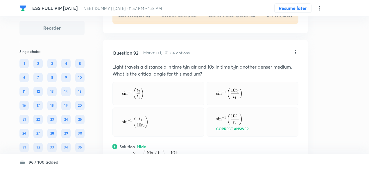
scroll to position [15802, 0]
click at [294, 55] on icon at bounding box center [295, 53] width 6 height 6
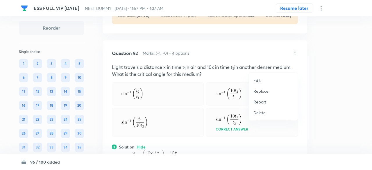
click at [262, 90] on p "Replace" at bounding box center [260, 91] width 15 height 6
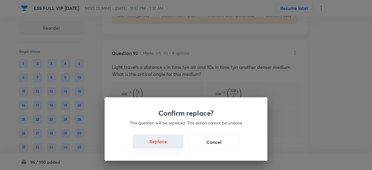
click at [168, 142] on button "Replace" at bounding box center [157, 141] width 51 height 14
click at [165, 144] on button "Replace" at bounding box center [157, 141] width 51 height 14
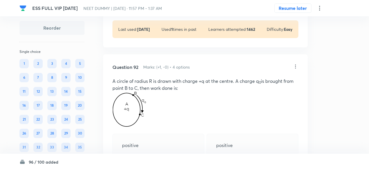
scroll to position [15788, 0]
click at [295, 70] on icon at bounding box center [295, 67] width 6 height 6
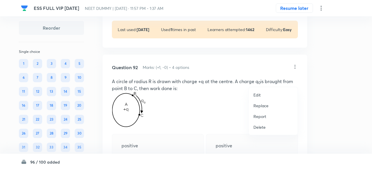
click at [262, 105] on p "Replace" at bounding box center [260, 105] width 15 height 6
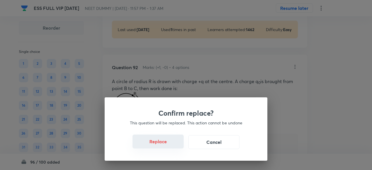
click at [170, 143] on button "Replace" at bounding box center [157, 141] width 51 height 14
click at [170, 145] on button "Replace" at bounding box center [157, 141] width 51 height 14
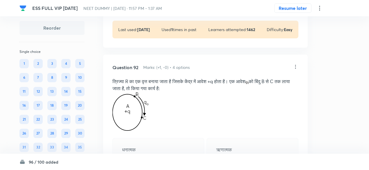
click at [296, 70] on icon at bounding box center [295, 67] width 6 height 6
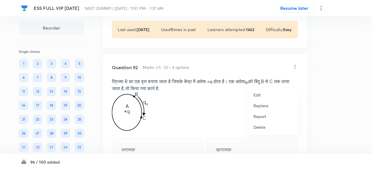
click at [261, 108] on p "Replace" at bounding box center [260, 105] width 15 height 6
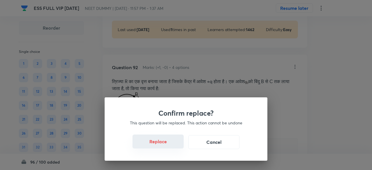
click at [166, 143] on button "Replace" at bounding box center [157, 141] width 51 height 14
click at [166, 143] on button "Replace" at bounding box center [157, 142] width 51 height 14
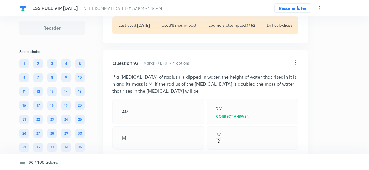
scroll to position [15787, 0]
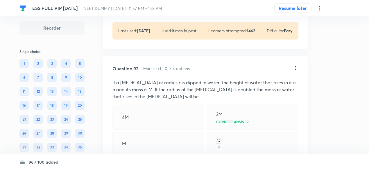
click at [297, 71] on icon at bounding box center [295, 68] width 6 height 6
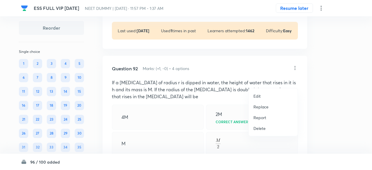
click at [258, 107] on p "Replace" at bounding box center [260, 107] width 15 height 6
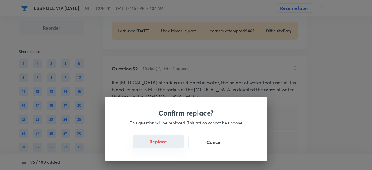
click at [170, 145] on button "Replace" at bounding box center [157, 141] width 51 height 14
click at [170, 145] on button "Replace" at bounding box center [157, 142] width 51 height 14
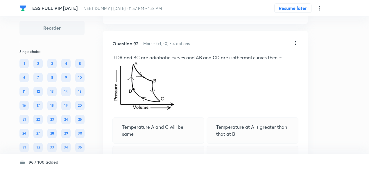
scroll to position [15799, 0]
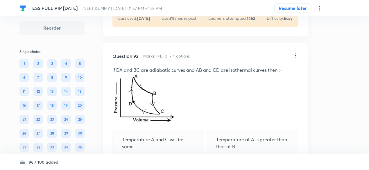
click at [295, 58] on icon at bounding box center [295, 56] width 6 height 6
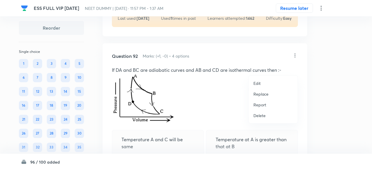
click at [263, 93] on p "Replace" at bounding box center [260, 94] width 15 height 6
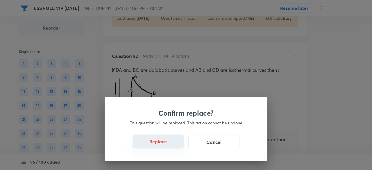
click at [160, 144] on button "Replace" at bounding box center [157, 141] width 51 height 14
click at [166, 145] on button "Replace" at bounding box center [157, 141] width 51 height 14
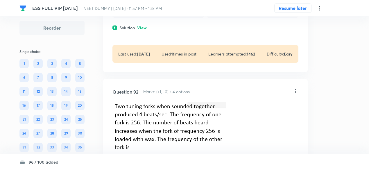
scroll to position [15757, 0]
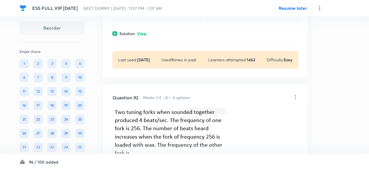
click at [296, 100] on icon at bounding box center [295, 97] width 6 height 6
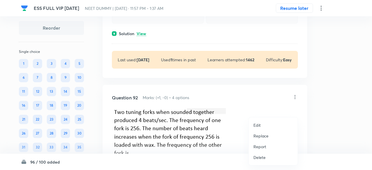
click at [262, 133] on p "Replace" at bounding box center [260, 136] width 15 height 6
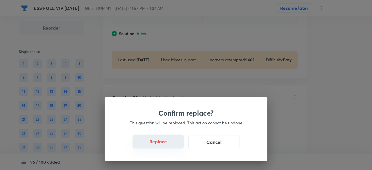
click at [161, 140] on button "Replace" at bounding box center [157, 141] width 51 height 14
click at [162, 144] on button "Replace" at bounding box center [157, 141] width 51 height 14
click at [162, 144] on button "Replace" at bounding box center [157, 142] width 51 height 14
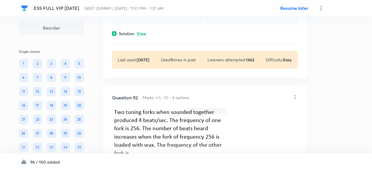
click at [162, 144] on div "Confirm replace? This question will be replaced. This action cannot be undone R…" at bounding box center [186, 85] width 372 height 170
click at [162, 144] on img at bounding box center [169, 132] width 114 height 49
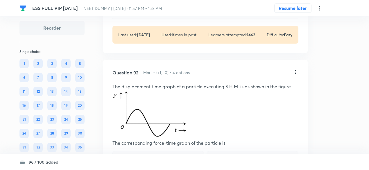
scroll to position [15780, 0]
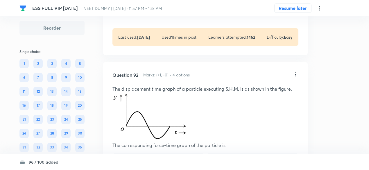
click at [295, 77] on icon at bounding box center [295, 74] width 6 height 6
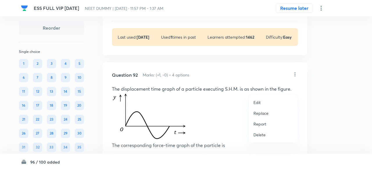
click at [266, 113] on p "Replace" at bounding box center [260, 113] width 15 height 6
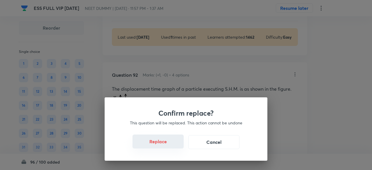
click at [165, 146] on button "Replace" at bounding box center [157, 141] width 51 height 14
click at [171, 146] on button "Replace" at bounding box center [157, 141] width 51 height 14
click at [171, 146] on button "Replace" at bounding box center [157, 142] width 51 height 14
click at [171, 146] on div "Confirm replace? This question will be replaced. This action cannot be undone R…" at bounding box center [186, 128] width 163 height 63
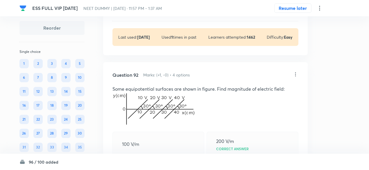
click at [171, 159] on div at bounding box center [158, 170] width 92 height 23
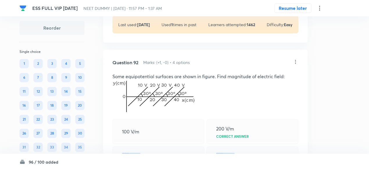
scroll to position [15789, 0]
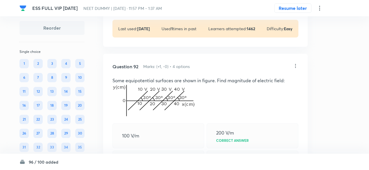
click at [228, 84] on p "Some equipotential surfaces are shown in figure. Find magnitude of electric fie…" at bounding box center [205, 80] width 186 height 7
drag, startPoint x: 227, startPoint y: 94, endPoint x: 250, endPoint y: 95, distance: 23.0
click at [250, 84] on p "Some equipotential surfaces are shown in figure. Find magnitude of electric fie…" at bounding box center [205, 80] width 186 height 7
copy p "magnitude"
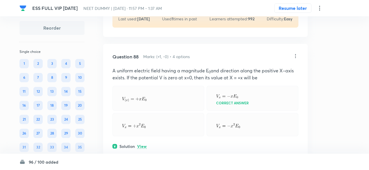
scroll to position [15797, 0]
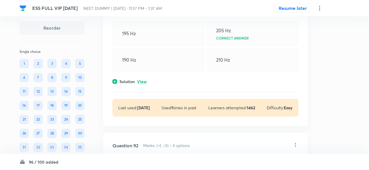
click at [142, 84] on p "View" at bounding box center [142, 82] width 10 height 4
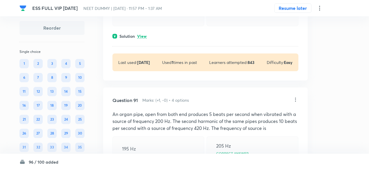
scroll to position [15593, 0]
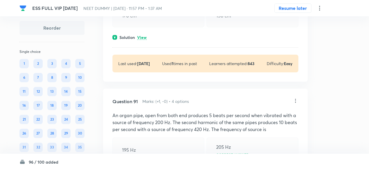
click at [295, 104] on icon at bounding box center [295, 101] width 6 height 6
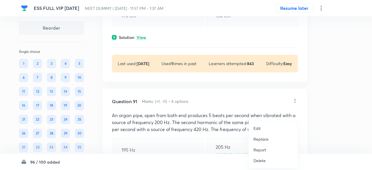
click at [258, 139] on p "Replace" at bounding box center [260, 139] width 15 height 6
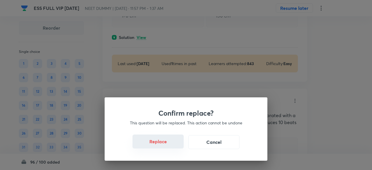
click at [166, 146] on button "Replace" at bounding box center [157, 141] width 51 height 14
click at [166, 146] on button "Replace" at bounding box center [157, 142] width 51 height 14
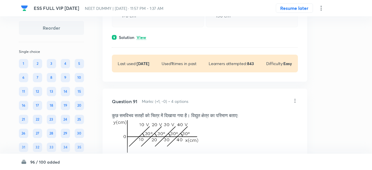
click at [166, 146] on div "Confirm replace? This question will be replaced. This action cannot be undone R…" at bounding box center [186, 85] width 372 height 170
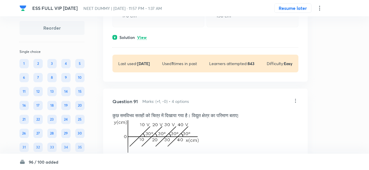
click at [166, 160] on div "100 V/m" at bounding box center [158, 172] width 92 height 25
click at [297, 104] on icon at bounding box center [295, 101] width 6 height 6
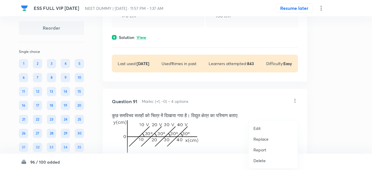
click at [262, 136] on p "Replace" at bounding box center [260, 139] width 15 height 6
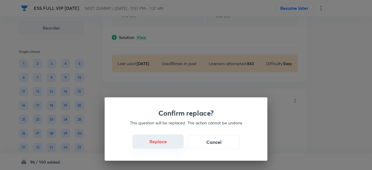
click at [172, 142] on button "Replace" at bounding box center [157, 141] width 51 height 14
click at [172, 144] on button "Replace" at bounding box center [157, 141] width 51 height 14
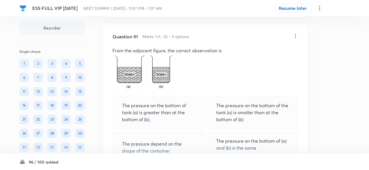
scroll to position [15645, 0]
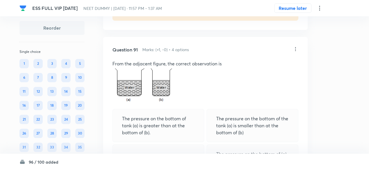
click at [294, 52] on icon at bounding box center [295, 49] width 6 height 6
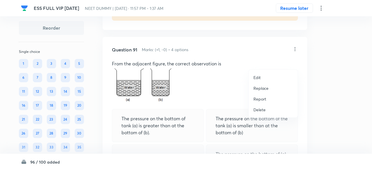
click at [260, 87] on p "Replace" at bounding box center [260, 88] width 15 height 6
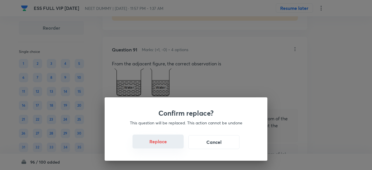
click at [164, 144] on button "Replace" at bounding box center [157, 141] width 51 height 14
click at [164, 144] on button "Replace" at bounding box center [157, 142] width 51 height 14
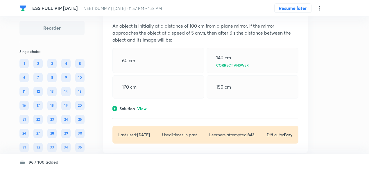
scroll to position [15520, 0]
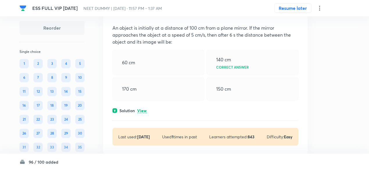
click at [140, 113] on p "View" at bounding box center [142, 111] width 10 height 4
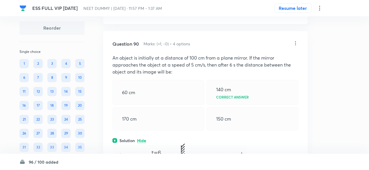
scroll to position [15490, 0]
click at [297, 46] on icon at bounding box center [295, 44] width 6 height 6
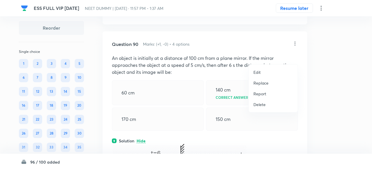
click at [262, 83] on p "Replace" at bounding box center [260, 83] width 15 height 6
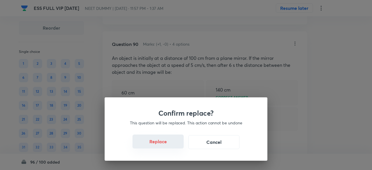
click at [163, 140] on button "Replace" at bounding box center [157, 141] width 51 height 14
click at [166, 142] on button "Replace" at bounding box center [157, 141] width 51 height 14
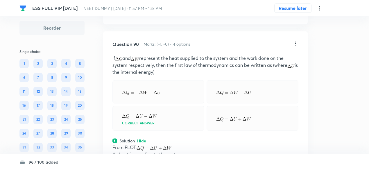
scroll to position [15487, 0]
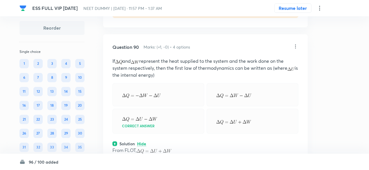
click at [295, 48] on icon at bounding box center [295, 46] width 1 height 4
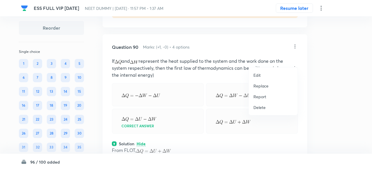
click at [264, 87] on p "Replace" at bounding box center [260, 86] width 15 height 6
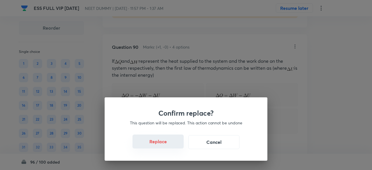
click at [165, 139] on button "Replace" at bounding box center [157, 141] width 51 height 14
click at [167, 145] on button "Replace" at bounding box center [157, 141] width 51 height 14
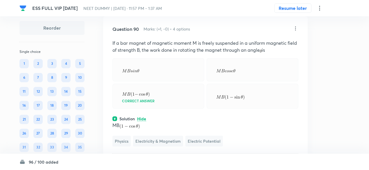
scroll to position [15501, 0]
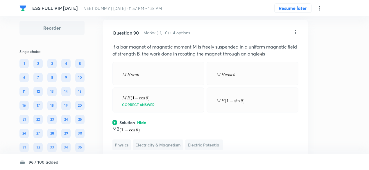
click at [296, 35] on icon at bounding box center [295, 32] width 6 height 6
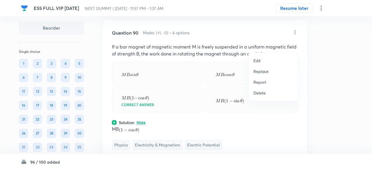
click at [261, 72] on p "Replace" at bounding box center [260, 71] width 15 height 6
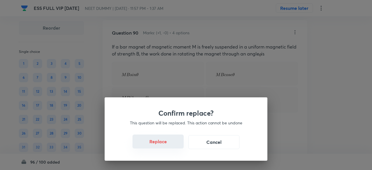
click at [160, 144] on button "Replace" at bounding box center [157, 141] width 51 height 14
click at [175, 146] on button "Replace" at bounding box center [157, 141] width 51 height 14
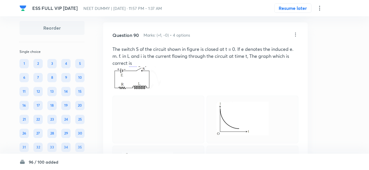
scroll to position [15489, 0]
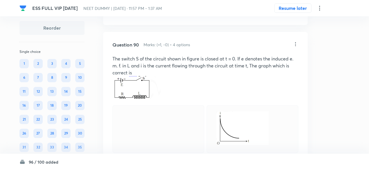
click at [296, 47] on icon at bounding box center [295, 44] width 6 height 6
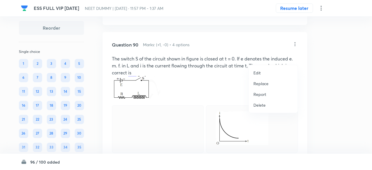
click at [262, 84] on p "Replace" at bounding box center [260, 83] width 15 height 6
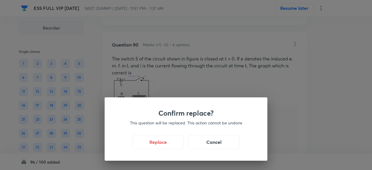
click at [161, 152] on div "Confirm replace? This question will be replaced. This action cannot be undone R…" at bounding box center [186, 128] width 163 height 63
click at [164, 145] on button "Replace" at bounding box center [157, 141] width 51 height 14
click at [165, 146] on button "Replace" at bounding box center [157, 141] width 51 height 14
click at [165, 146] on button "Replace" at bounding box center [157, 142] width 51 height 14
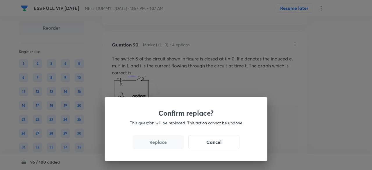
click at [165, 146] on div "Confirm replace? This question will be replaced. This action cannot be undone R…" at bounding box center [186, 128] width 163 height 63
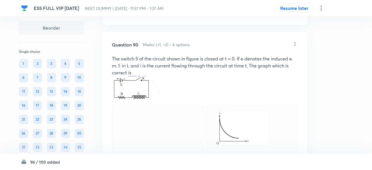
click at [165, 146] on div "Confirm replace? This question will be replaced. This action cannot be undone R…" at bounding box center [186, 85] width 372 height 170
click at [120, 131] on img at bounding box center [120, 130] width 0 height 0
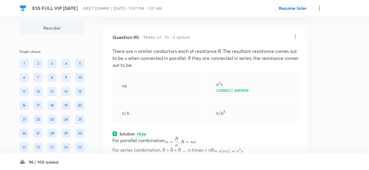
scroll to position [15496, 0]
click at [295, 40] on icon at bounding box center [295, 37] width 6 height 6
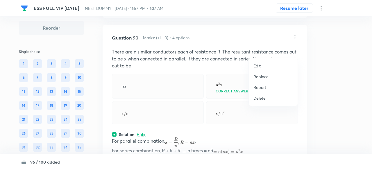
click at [264, 77] on p "Replace" at bounding box center [260, 76] width 15 height 6
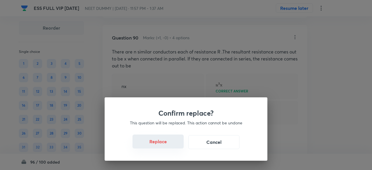
click at [164, 139] on button "Replace" at bounding box center [157, 141] width 51 height 14
click at [164, 145] on button "Replace" at bounding box center [157, 141] width 51 height 14
click at [164, 145] on button "Replace" at bounding box center [157, 142] width 51 height 14
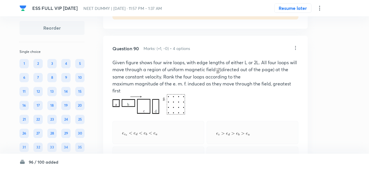
scroll to position [15485, 0]
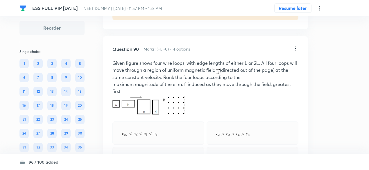
click at [295, 50] on icon at bounding box center [295, 48] width 1 height 4
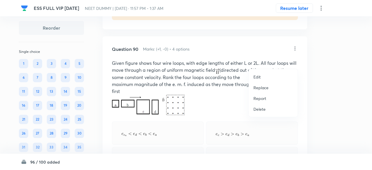
click at [260, 89] on p "Replace" at bounding box center [260, 87] width 15 height 6
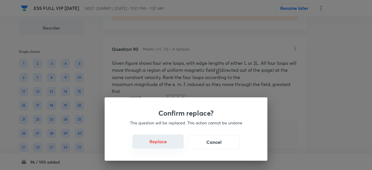
click at [167, 142] on button "Replace" at bounding box center [157, 141] width 51 height 14
click at [169, 140] on button "Replace" at bounding box center [157, 141] width 51 height 14
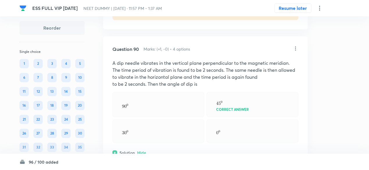
click at [170, 143] on div at bounding box center [158, 130] width 92 height 23
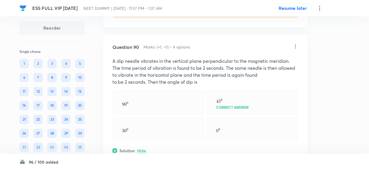
scroll to position [15487, 0]
click at [296, 50] on icon at bounding box center [295, 47] width 6 height 6
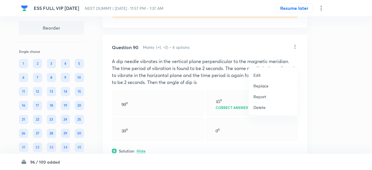
click at [262, 88] on p "Replace" at bounding box center [260, 86] width 15 height 6
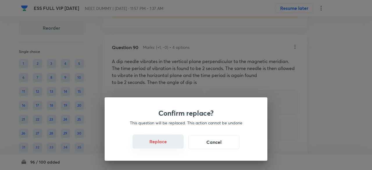
click at [161, 141] on button "Replace" at bounding box center [157, 141] width 51 height 14
click at [163, 144] on button "Replace" at bounding box center [157, 141] width 51 height 14
click at [163, 144] on button "Replace" at bounding box center [157, 142] width 51 height 14
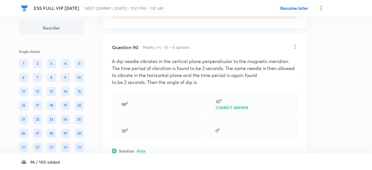
click at [163, 144] on div "Confirm replace? This question will be replaced. This action cannot be undone R…" at bounding box center [186, 85] width 372 height 170
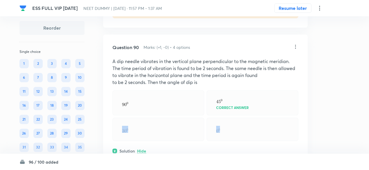
click at [163, 141] on div at bounding box center [158, 129] width 92 height 23
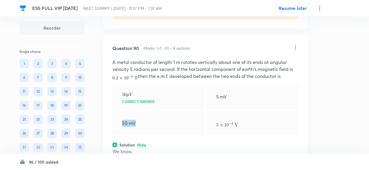
scroll to position [15484, 0]
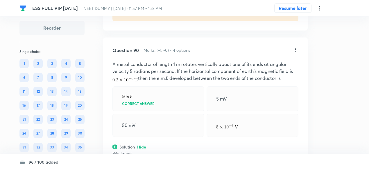
click at [295, 51] on icon at bounding box center [295, 50] width 1 height 4
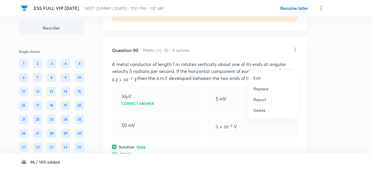
click at [259, 90] on p "Replace" at bounding box center [260, 89] width 15 height 6
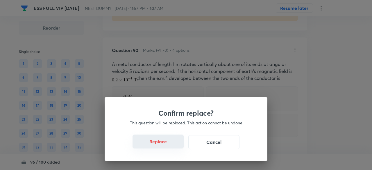
click at [160, 140] on button "Replace" at bounding box center [157, 141] width 51 height 14
click at [165, 146] on button "Replace" at bounding box center [157, 141] width 51 height 14
click at [165, 146] on button "Replace" at bounding box center [157, 142] width 51 height 14
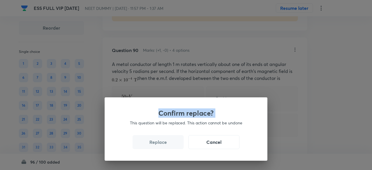
click at [165, 146] on div "Confirm replace? This question will be replaced. This action cannot be undone R…" at bounding box center [186, 85] width 372 height 170
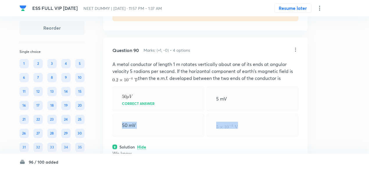
click at [165, 137] on div "50 mV" at bounding box center [158, 125] width 92 height 23
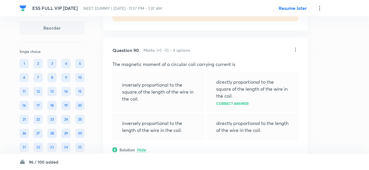
click at [295, 53] on icon at bounding box center [295, 50] width 6 height 6
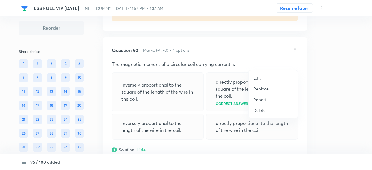
click at [260, 91] on p "Replace" at bounding box center [260, 89] width 15 height 6
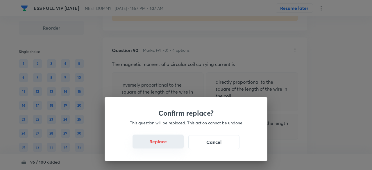
click at [168, 145] on button "Replace" at bounding box center [157, 141] width 51 height 14
click at [168, 145] on button "Replace" at bounding box center [157, 142] width 51 height 14
click at [168, 145] on button "Replace" at bounding box center [157, 141] width 51 height 14
click at [168, 145] on button "Replace" at bounding box center [157, 142] width 51 height 14
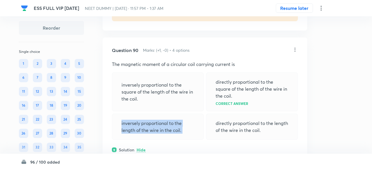
click at [168, 134] on p "inversely proportional to the length of the wire in the coil." at bounding box center [157, 127] width 73 height 14
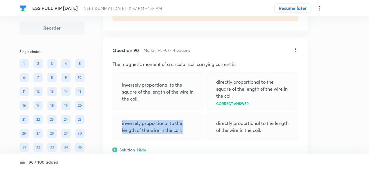
click at [168, 134] on p "inversely proportional to the length of the wire in the coil." at bounding box center [158, 127] width 73 height 14
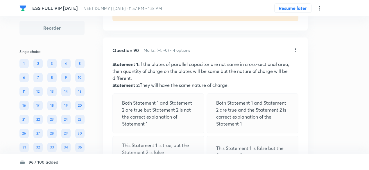
click at [168, 133] on div "Both Statement 1 and Statement 2 are true but Statement 2 is not the correct ex…" at bounding box center [158, 113] width 92 height 40
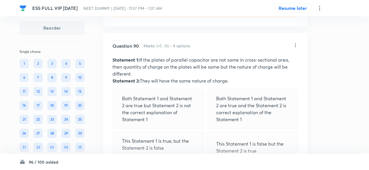
scroll to position [15475, 0]
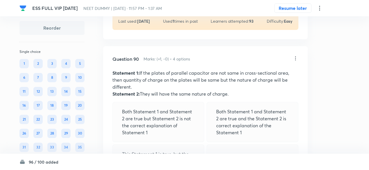
click at [294, 61] on icon at bounding box center [295, 58] width 6 height 6
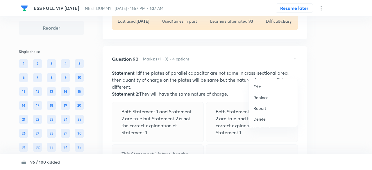
click at [264, 94] on p "Replace" at bounding box center [260, 97] width 15 height 6
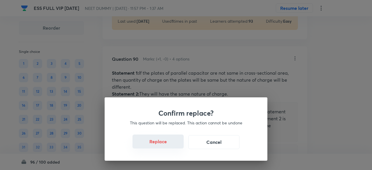
click at [168, 145] on button "Replace" at bounding box center [157, 141] width 51 height 14
click at [168, 145] on button "Replace" at bounding box center [157, 142] width 51 height 14
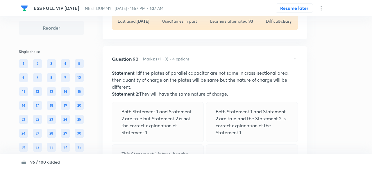
click at [168, 145] on div "Confirm replace? This question will be replaced. This action cannot be undone R…" at bounding box center [186, 85] width 372 height 170
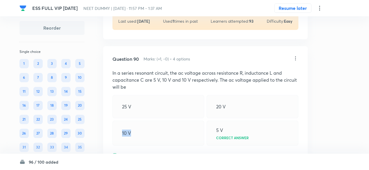
click at [168, 145] on div "10 V" at bounding box center [158, 132] width 92 height 25
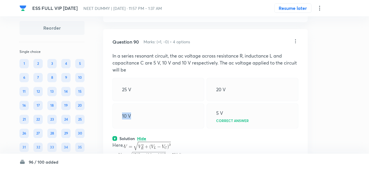
scroll to position [15485, 0]
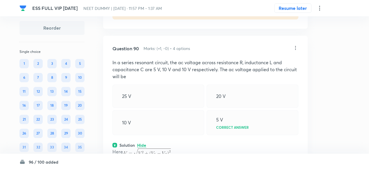
click at [296, 51] on icon at bounding box center [295, 48] width 6 height 6
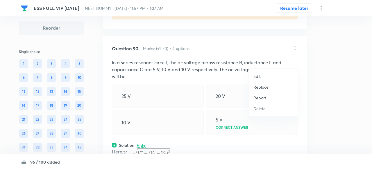
click at [260, 91] on li "Replace" at bounding box center [272, 87] width 49 height 11
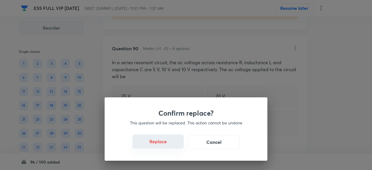
click at [159, 138] on button "Replace" at bounding box center [157, 141] width 51 height 14
click at [163, 142] on button "Replace" at bounding box center [157, 141] width 51 height 14
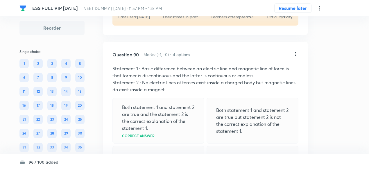
scroll to position [15479, 0]
click at [172, 79] on p "Statement 1 : Basic difference between an electric line and magnetic line of fo…" at bounding box center [205, 72] width 186 height 14
click at [295, 57] on icon at bounding box center [295, 54] width 6 height 6
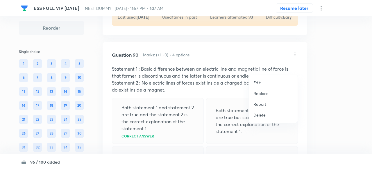
click at [262, 92] on p "Replace" at bounding box center [260, 93] width 15 height 6
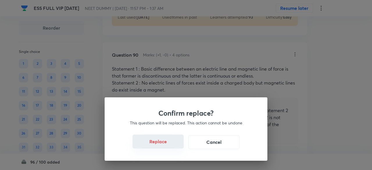
click at [164, 143] on button "Replace" at bounding box center [157, 141] width 51 height 14
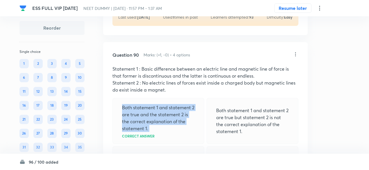
click at [164, 132] on p "Both statement 1 and statement 2 are true and the statement 2 is the correct ex…" at bounding box center [158, 118] width 73 height 28
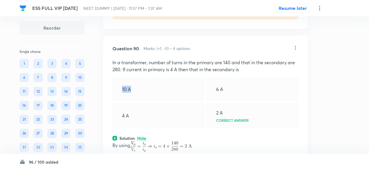
scroll to position [15483, 0]
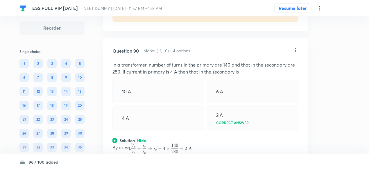
click at [296, 53] on icon at bounding box center [295, 50] width 6 height 6
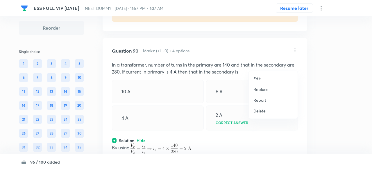
click at [265, 89] on p "Replace" at bounding box center [260, 89] width 15 height 6
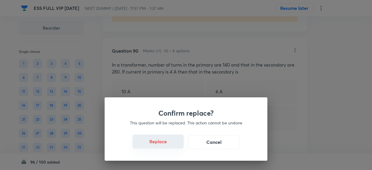
click at [168, 140] on button "Replace" at bounding box center [157, 141] width 51 height 14
click at [169, 145] on button "Replace" at bounding box center [157, 141] width 51 height 14
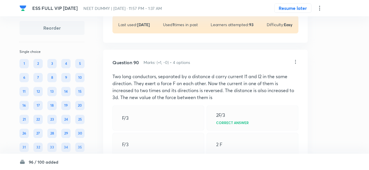
scroll to position [15471, 0]
click at [295, 65] on icon at bounding box center [295, 63] width 6 height 6
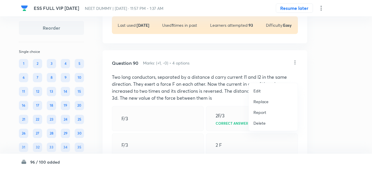
click at [261, 101] on p "Replace" at bounding box center [260, 101] width 15 height 6
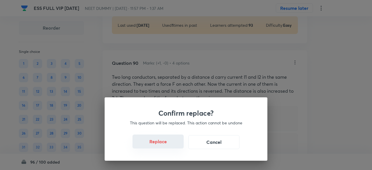
click at [169, 141] on button "Replace" at bounding box center [157, 141] width 51 height 14
click at [168, 143] on button "Replace" at bounding box center [157, 141] width 51 height 14
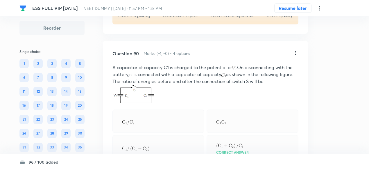
scroll to position [15478, 0]
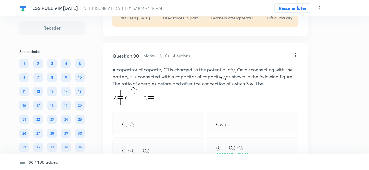
click at [296, 58] on icon at bounding box center [295, 55] width 6 height 6
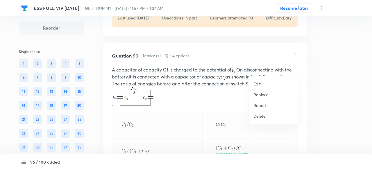
click at [266, 94] on p "Replace" at bounding box center [260, 94] width 15 height 6
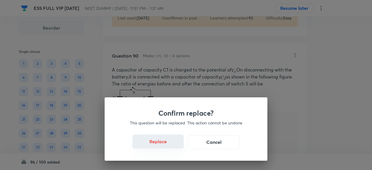
click at [168, 140] on button "Replace" at bounding box center [157, 141] width 51 height 14
click at [163, 144] on button "Replace" at bounding box center [157, 141] width 51 height 14
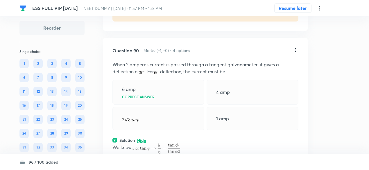
scroll to position [15483, 0]
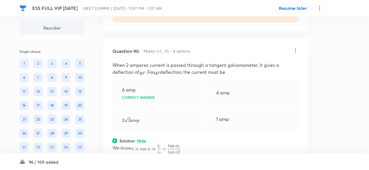
click at [297, 53] on icon at bounding box center [295, 51] width 6 height 6
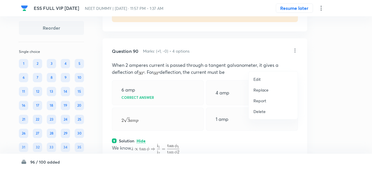
click at [264, 89] on p "Replace" at bounding box center [260, 90] width 15 height 6
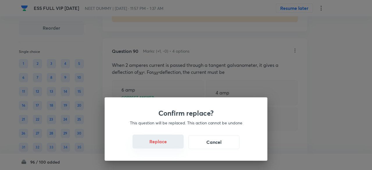
click at [172, 143] on button "Replace" at bounding box center [157, 141] width 51 height 14
click at [165, 145] on button "Replace" at bounding box center [157, 141] width 51 height 14
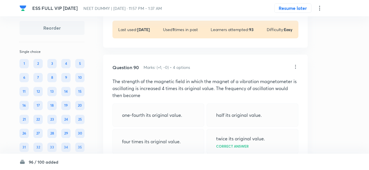
scroll to position [15455, 0]
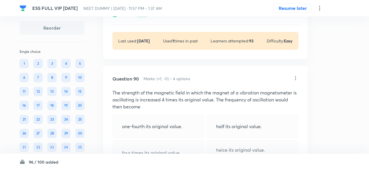
click at [295, 80] on icon at bounding box center [295, 78] width 1 height 4
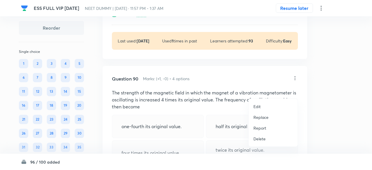
click at [262, 118] on p "Replace" at bounding box center [260, 117] width 15 height 6
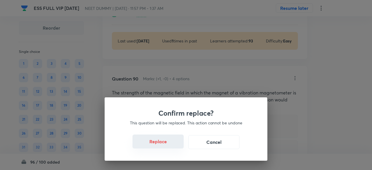
click at [163, 142] on button "Replace" at bounding box center [157, 141] width 51 height 14
click at [163, 142] on button "Replace" at bounding box center [157, 142] width 51 height 14
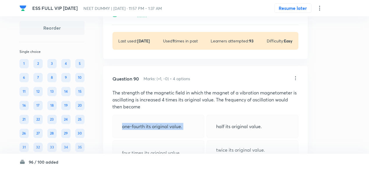
click at [163, 130] on p "one-fourth its original value." at bounding box center [152, 126] width 60 height 7
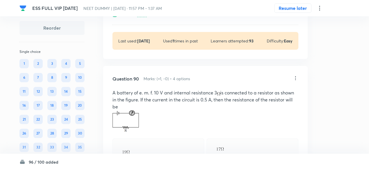
click at [295, 80] on icon at bounding box center [295, 78] width 1 height 4
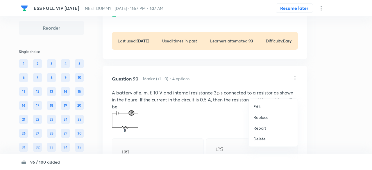
click at [262, 116] on p "Replace" at bounding box center [260, 117] width 15 height 6
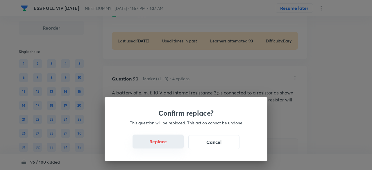
click at [167, 145] on button "Replace" at bounding box center [157, 141] width 51 height 14
click at [167, 145] on button "Replace" at bounding box center [157, 142] width 51 height 14
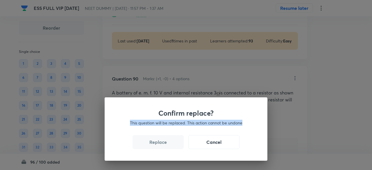
click at [167, 145] on div "Confirm replace? This question will be replaced. This action cannot be undone R…" at bounding box center [186, 85] width 372 height 170
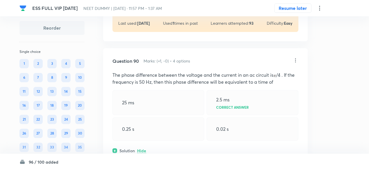
scroll to position [15469, 0]
